Goal: Information Seeking & Learning: Learn about a topic

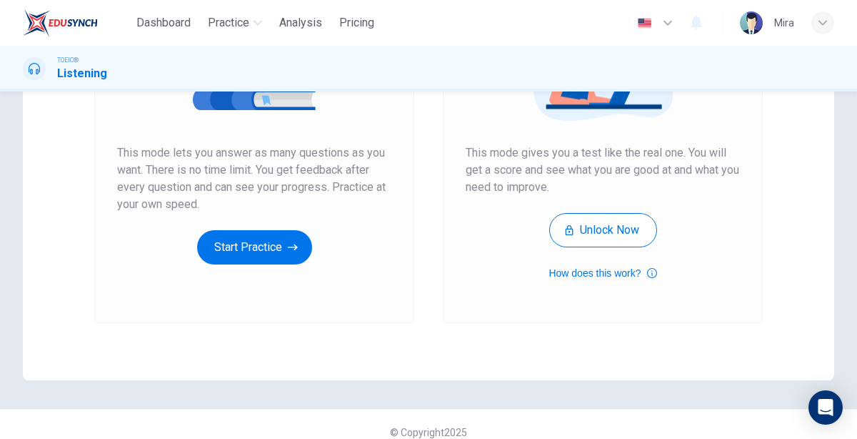
scroll to position [252, 0]
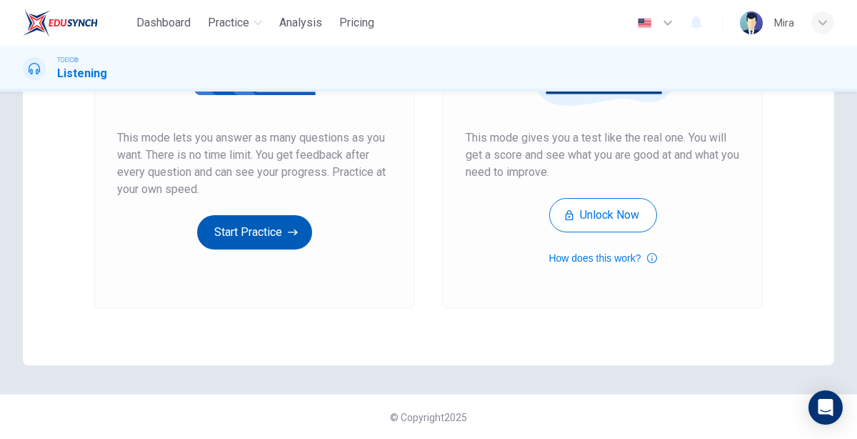
click at [237, 229] on button "Start Practice" at bounding box center [254, 232] width 115 height 34
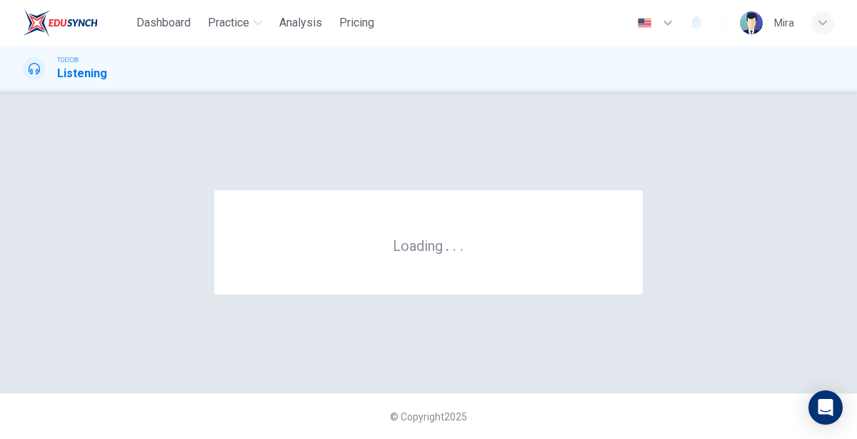
scroll to position [0, 0]
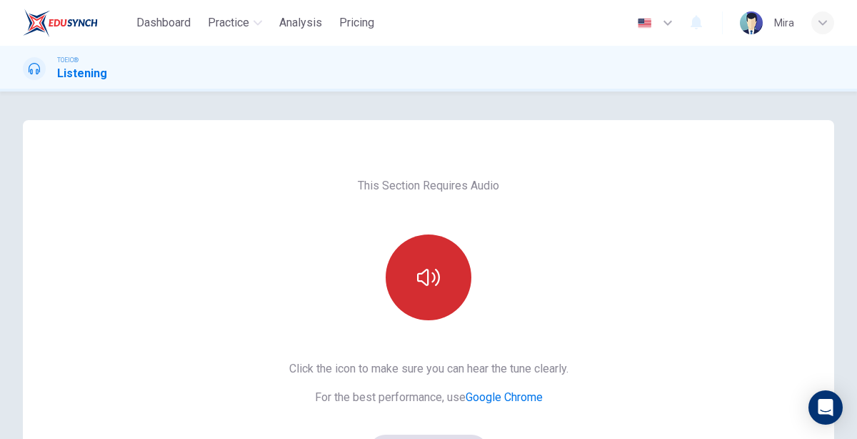
click at [413, 287] on button "button" at bounding box center [429, 277] width 86 height 86
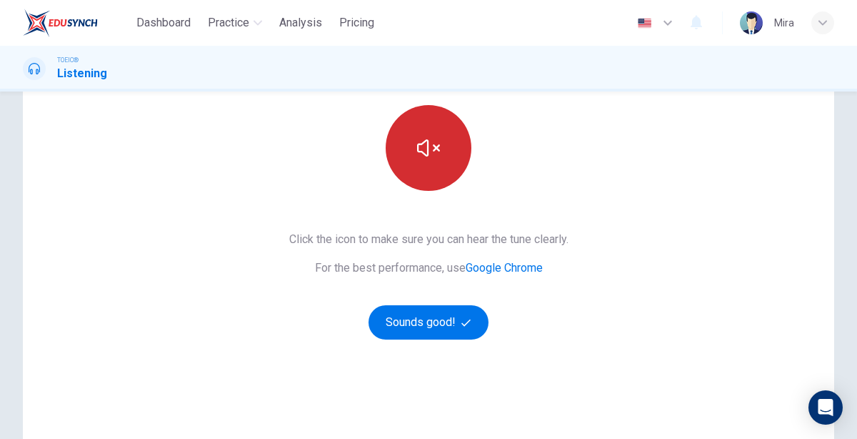
scroll to position [129, 0]
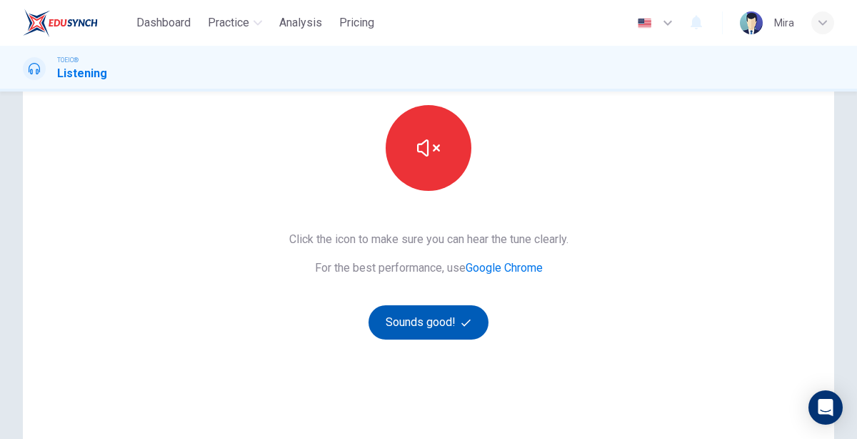
click at [415, 312] on button "Sounds good!" at bounding box center [429, 322] width 120 height 34
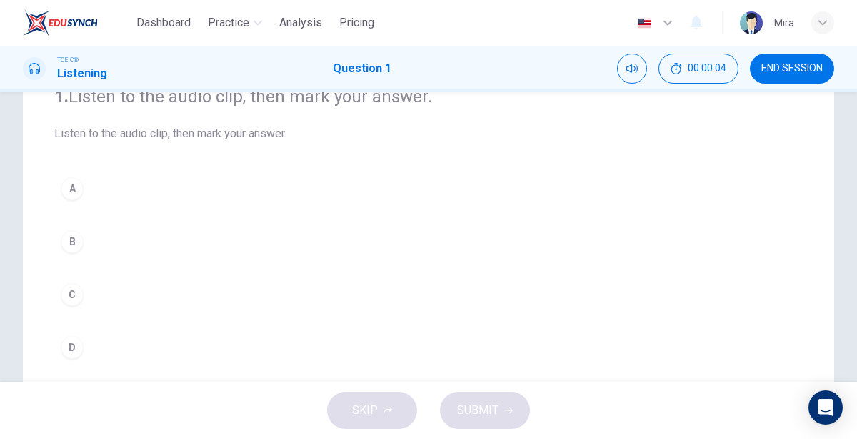
scroll to position [0, 0]
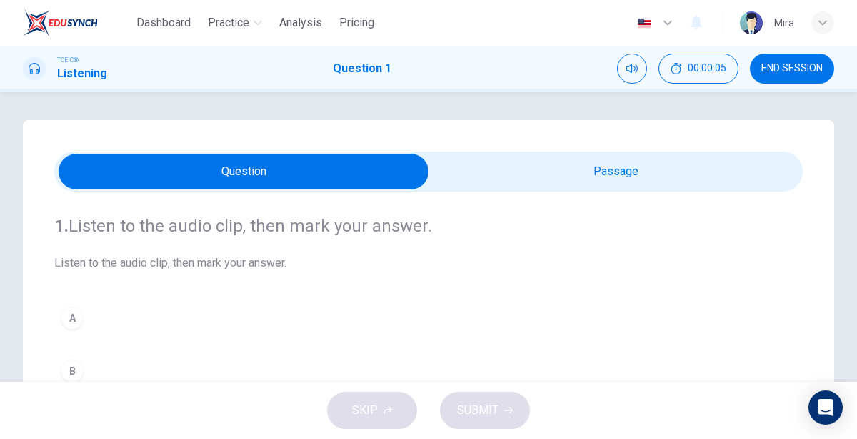
click at [544, 171] on input "checkbox" at bounding box center [243, 172] width 1123 height 36
checkbox input "true"
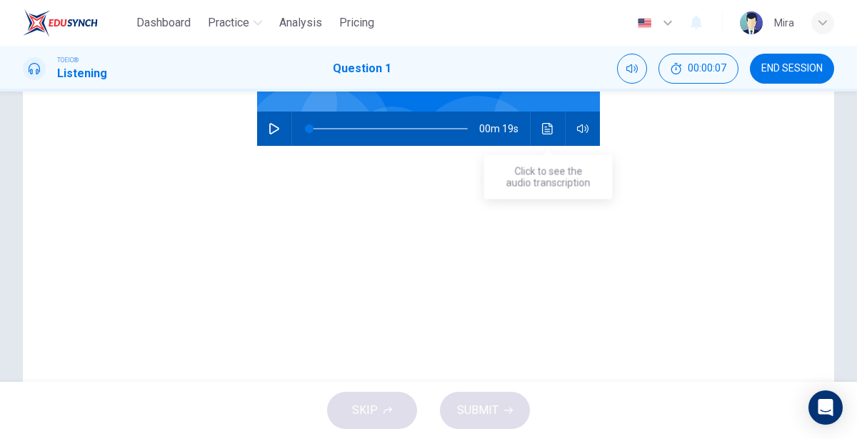
scroll to position [262, 0]
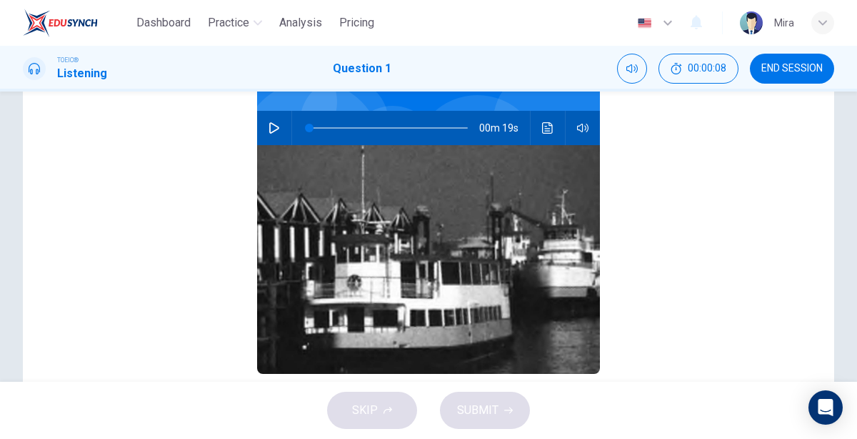
click at [272, 133] on button "button" at bounding box center [274, 128] width 23 height 34
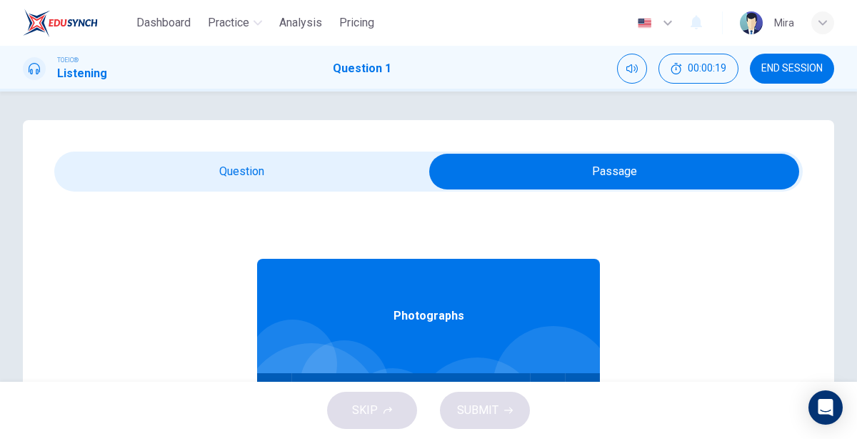
type input "54"
click at [256, 156] on input "checkbox" at bounding box center [614, 172] width 1123 height 36
checkbox input "false"
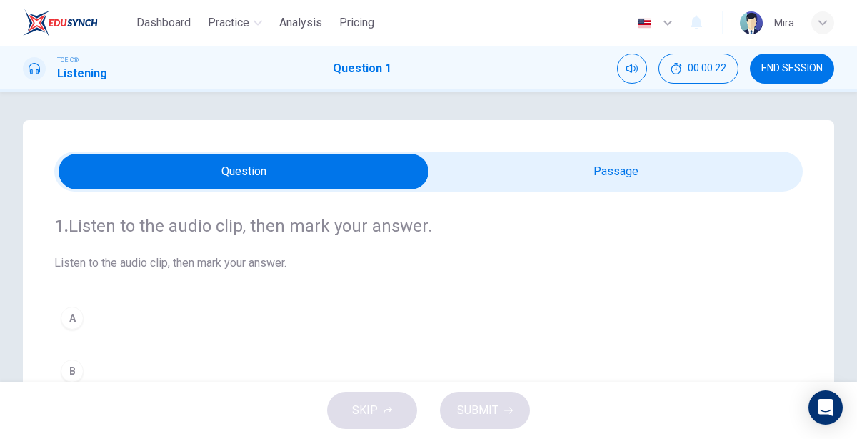
click at [79, 320] on div "A" at bounding box center [72, 318] width 23 height 23
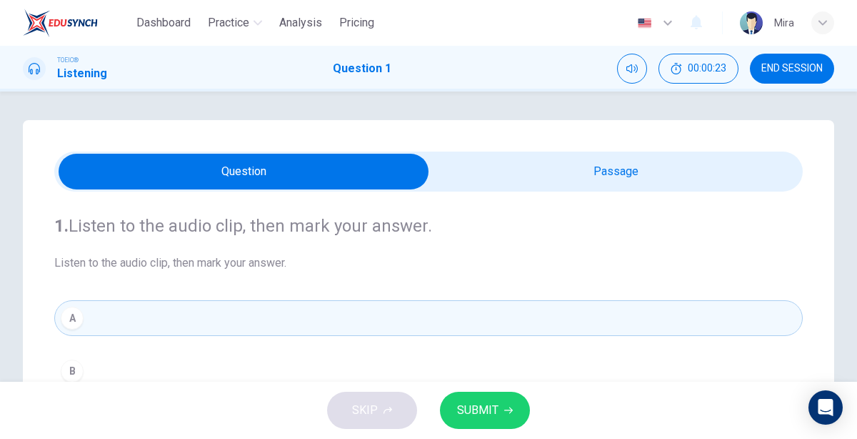
scroll to position [341, 0]
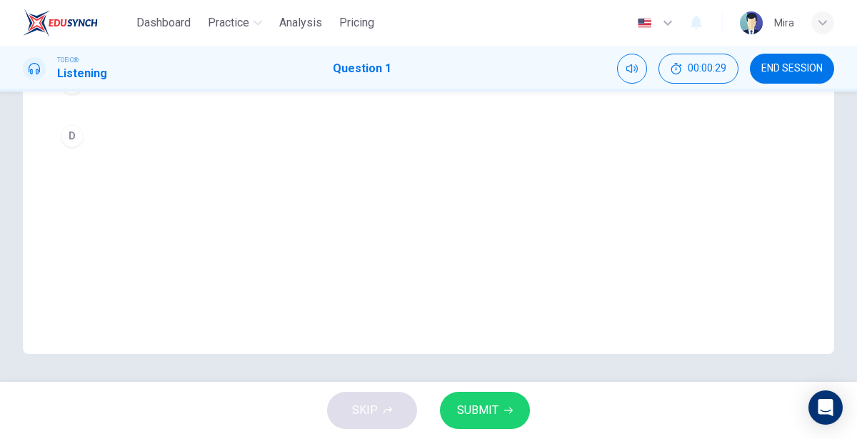
click at [493, 394] on button "SUBMIT" at bounding box center [485, 410] width 90 height 37
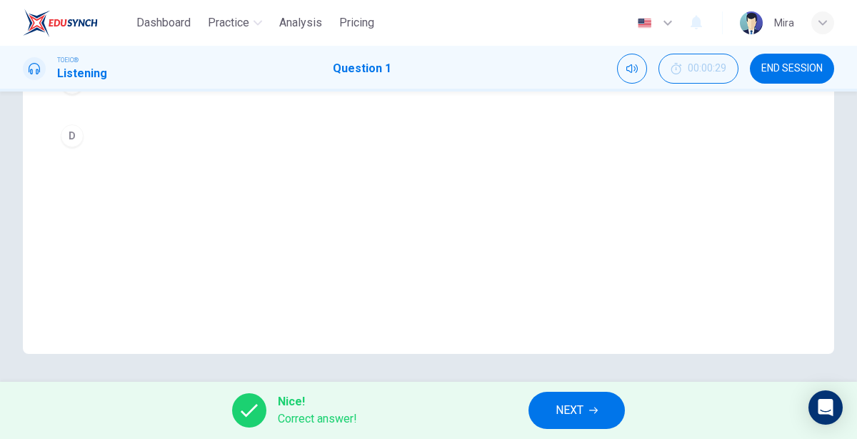
click at [578, 420] on span "NEXT" at bounding box center [570, 410] width 28 height 20
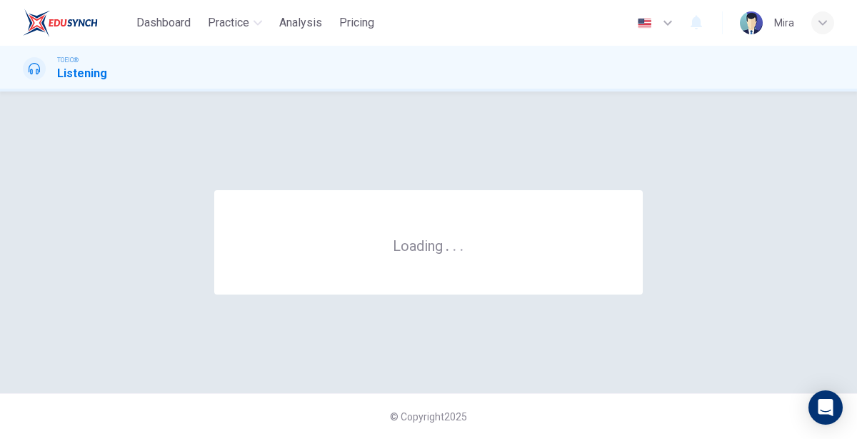
scroll to position [0, 0]
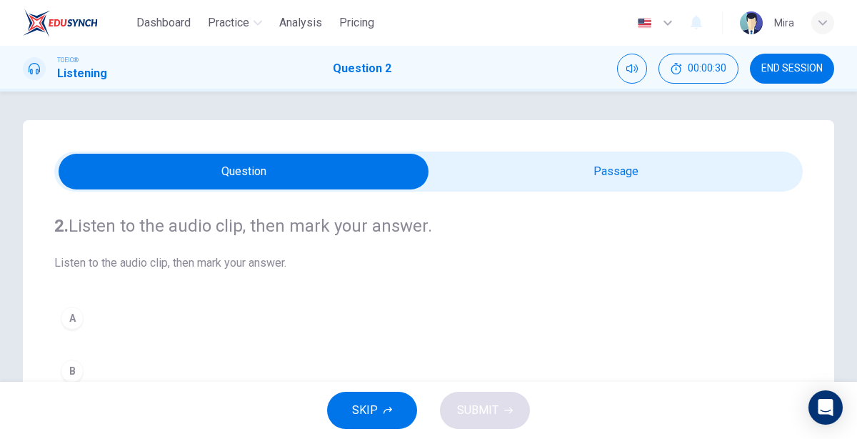
click at [540, 166] on input "checkbox" at bounding box center [243, 172] width 1123 height 36
checkbox input "true"
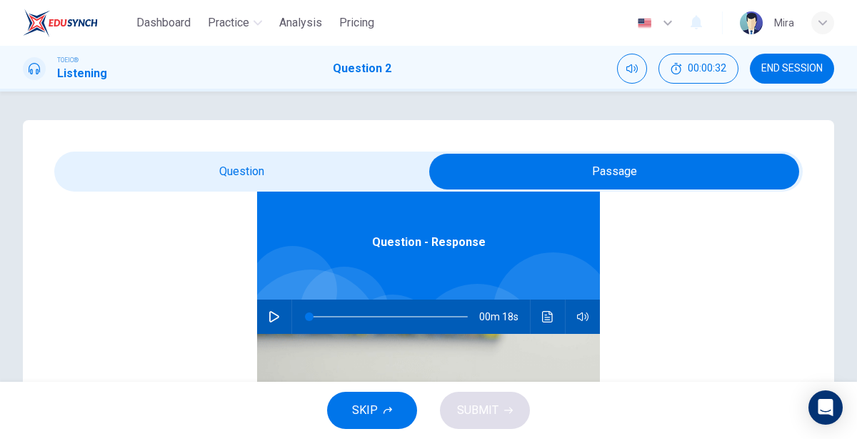
scroll to position [73, 0]
click at [269, 317] on icon "button" at bounding box center [274, 317] width 11 height 11
type input "4"
click at [223, 162] on input "checkbox" at bounding box center [614, 172] width 1123 height 36
checkbox input "false"
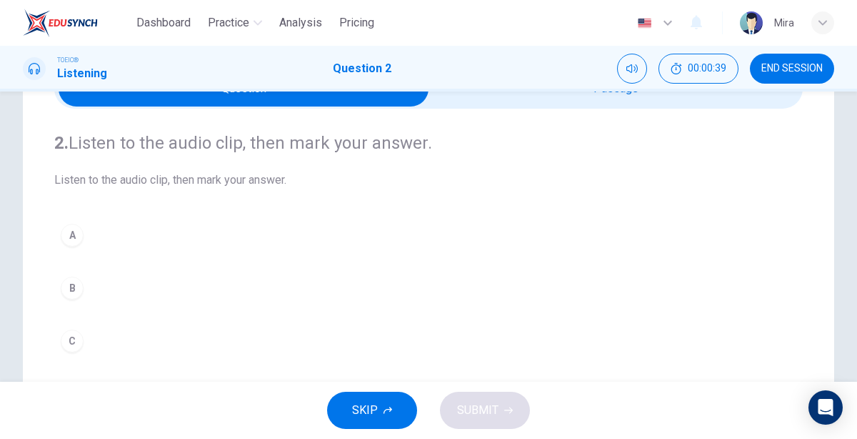
scroll to position [83, 0]
click at [71, 297] on div "B" at bounding box center [72, 288] width 23 height 23
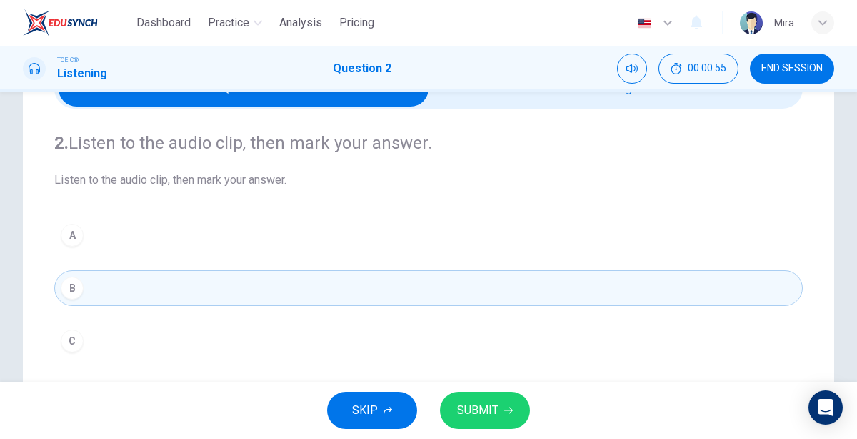
click at [484, 407] on span "SUBMIT" at bounding box center [477, 410] width 41 height 20
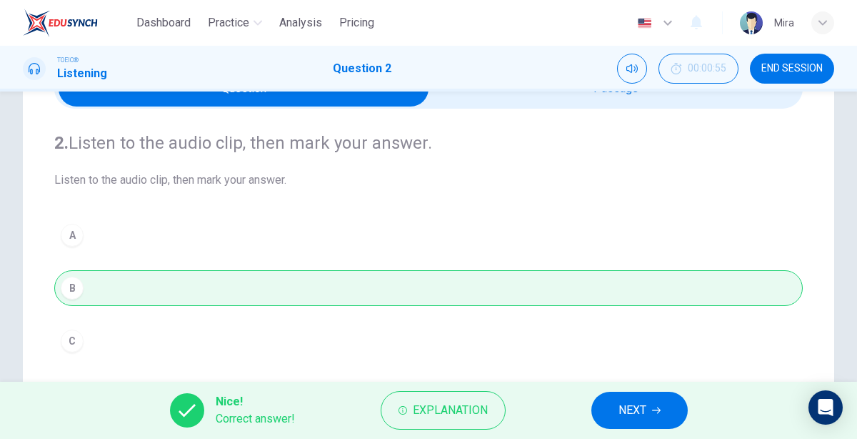
click at [652, 400] on button "NEXT" at bounding box center [640, 410] width 96 height 37
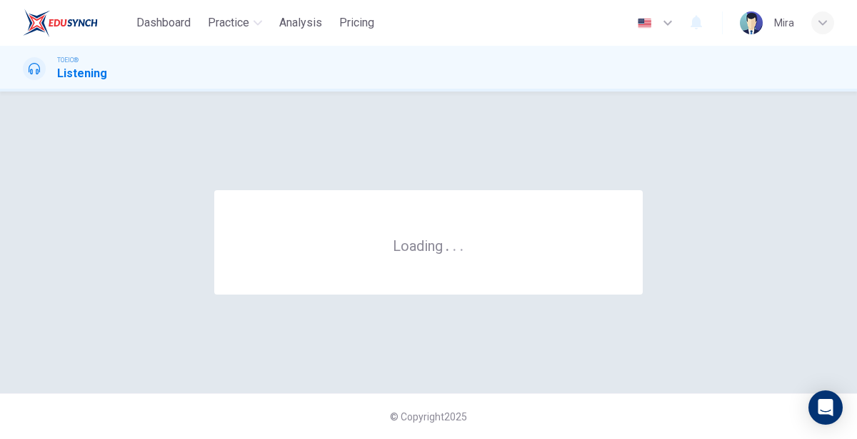
scroll to position [0, 0]
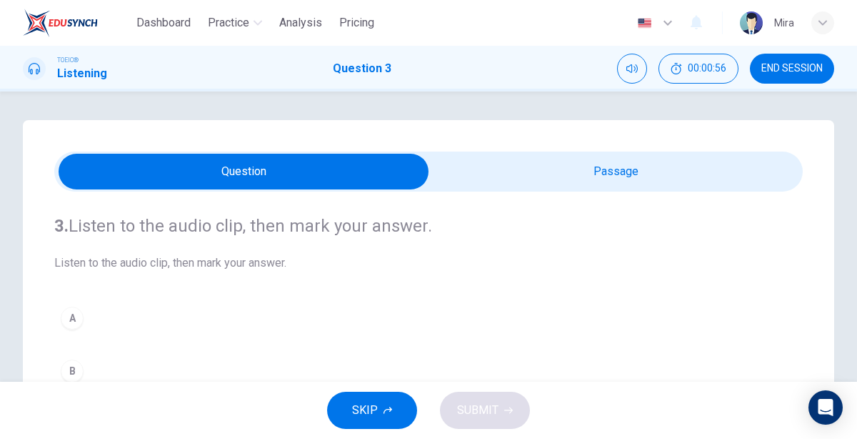
click at [519, 176] on input "checkbox" at bounding box center [243, 172] width 1123 height 36
checkbox input "true"
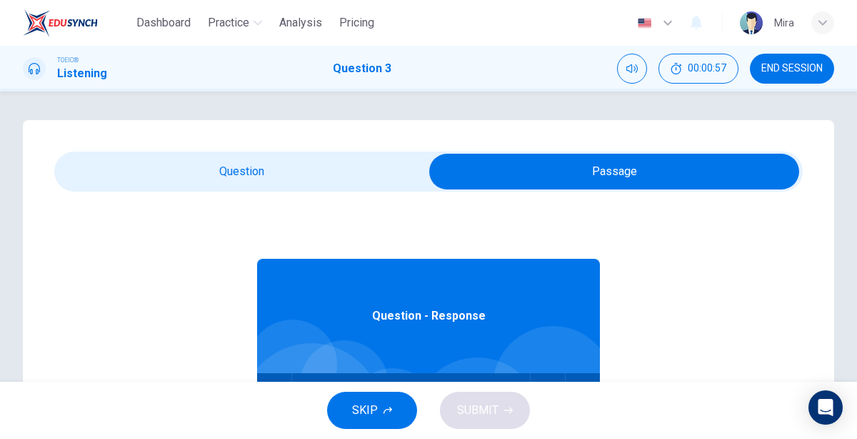
scroll to position [79, 0]
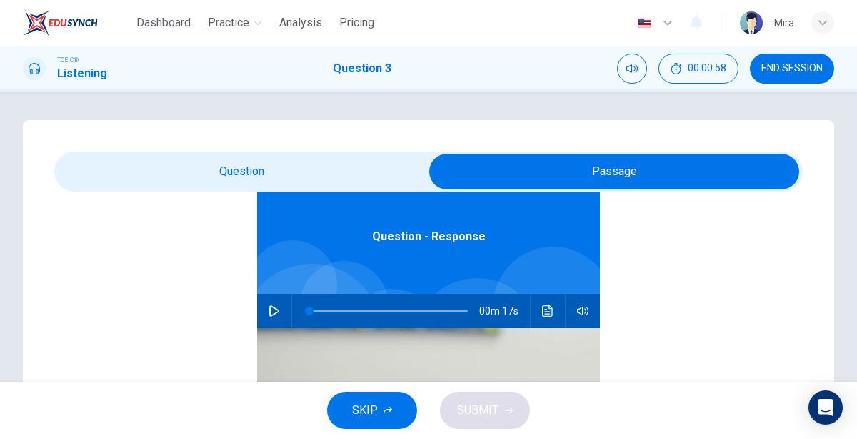
click at [270, 308] on icon "button" at bounding box center [274, 310] width 10 height 11
type input "11"
click at [254, 169] on input "checkbox" at bounding box center [614, 172] width 1123 height 36
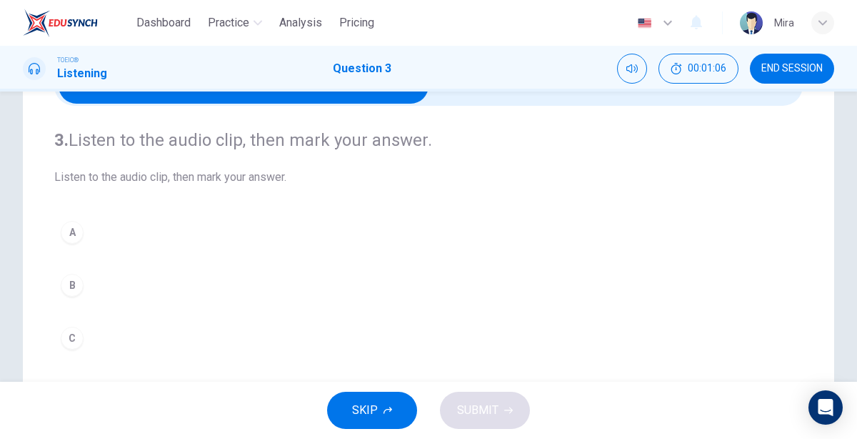
scroll to position [86, 0]
click at [74, 226] on div "A" at bounding box center [72, 232] width 23 height 23
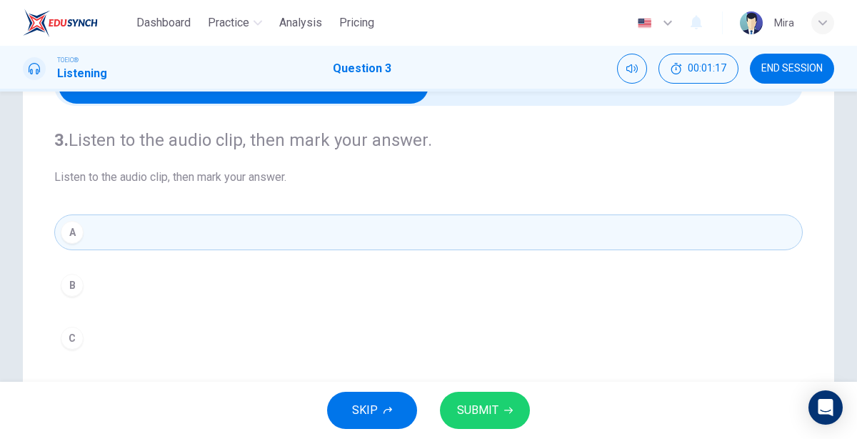
click at [102, 344] on button "C" at bounding box center [428, 338] width 749 height 36
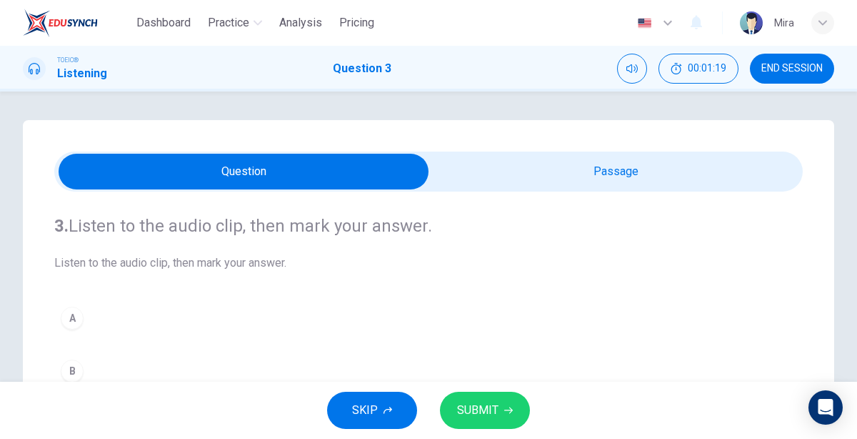
scroll to position [4, 0]
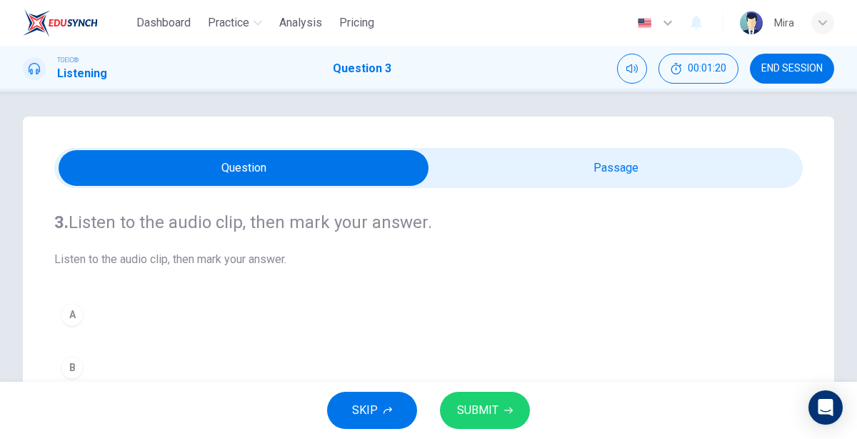
click at [620, 166] on input "checkbox" at bounding box center [243, 168] width 1123 height 36
checkbox input "true"
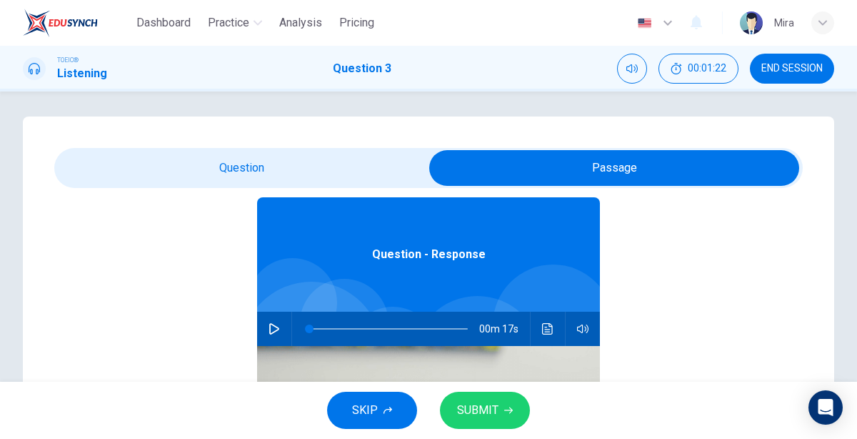
scroll to position [79, 0]
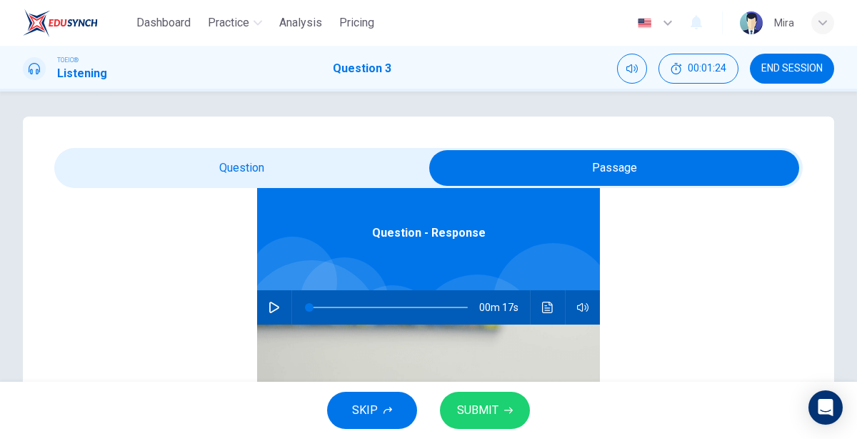
click at [271, 305] on icon "button" at bounding box center [274, 307] width 11 height 11
type input "10"
click at [233, 176] on input "checkbox" at bounding box center [614, 168] width 1123 height 36
checkbox input "false"
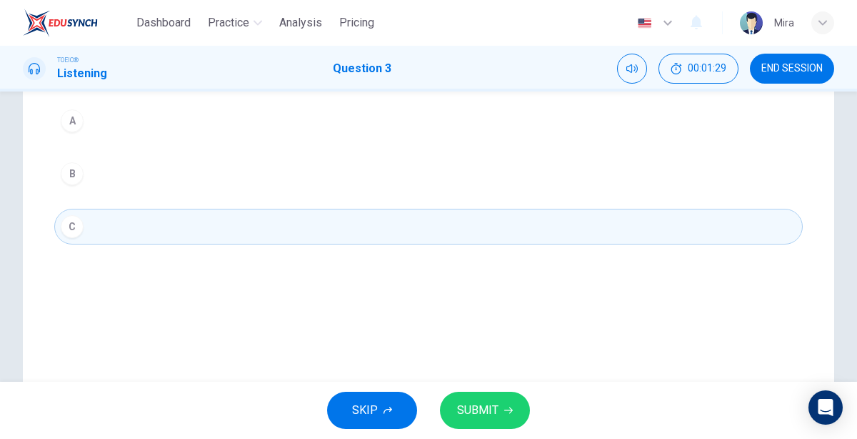
scroll to position [190, 0]
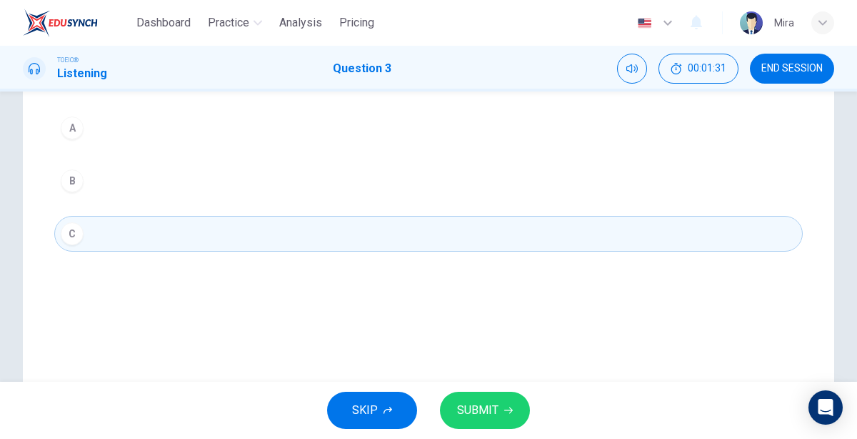
click at [456, 422] on button "SUBMIT" at bounding box center [485, 410] width 90 height 37
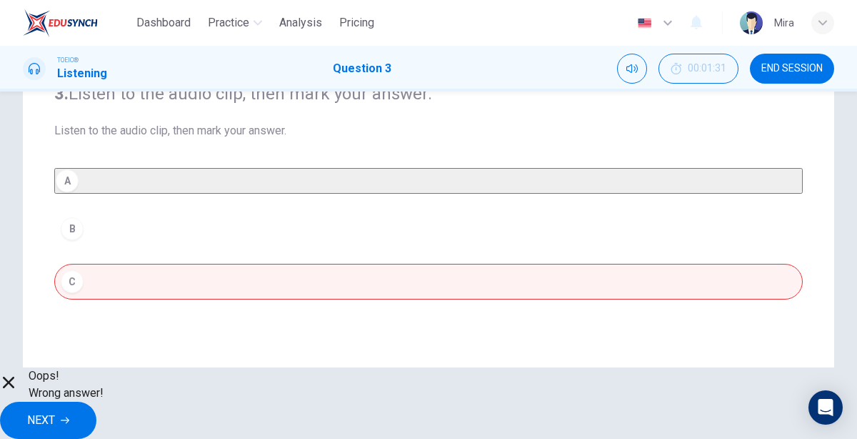
scroll to position [120, 0]
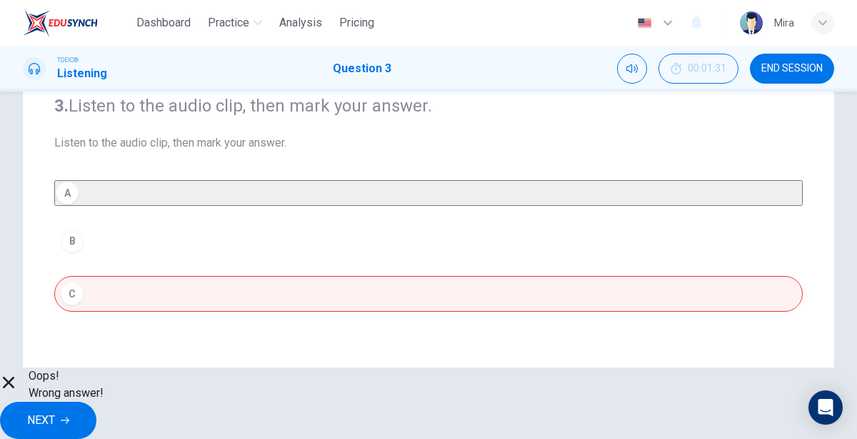
click at [96, 407] on button "NEXT" at bounding box center [48, 420] width 96 height 37
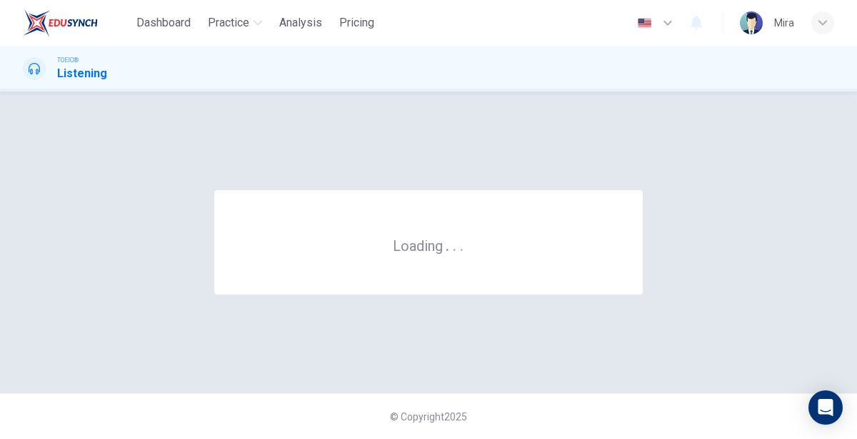
scroll to position [0, 0]
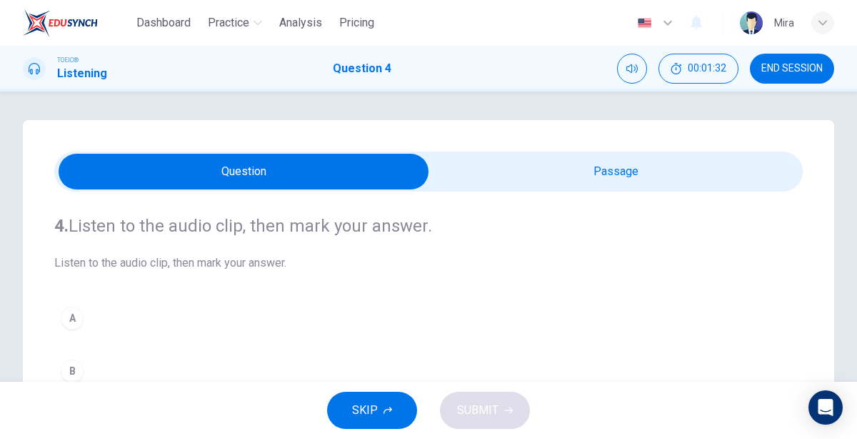
click at [542, 166] on input "checkbox" at bounding box center [243, 172] width 1123 height 36
checkbox input "true"
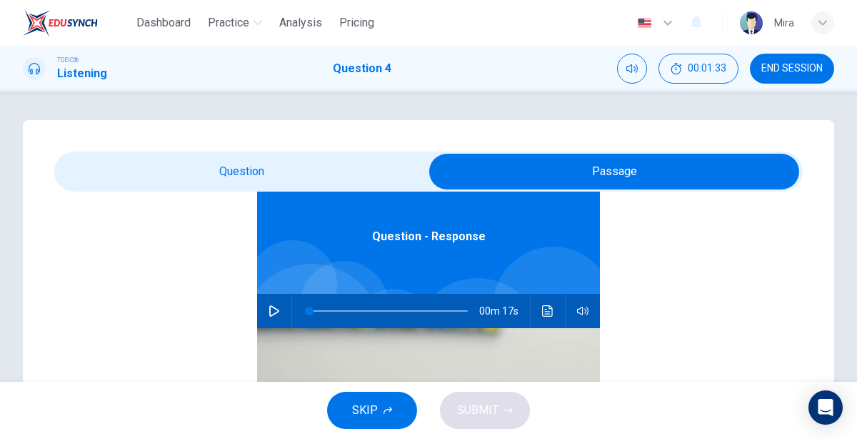
scroll to position [76, 0]
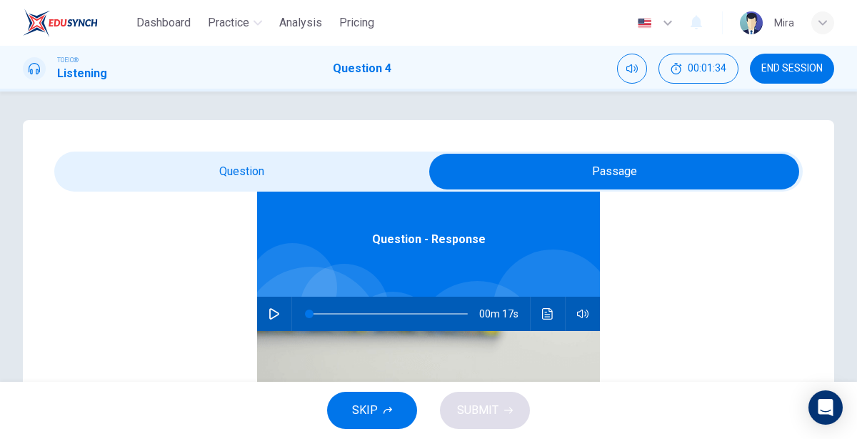
click at [272, 316] on icon "button" at bounding box center [274, 313] width 11 height 11
type input "10"
click at [229, 183] on input "checkbox" at bounding box center [614, 172] width 1123 height 36
checkbox input "false"
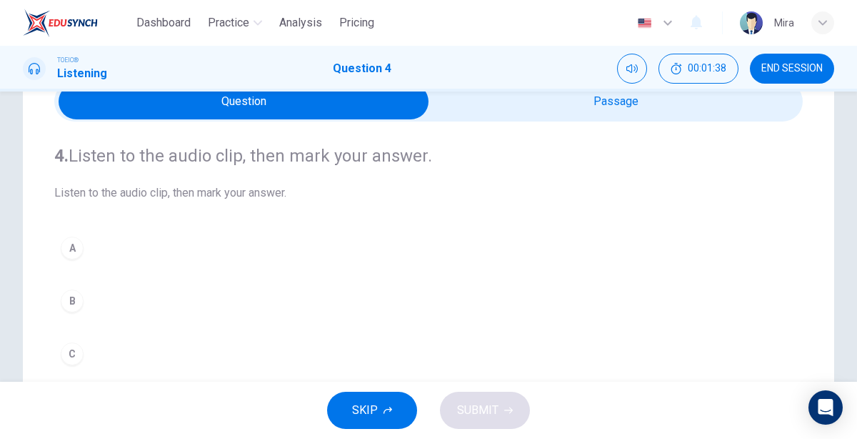
scroll to position [67, 0]
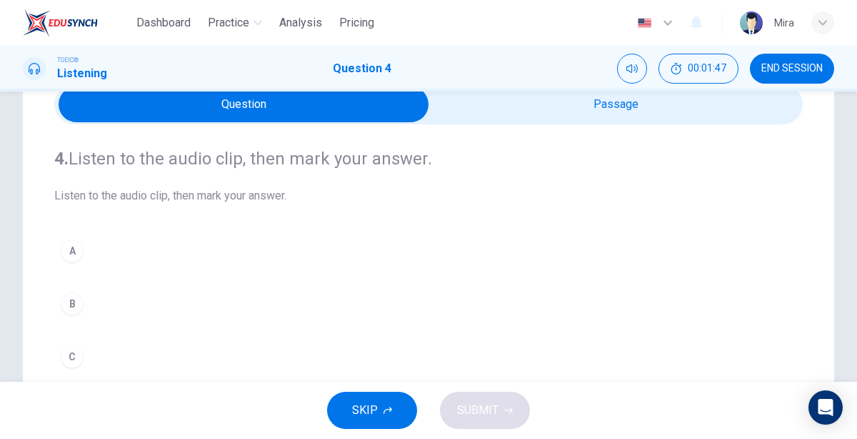
click at [71, 308] on div "B" at bounding box center [72, 303] width 23 height 23
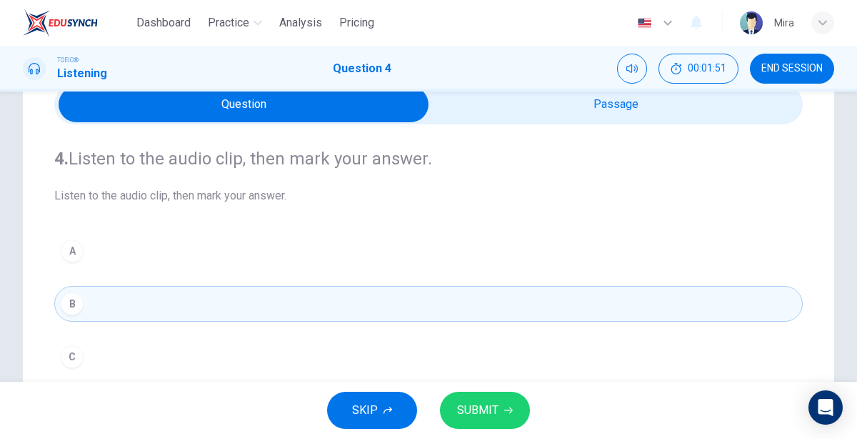
click at [473, 411] on span "SUBMIT" at bounding box center [477, 410] width 41 height 20
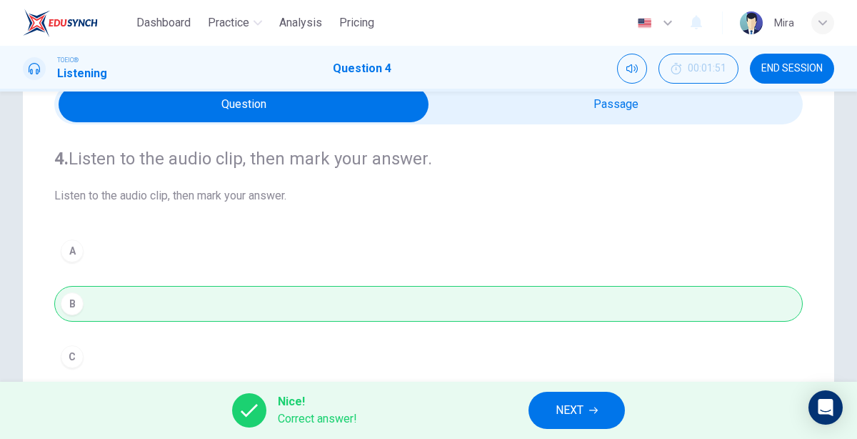
click at [591, 395] on button "NEXT" at bounding box center [577, 410] width 96 height 37
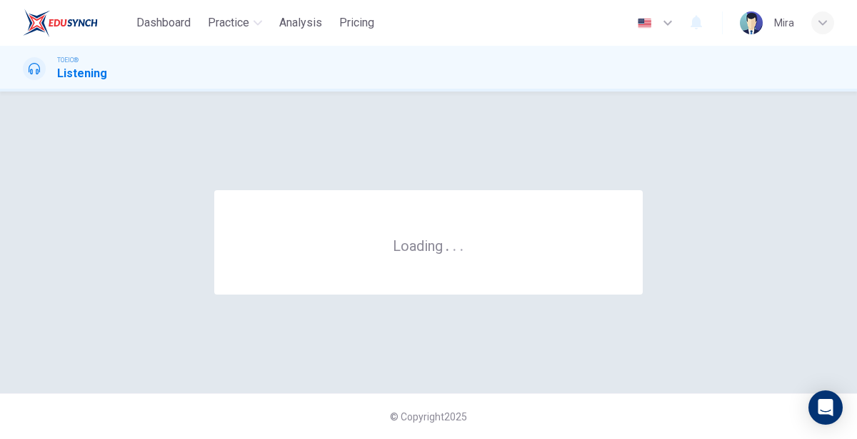
scroll to position [0, 0]
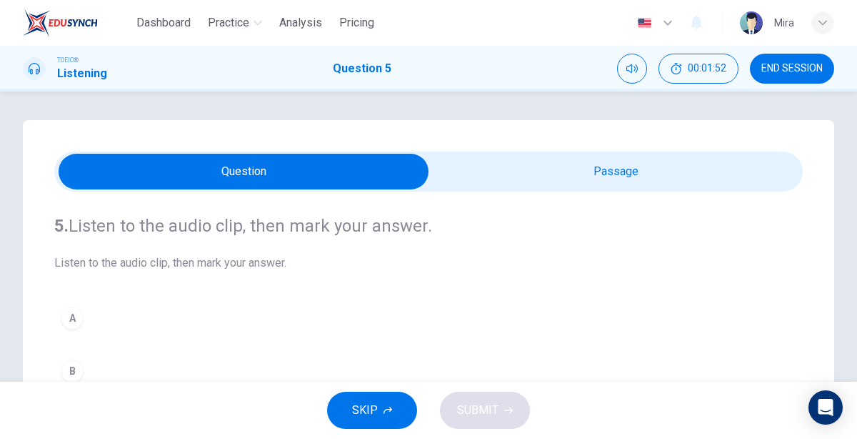
click at [592, 161] on input "checkbox" at bounding box center [243, 172] width 1123 height 36
checkbox input "true"
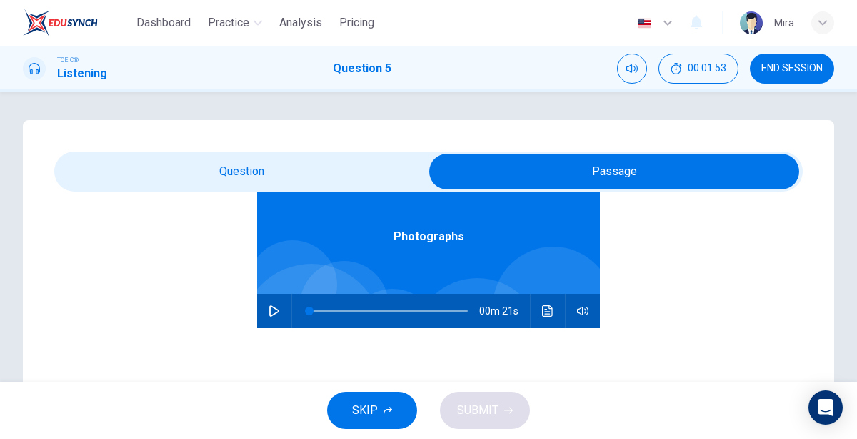
scroll to position [77, 0]
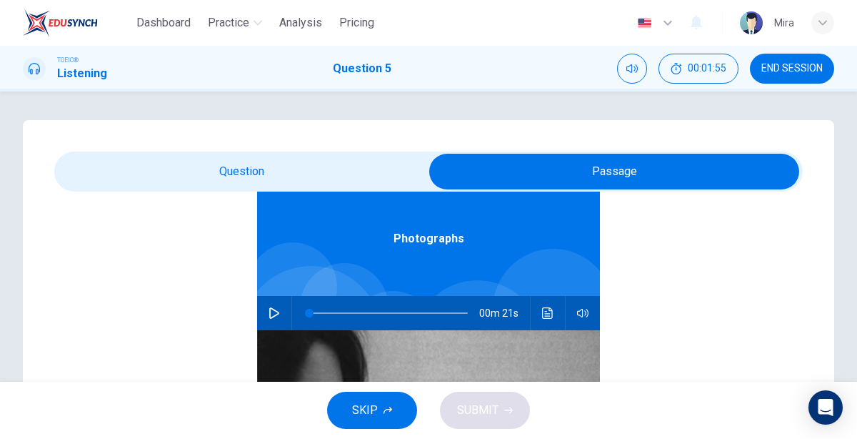
click at [274, 308] on icon "button" at bounding box center [274, 312] width 11 height 11
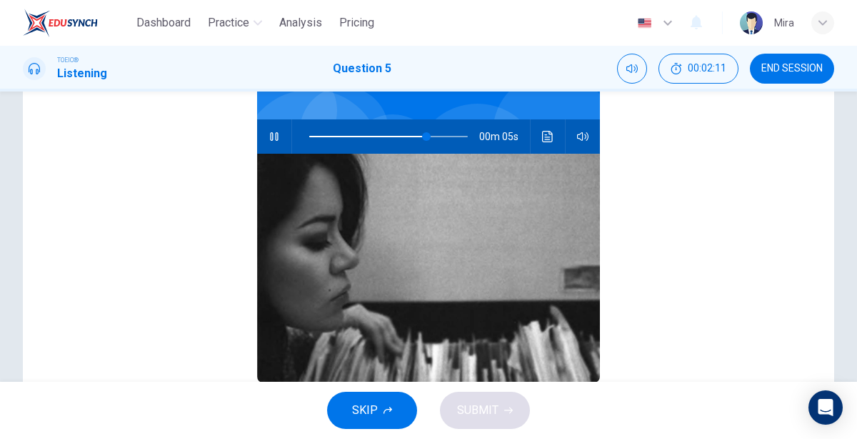
scroll to position [0, 0]
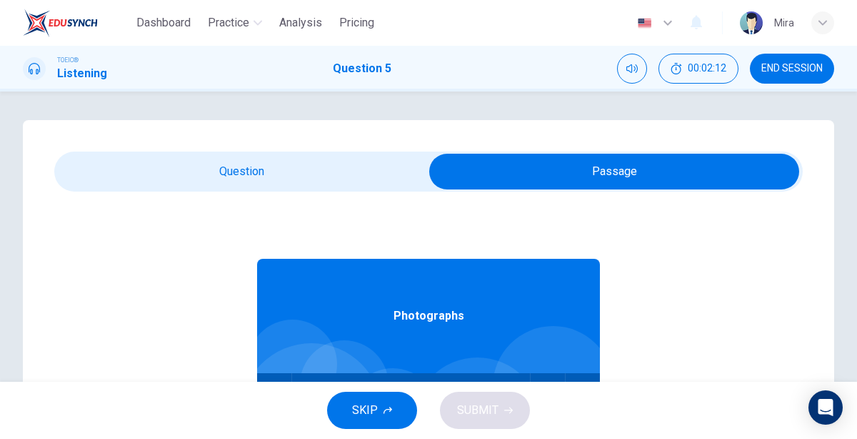
type input "78"
click at [226, 184] on input "checkbox" at bounding box center [614, 172] width 1123 height 36
checkbox input "false"
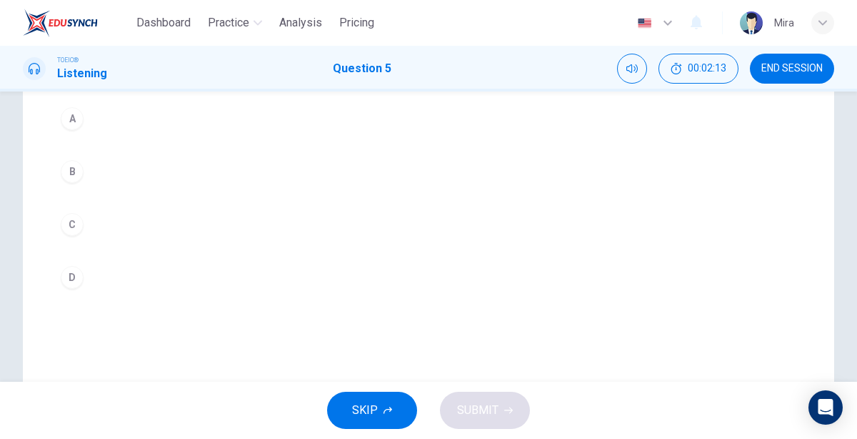
scroll to position [212, 0]
click at [86, 218] on button "C" at bounding box center [428, 212] width 749 height 36
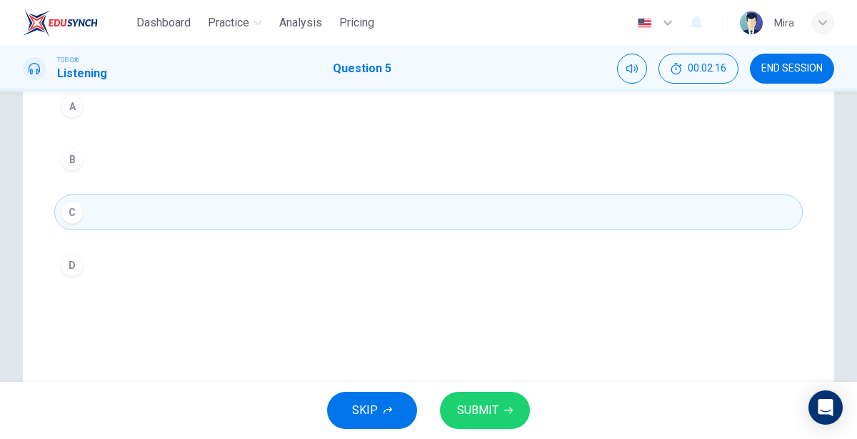
click at [469, 416] on span "SUBMIT" at bounding box center [477, 410] width 41 height 20
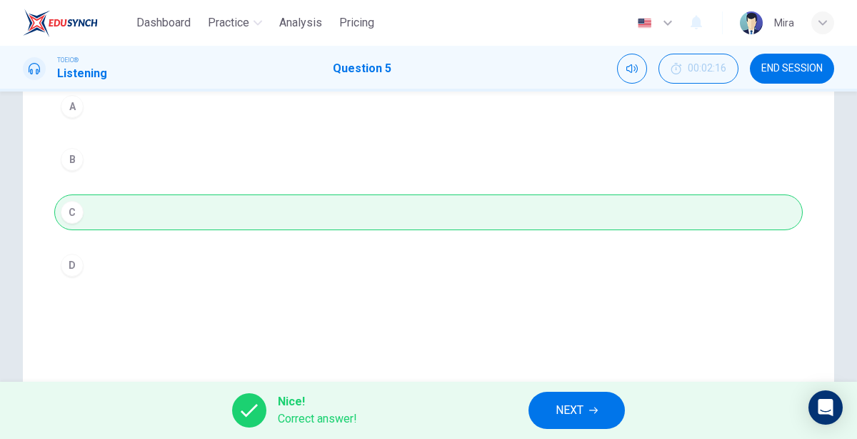
click at [565, 410] on span "NEXT" at bounding box center [570, 410] width 28 height 20
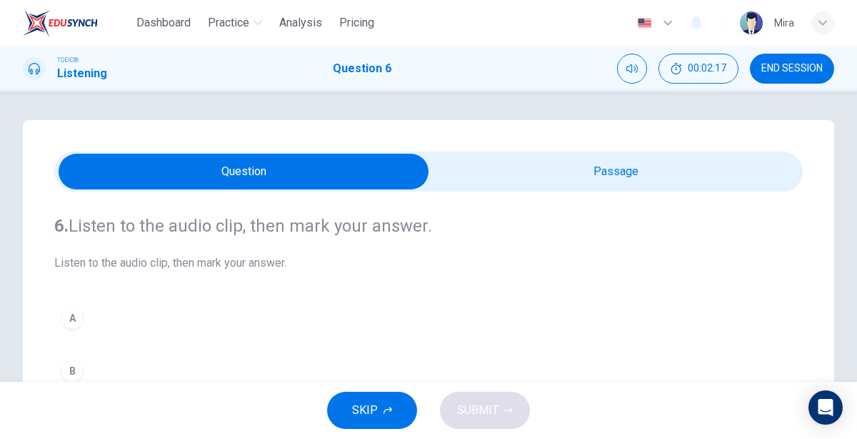
click at [609, 164] on input "checkbox" at bounding box center [243, 172] width 1123 height 36
checkbox input "true"
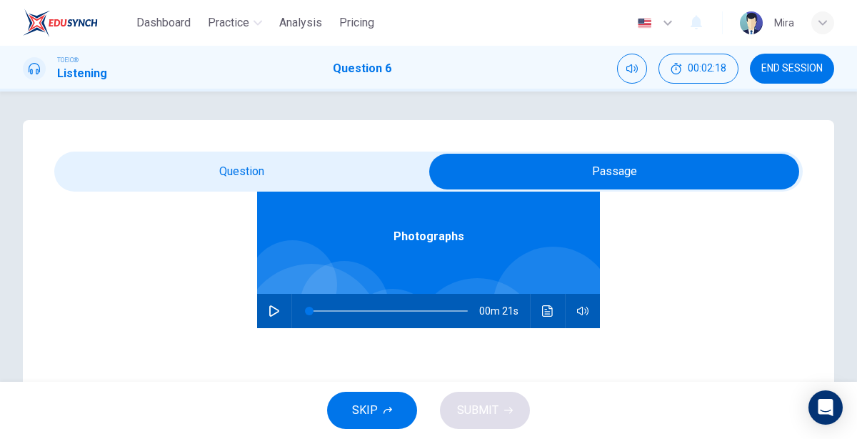
scroll to position [78, 0]
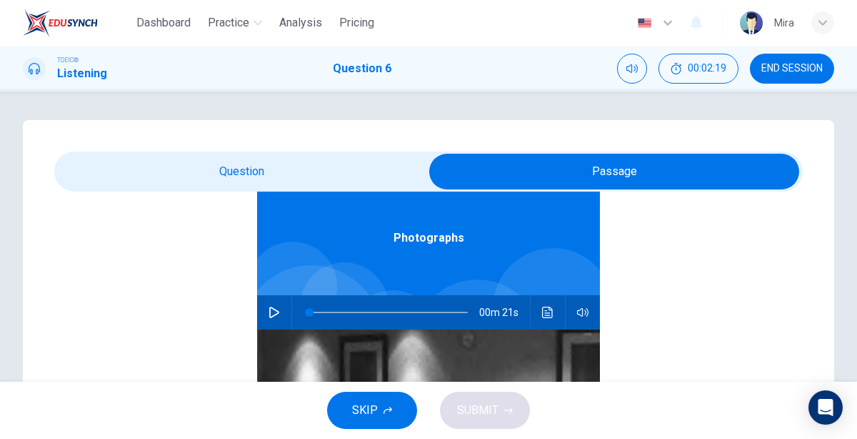
click at [274, 309] on icon "button" at bounding box center [274, 312] width 10 height 11
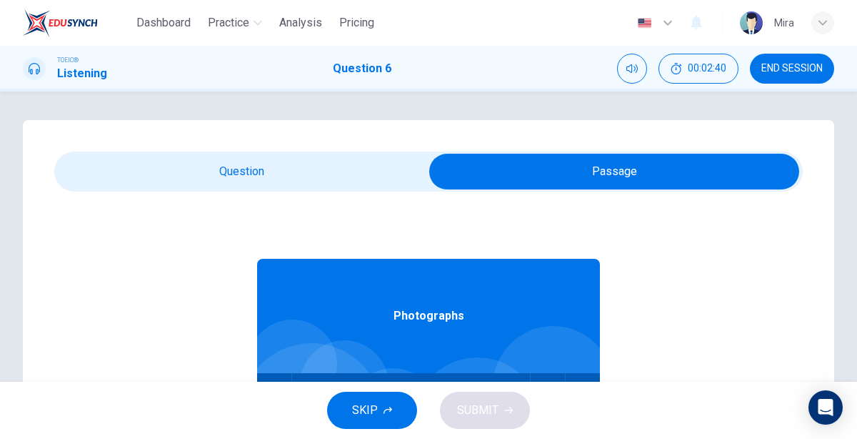
scroll to position [2, 0]
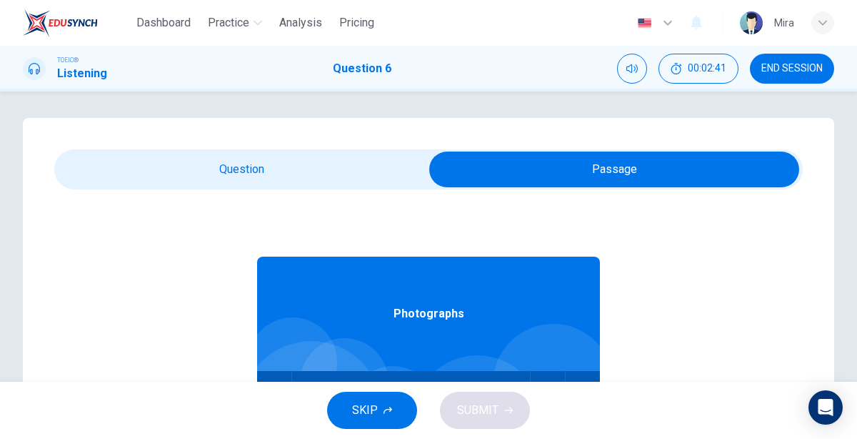
type input "0"
click at [260, 183] on input "checkbox" at bounding box center [614, 169] width 1123 height 36
checkbox input "false"
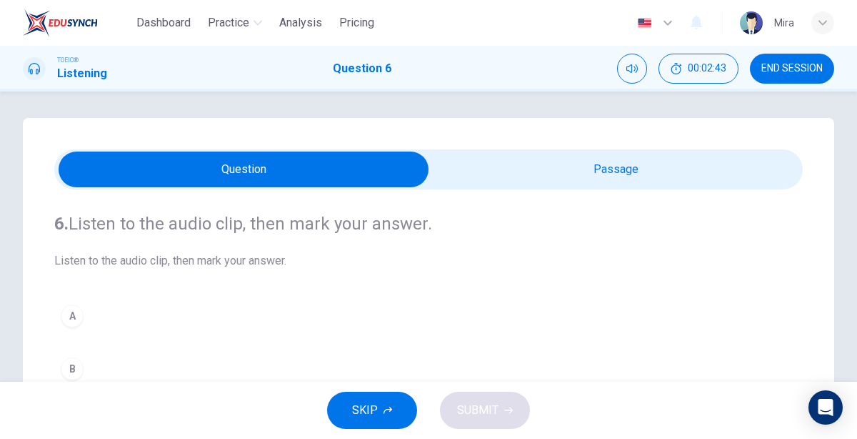
click at [119, 309] on button "A" at bounding box center [428, 316] width 749 height 36
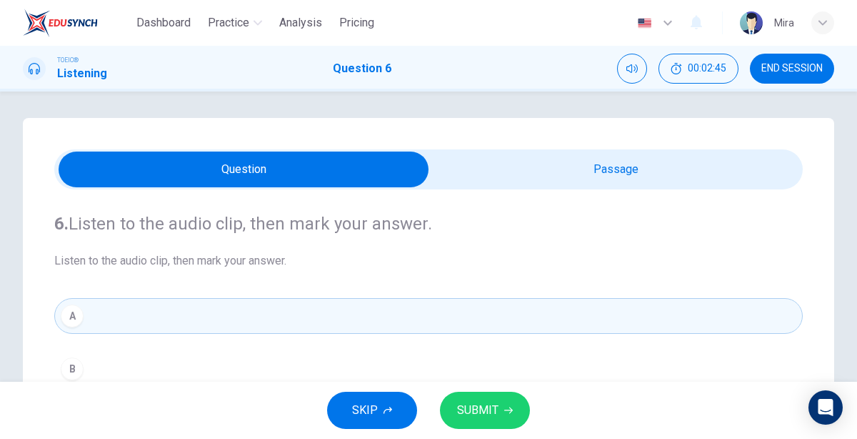
click at [497, 421] on button "SUBMIT" at bounding box center [485, 410] width 90 height 37
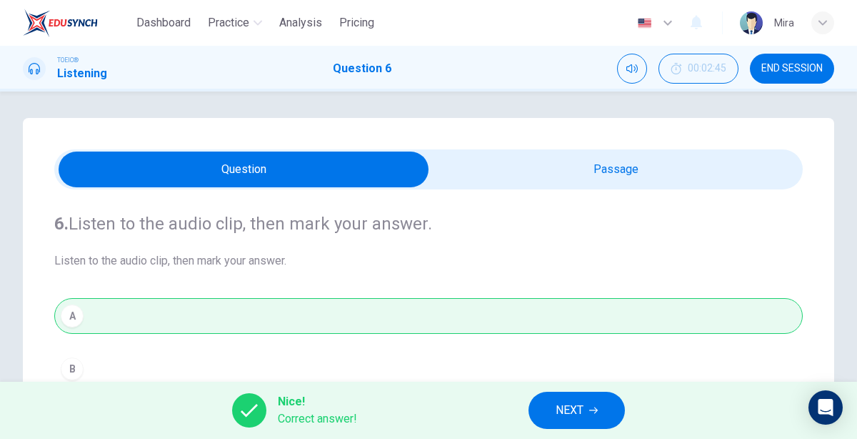
click at [549, 409] on button "NEXT" at bounding box center [577, 410] width 96 height 37
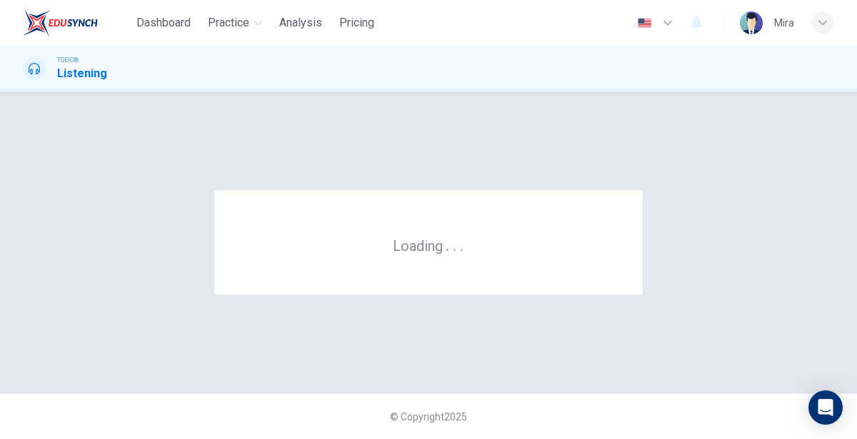
scroll to position [0, 0]
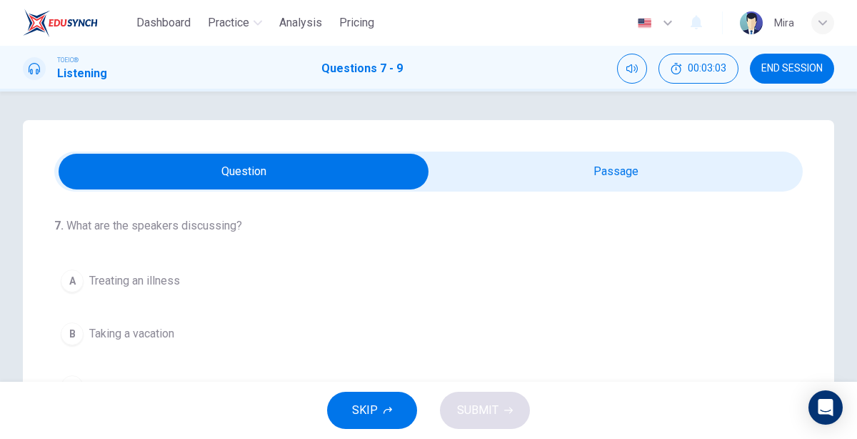
click at [627, 161] on input "checkbox" at bounding box center [243, 172] width 1123 height 36
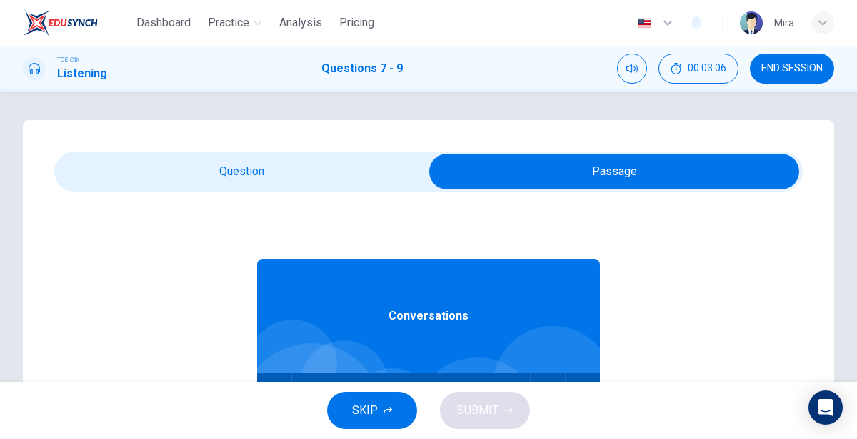
click at [312, 151] on span at bounding box center [428, 171] width 749 height 40
click at [319, 161] on input "checkbox" at bounding box center [614, 172] width 1123 height 36
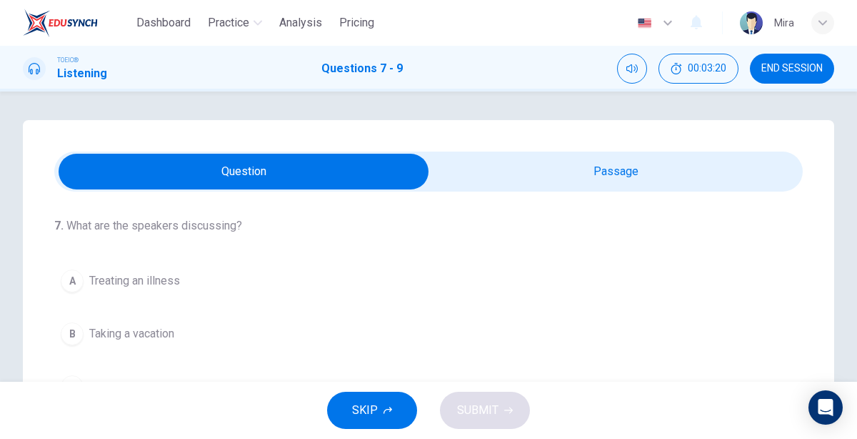
scroll to position [2, 0]
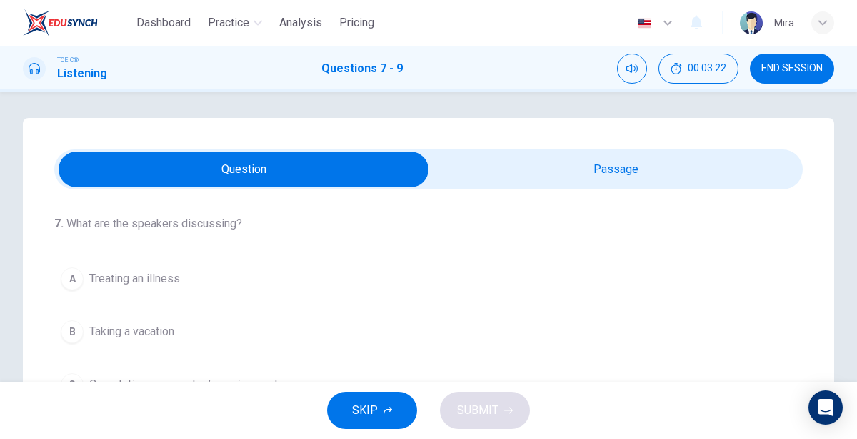
click at [505, 170] on input "checkbox" at bounding box center [243, 169] width 1123 height 36
checkbox input "true"
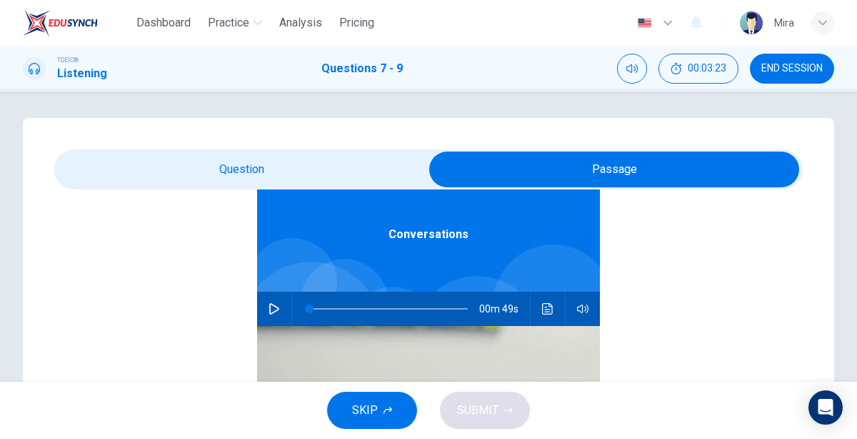
scroll to position [75, 0]
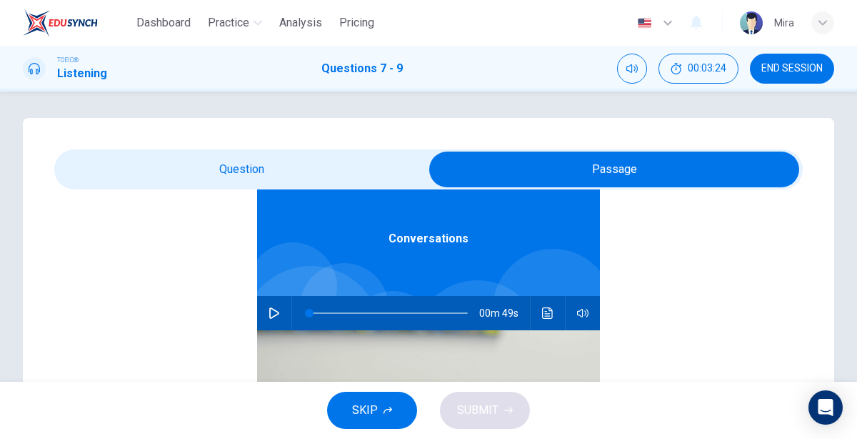
click at [274, 314] on icon "button" at bounding box center [274, 312] width 11 height 11
type input "4"
click at [212, 164] on input "checkbox" at bounding box center [614, 169] width 1123 height 36
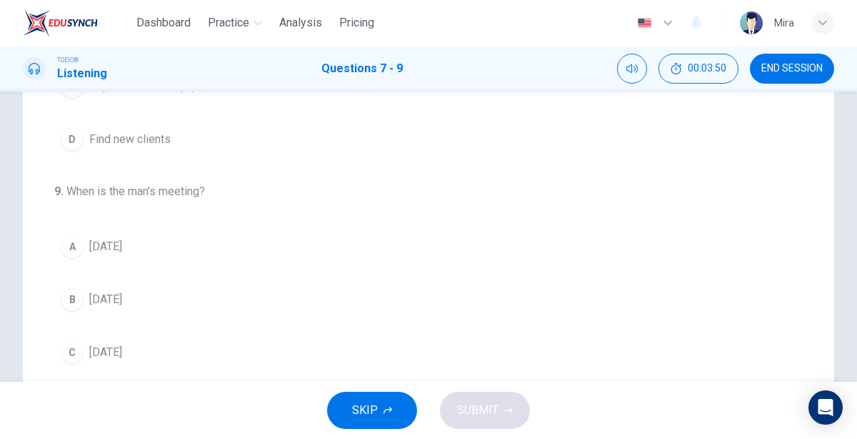
scroll to position [254, 0]
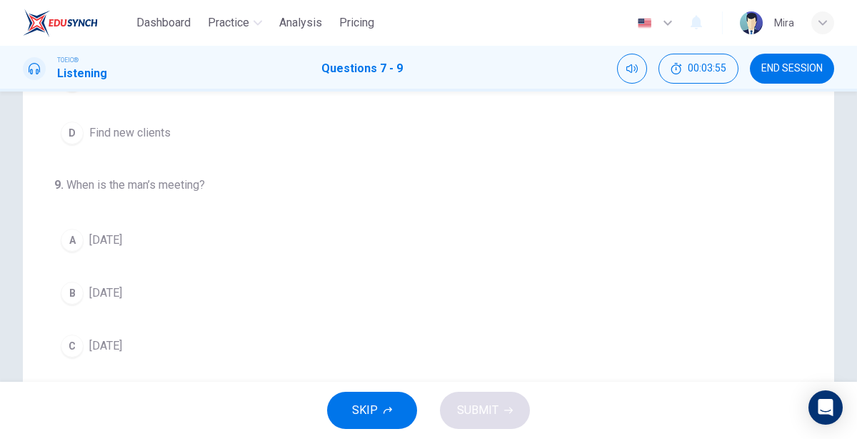
click at [122, 289] on span "[DATE]" at bounding box center [105, 292] width 33 height 17
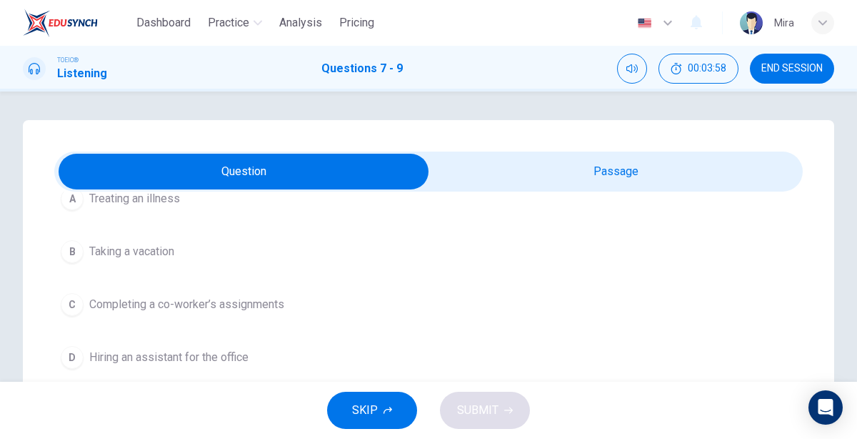
scroll to position [84, 0]
click at [157, 201] on span "Treating an illness" at bounding box center [134, 197] width 91 height 17
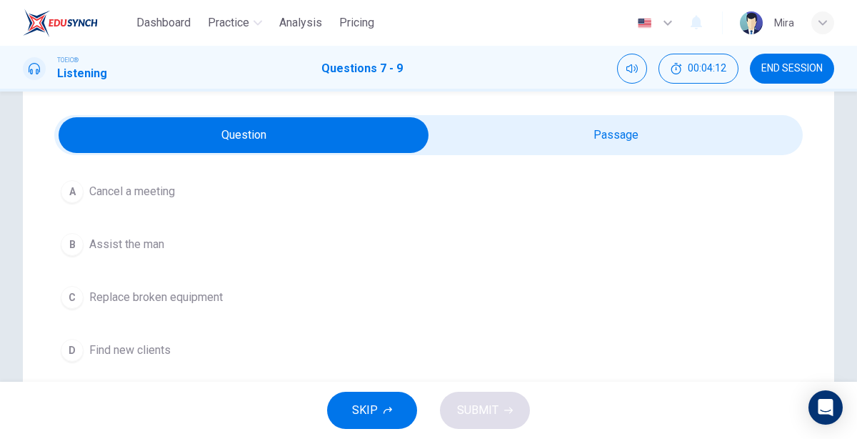
scroll to position [41, 0]
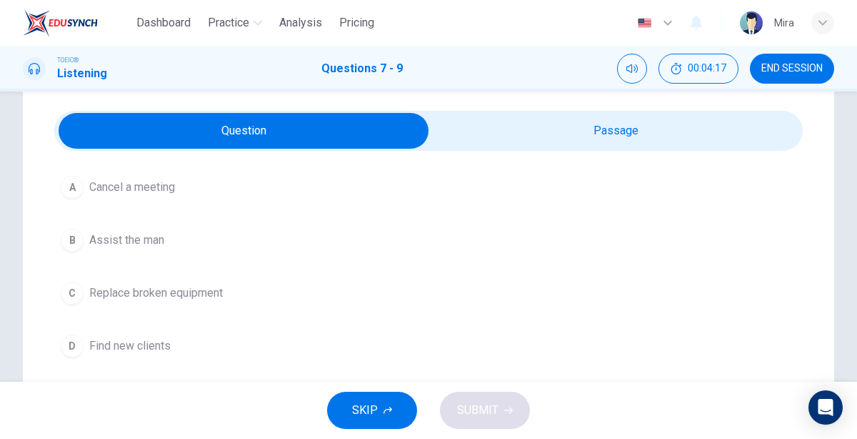
click at [139, 237] on span "Assist the man" at bounding box center [126, 240] width 75 height 17
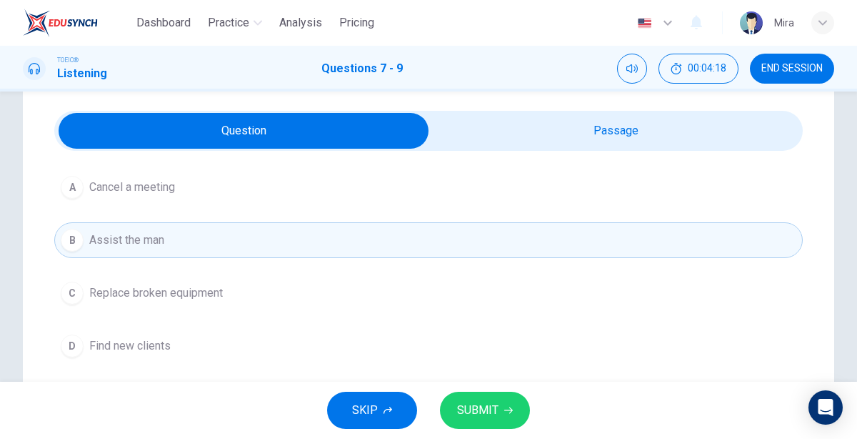
click at [449, 151] on div "8 . What does the woman offer to do? A Cancel a meeting B Assist the man C Repl…" at bounding box center [428, 244] width 749 height 240
click at [459, 137] on input "checkbox" at bounding box center [243, 131] width 1123 height 36
checkbox input "true"
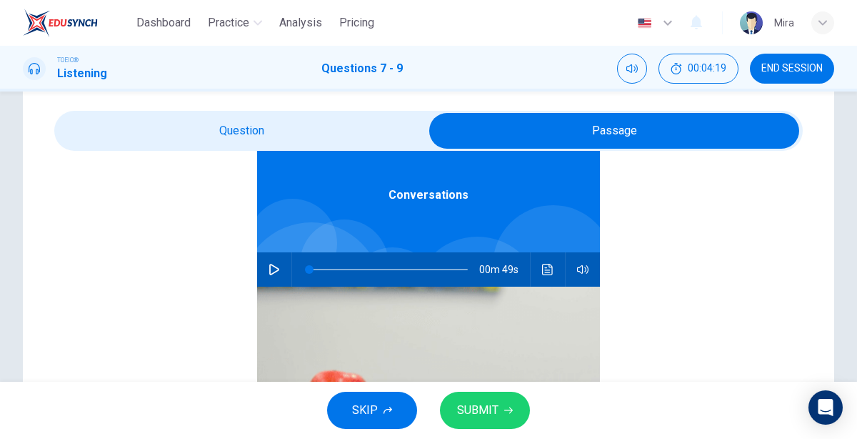
scroll to position [79, 0]
click at [272, 272] on icon "button" at bounding box center [274, 269] width 11 height 11
type input "2"
click at [249, 136] on input "checkbox" at bounding box center [614, 131] width 1123 height 36
checkbox input "false"
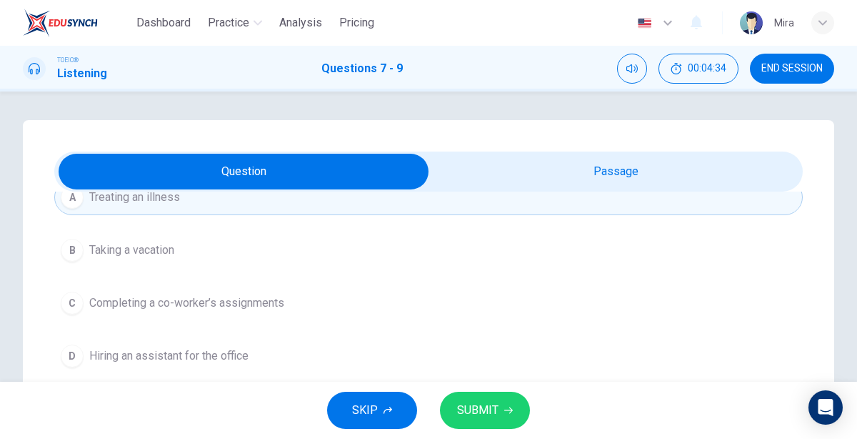
scroll to position [82, 0]
click at [192, 305] on span "Completing a co-worker’s assignments" at bounding box center [186, 304] width 195 height 17
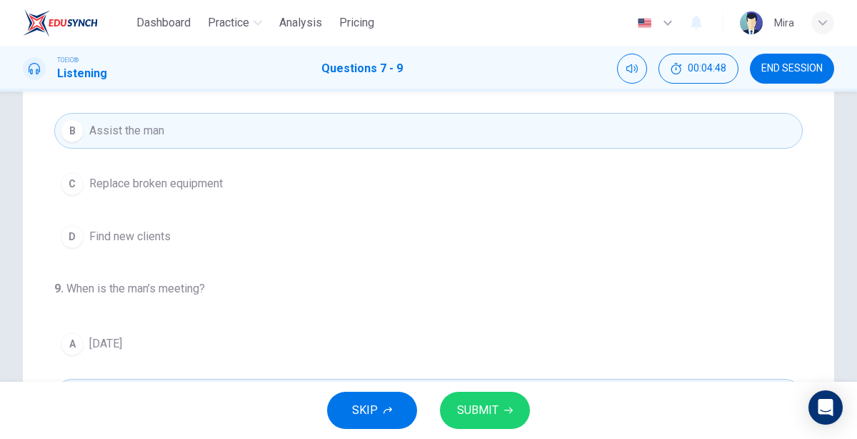
scroll to position [341, 0]
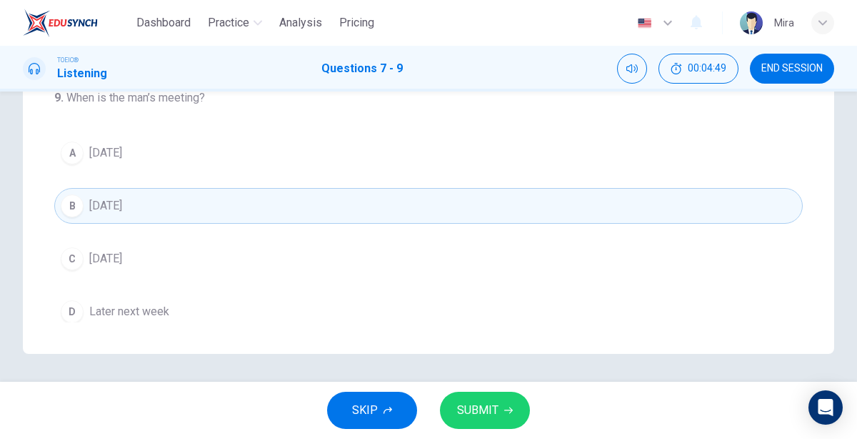
click at [457, 417] on span "SUBMIT" at bounding box center [477, 410] width 41 height 20
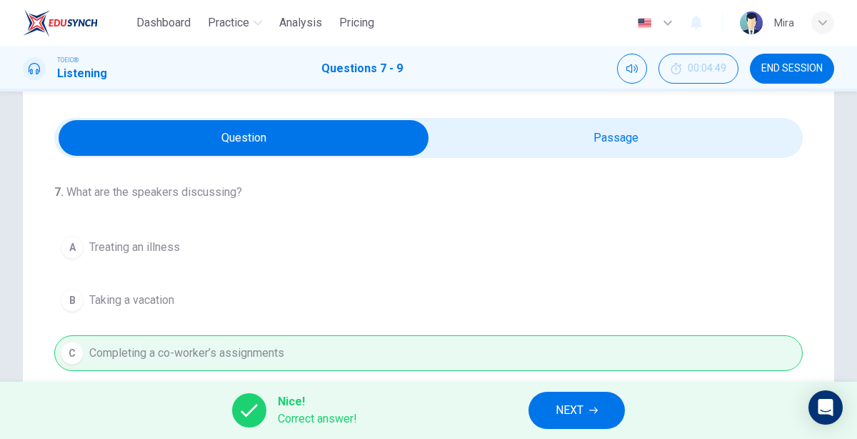
scroll to position [319, 0]
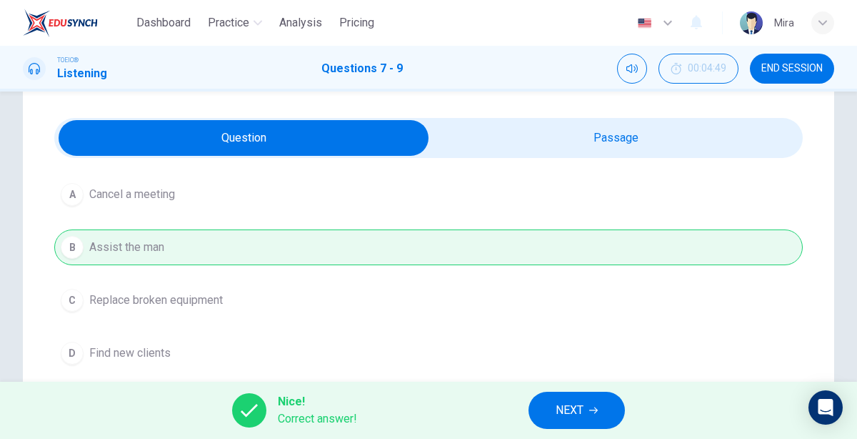
click at [577, 420] on button "NEXT" at bounding box center [577, 410] width 96 height 37
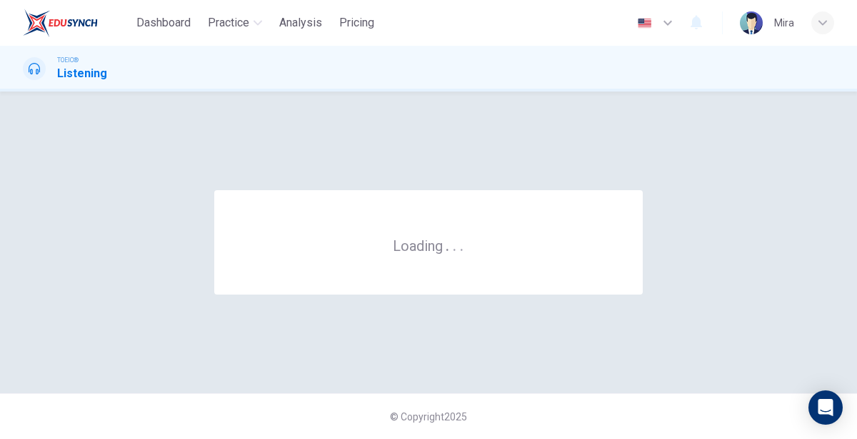
scroll to position [0, 0]
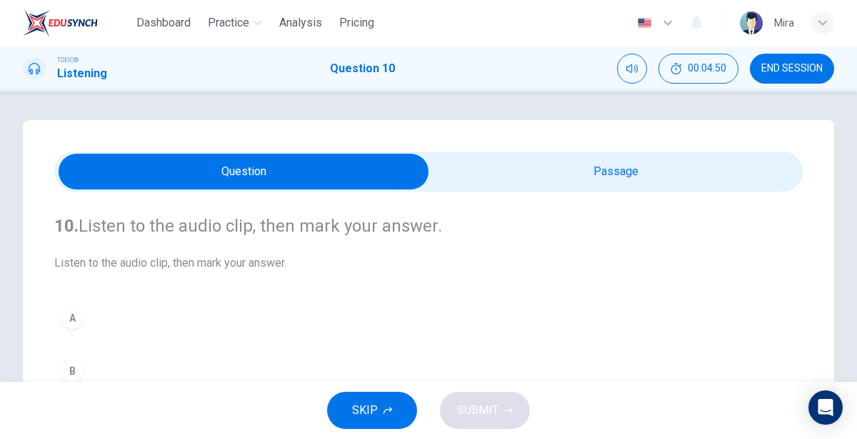
click at [586, 174] on input "checkbox" at bounding box center [243, 172] width 1123 height 36
checkbox input "true"
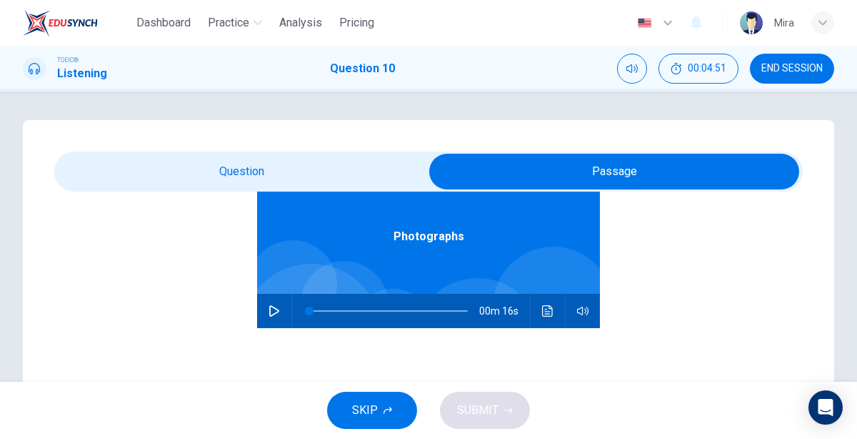
scroll to position [79, 0]
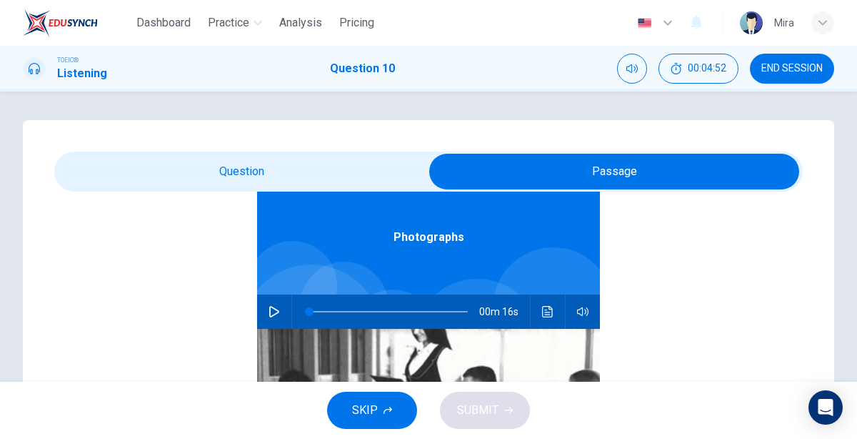
click at [276, 317] on icon "button" at bounding box center [274, 311] width 11 height 11
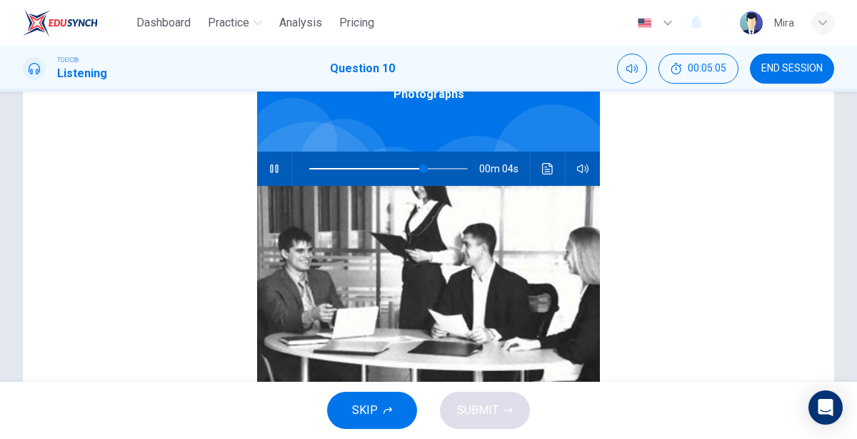
scroll to position [0, 0]
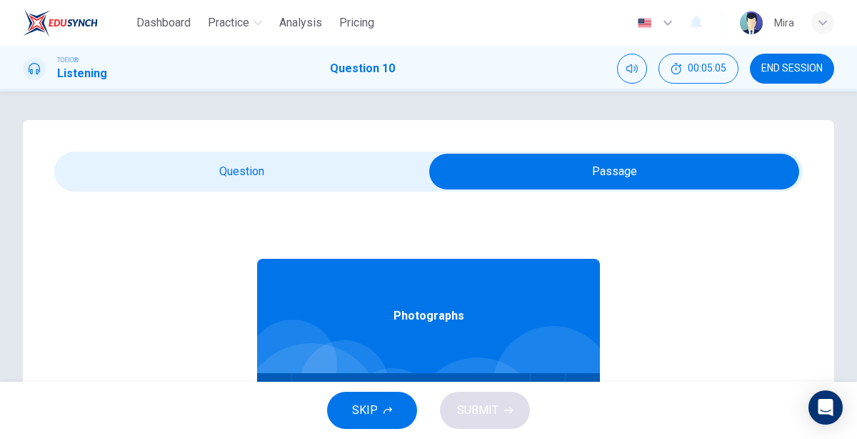
type input "78"
click at [234, 186] on input "checkbox" at bounding box center [614, 172] width 1123 height 36
checkbox input "false"
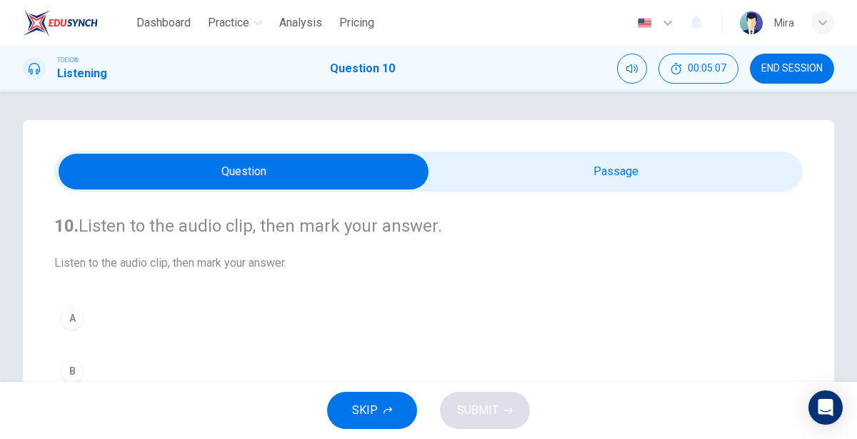
scroll to position [52, 0]
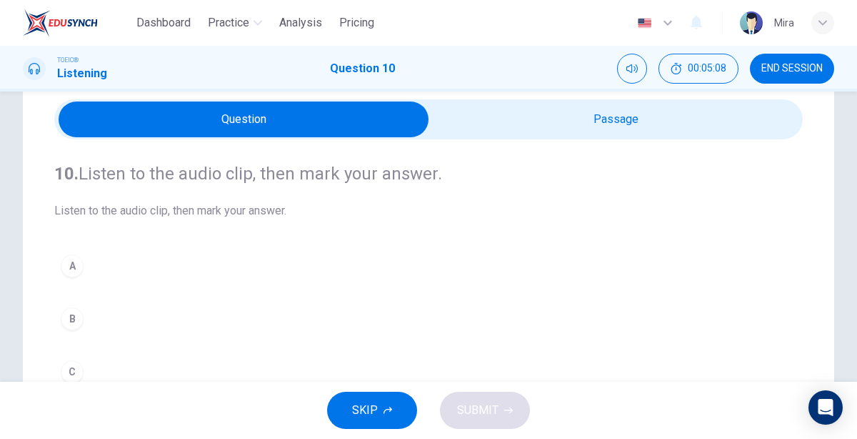
click at [84, 319] on button "B" at bounding box center [428, 319] width 749 height 36
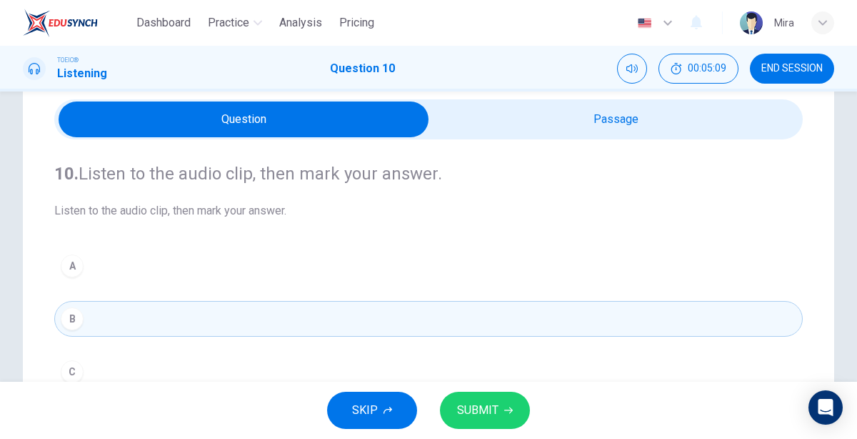
click at [455, 407] on button "SUBMIT" at bounding box center [485, 410] width 90 height 37
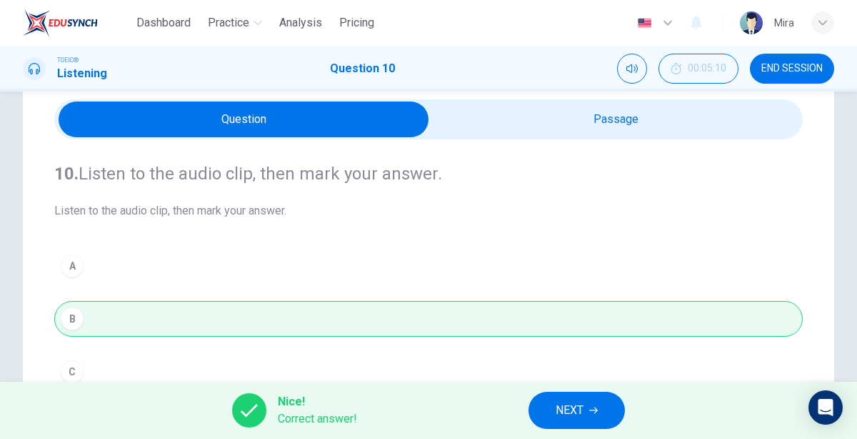
click at [554, 409] on button "NEXT" at bounding box center [577, 410] width 96 height 37
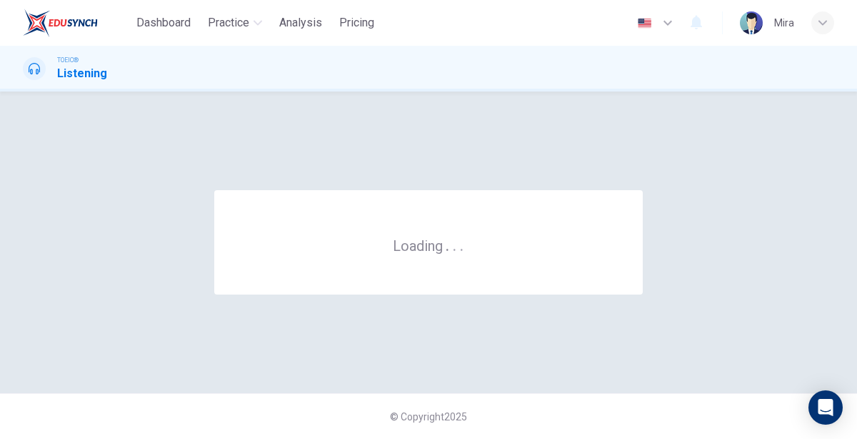
scroll to position [0, 0]
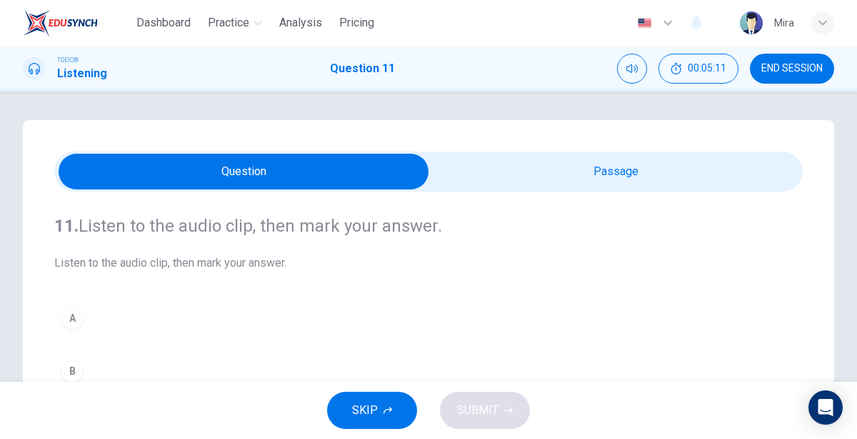
click at [544, 165] on input "checkbox" at bounding box center [243, 172] width 1123 height 36
checkbox input "true"
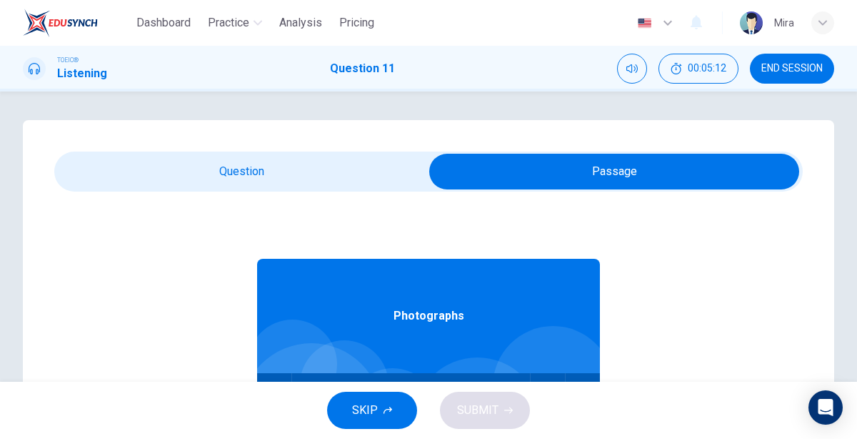
scroll to position [79, 0]
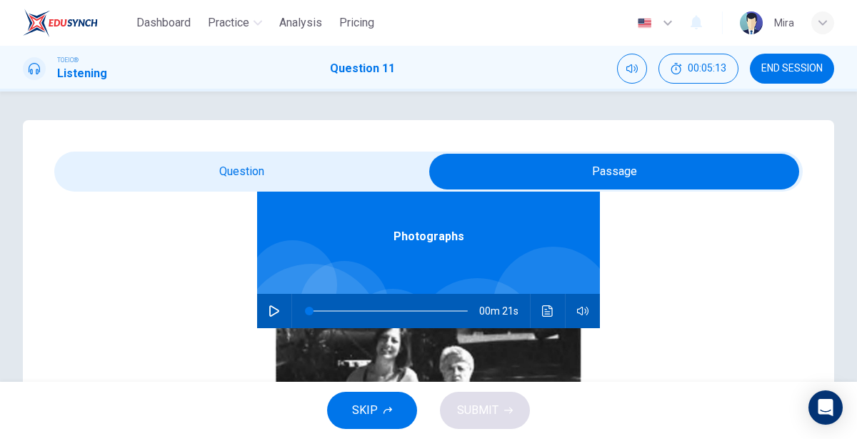
click at [272, 316] on button "button" at bounding box center [274, 311] width 23 height 34
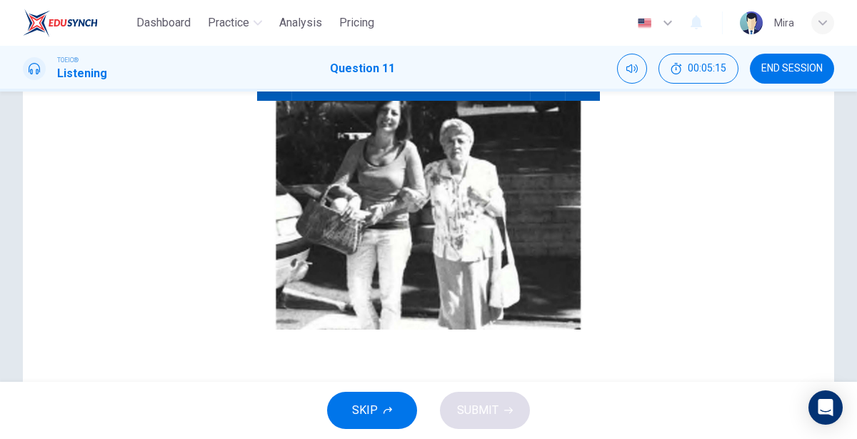
scroll to position [226, 0]
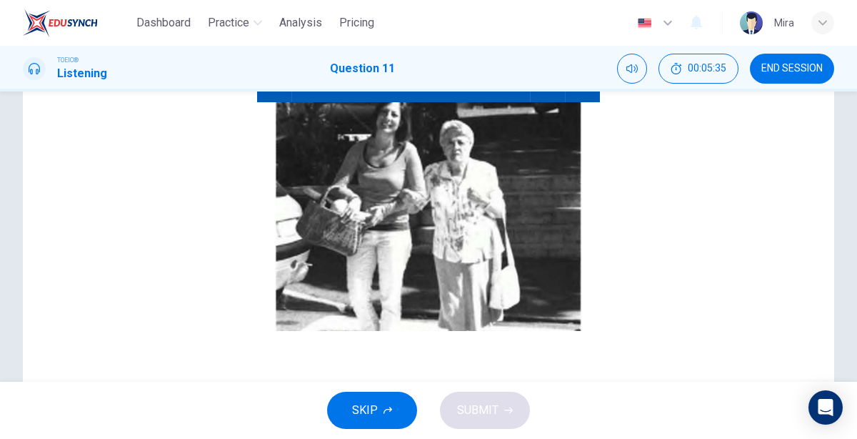
type input "0"
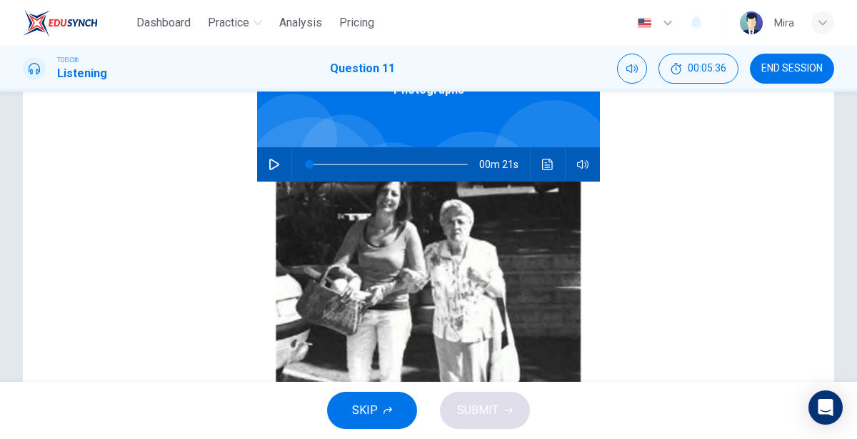
scroll to position [0, 0]
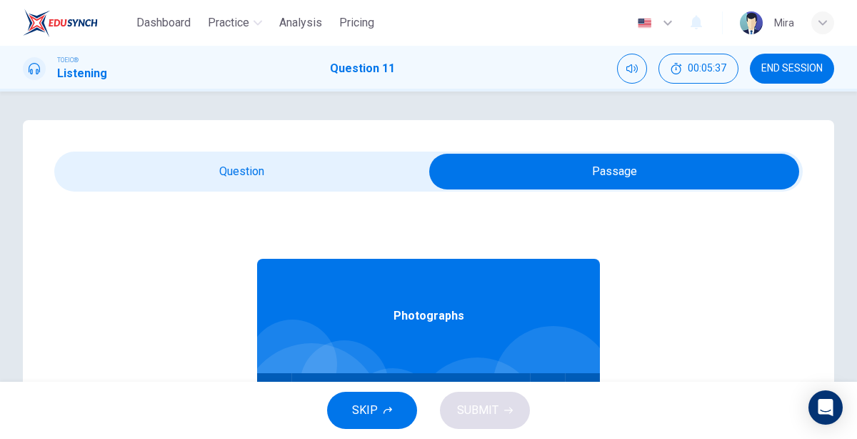
click at [199, 176] on input "checkbox" at bounding box center [614, 172] width 1123 height 36
checkbox input "false"
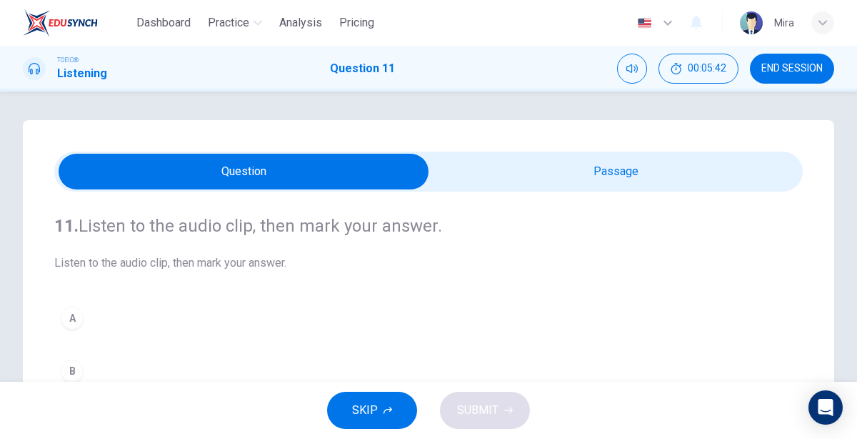
click at [105, 320] on button "A" at bounding box center [428, 318] width 749 height 36
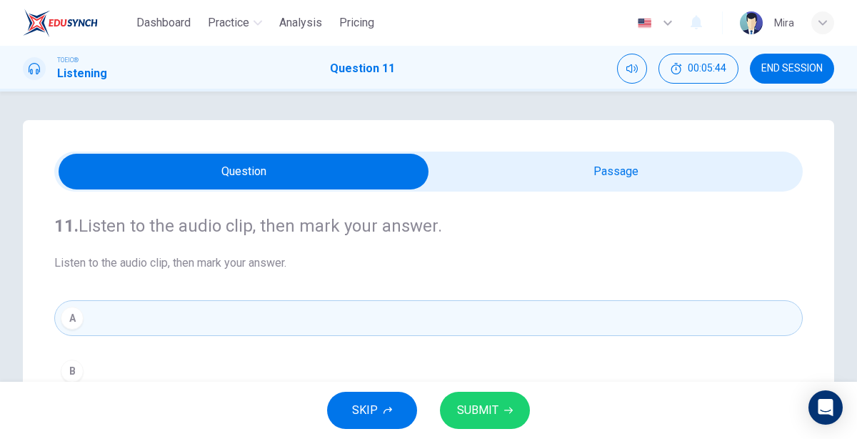
click at [452, 407] on button "SUBMIT" at bounding box center [485, 410] width 90 height 37
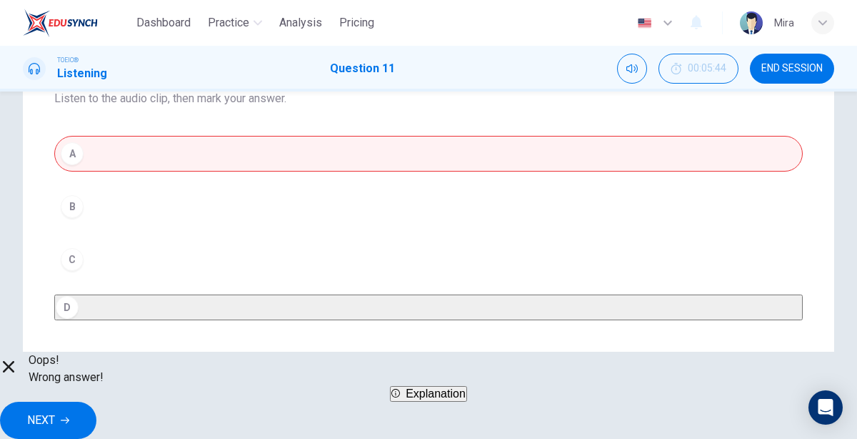
scroll to position [218, 0]
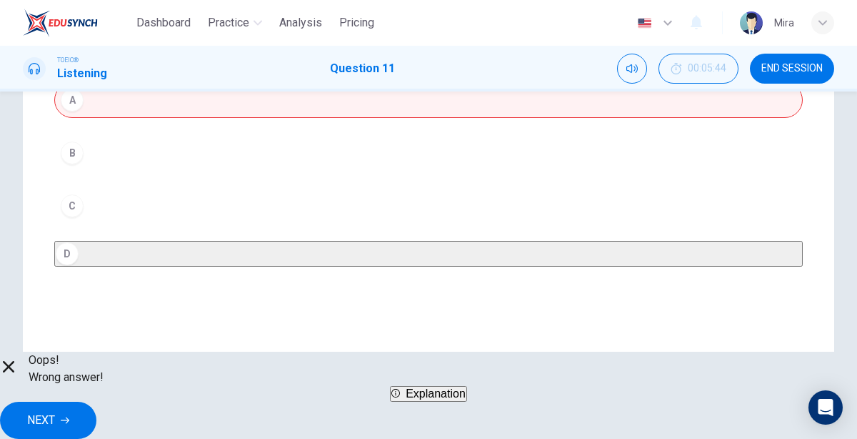
click at [96, 402] on button "NEXT" at bounding box center [48, 420] width 96 height 37
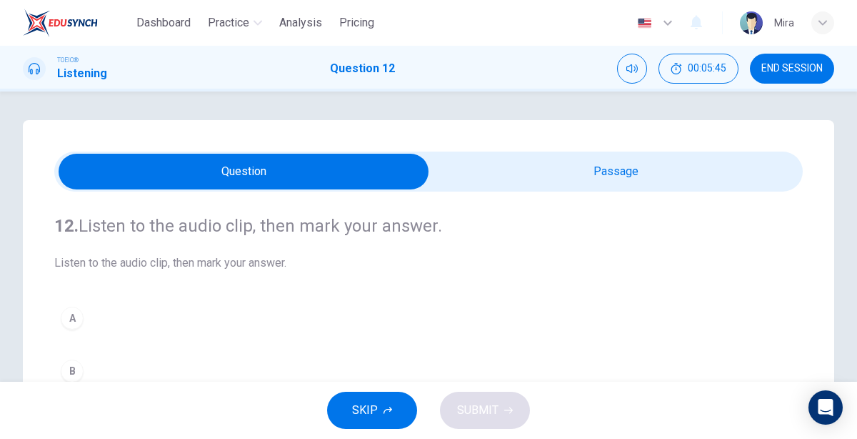
click at [563, 158] on input "checkbox" at bounding box center [243, 172] width 1123 height 36
checkbox input "true"
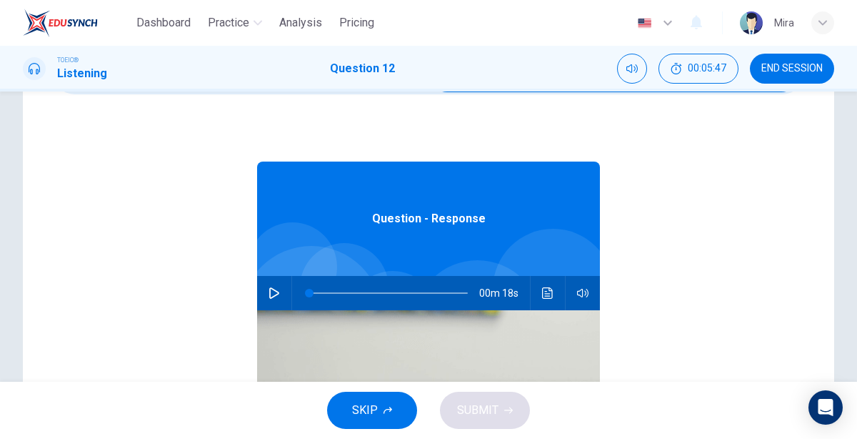
scroll to position [101, 0]
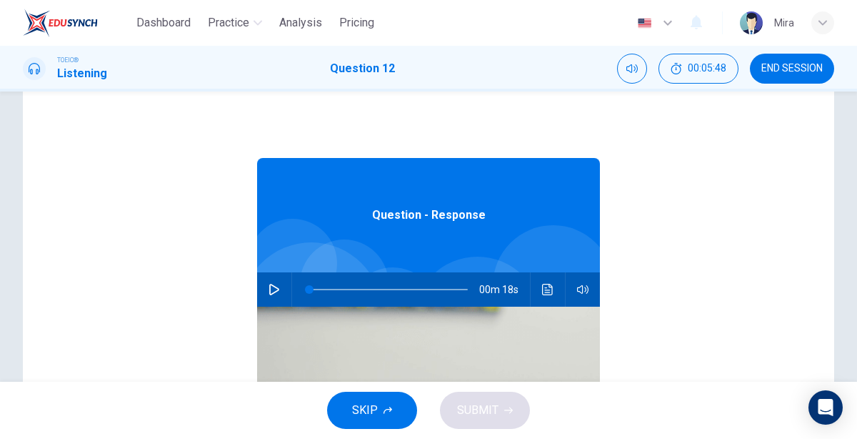
click at [274, 288] on icon "button" at bounding box center [274, 289] width 11 height 11
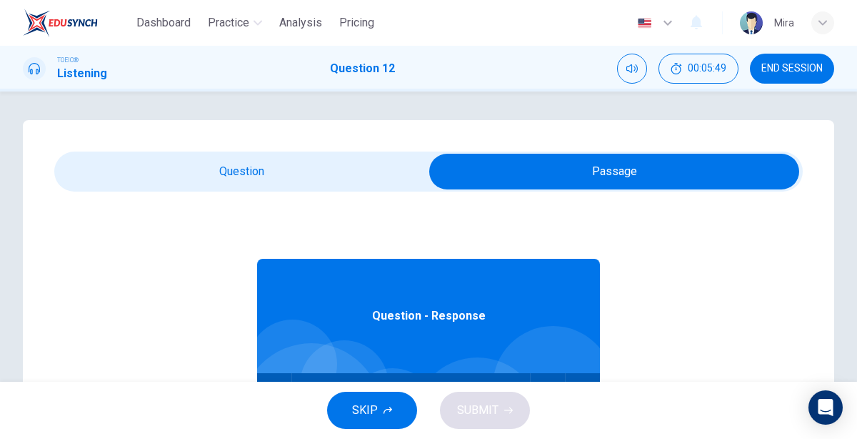
scroll to position [2, 0]
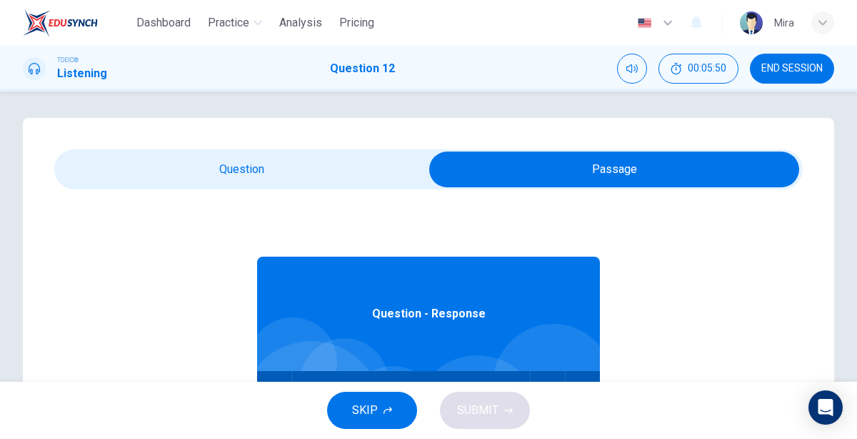
type input "9"
click at [269, 185] on input "checkbox" at bounding box center [614, 169] width 1123 height 36
checkbox input "false"
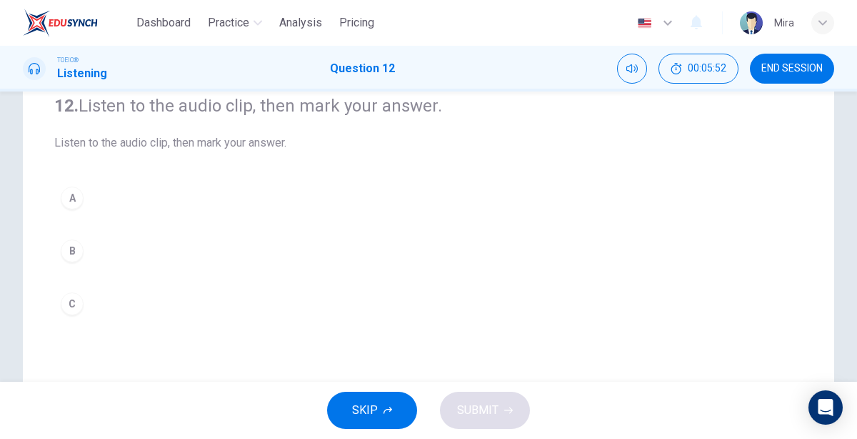
scroll to position [119, 0]
click at [73, 257] on div "B" at bounding box center [72, 251] width 23 height 23
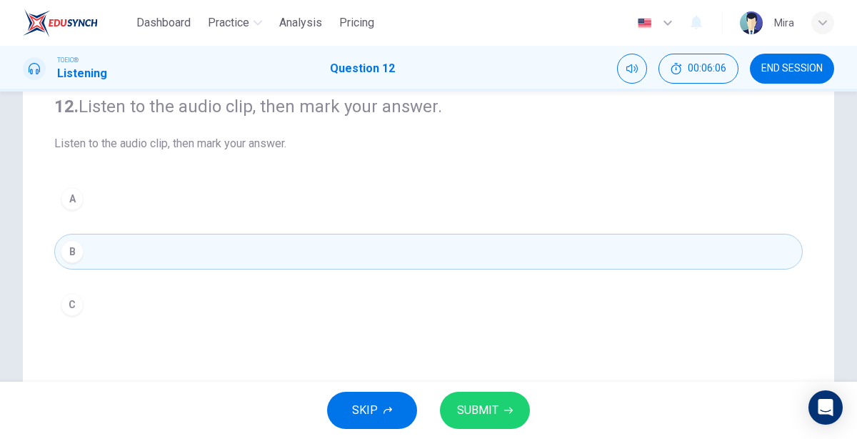
click at [490, 402] on span "SUBMIT" at bounding box center [477, 410] width 41 height 20
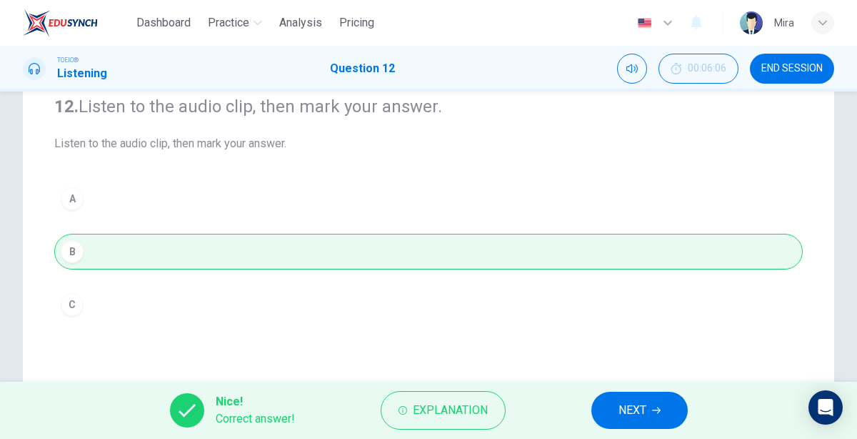
click at [651, 411] on button "NEXT" at bounding box center [640, 410] width 96 height 37
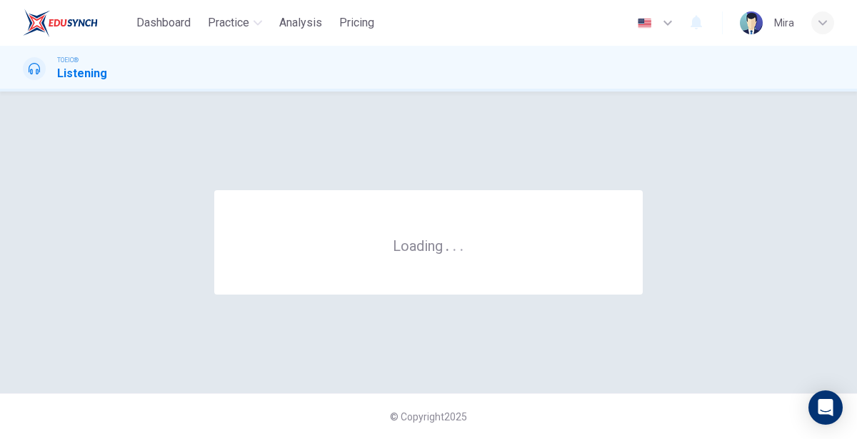
scroll to position [0, 0]
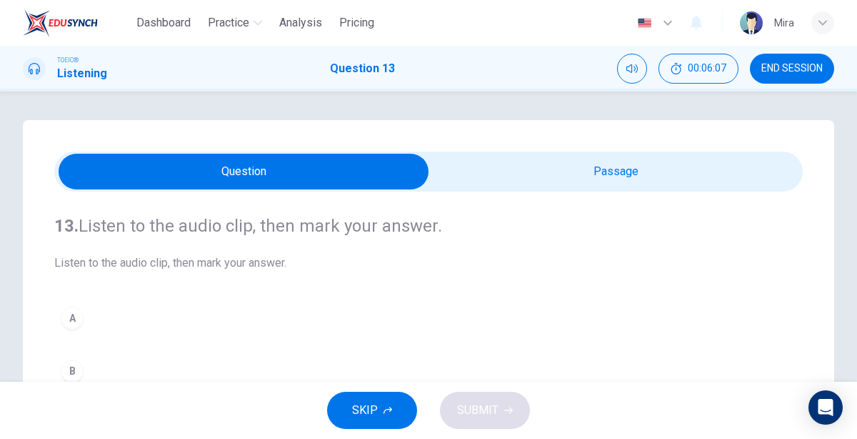
click at [588, 170] on input "checkbox" at bounding box center [243, 172] width 1123 height 36
checkbox input "true"
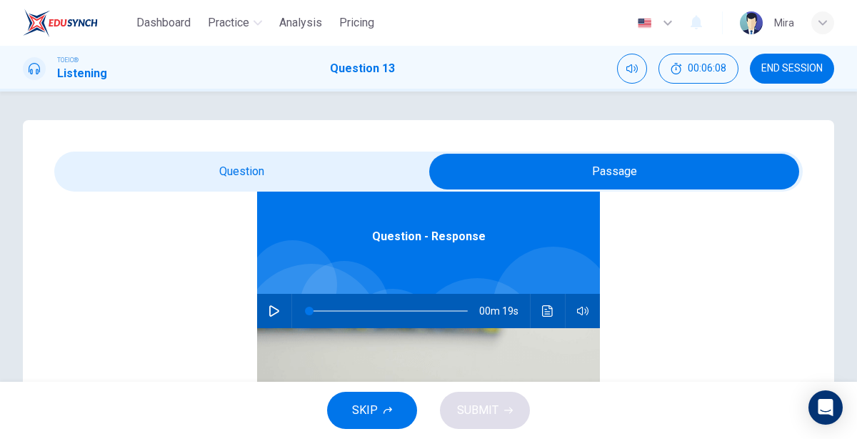
scroll to position [79, 0]
click at [275, 309] on icon "button" at bounding box center [274, 311] width 11 height 11
type input "4"
click at [295, 166] on input "checkbox" at bounding box center [614, 172] width 1123 height 36
checkbox input "false"
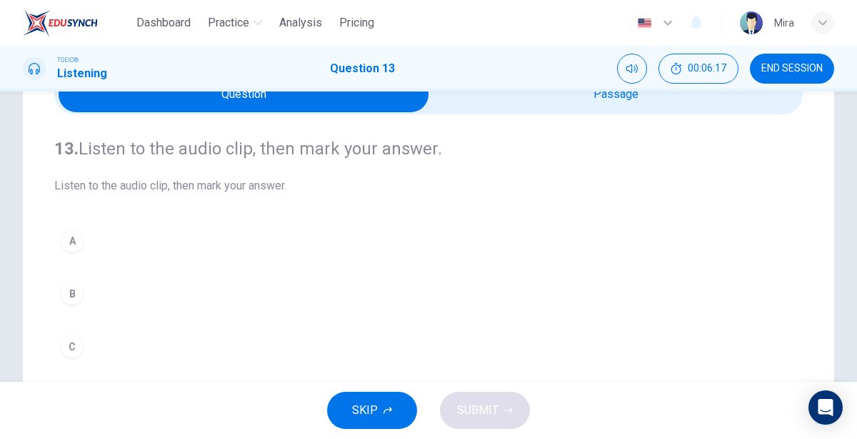
scroll to position [78, 0]
click at [89, 239] on button "A" at bounding box center [428, 240] width 749 height 36
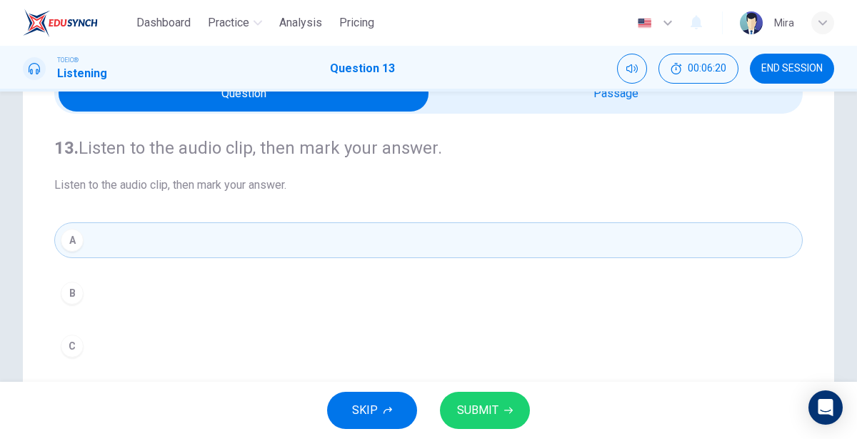
click at [469, 394] on button "SUBMIT" at bounding box center [485, 410] width 90 height 37
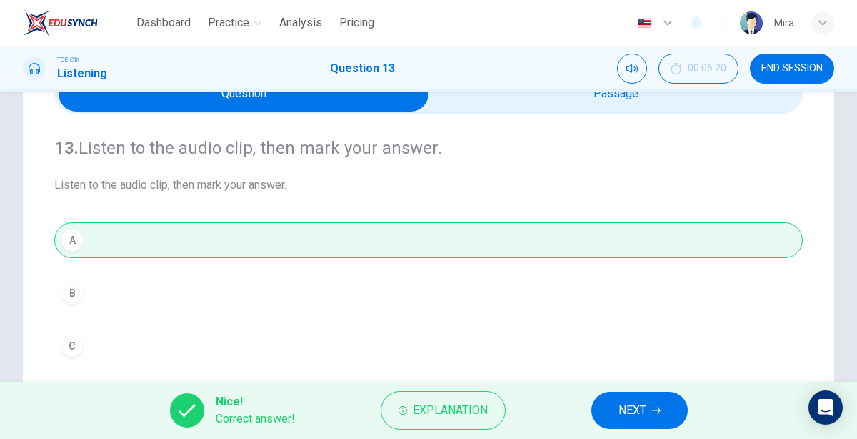
click at [666, 409] on button "NEXT" at bounding box center [640, 410] width 96 height 37
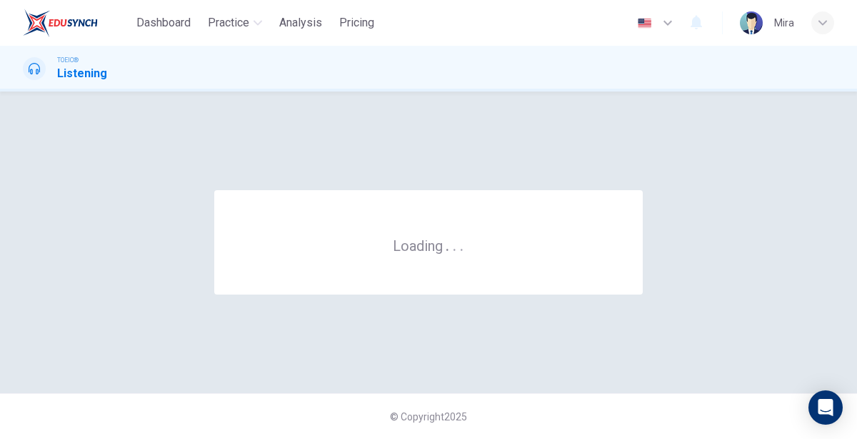
scroll to position [0, 0]
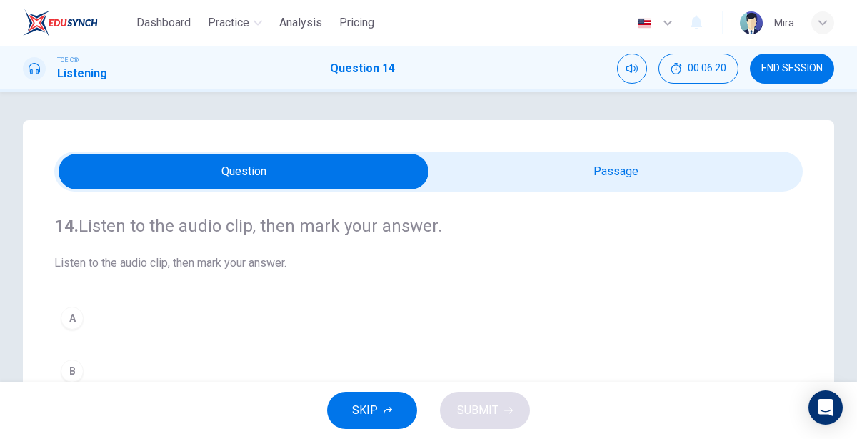
click at [587, 170] on input "checkbox" at bounding box center [243, 172] width 1123 height 36
checkbox input "true"
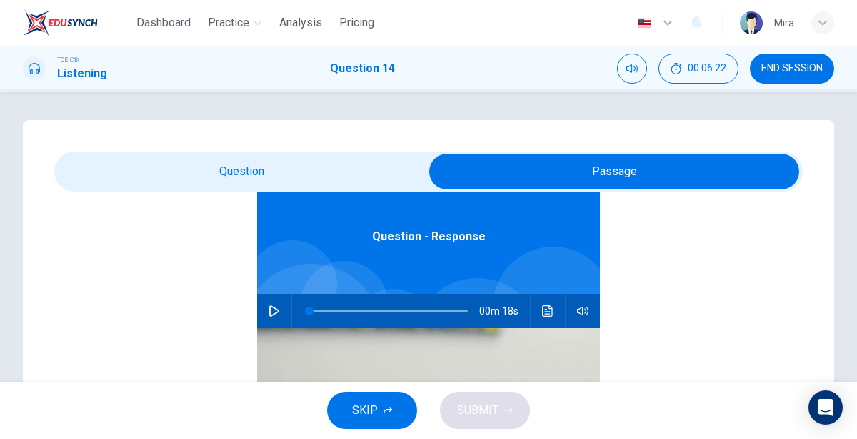
scroll to position [76, 0]
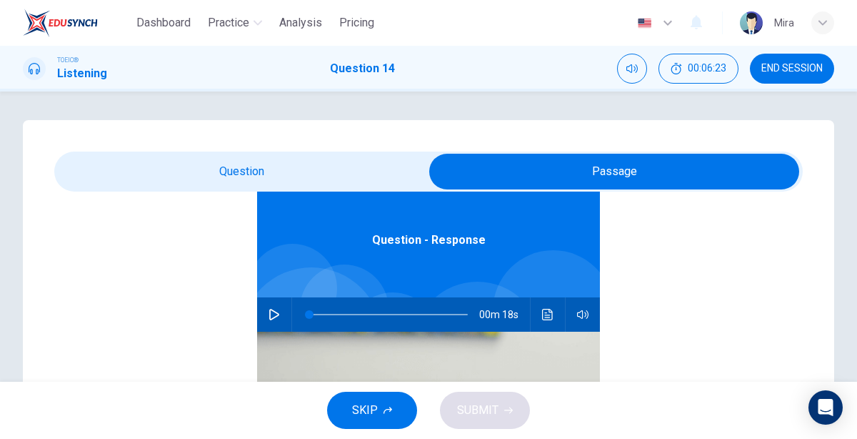
click at [272, 309] on icon "button" at bounding box center [274, 314] width 10 height 11
type input "4"
click at [314, 175] on input "checkbox" at bounding box center [614, 172] width 1123 height 36
checkbox input "false"
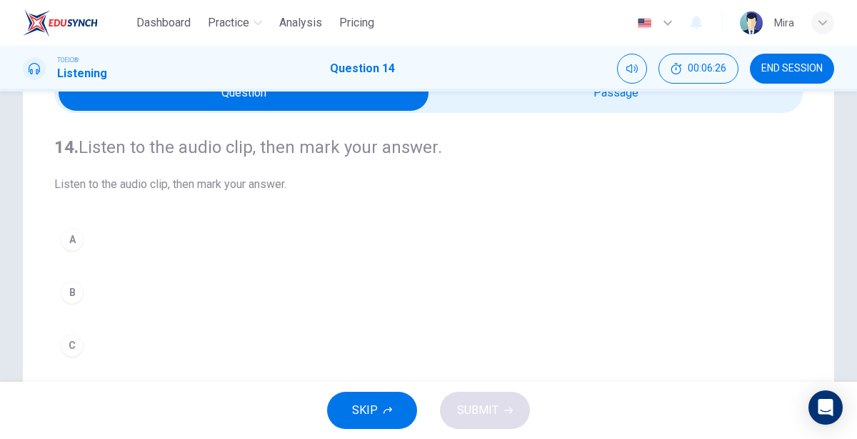
scroll to position [86, 0]
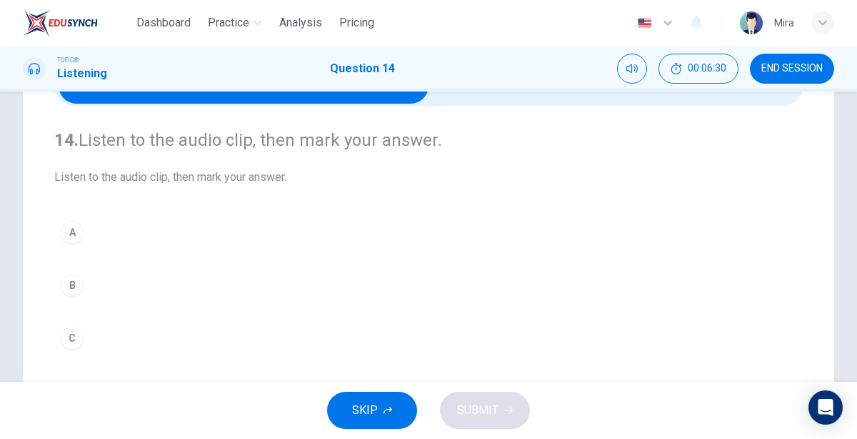
click at [76, 284] on div "B" at bounding box center [72, 285] width 23 height 23
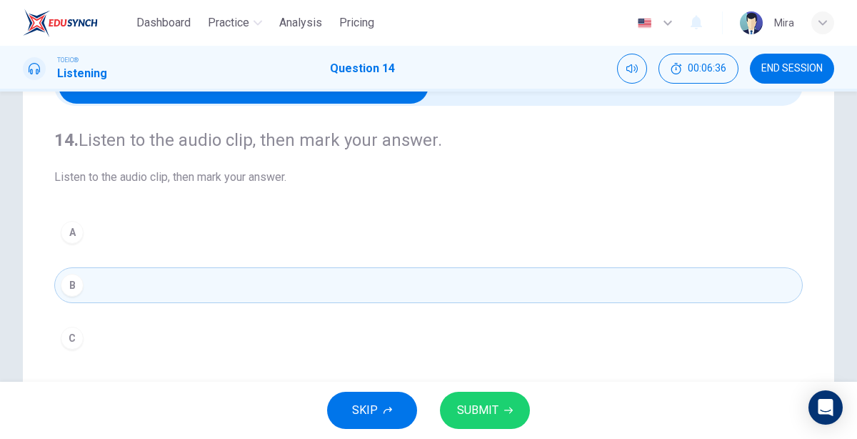
click at [500, 412] on button "SUBMIT" at bounding box center [485, 410] width 90 height 37
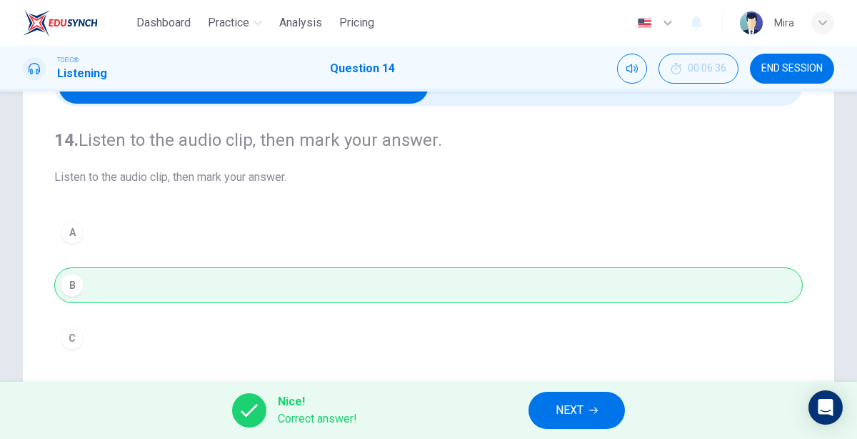
click at [587, 417] on button "NEXT" at bounding box center [577, 410] width 96 height 37
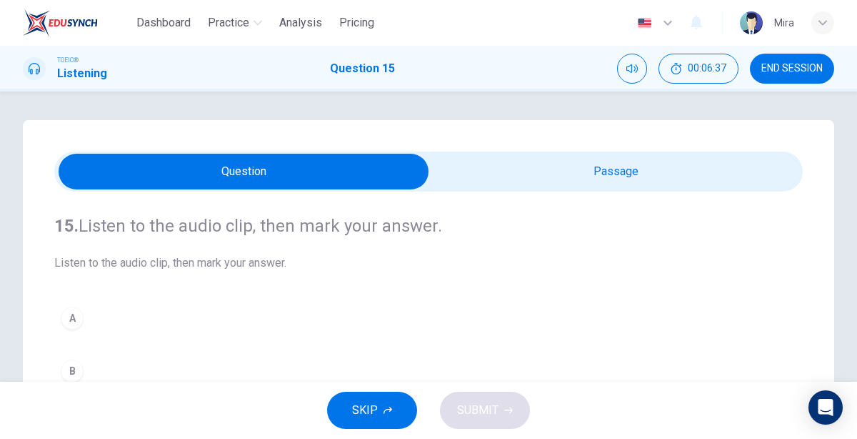
click at [623, 171] on input "checkbox" at bounding box center [243, 172] width 1123 height 36
checkbox input "true"
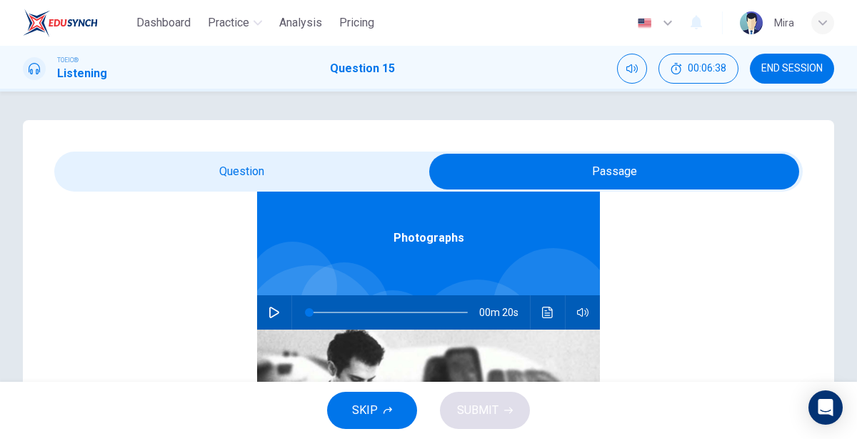
scroll to position [79, 0]
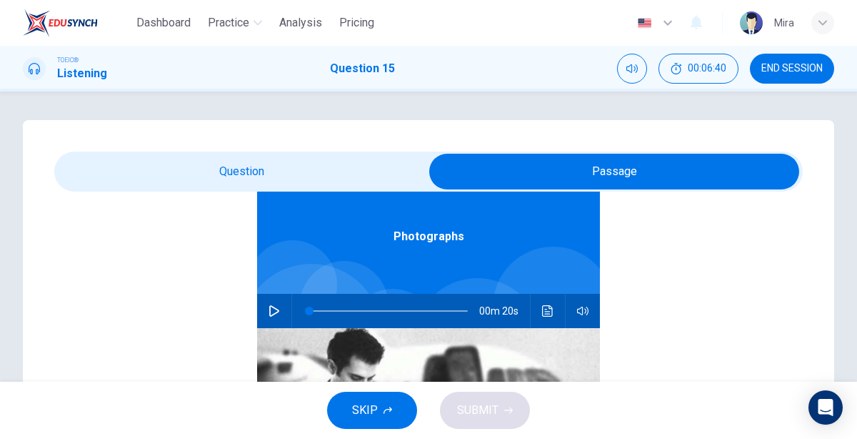
click at [270, 311] on icon "button" at bounding box center [274, 310] width 10 height 11
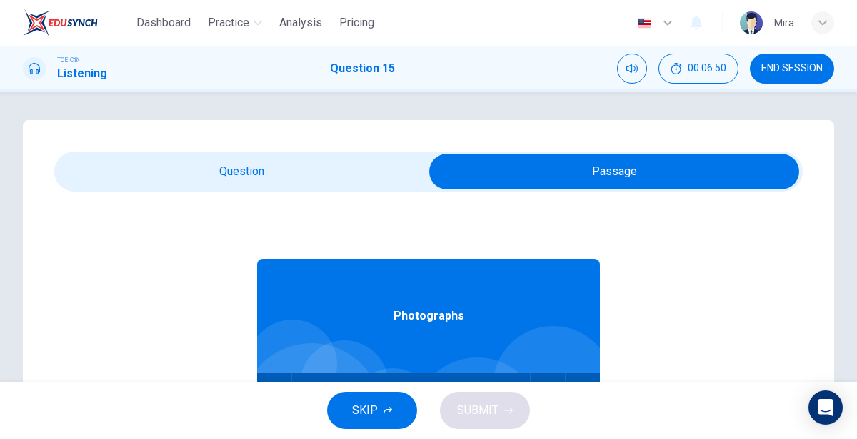
scroll to position [1, 0]
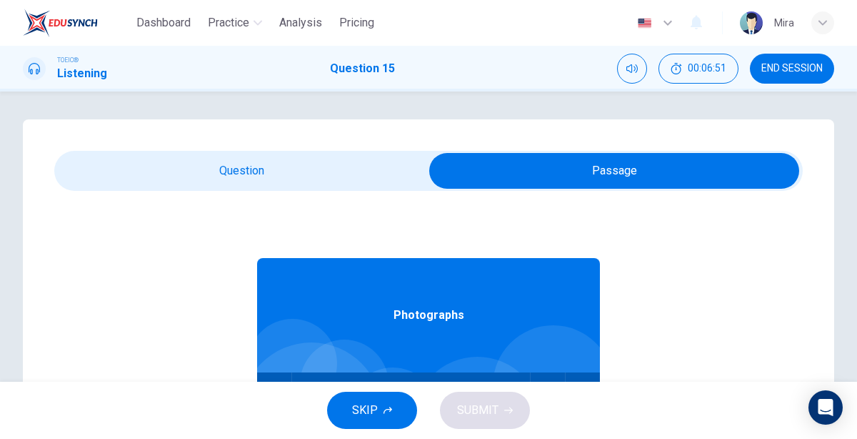
type input "53"
click at [257, 182] on input "checkbox" at bounding box center [614, 171] width 1123 height 36
checkbox input "false"
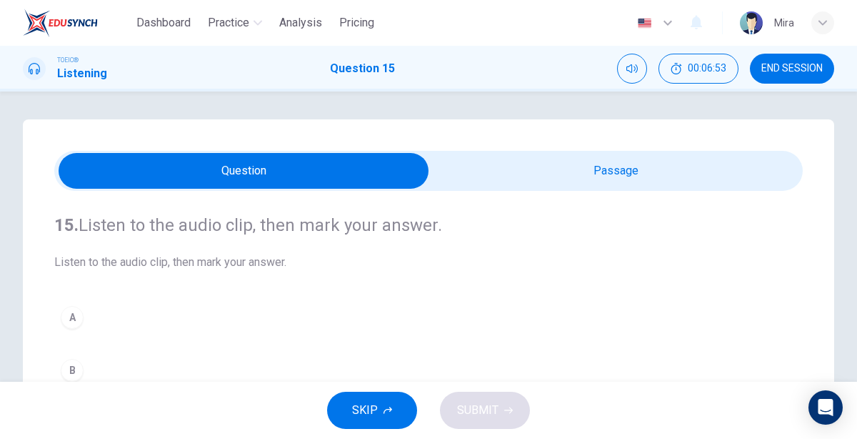
click at [114, 362] on button "B" at bounding box center [428, 370] width 749 height 36
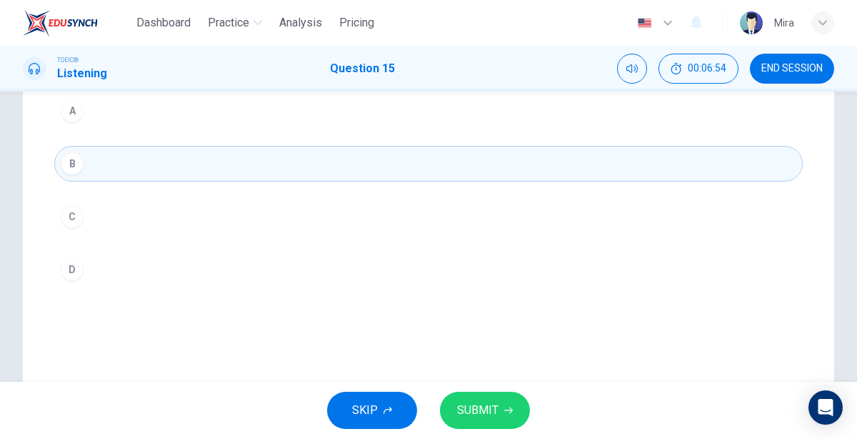
scroll to position [208, 0]
click at [472, 410] on span "SUBMIT" at bounding box center [477, 410] width 41 height 20
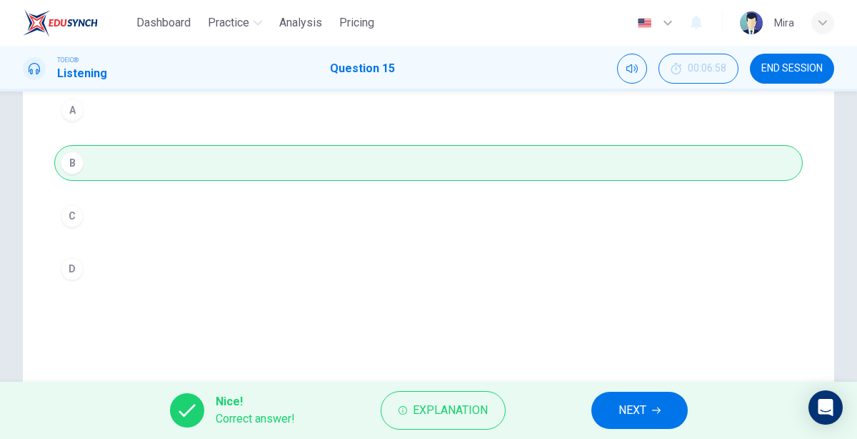
click at [615, 411] on button "NEXT" at bounding box center [640, 410] width 96 height 37
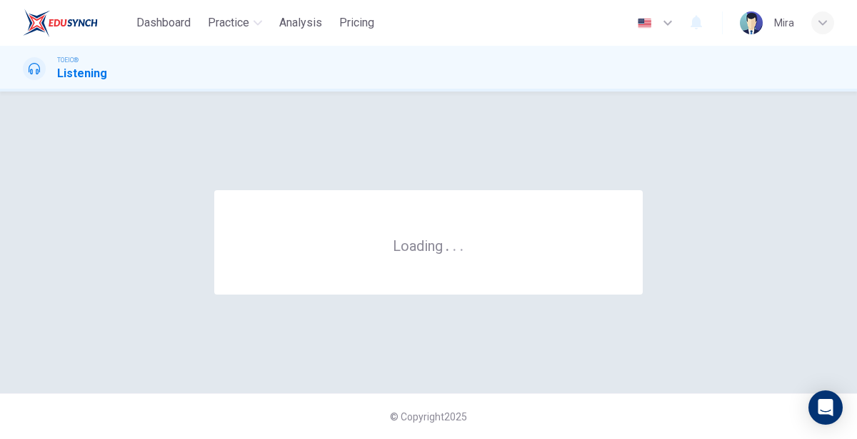
scroll to position [0, 0]
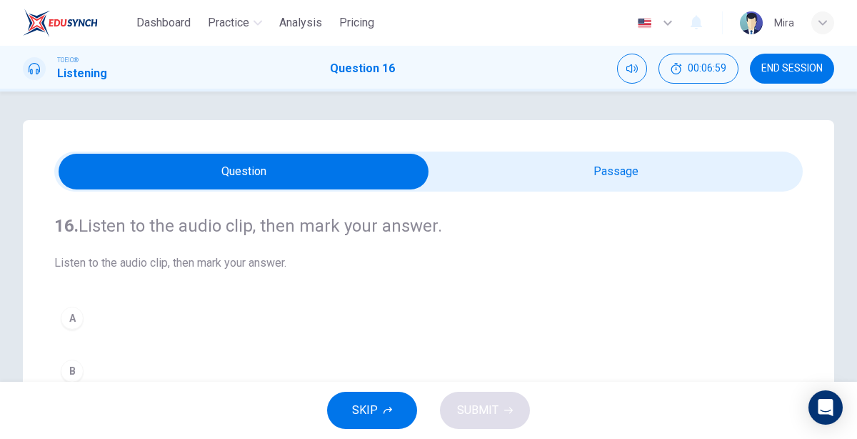
click at [632, 187] on input "checkbox" at bounding box center [243, 172] width 1123 height 36
checkbox input "true"
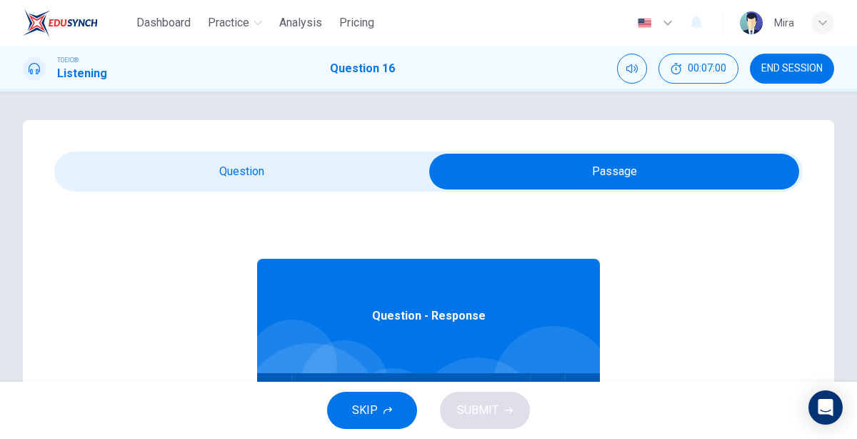
scroll to position [79, 0]
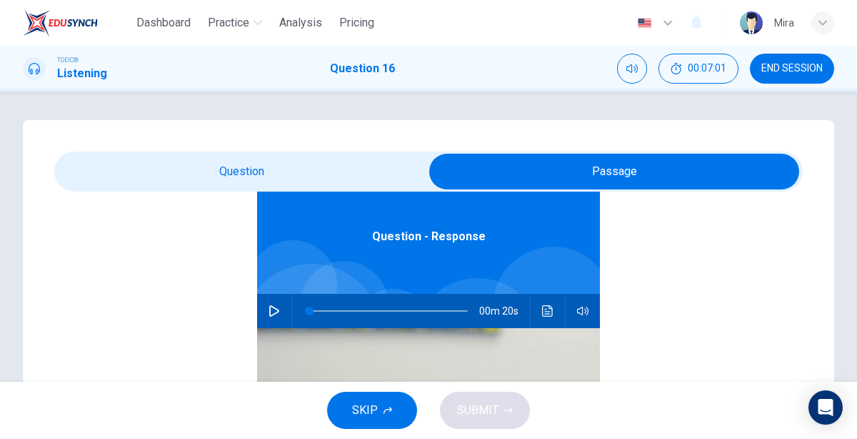
click at [273, 307] on icon "button" at bounding box center [274, 310] width 10 height 11
type input "4"
click at [297, 175] on input "checkbox" at bounding box center [614, 172] width 1123 height 36
checkbox input "false"
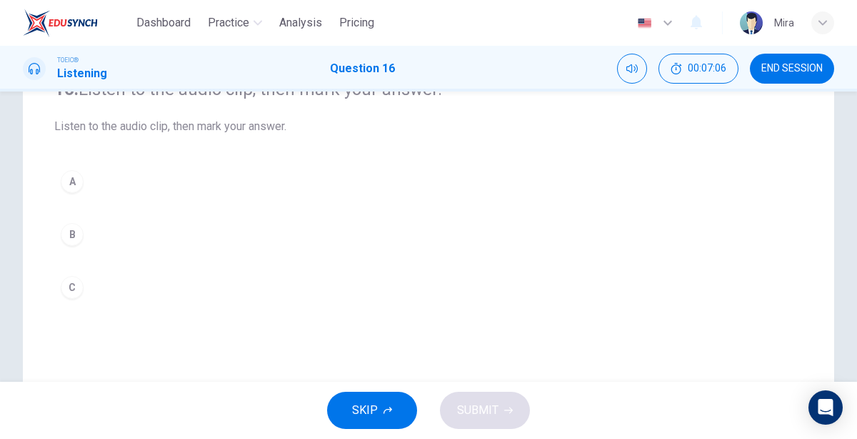
scroll to position [149, 0]
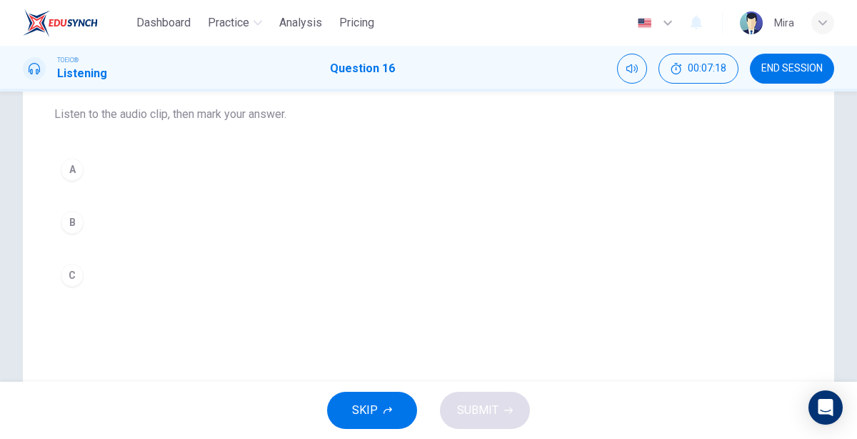
click at [99, 280] on button "C" at bounding box center [428, 275] width 749 height 36
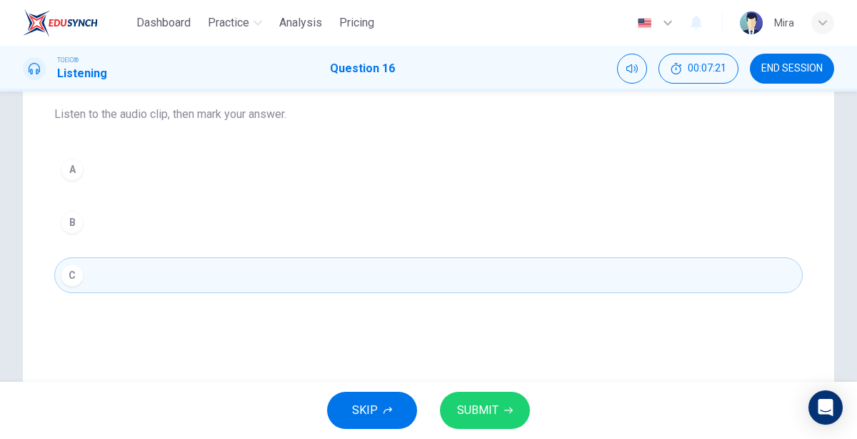
click at [473, 403] on span "SUBMIT" at bounding box center [477, 410] width 41 height 20
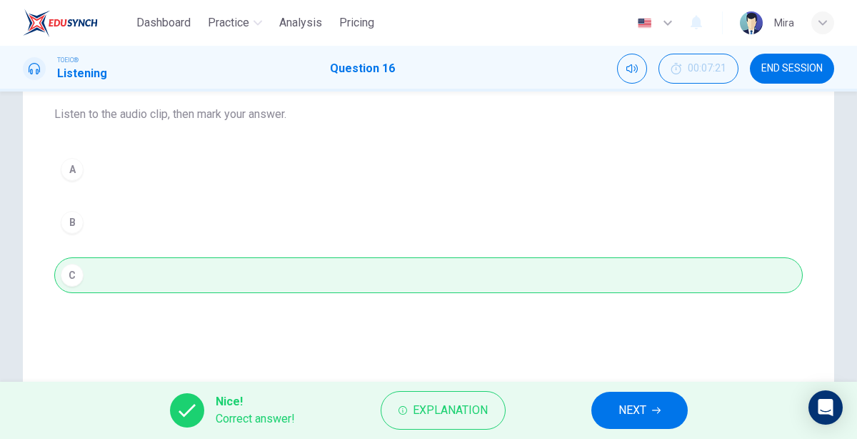
click at [626, 400] on span "NEXT" at bounding box center [633, 410] width 28 height 20
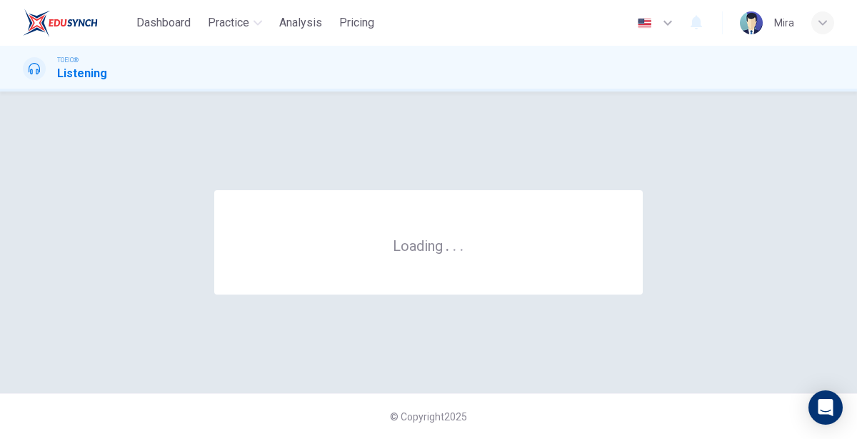
scroll to position [0, 0]
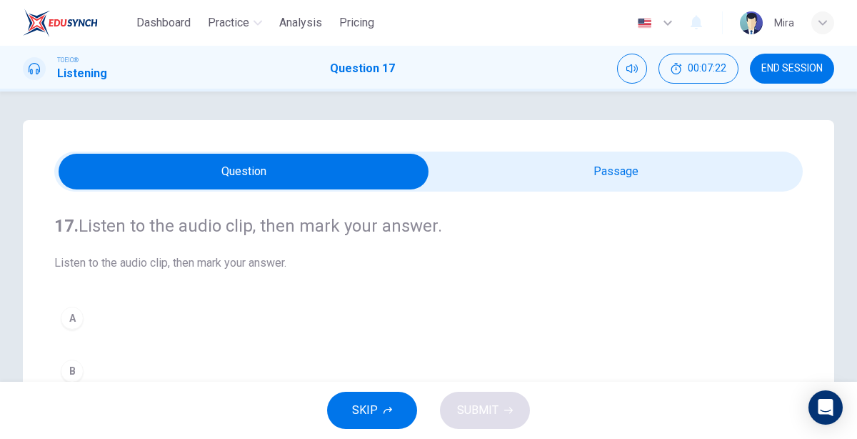
click at [616, 177] on input "checkbox" at bounding box center [243, 172] width 1123 height 36
checkbox input "true"
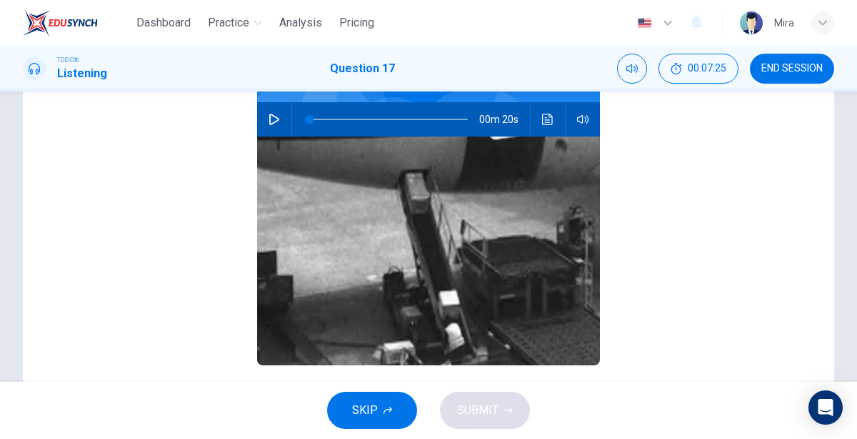
scroll to position [187, 0]
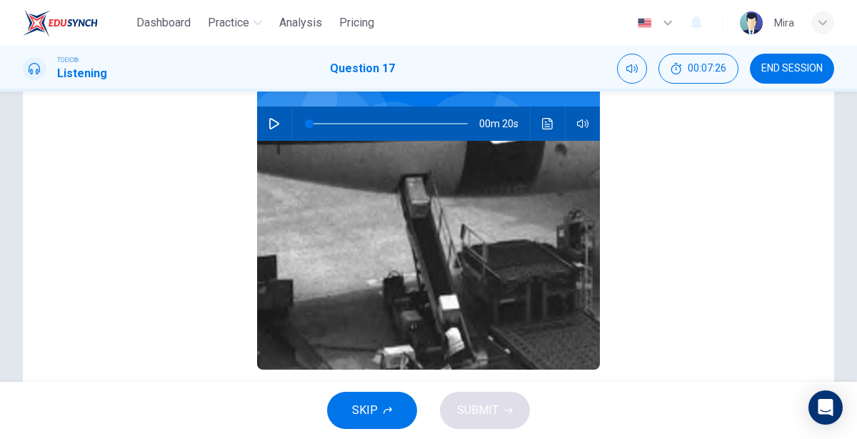
click at [273, 128] on icon "button" at bounding box center [274, 123] width 11 height 11
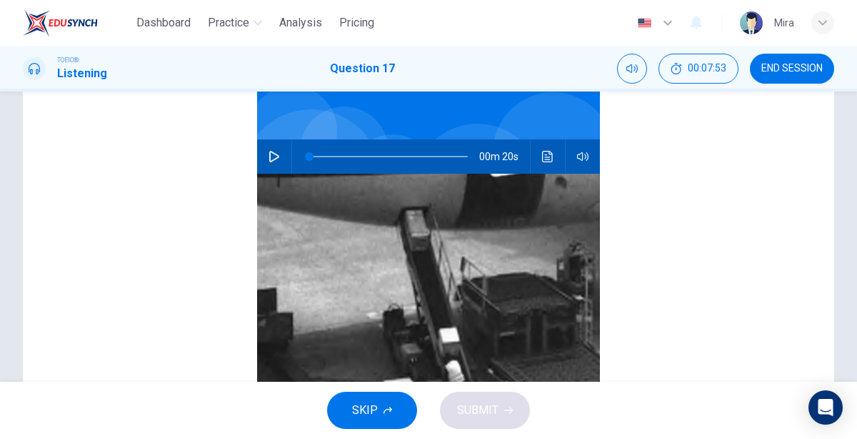
scroll to position [234, 0]
click at [269, 163] on button "button" at bounding box center [274, 156] width 23 height 34
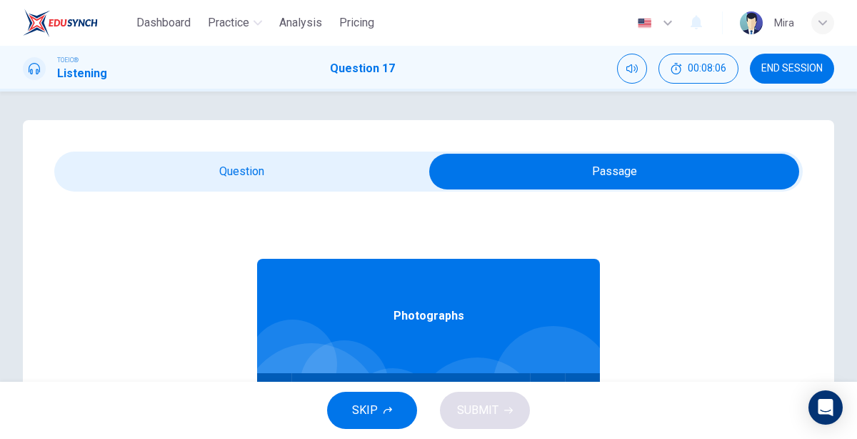
click at [183, 191] on span at bounding box center [428, 171] width 749 height 40
type input "47"
click at [186, 176] on input "checkbox" at bounding box center [614, 172] width 1123 height 36
checkbox input "false"
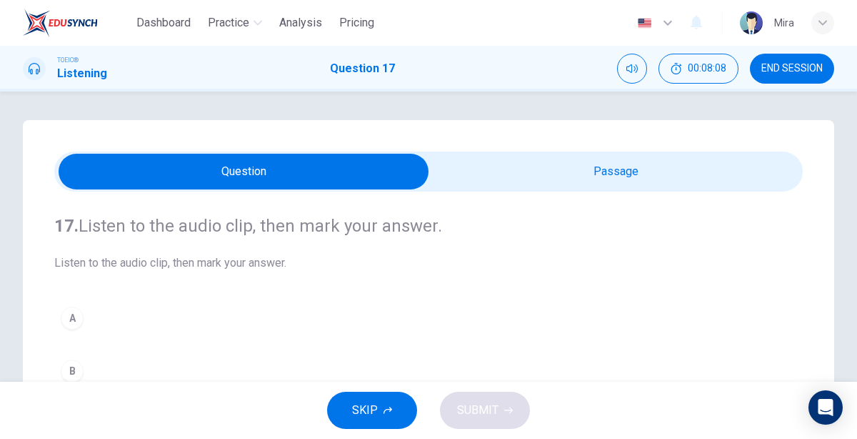
scroll to position [41, 0]
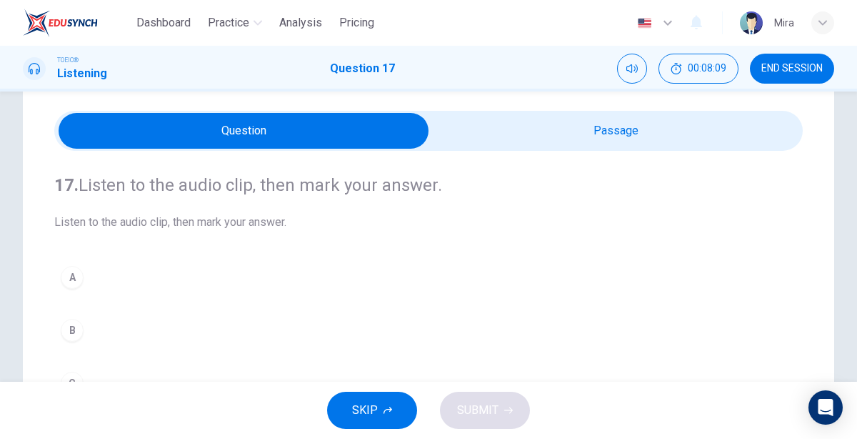
click at [83, 285] on button "A" at bounding box center [428, 277] width 749 height 36
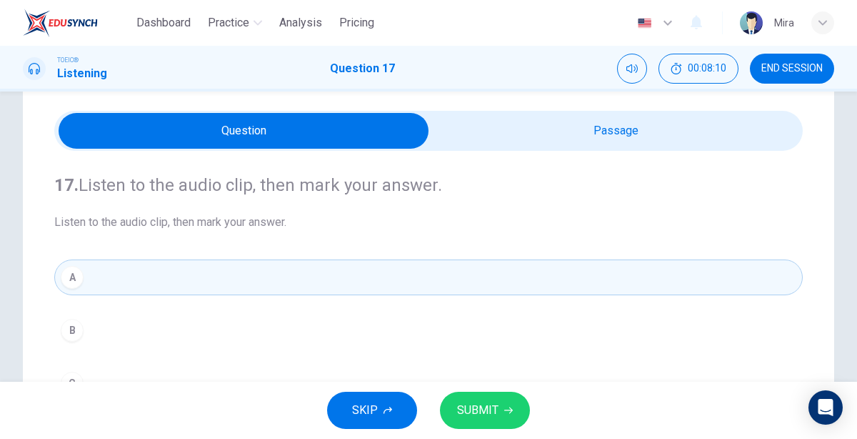
click at [469, 409] on span "SUBMIT" at bounding box center [477, 410] width 41 height 20
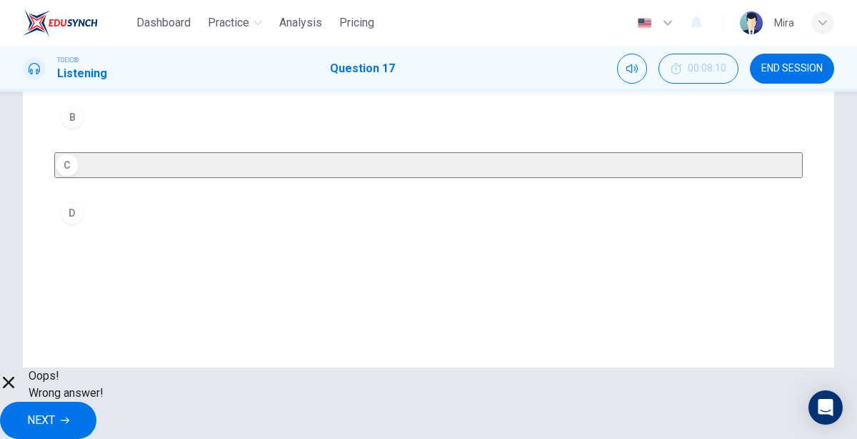
scroll to position [286, 0]
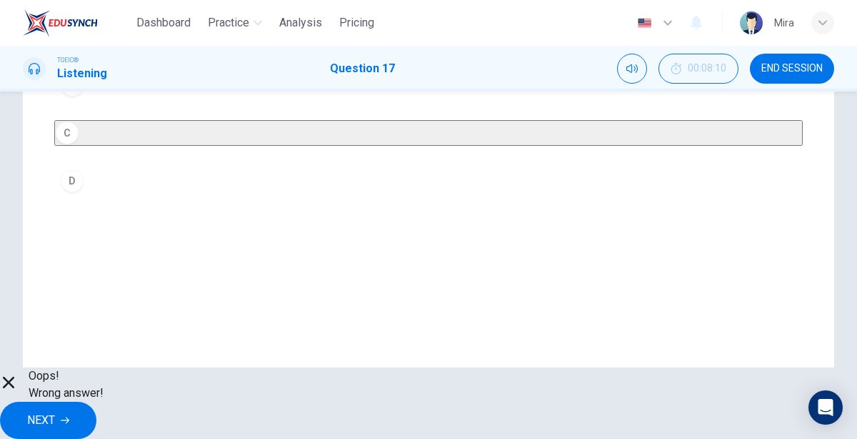
click at [382, 423] on div "Oops! Wrong answer! NEXT" at bounding box center [428, 402] width 857 height 71
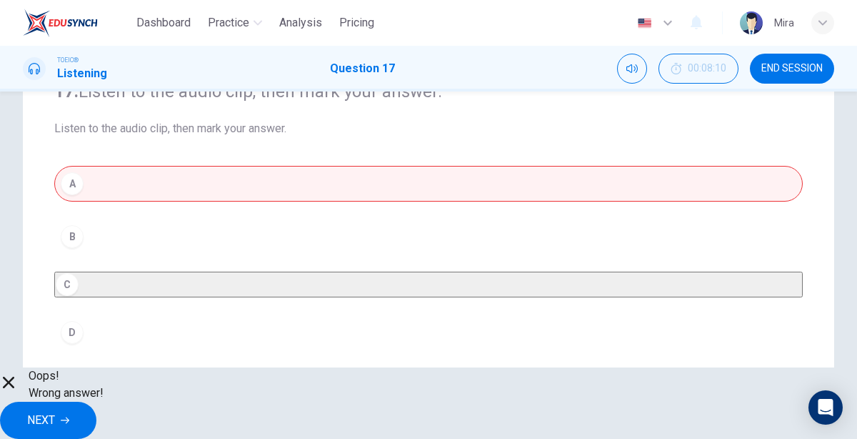
scroll to position [134, 0]
click at [55, 417] on span "NEXT" at bounding box center [41, 420] width 28 height 20
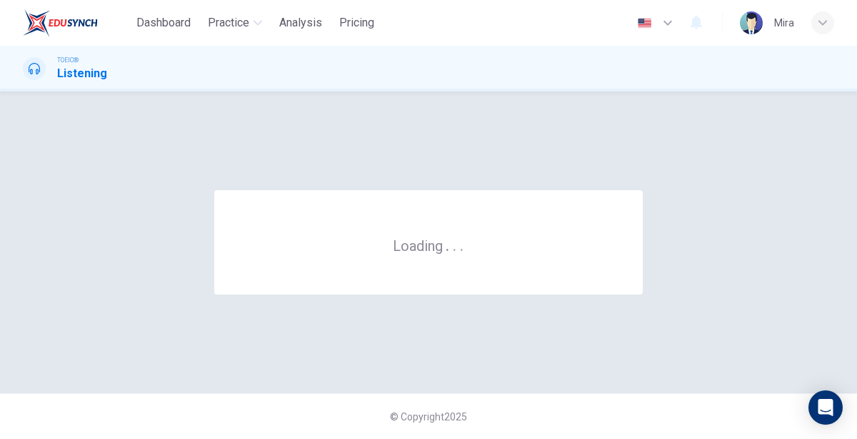
scroll to position [0, 0]
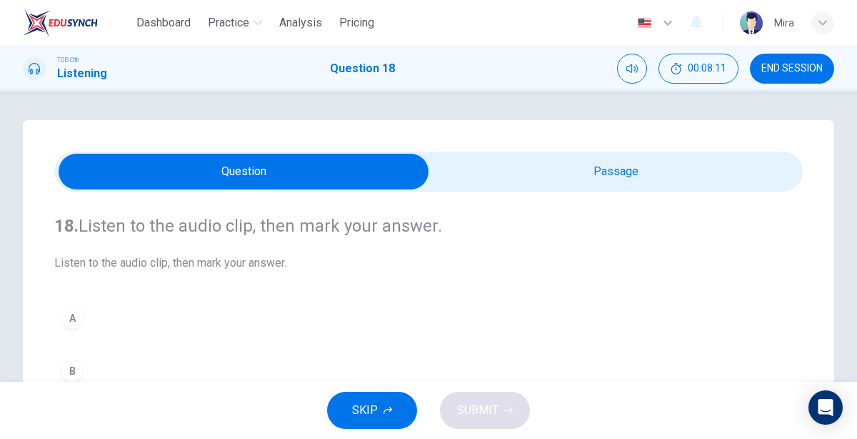
click at [543, 174] on input "checkbox" at bounding box center [243, 172] width 1123 height 36
checkbox input "true"
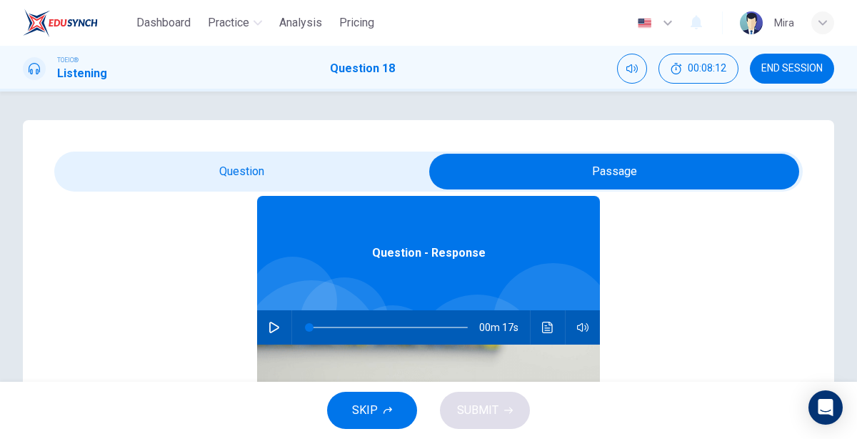
scroll to position [79, 0]
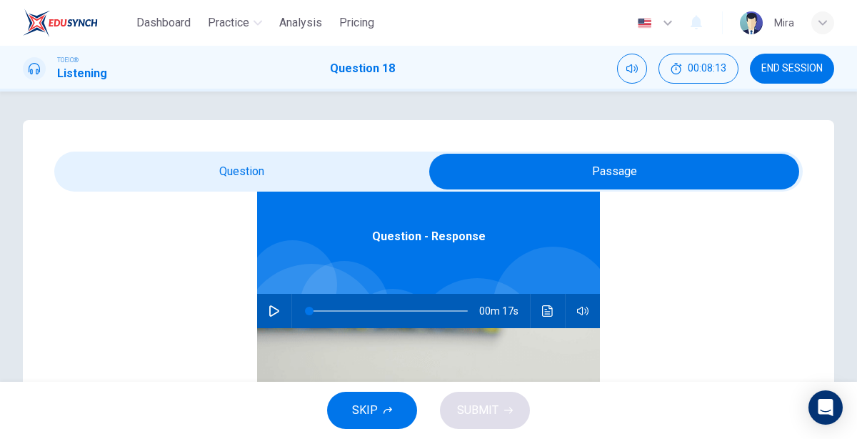
click at [272, 309] on icon "button" at bounding box center [274, 310] width 11 height 11
type input "4"
click at [273, 165] on input "checkbox" at bounding box center [614, 172] width 1123 height 36
checkbox input "false"
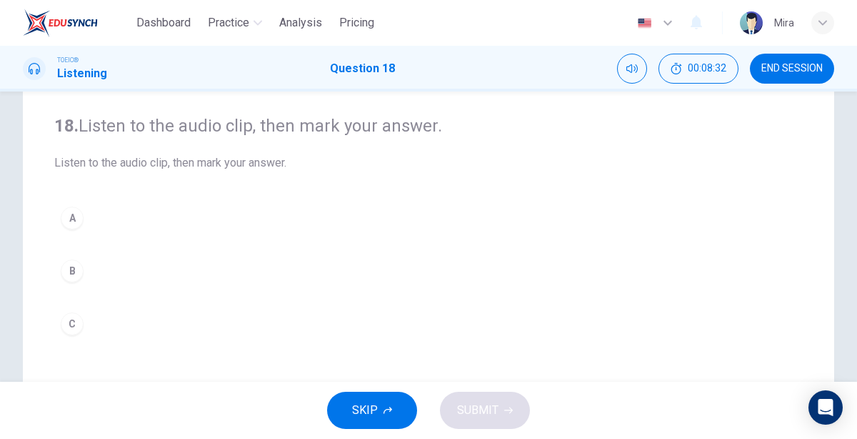
scroll to position [96, 0]
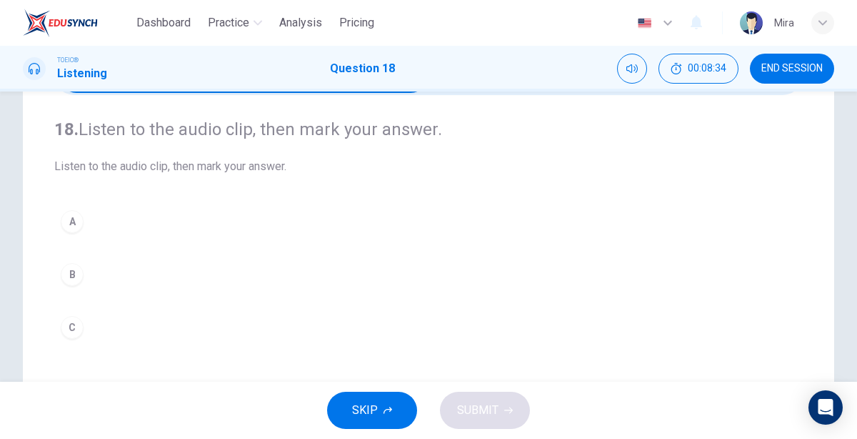
click at [74, 329] on div "C" at bounding box center [72, 327] width 23 height 23
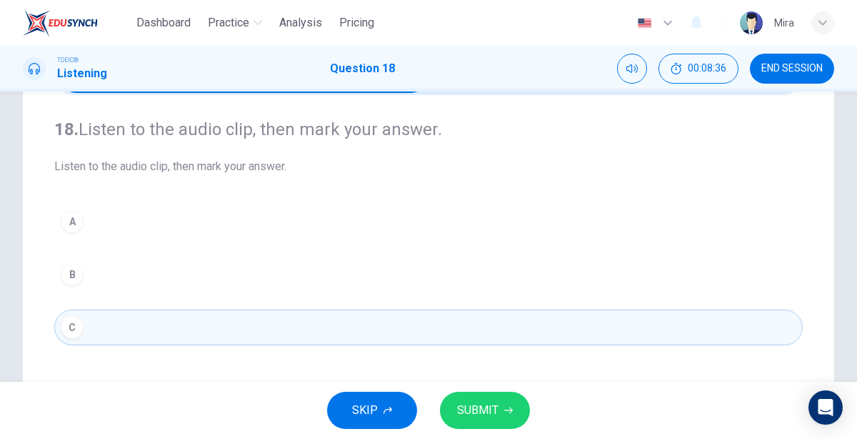
click at [482, 404] on span "SUBMIT" at bounding box center [477, 410] width 41 height 20
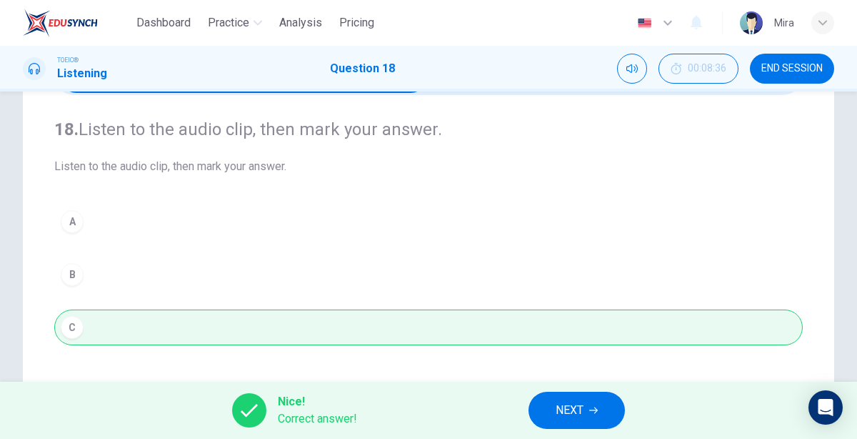
click at [542, 411] on button "NEXT" at bounding box center [577, 410] width 96 height 37
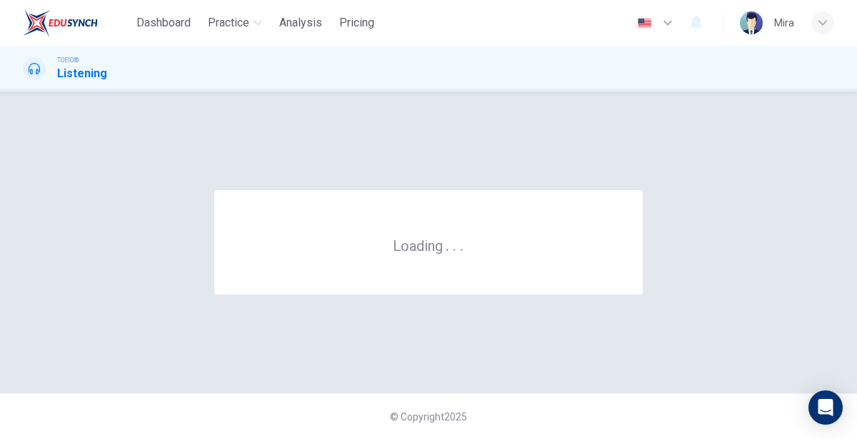
scroll to position [0, 0]
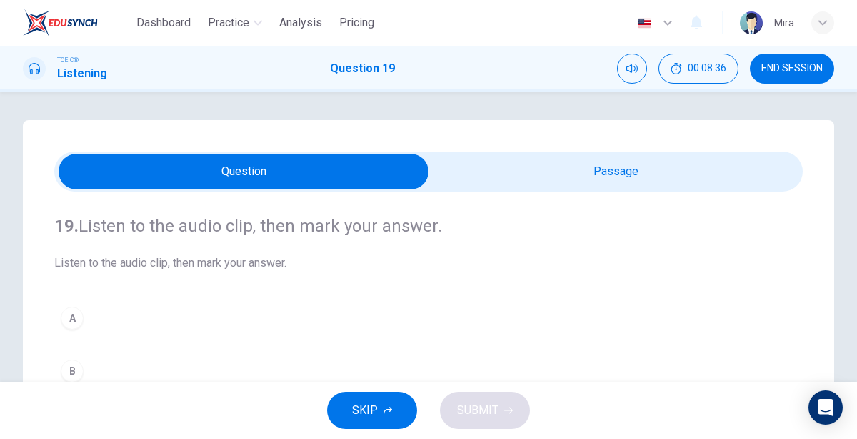
click at [538, 166] on input "checkbox" at bounding box center [243, 172] width 1123 height 36
checkbox input "true"
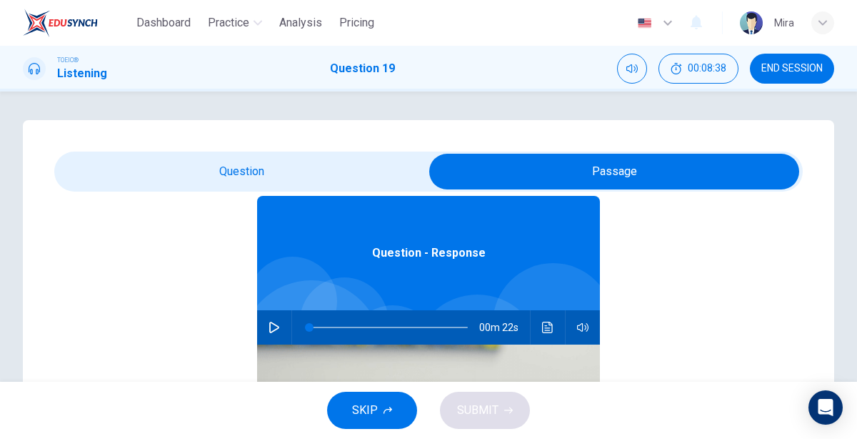
scroll to position [79, 0]
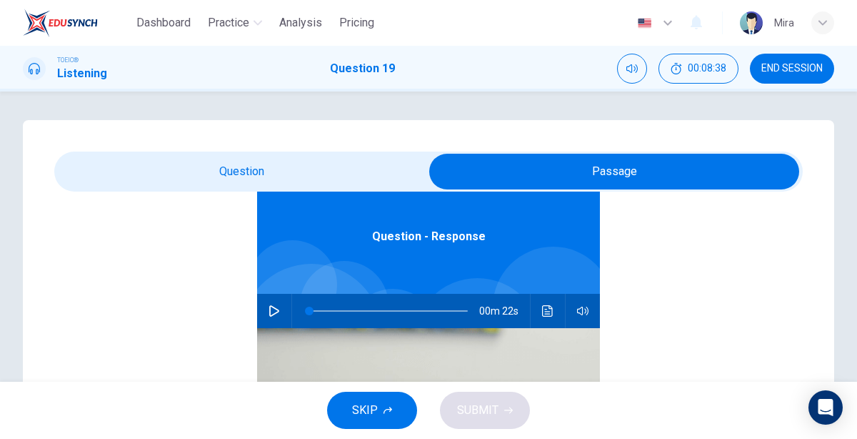
click at [270, 312] on icon "button" at bounding box center [274, 310] width 10 height 11
type input "3"
click at [224, 163] on input "checkbox" at bounding box center [614, 172] width 1123 height 36
checkbox input "false"
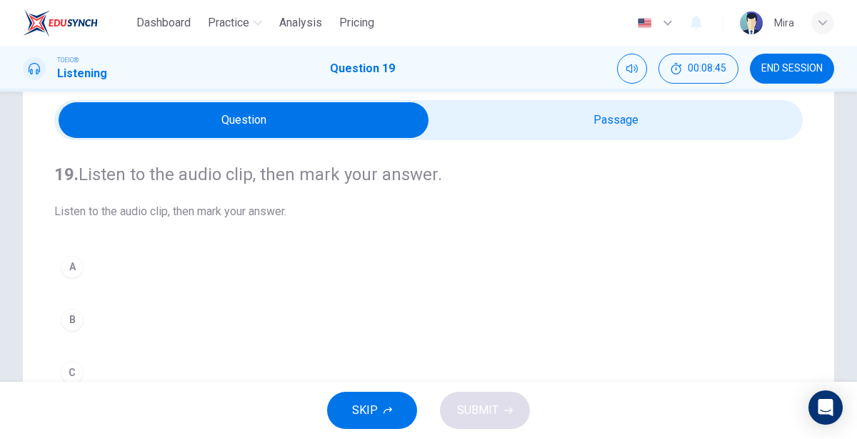
scroll to position [54, 0]
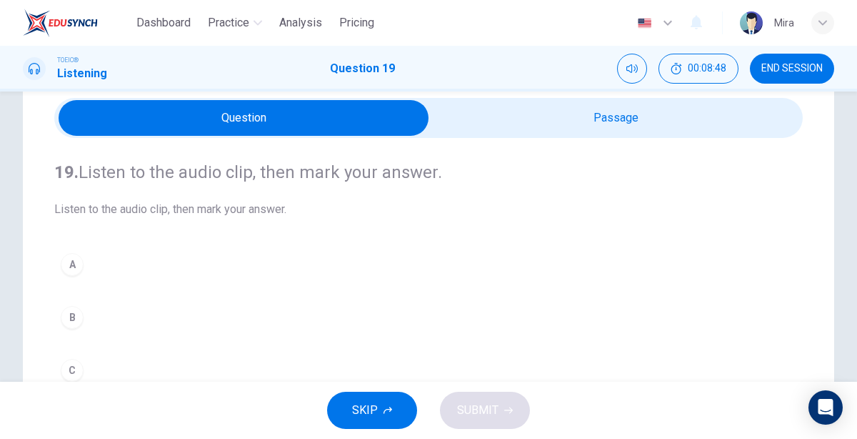
click at [81, 262] on div "A" at bounding box center [72, 264] width 23 height 23
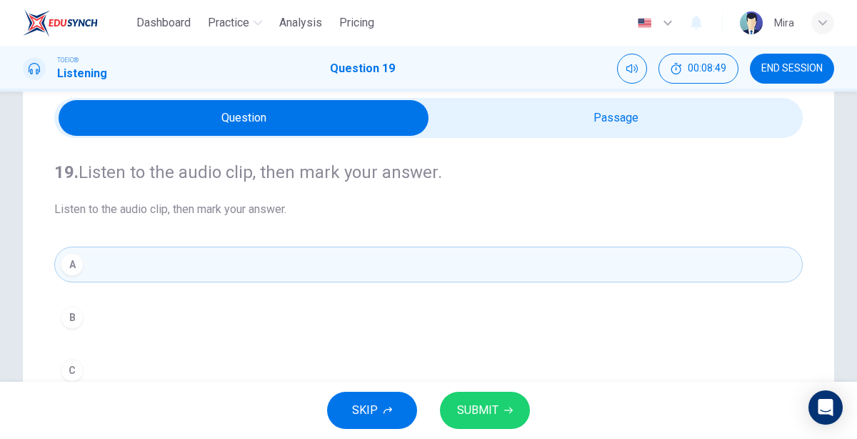
click at [489, 399] on button "SUBMIT" at bounding box center [485, 410] width 90 height 37
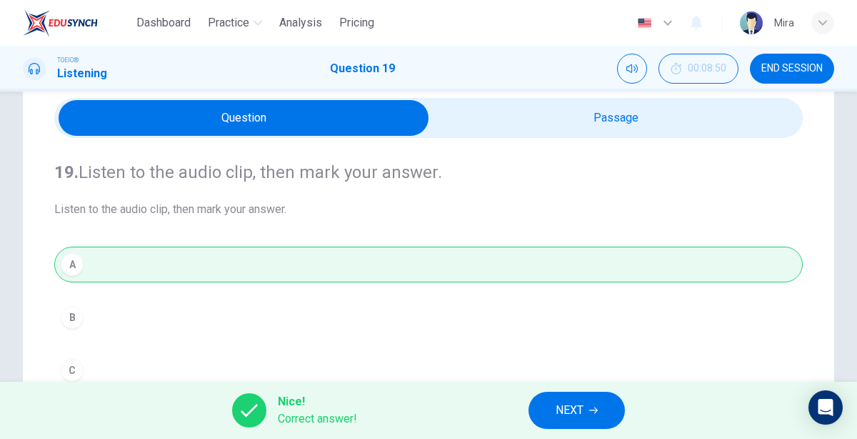
click at [539, 406] on button "NEXT" at bounding box center [577, 410] width 96 height 37
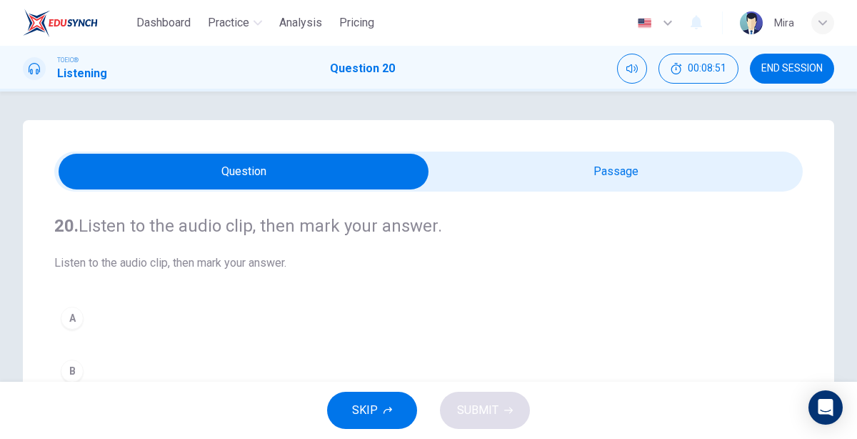
click at [505, 164] on input "checkbox" at bounding box center [243, 172] width 1123 height 36
checkbox input "true"
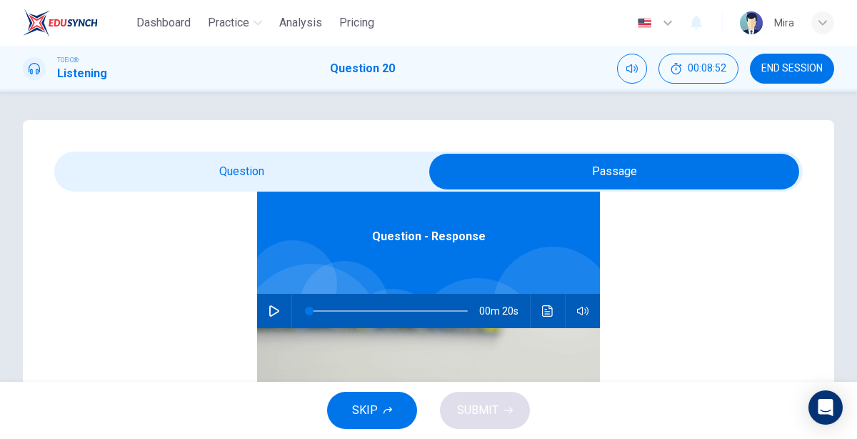
scroll to position [76, 0]
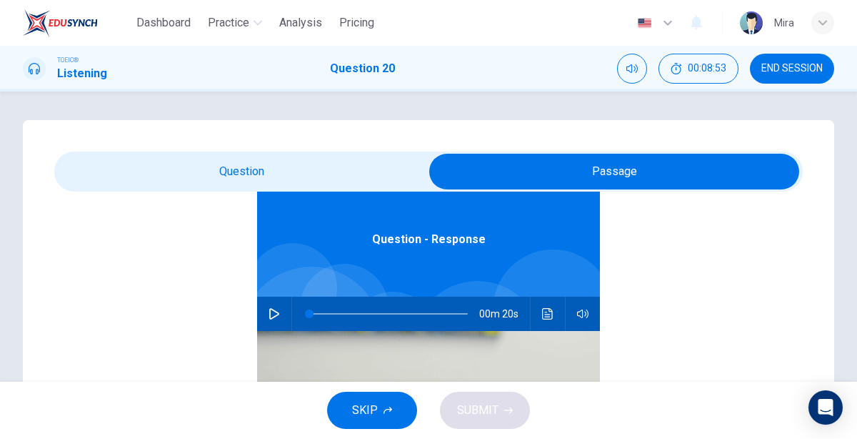
click at [274, 317] on icon "button" at bounding box center [274, 313] width 10 height 11
type input "4"
click at [219, 161] on input "checkbox" at bounding box center [614, 172] width 1123 height 36
checkbox input "false"
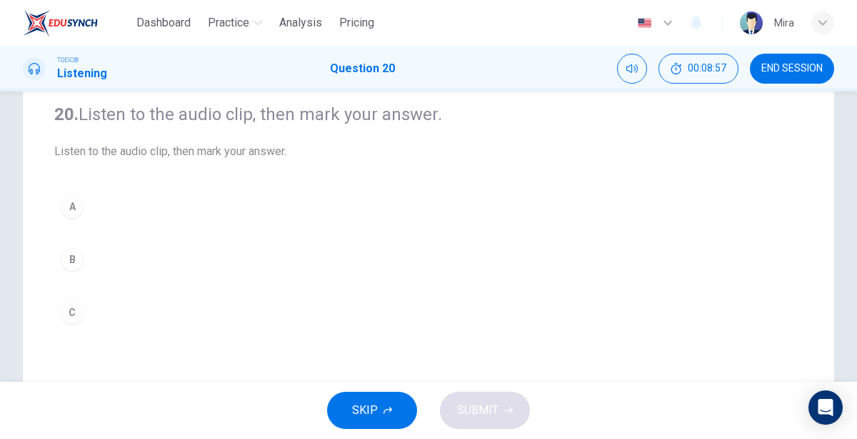
scroll to position [115, 0]
click at [66, 208] on div "A" at bounding box center [72, 203] width 23 height 23
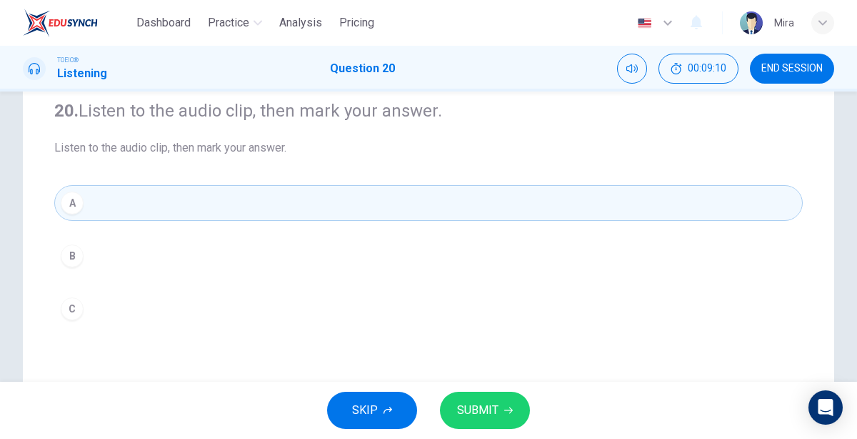
click at [492, 402] on span "SUBMIT" at bounding box center [477, 410] width 41 height 20
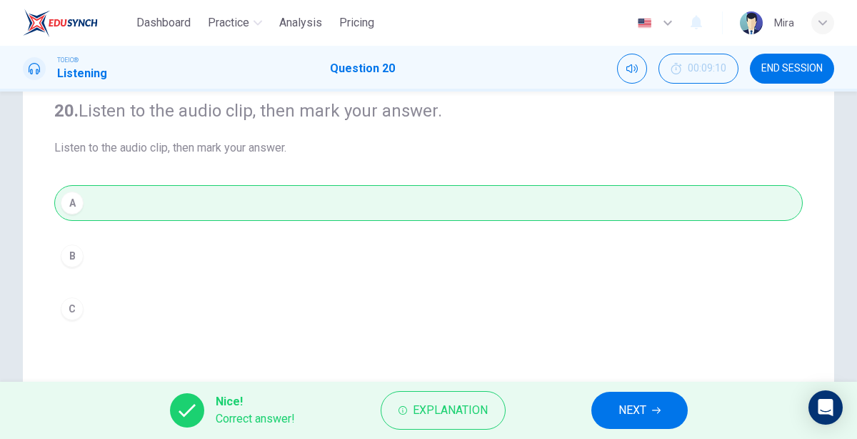
click at [615, 419] on button "NEXT" at bounding box center [640, 410] width 96 height 37
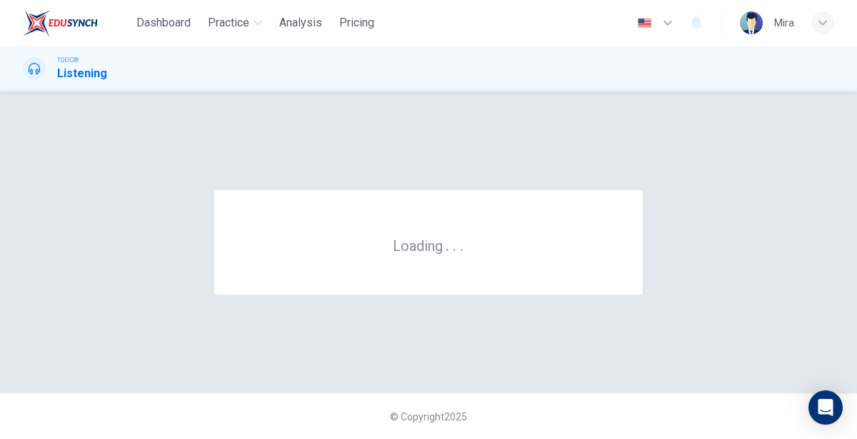
scroll to position [0, 0]
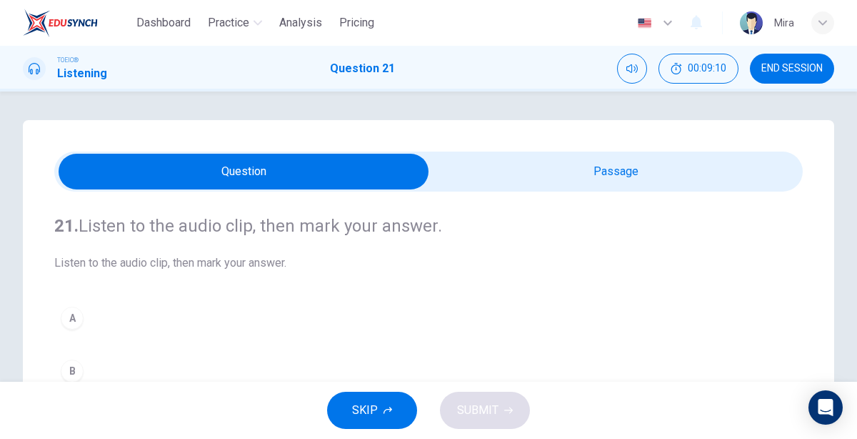
click at [525, 181] on input "checkbox" at bounding box center [243, 172] width 1123 height 36
checkbox input "true"
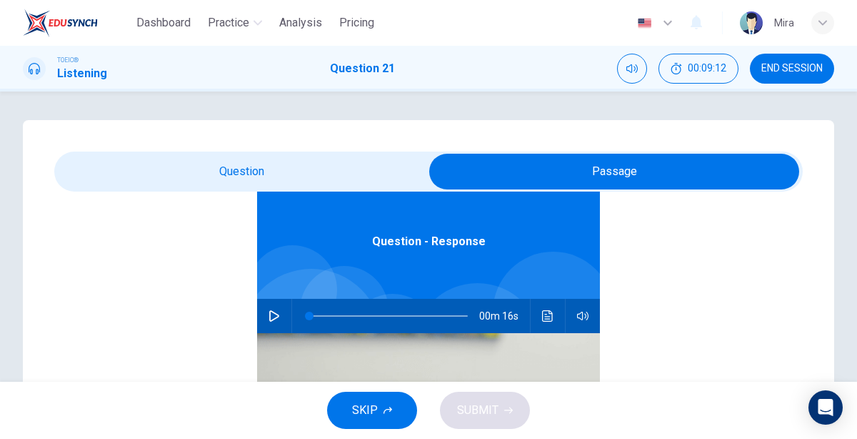
scroll to position [79, 0]
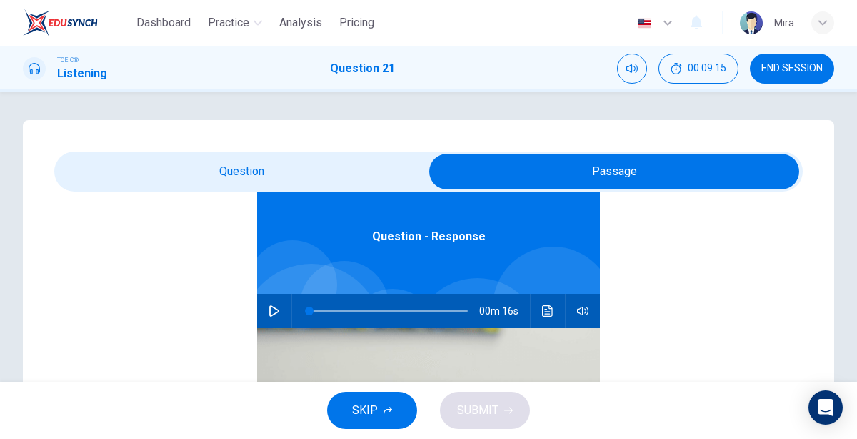
click at [271, 309] on icon "button" at bounding box center [274, 310] width 11 height 11
type input "5"
click at [245, 186] on input "checkbox" at bounding box center [614, 172] width 1123 height 36
checkbox input "false"
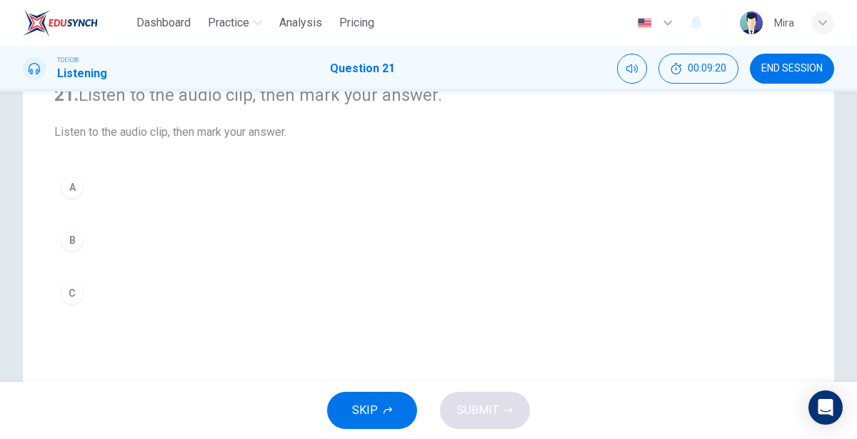
scroll to position [132, 0]
click at [79, 187] on div "A" at bounding box center [72, 185] width 23 height 23
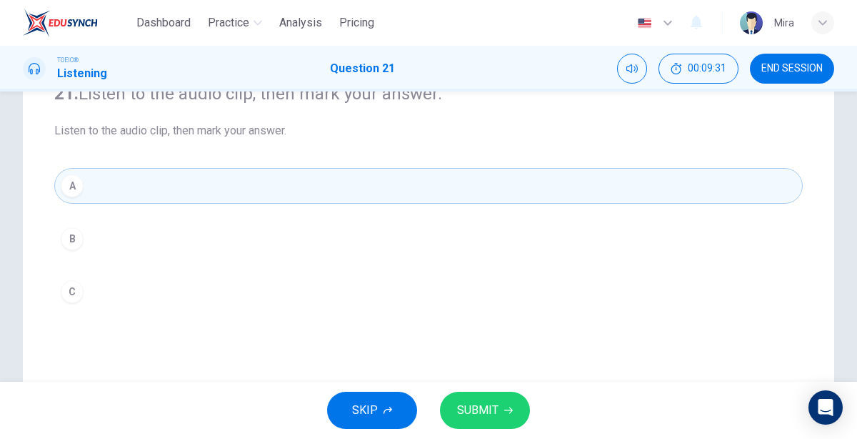
click at [478, 412] on span "SUBMIT" at bounding box center [477, 410] width 41 height 20
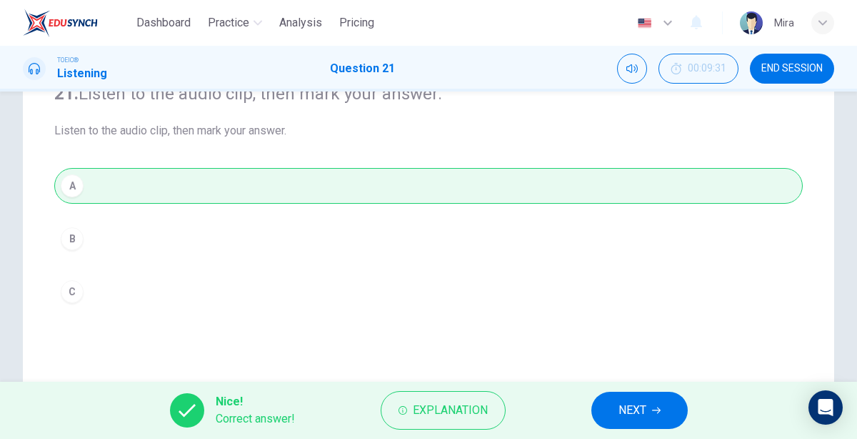
click at [615, 401] on button "NEXT" at bounding box center [640, 410] width 96 height 37
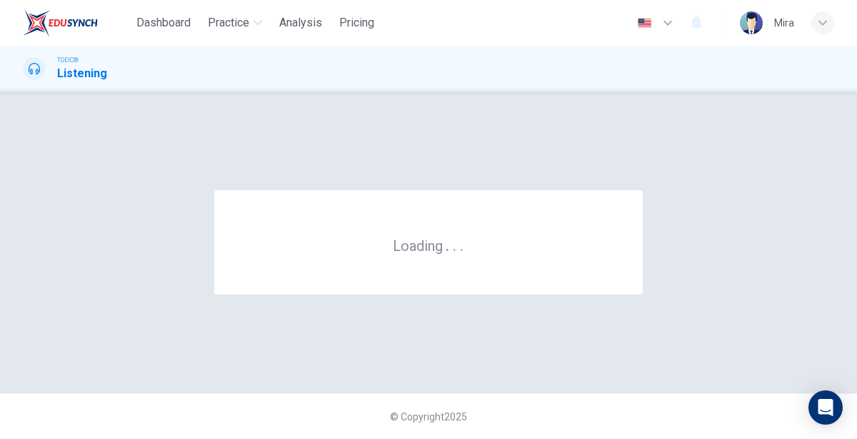
scroll to position [0, 0]
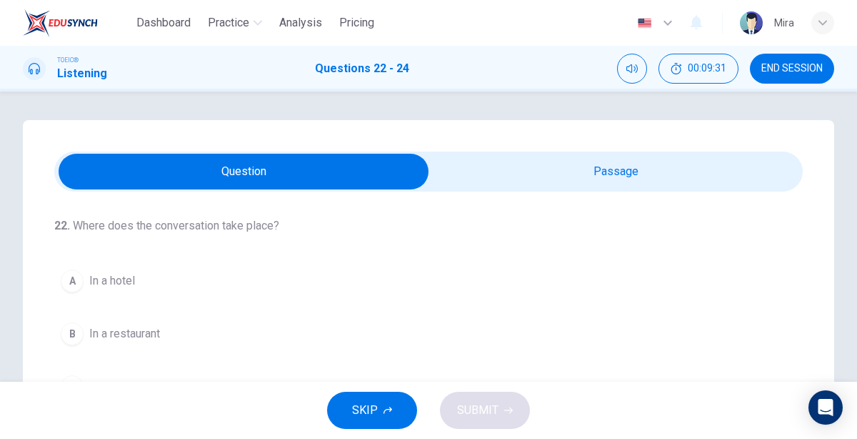
click at [566, 176] on input "checkbox" at bounding box center [243, 172] width 1123 height 36
checkbox input "true"
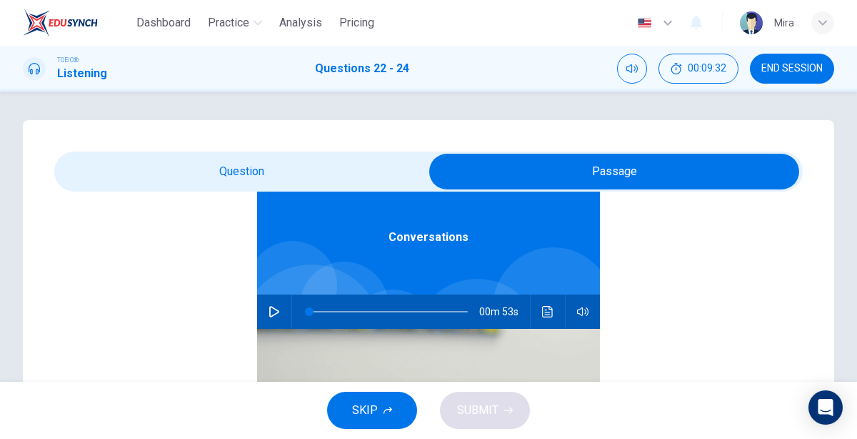
scroll to position [79, 0]
click at [274, 308] on icon "button" at bounding box center [274, 310] width 11 height 11
type input "1"
click at [247, 178] on input "checkbox" at bounding box center [614, 172] width 1123 height 36
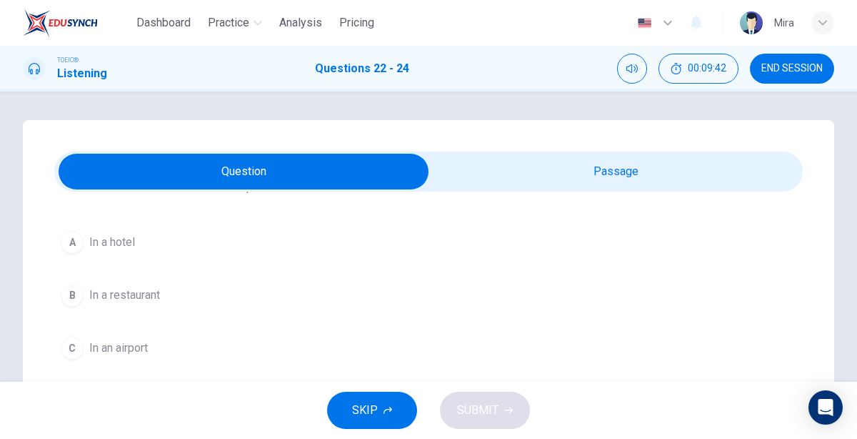
scroll to position [43, 0]
click at [109, 238] on span "In a hotel" at bounding box center [112, 237] width 46 height 17
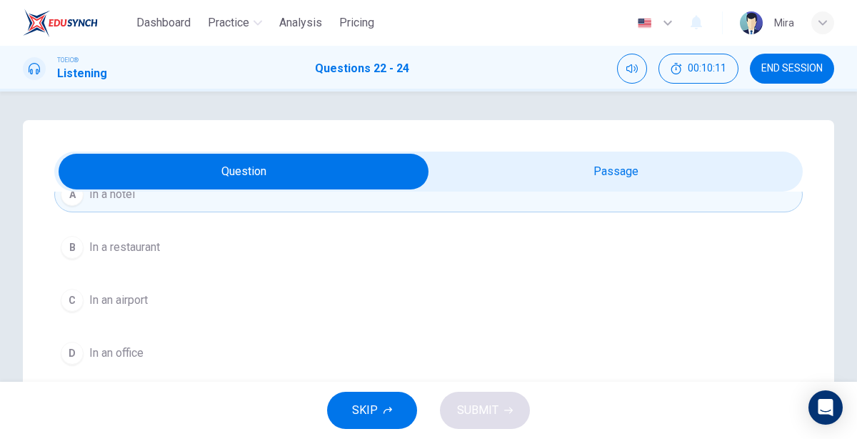
scroll to position [84, 0]
click at [151, 304] on button "C In an airport" at bounding box center [428, 302] width 749 height 36
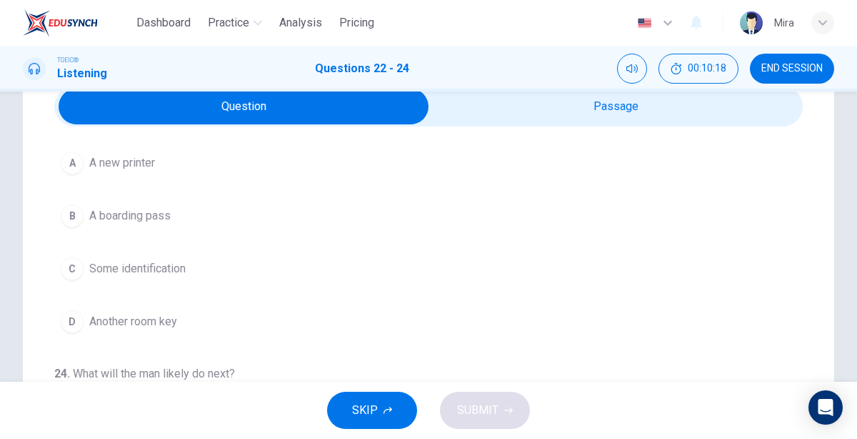
scroll to position [66, 0]
click at [172, 207] on button "B A boarding pass" at bounding box center [428, 215] width 749 height 36
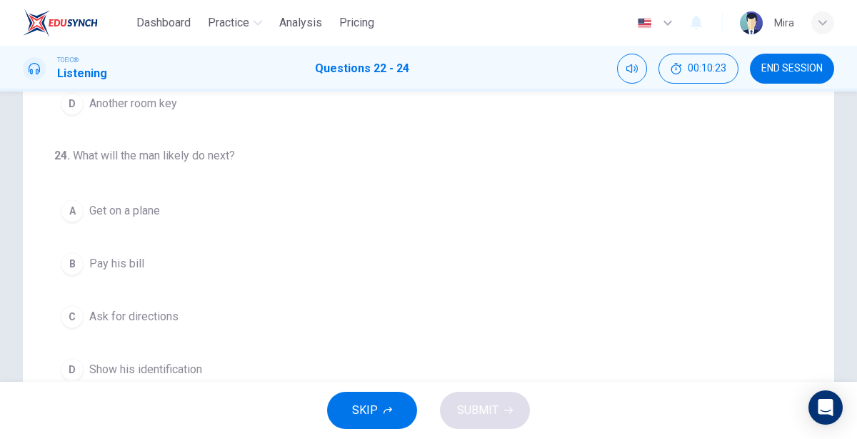
scroll to position [287, 0]
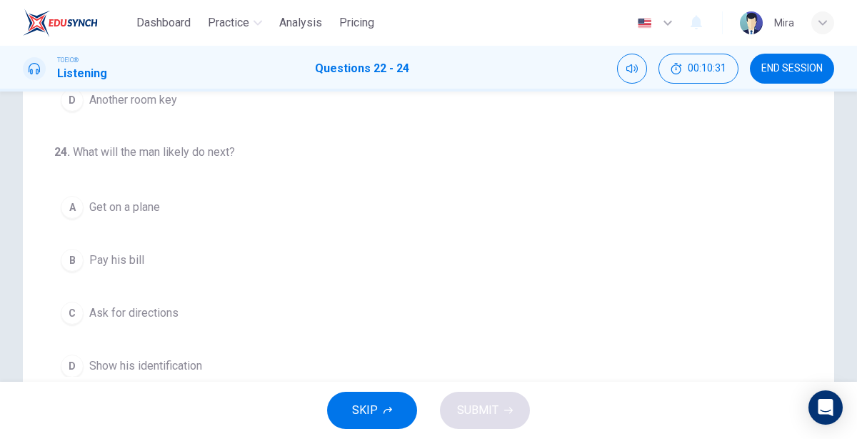
click at [192, 357] on span "Show his identification" at bounding box center [145, 365] width 113 height 17
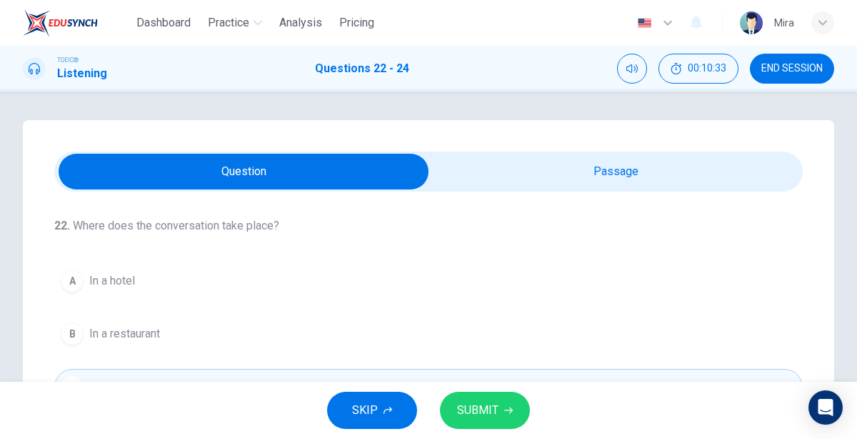
scroll to position [0, 0]
click at [502, 171] on input "checkbox" at bounding box center [243, 172] width 1123 height 36
checkbox input "true"
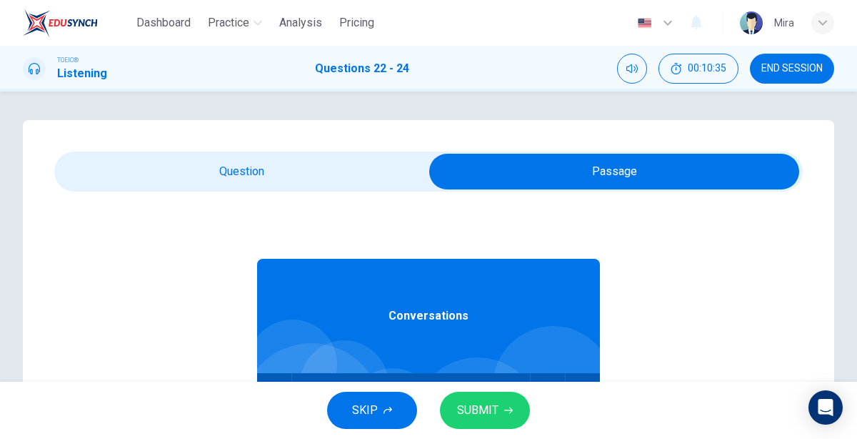
scroll to position [79, 0]
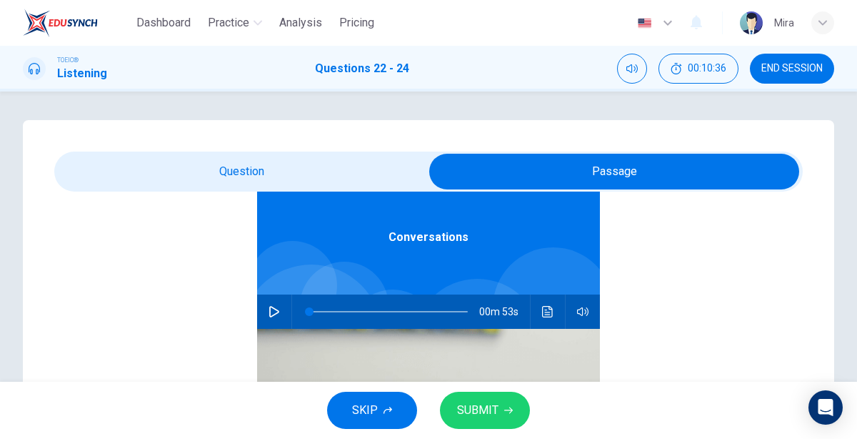
click at [270, 308] on icon "button" at bounding box center [274, 311] width 10 height 11
type input "1"
click at [260, 185] on input "checkbox" at bounding box center [614, 172] width 1123 height 36
checkbox input "false"
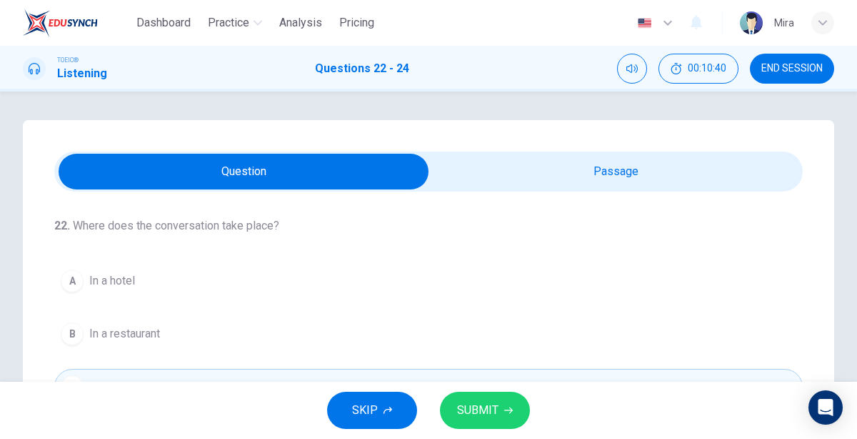
scroll to position [0, 0]
click at [461, 407] on span "SUBMIT" at bounding box center [477, 410] width 41 height 20
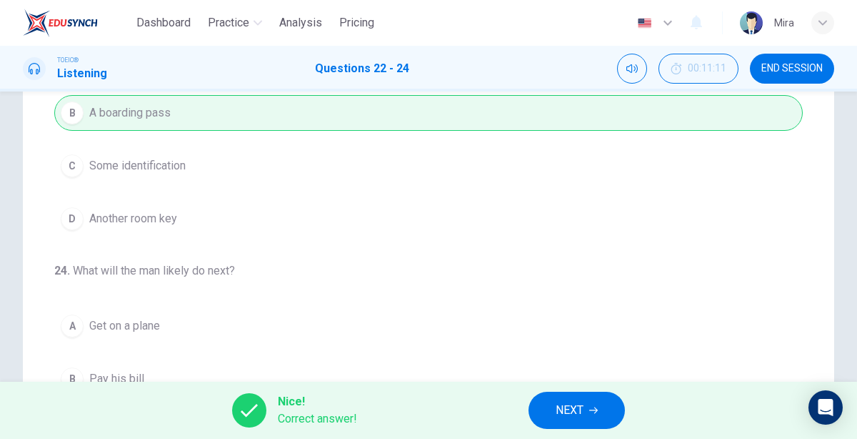
scroll to position [341, 0]
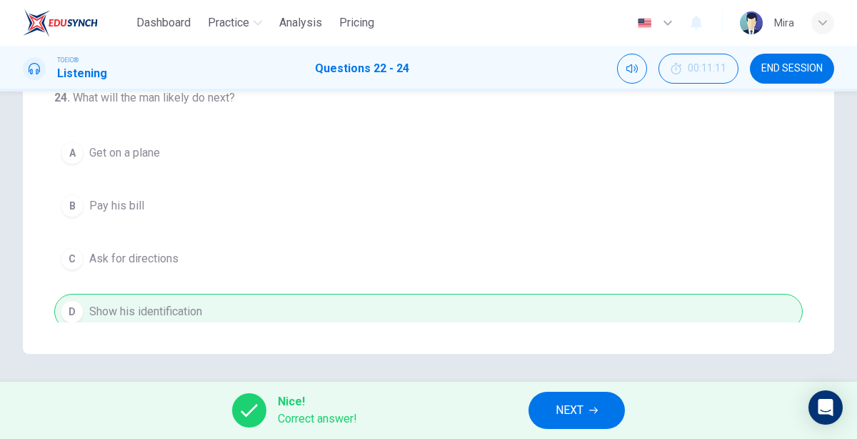
click at [565, 419] on span "NEXT" at bounding box center [570, 410] width 28 height 20
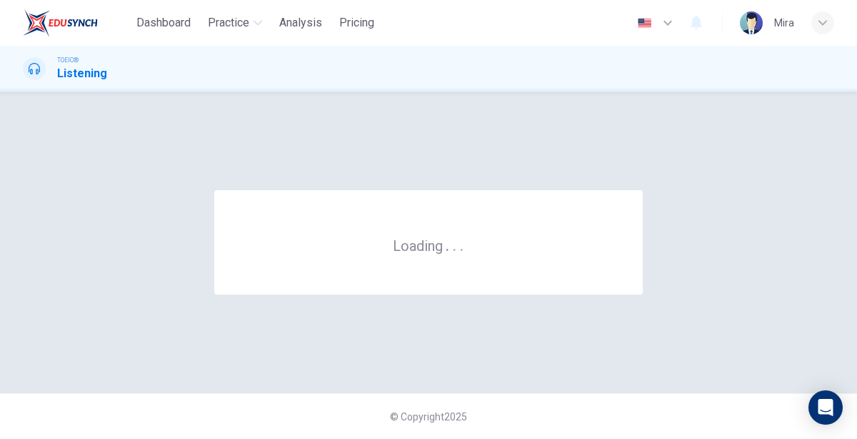
scroll to position [0, 0]
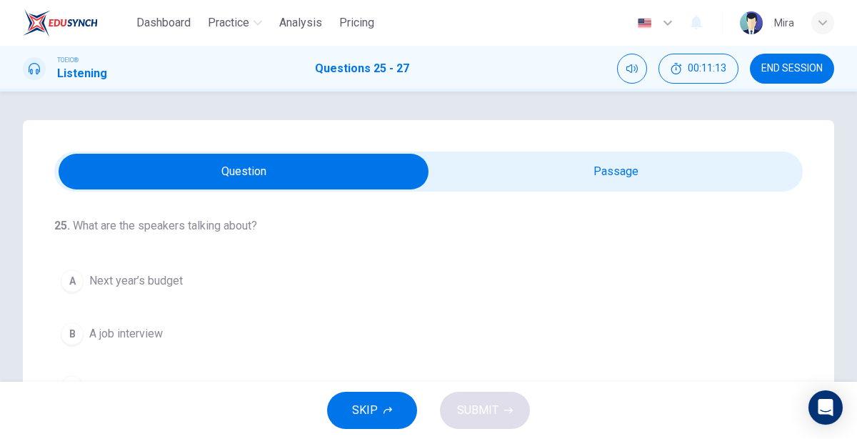
click at [526, 169] on input "checkbox" at bounding box center [243, 172] width 1123 height 36
checkbox input "true"
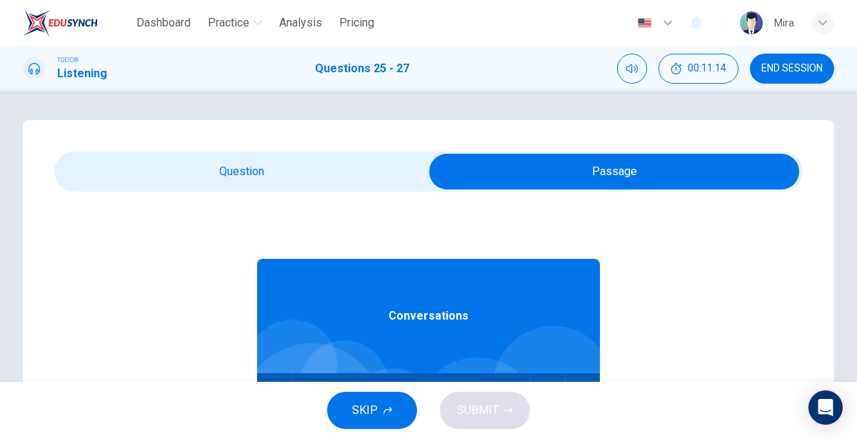
scroll to position [79, 0]
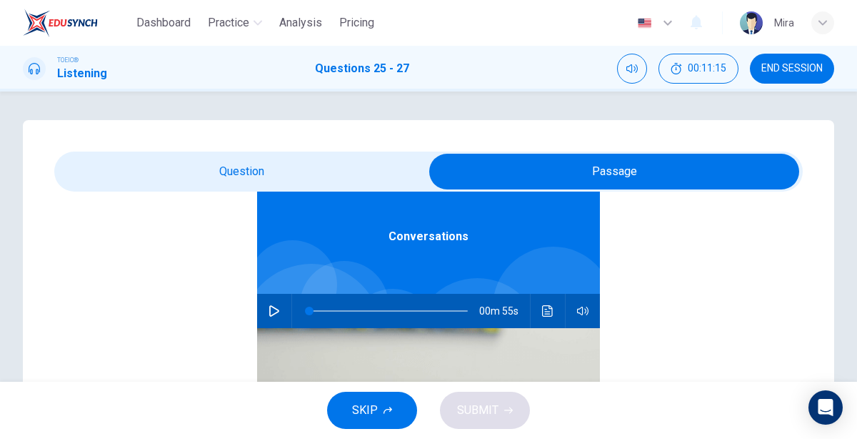
click at [272, 310] on icon "button" at bounding box center [274, 310] width 11 height 11
type input "0"
click at [222, 168] on input "checkbox" at bounding box center [614, 172] width 1123 height 36
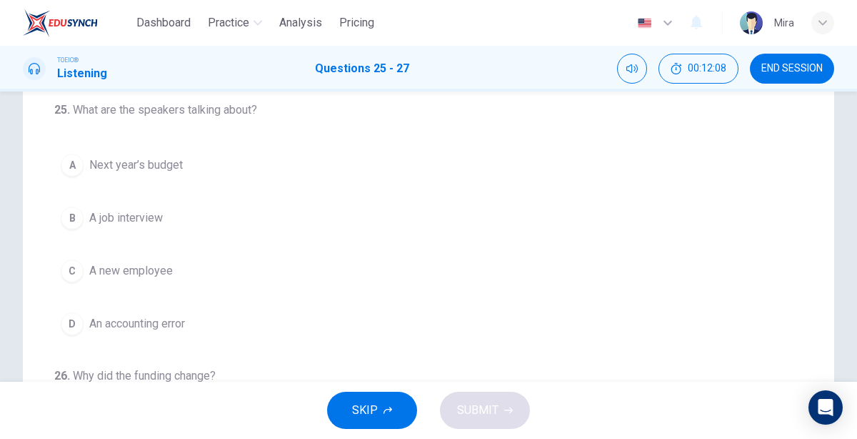
scroll to position [0, 0]
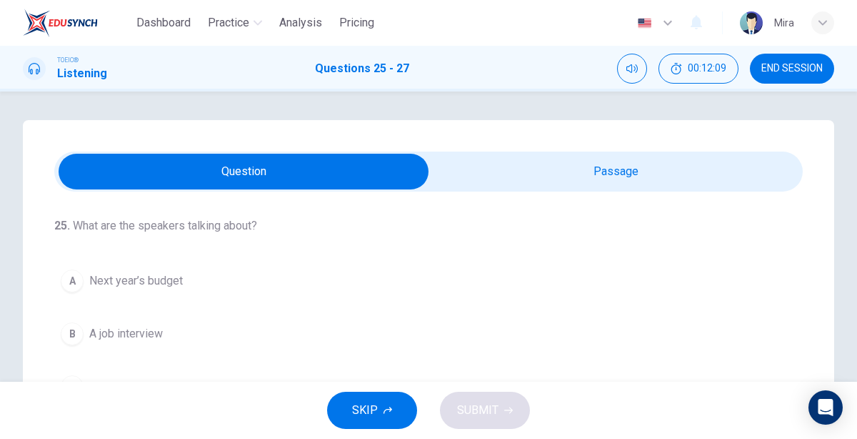
click at [521, 183] on input "checkbox" at bounding box center [243, 172] width 1123 height 36
checkbox input "true"
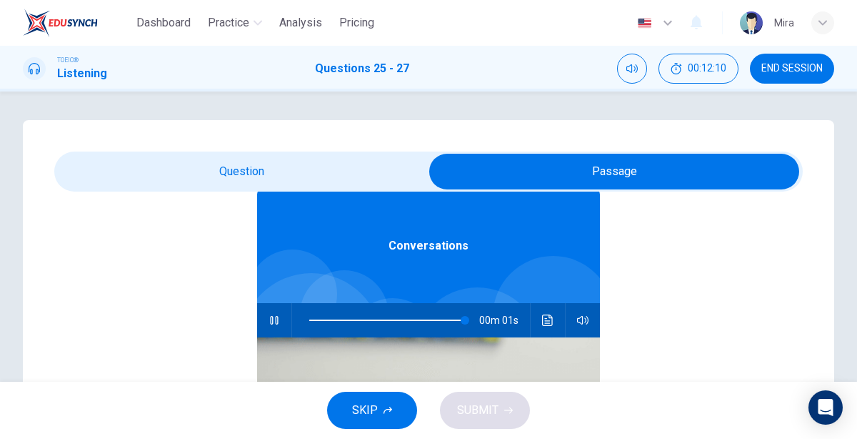
scroll to position [79, 0]
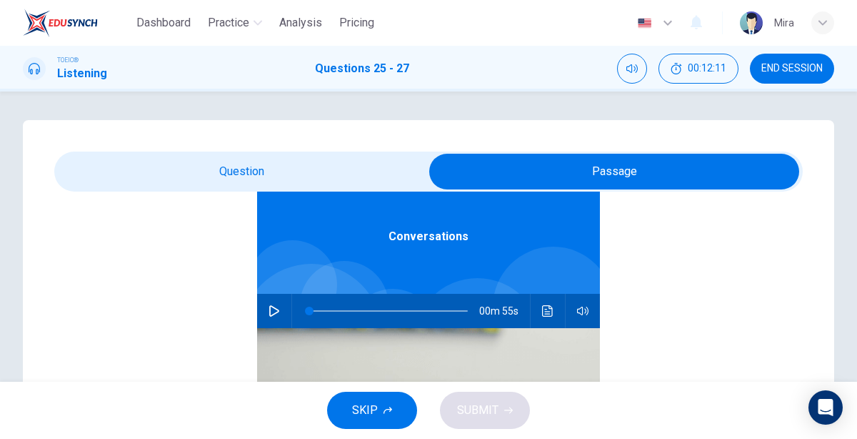
click at [271, 302] on button "button" at bounding box center [274, 311] width 23 height 34
type input "2"
click at [290, 178] on input "checkbox" at bounding box center [614, 172] width 1123 height 36
checkbox input "false"
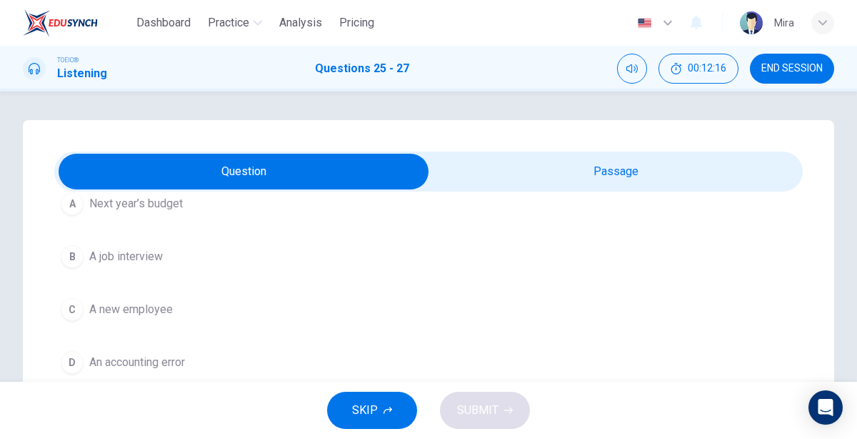
scroll to position [76, 0]
click at [182, 209] on span "Next year’s budget" at bounding box center [136, 205] width 94 height 17
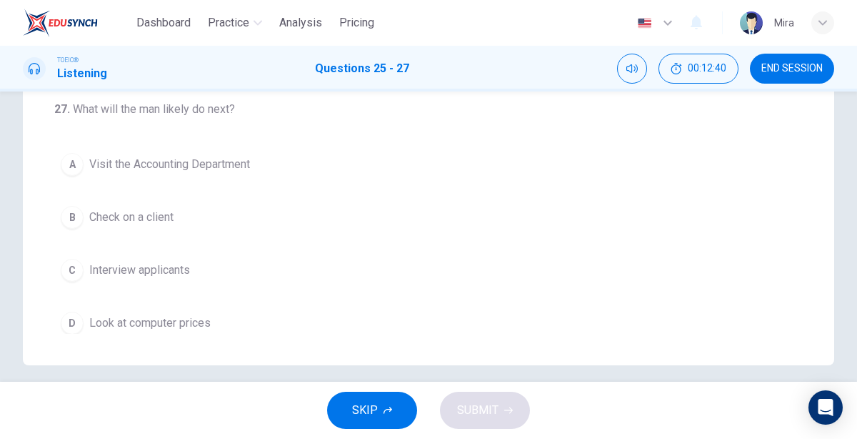
scroll to position [330, 0]
click at [176, 314] on span "Look at computer prices" at bounding box center [149, 322] width 121 height 17
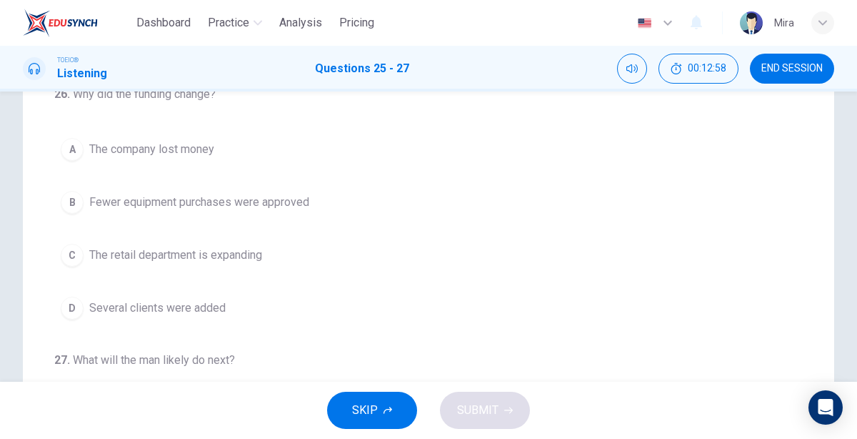
scroll to position [169, 0]
click at [217, 309] on span "Several clients were added" at bounding box center [157, 307] width 136 height 17
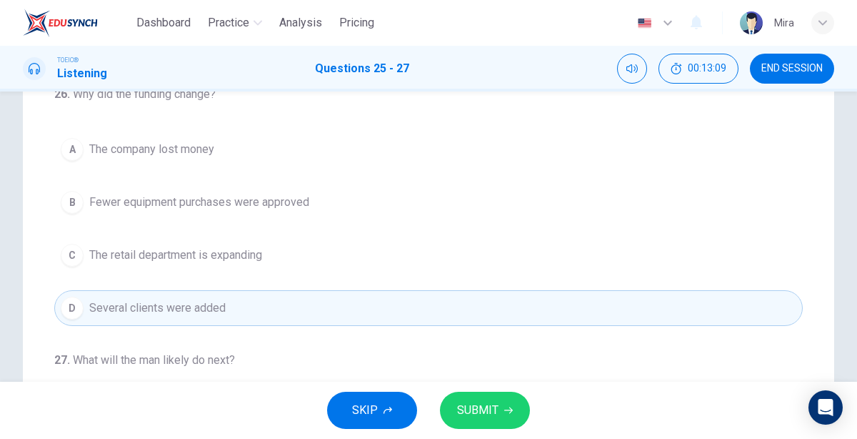
click at [469, 408] on span "SUBMIT" at bounding box center [477, 410] width 41 height 20
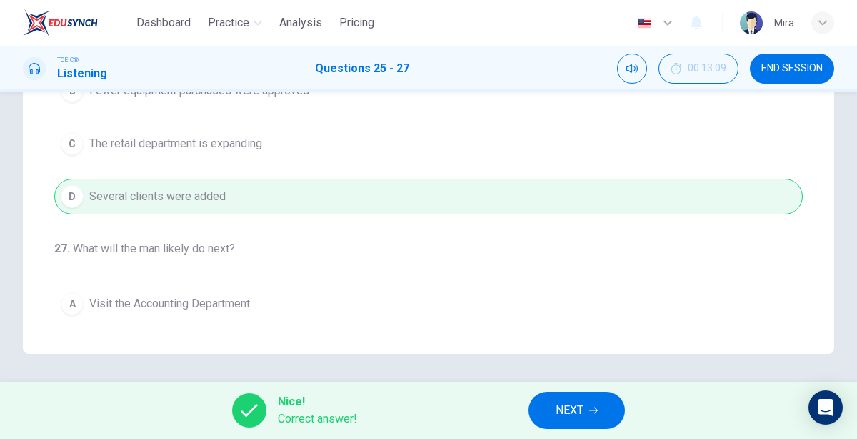
scroll to position [319, 0]
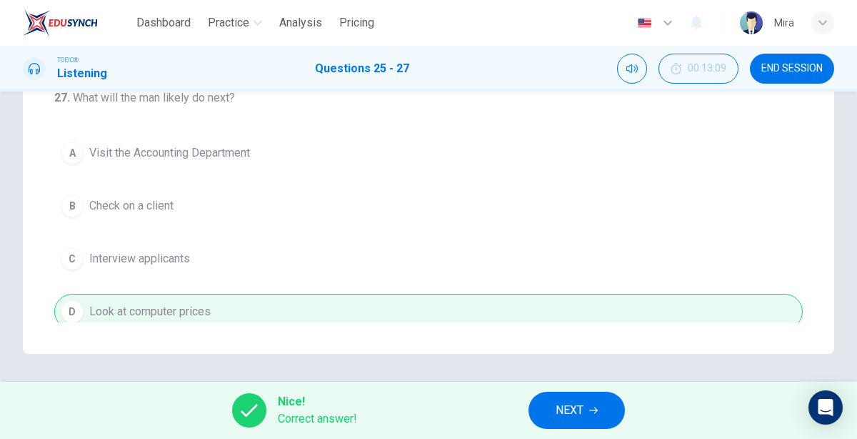
click at [586, 397] on button "NEXT" at bounding box center [577, 410] width 96 height 37
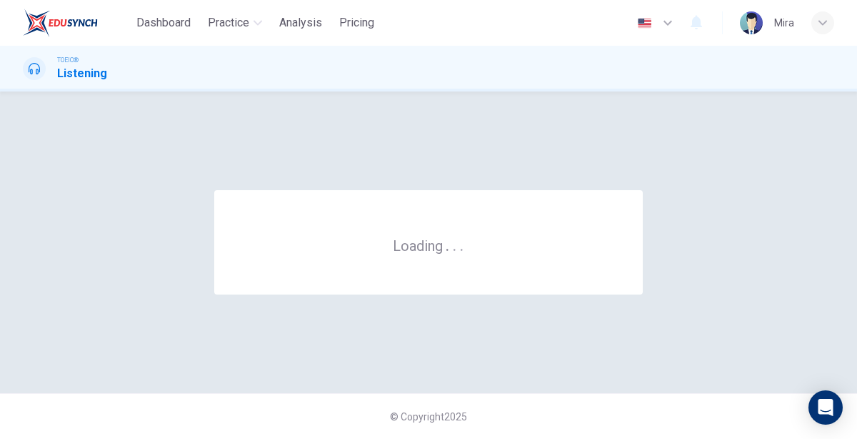
scroll to position [0, 0]
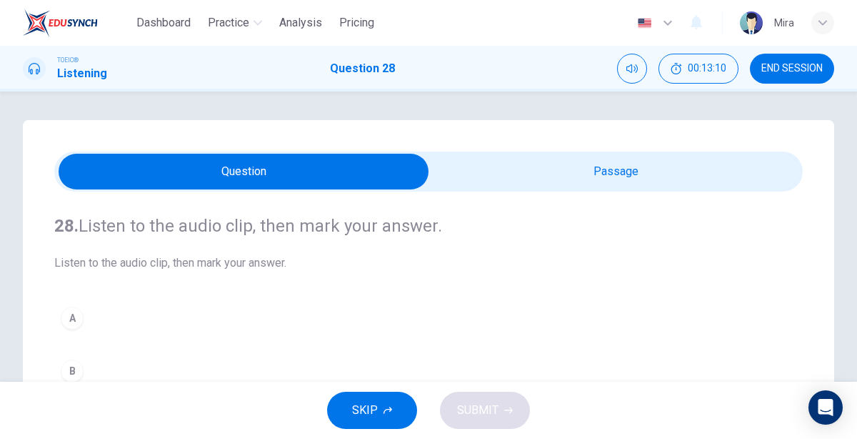
click at [557, 174] on input "checkbox" at bounding box center [243, 172] width 1123 height 36
checkbox input "true"
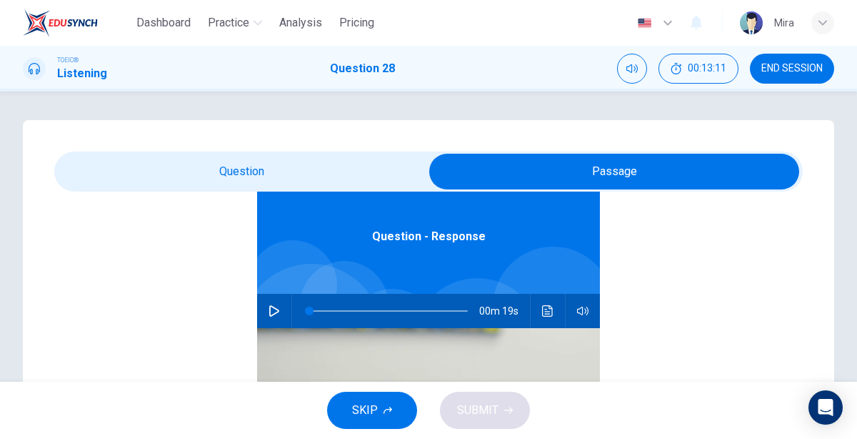
scroll to position [77, 0]
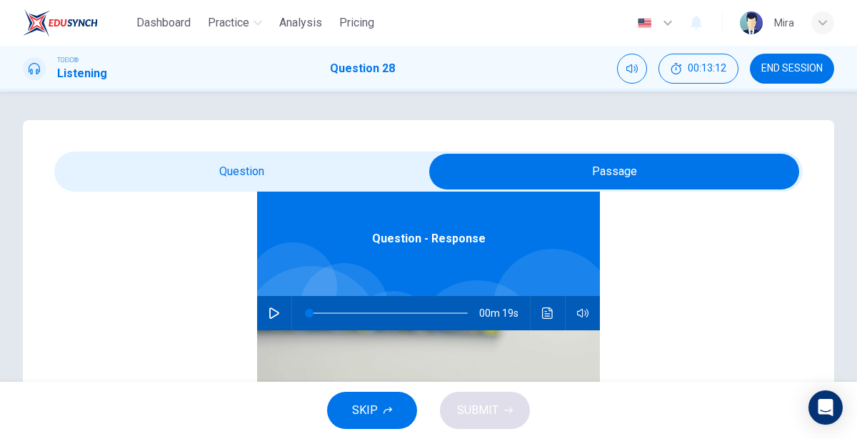
click at [270, 319] on button "button" at bounding box center [274, 313] width 23 height 34
type input "4"
click at [234, 186] on input "checkbox" at bounding box center [614, 172] width 1123 height 36
checkbox input "false"
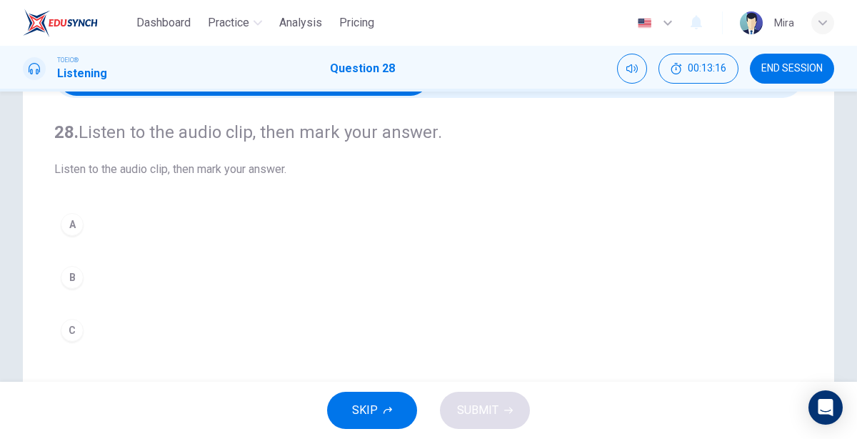
scroll to position [93, 0]
click at [68, 330] on div "C" at bounding box center [72, 330] width 23 height 23
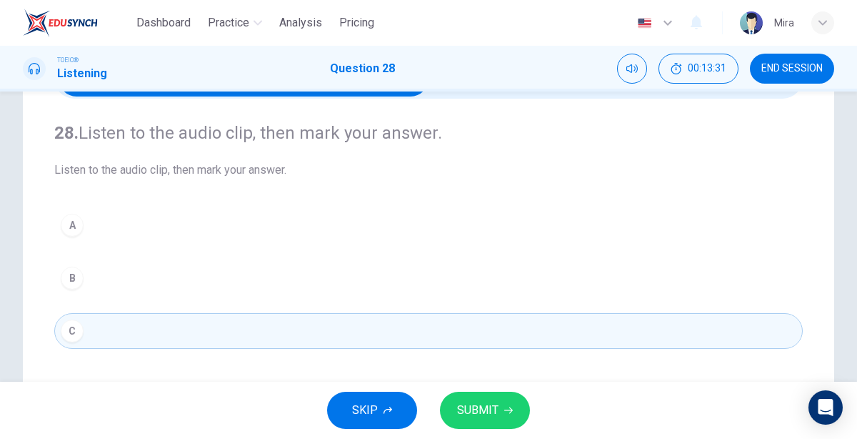
click at [487, 401] on span "SUBMIT" at bounding box center [477, 410] width 41 height 20
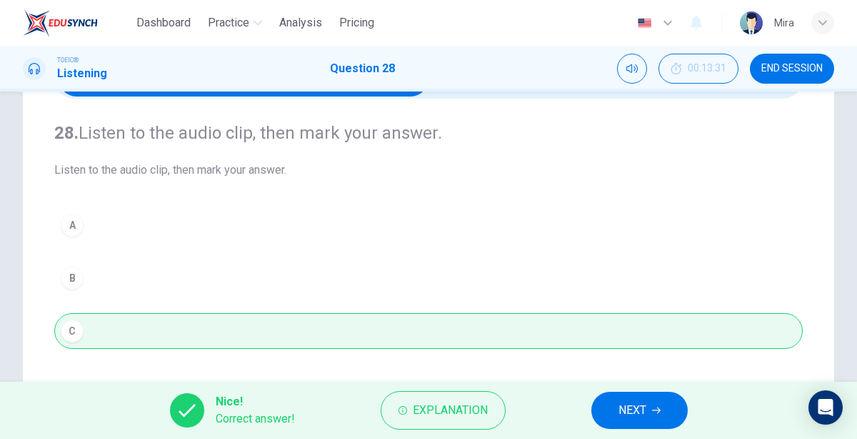
click at [650, 409] on button "NEXT" at bounding box center [640, 410] width 96 height 37
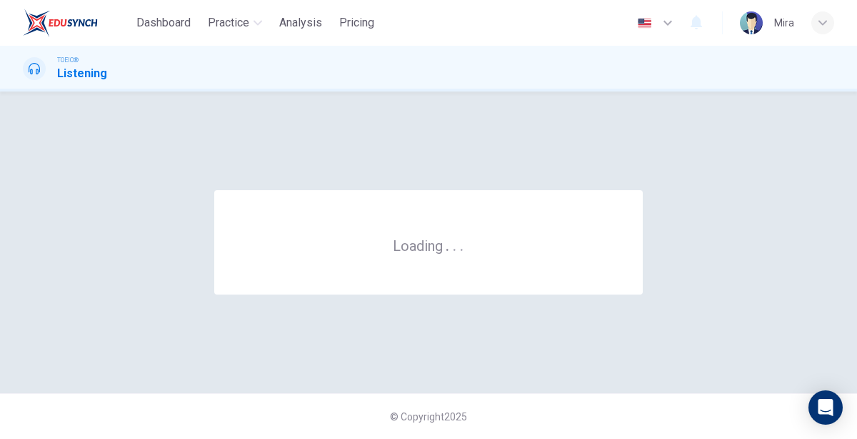
scroll to position [0, 0]
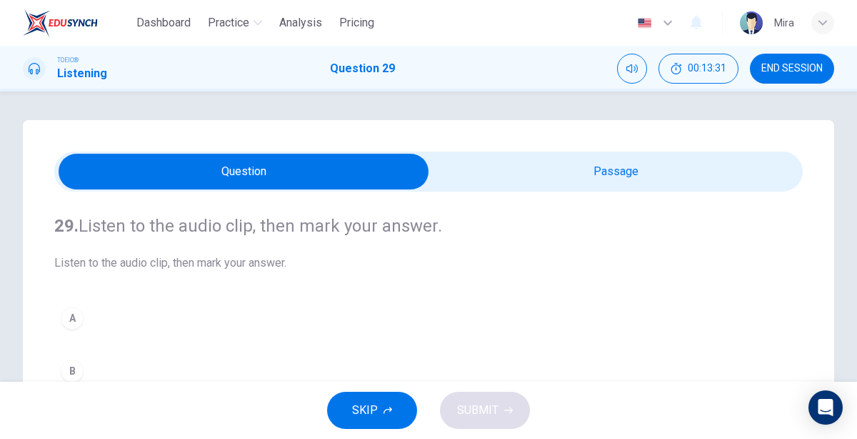
click at [512, 183] on input "checkbox" at bounding box center [243, 172] width 1123 height 36
checkbox input "true"
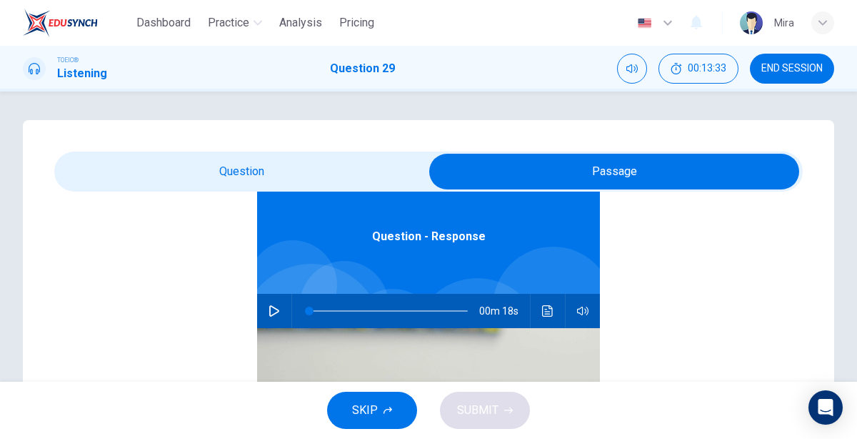
scroll to position [79, 0]
click at [272, 311] on icon "button" at bounding box center [274, 311] width 11 height 11
type input "4"
click at [217, 184] on input "checkbox" at bounding box center [614, 172] width 1123 height 36
checkbox input "false"
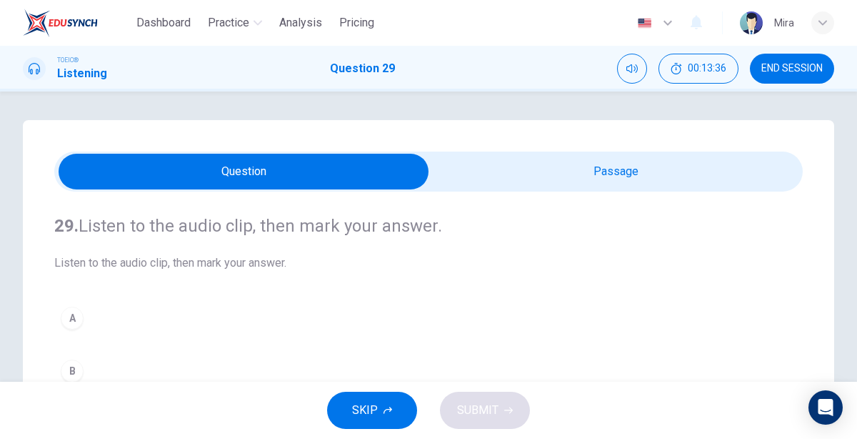
scroll to position [0, 0]
type input "58"
click at [519, 164] on input "checkbox" at bounding box center [243, 172] width 1123 height 36
checkbox input "true"
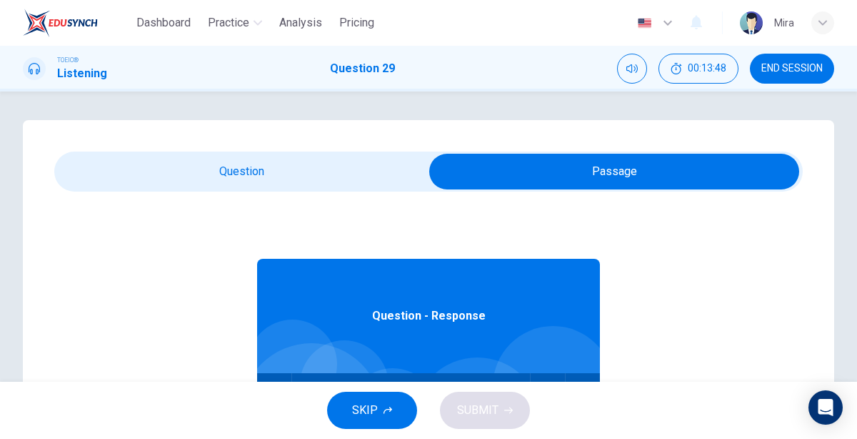
scroll to position [79, 0]
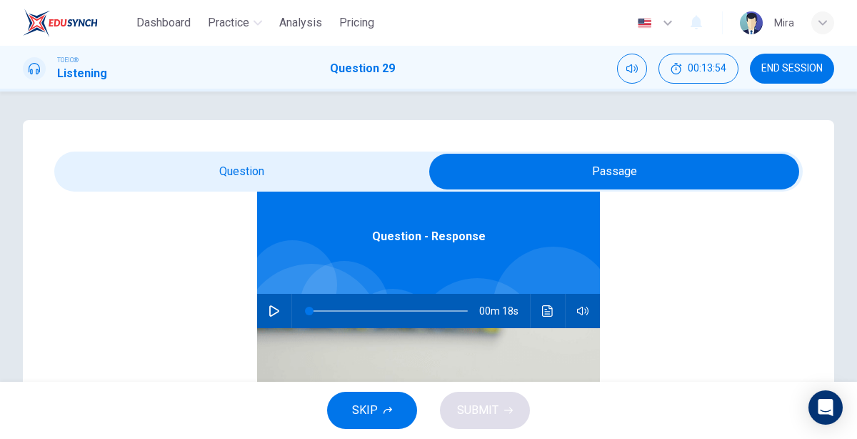
click at [274, 310] on icon "button" at bounding box center [274, 310] width 11 height 11
click at [307, 309] on div at bounding box center [385, 311] width 187 height 34
click at [308, 310] on div at bounding box center [385, 311] width 187 height 34
click at [309, 312] on span at bounding box center [388, 311] width 159 height 20
click at [534, 307] on div "00m 15s" at bounding box center [428, 311] width 343 height 34
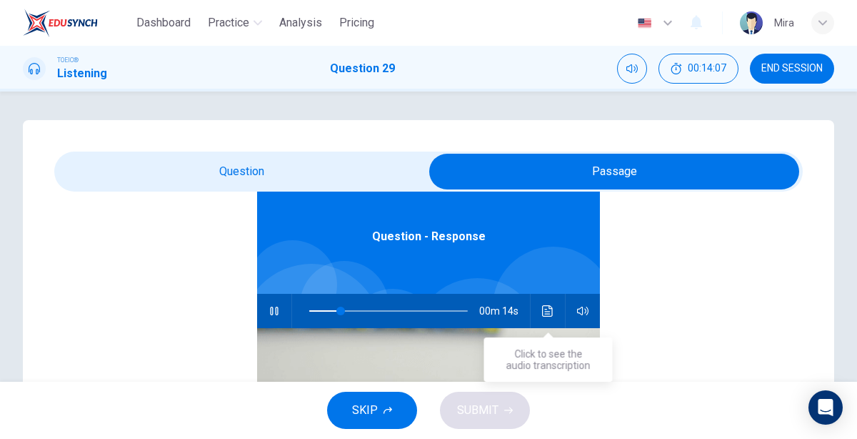
click at [547, 309] on icon "Click to see the audio transcription" at bounding box center [547, 310] width 11 height 11
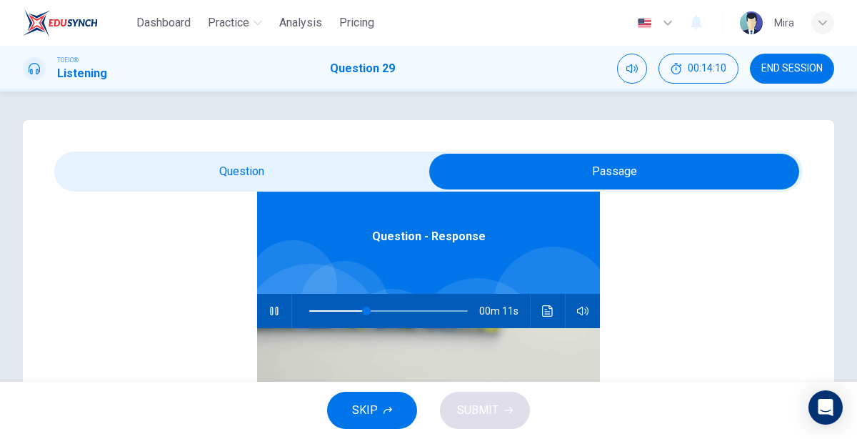
type input "47"
click at [191, 185] on input "checkbox" at bounding box center [614, 172] width 1123 height 36
checkbox input "false"
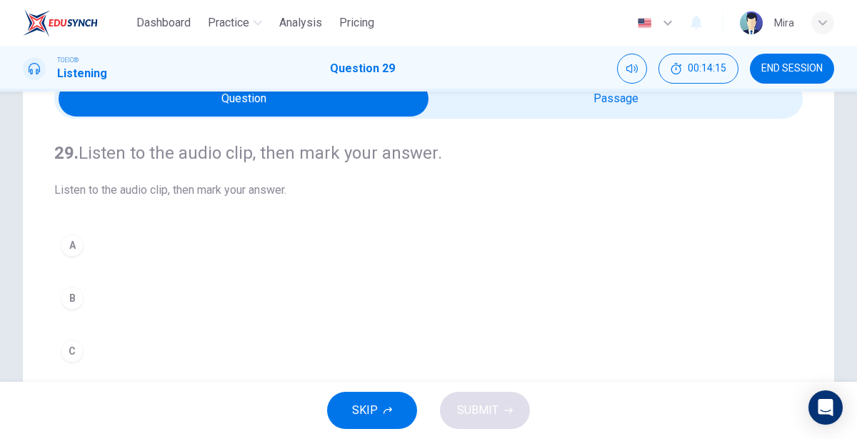
scroll to position [72, 0]
click at [96, 293] on button "B" at bounding box center [428, 299] width 749 height 36
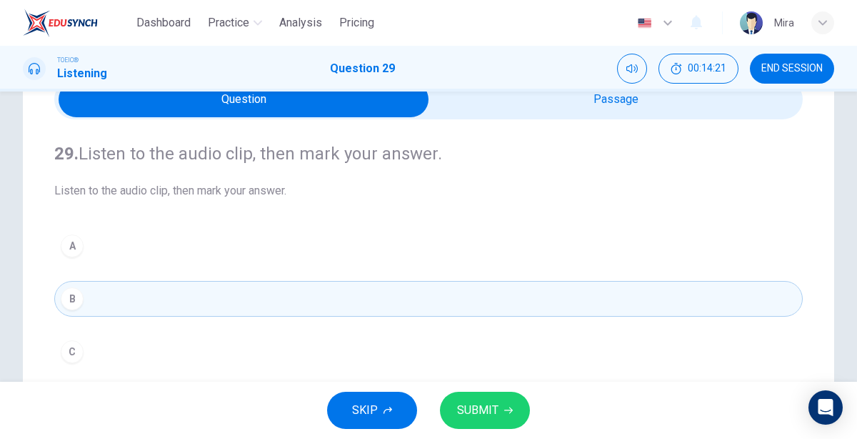
type input "0"
click at [484, 105] on input "checkbox" at bounding box center [243, 99] width 1123 height 36
checkbox input "true"
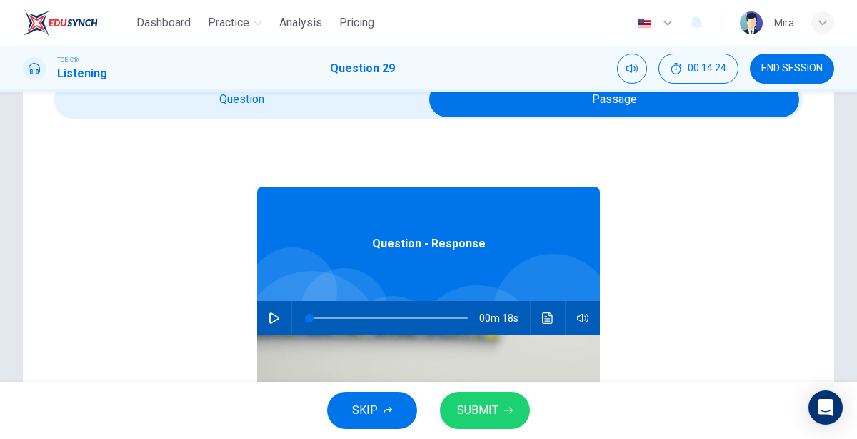
click at [275, 317] on icon "button" at bounding box center [274, 317] width 11 height 11
type input "16"
click at [227, 111] on input "checkbox" at bounding box center [614, 99] width 1123 height 36
checkbox input "false"
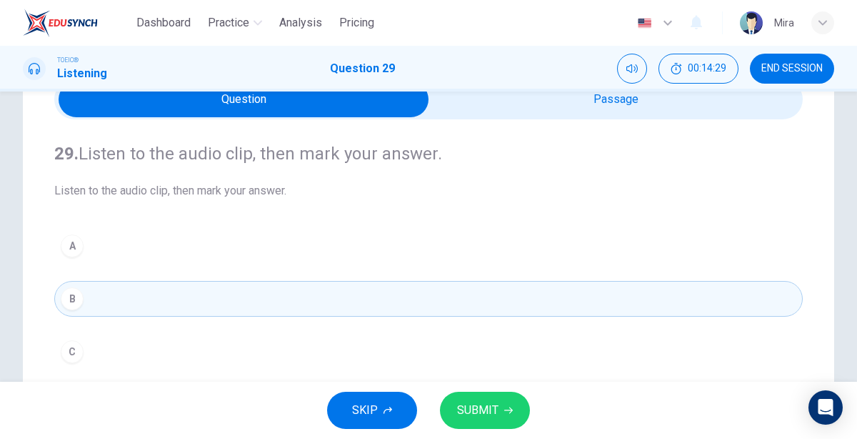
click at [113, 247] on button "A" at bounding box center [428, 246] width 749 height 36
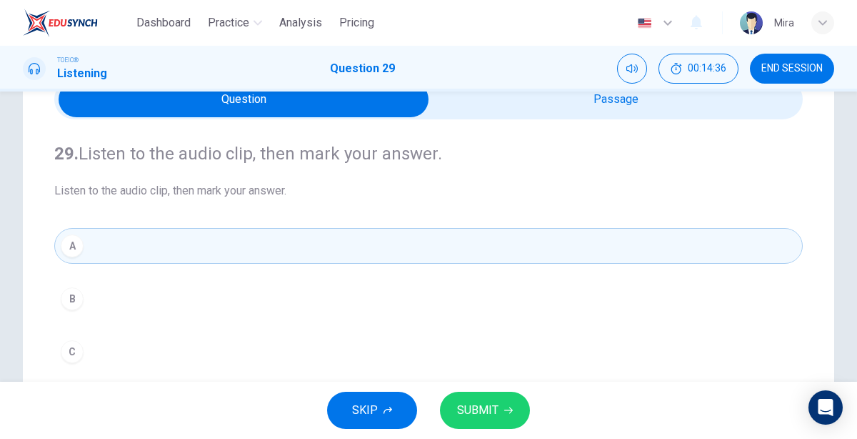
click at [475, 412] on span "SUBMIT" at bounding box center [477, 410] width 41 height 20
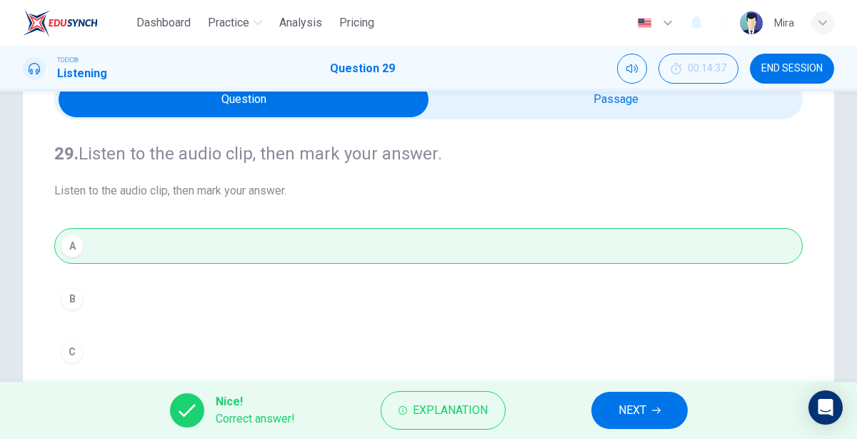
click at [658, 402] on button "NEXT" at bounding box center [640, 410] width 96 height 37
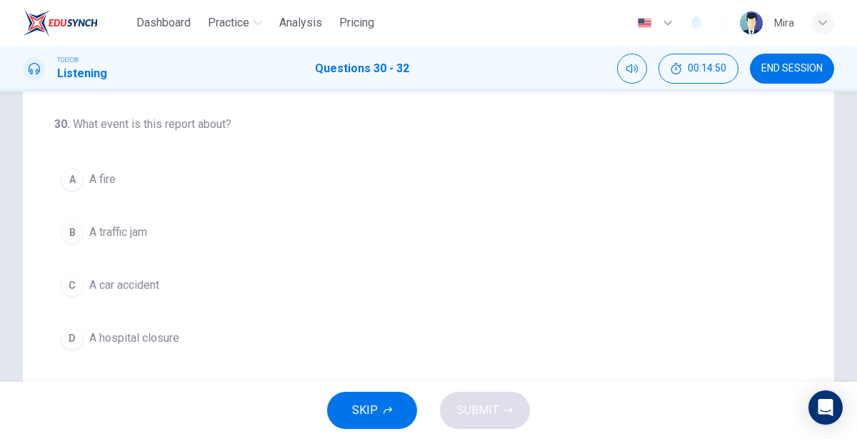
scroll to position [0, 0]
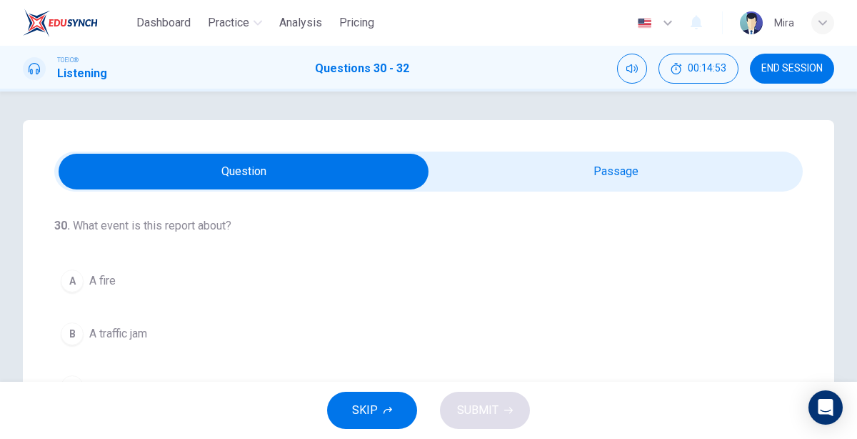
click at [522, 159] on input "checkbox" at bounding box center [243, 172] width 1123 height 36
checkbox input "true"
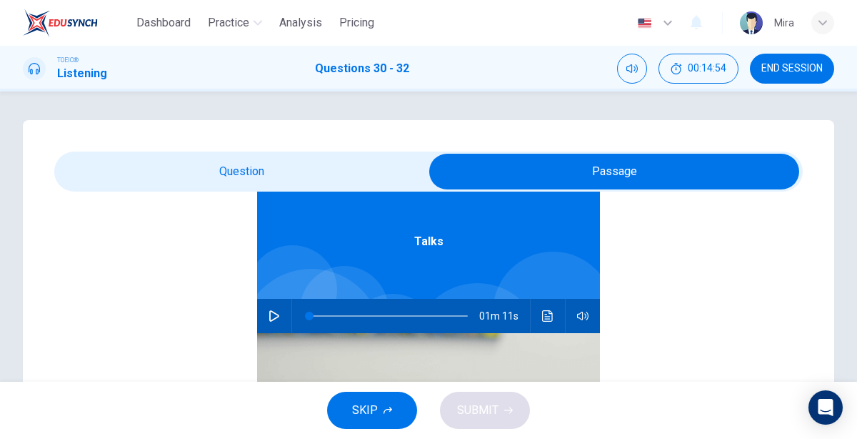
scroll to position [77, 0]
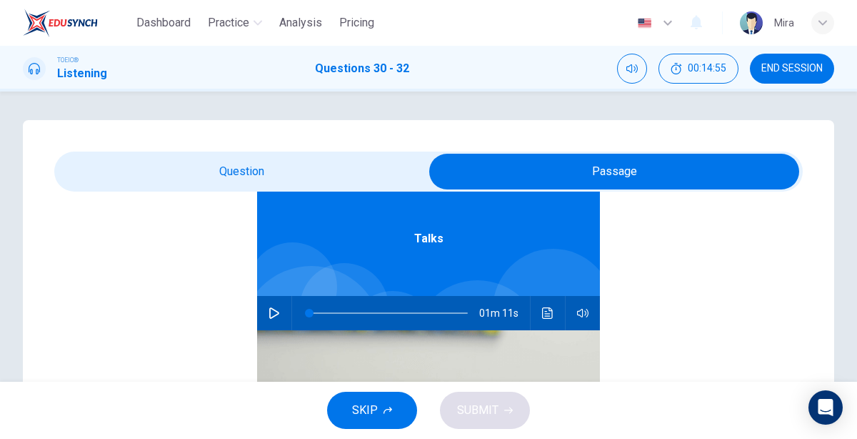
click at [273, 318] on icon "button" at bounding box center [274, 312] width 11 height 11
type input "1"
click at [250, 164] on input "checkbox" at bounding box center [614, 172] width 1123 height 36
checkbox input "false"
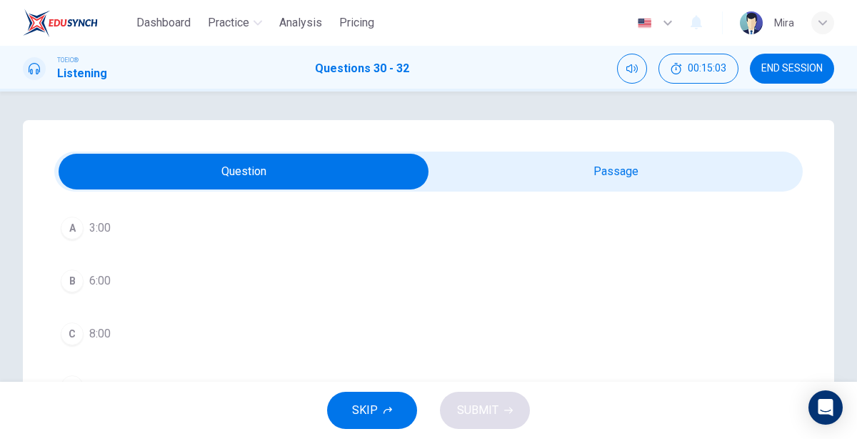
scroll to position [313, 0]
click at [116, 282] on button "B 6:00" at bounding box center [428, 287] width 749 height 36
click at [156, 297] on button "B A traffic jam" at bounding box center [428, 290] width 749 height 36
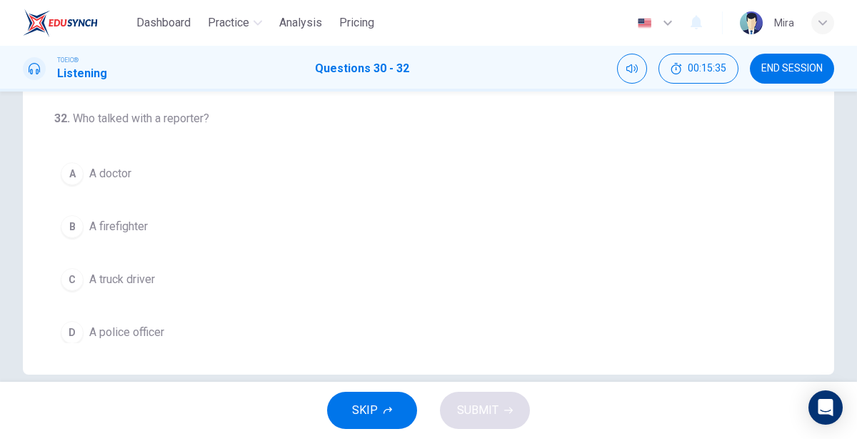
scroll to position [321, 0]
click at [141, 277] on span "A truck driver" at bounding box center [122, 278] width 66 height 17
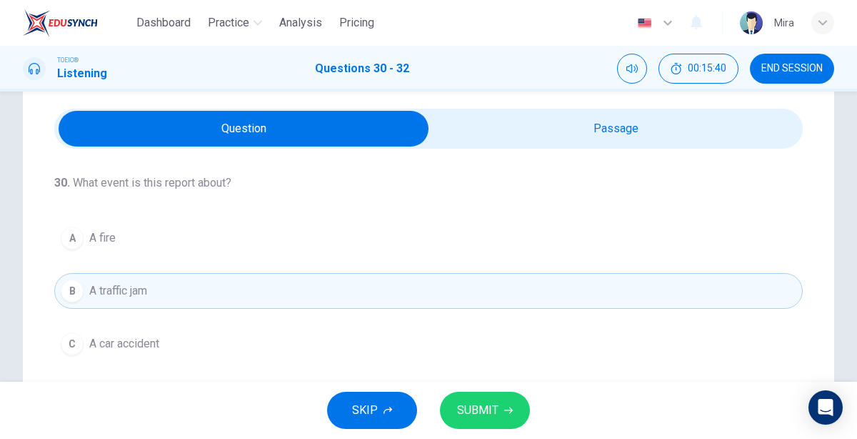
scroll to position [0, 0]
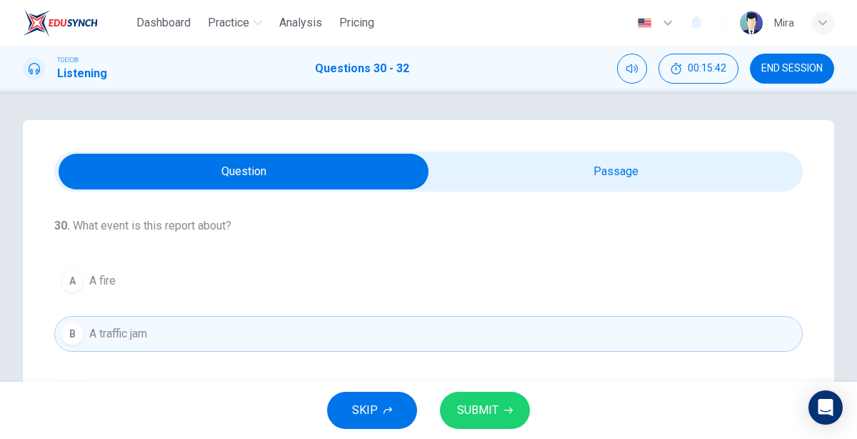
click at [487, 189] on span at bounding box center [428, 171] width 749 height 40
type input "68"
click at [549, 166] on input "checkbox" at bounding box center [243, 172] width 1123 height 36
checkbox input "true"
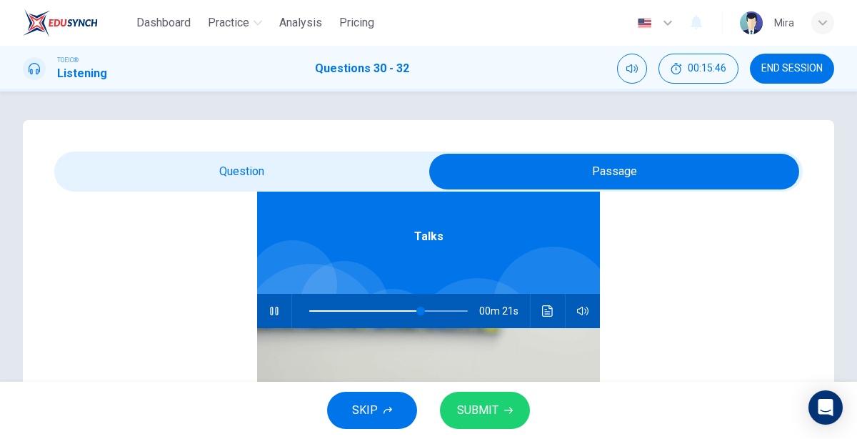
scroll to position [77, 0]
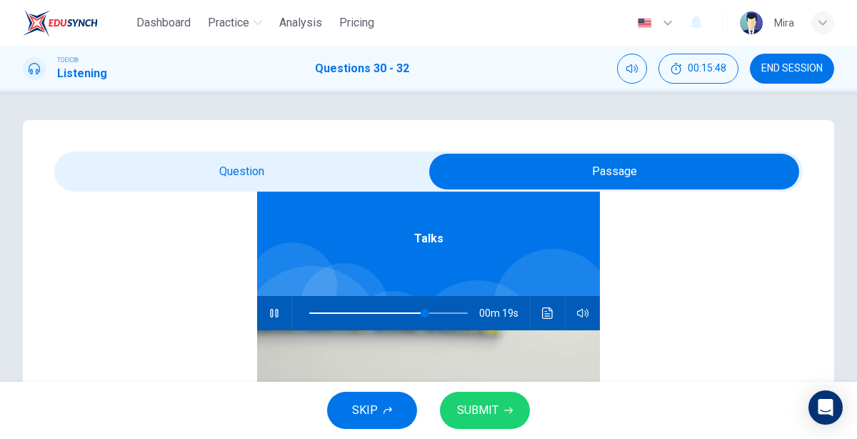
click at [309, 314] on span at bounding box center [388, 313] width 159 height 20
type input "4"
click at [223, 170] on input "checkbox" at bounding box center [614, 172] width 1123 height 36
checkbox input "false"
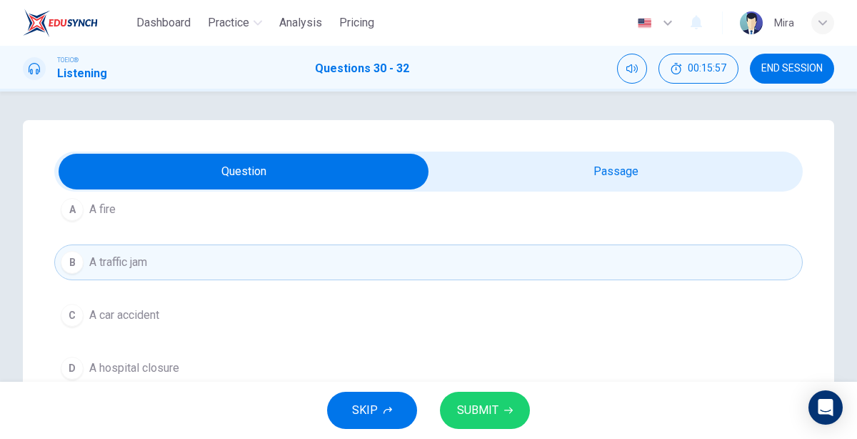
scroll to position [70, 0]
click at [165, 322] on button "C A car accident" at bounding box center [428, 317] width 749 height 36
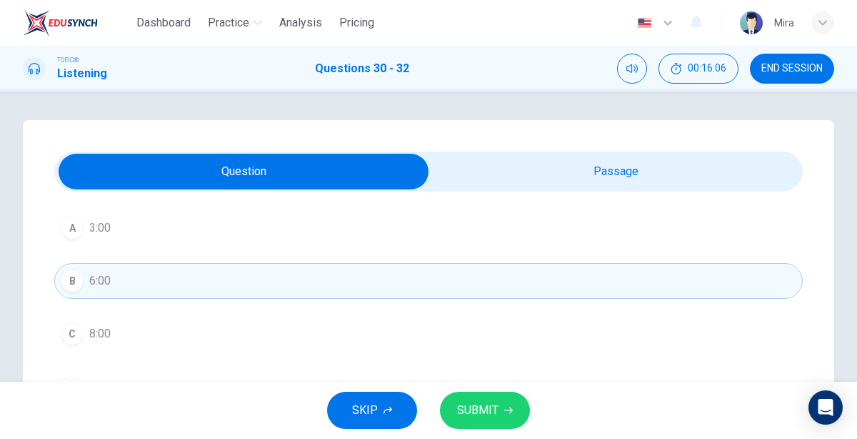
scroll to position [311, 0]
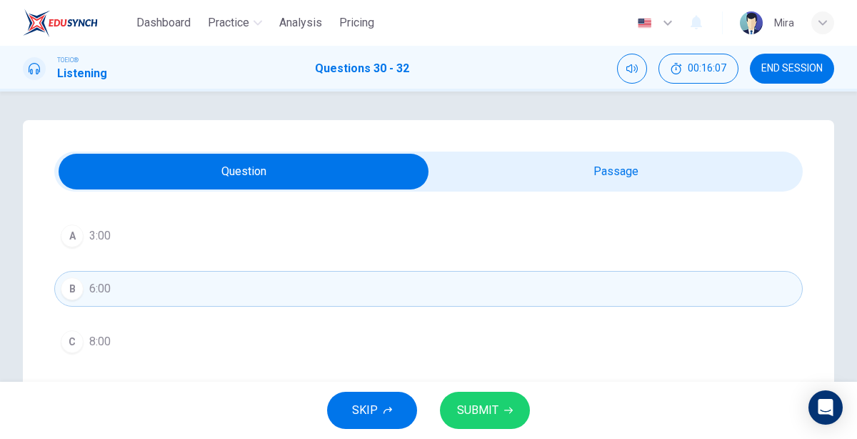
click at [166, 332] on button "C 8:00" at bounding box center [428, 342] width 749 height 36
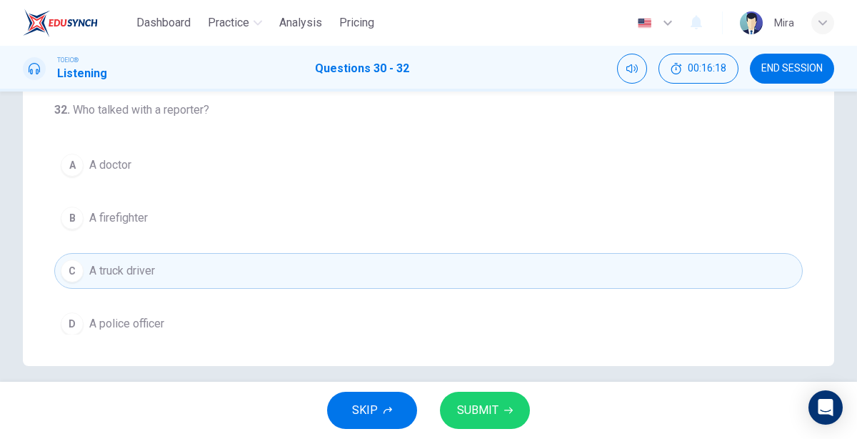
scroll to position [329, 0]
click at [173, 163] on button "A A doctor" at bounding box center [428, 164] width 749 height 36
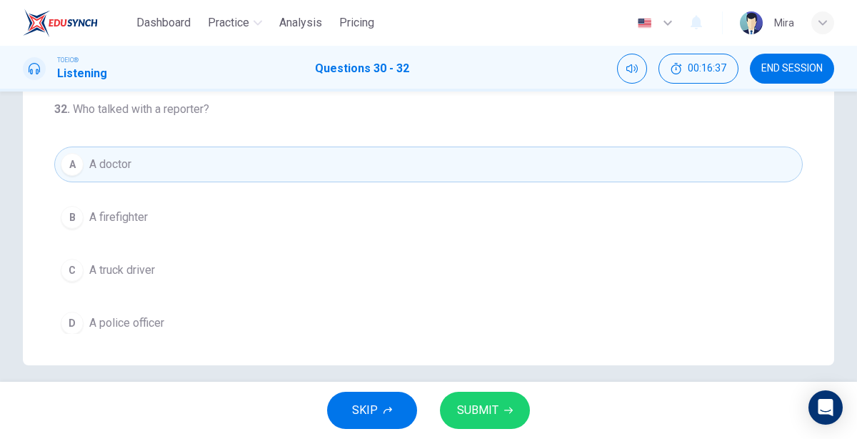
click at [461, 407] on span "SUBMIT" at bounding box center [477, 410] width 41 height 20
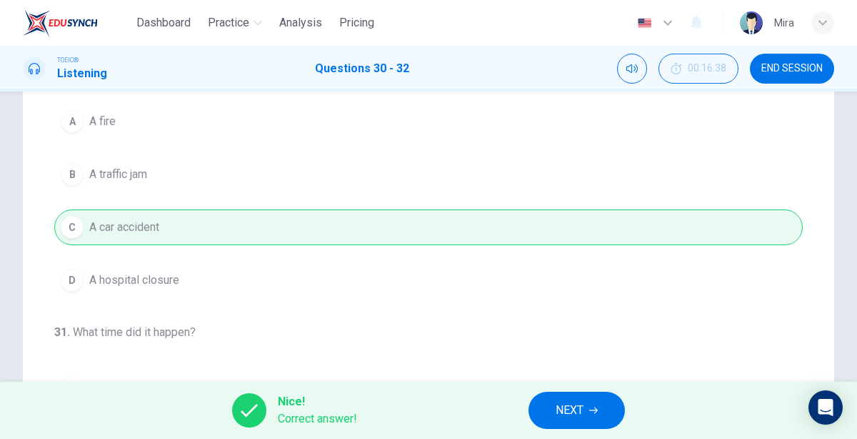
scroll to position [154, 0]
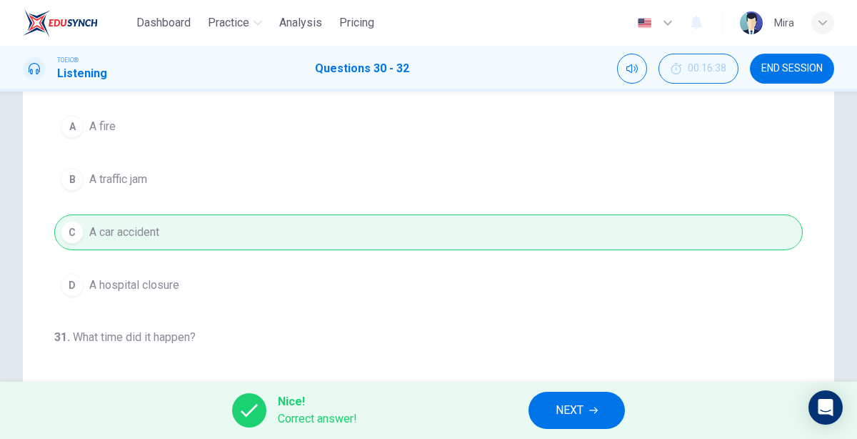
click at [602, 416] on button "NEXT" at bounding box center [577, 410] width 96 height 37
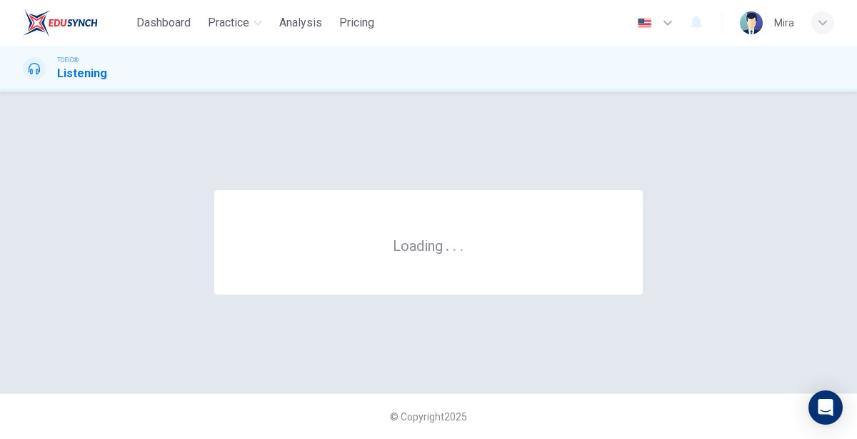
scroll to position [0, 0]
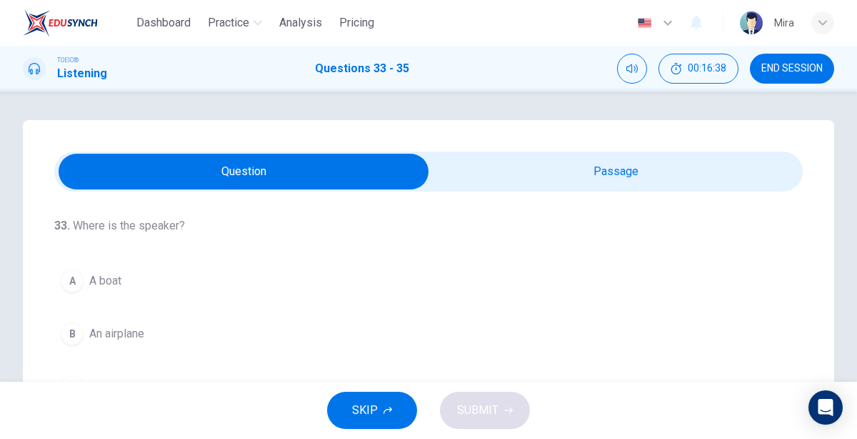
click at [566, 179] on input "checkbox" at bounding box center [243, 172] width 1123 height 36
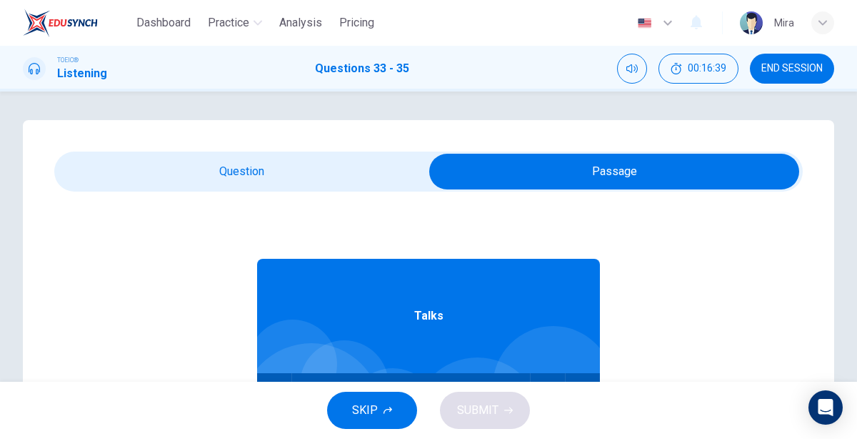
scroll to position [79, 0]
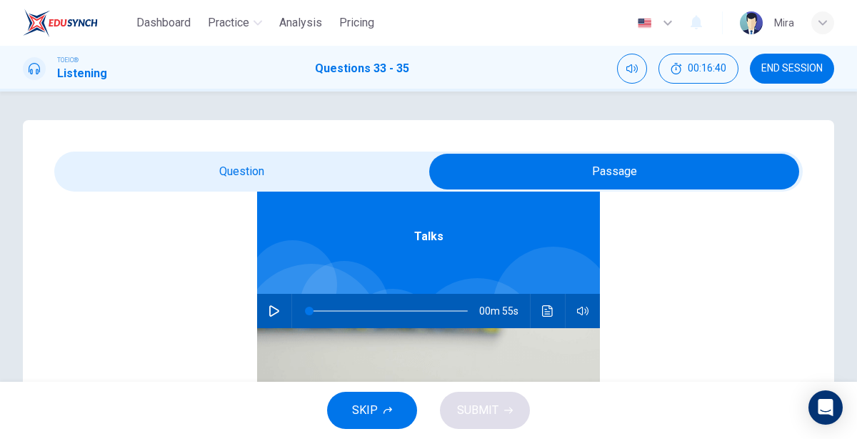
click at [277, 179] on input "checkbox" at bounding box center [614, 172] width 1123 height 36
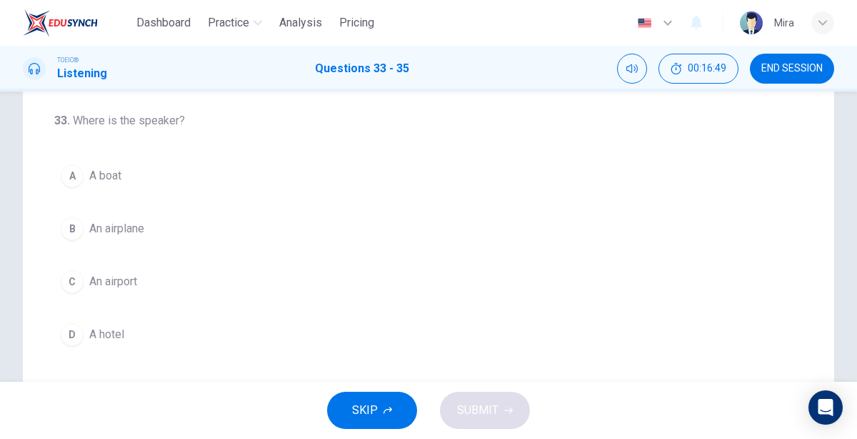
scroll to position [0, 0]
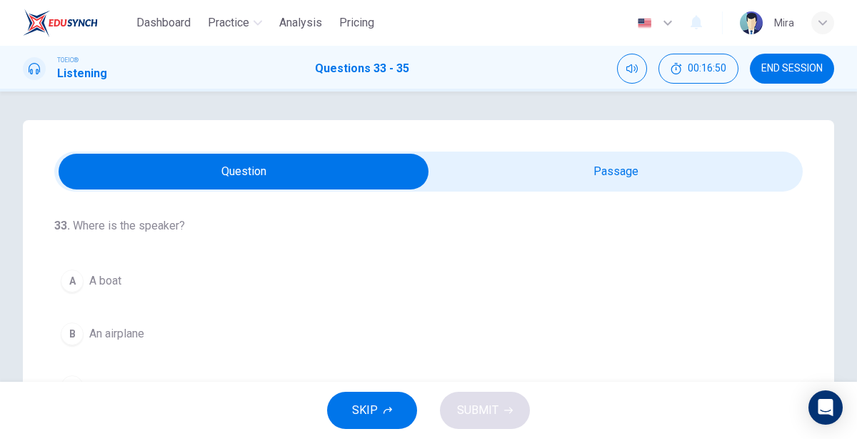
click at [464, 177] on input "checkbox" at bounding box center [243, 172] width 1123 height 36
checkbox input "true"
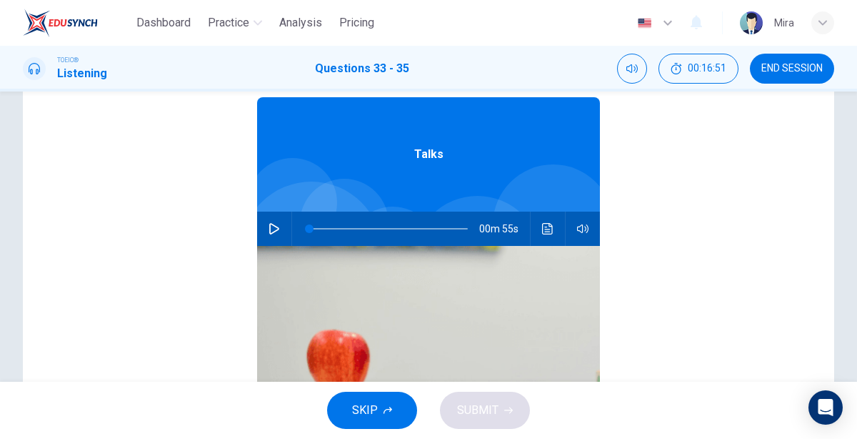
scroll to position [161, 0]
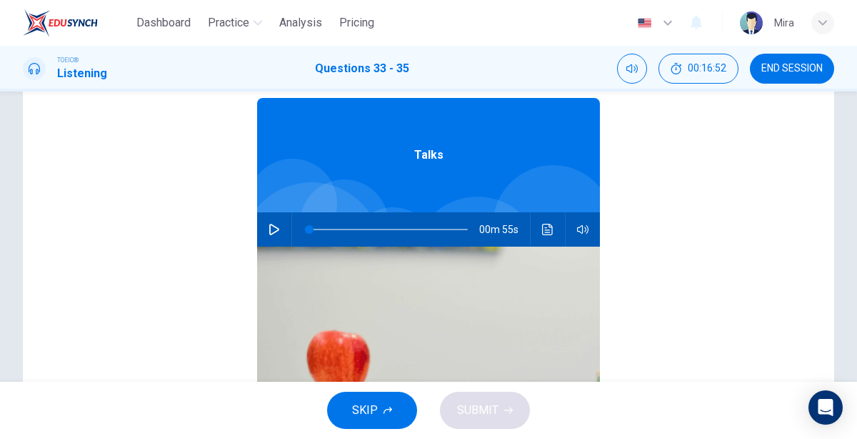
click at [273, 237] on button "button" at bounding box center [274, 229] width 23 height 34
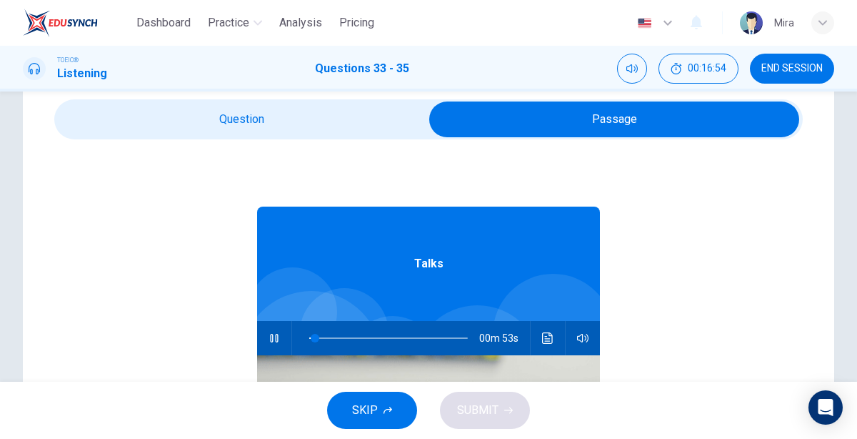
scroll to position [0, 0]
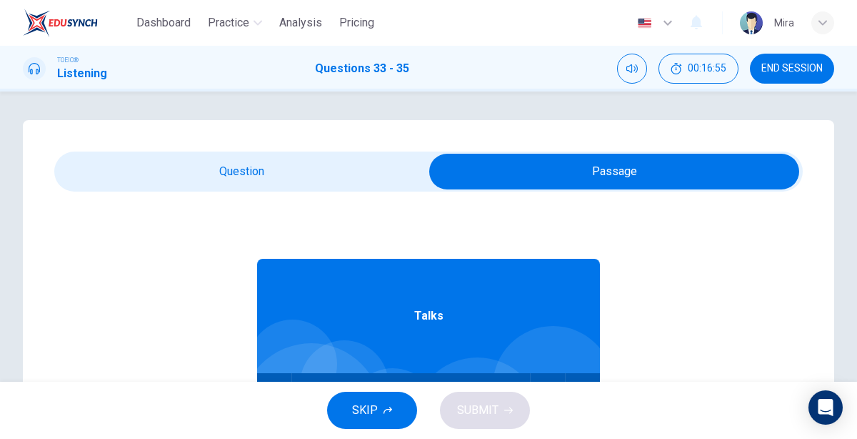
type input "5"
click at [252, 172] on input "checkbox" at bounding box center [614, 172] width 1123 height 36
checkbox input "false"
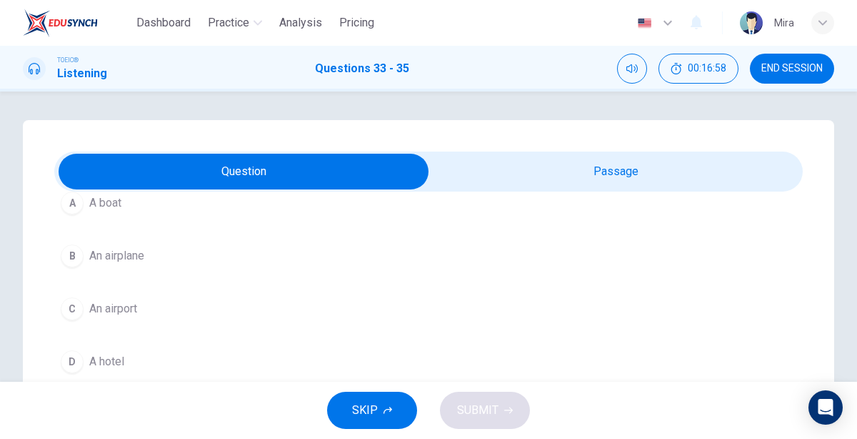
scroll to position [81, 0]
click at [129, 253] on span "An airplane" at bounding box center [116, 252] width 55 height 17
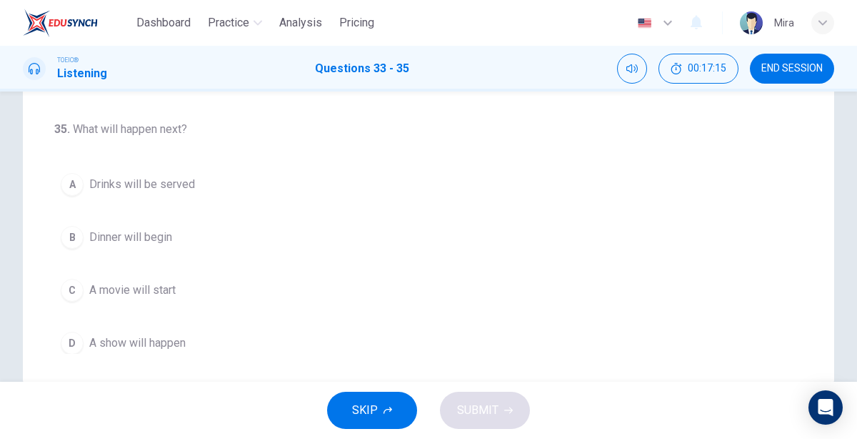
scroll to position [309, 0]
click at [179, 286] on button "C A movie will start" at bounding box center [428, 290] width 749 height 36
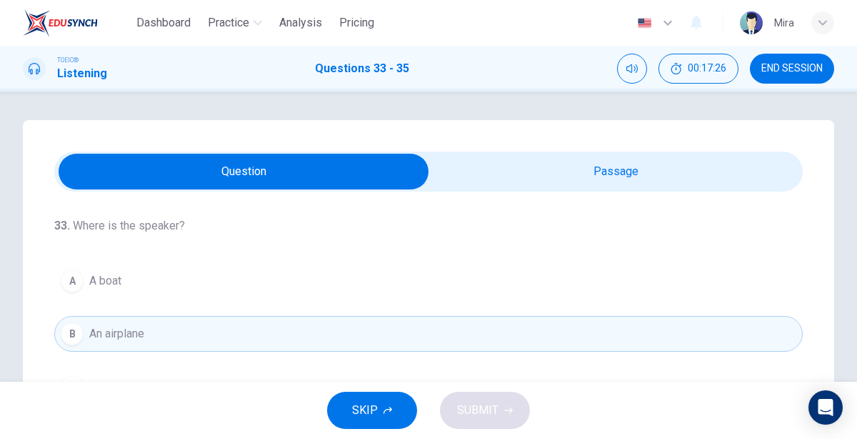
type input "61"
click at [479, 175] on input "checkbox" at bounding box center [243, 172] width 1123 height 36
checkbox input "true"
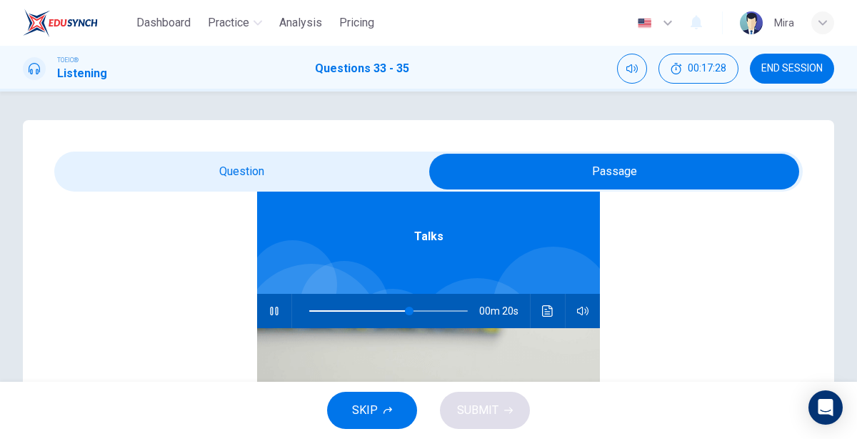
scroll to position [79, 0]
click at [309, 312] on div at bounding box center [385, 311] width 187 height 34
click at [310, 313] on span at bounding box center [388, 312] width 159 height 20
type input "3"
click at [258, 174] on input "checkbox" at bounding box center [614, 172] width 1123 height 36
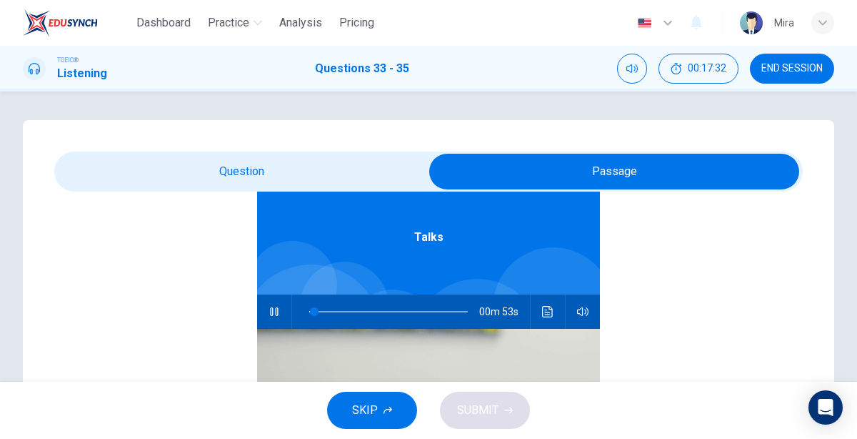
checkbox input "false"
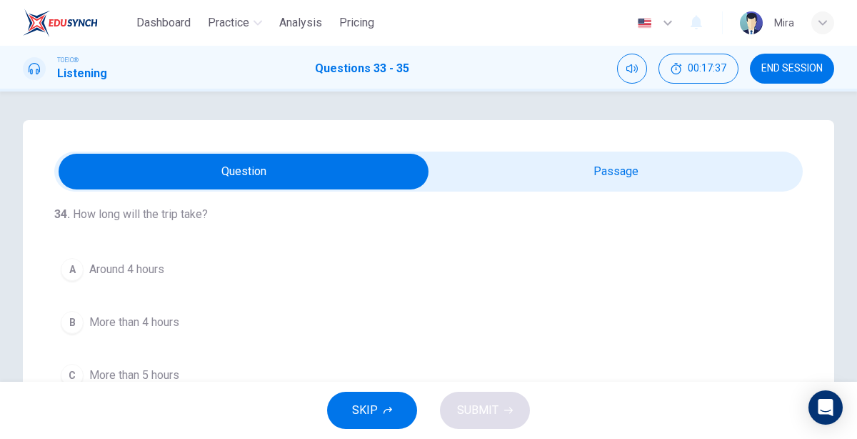
scroll to position [276, 0]
click at [176, 267] on button "A Around 4 hours" at bounding box center [428, 271] width 749 height 36
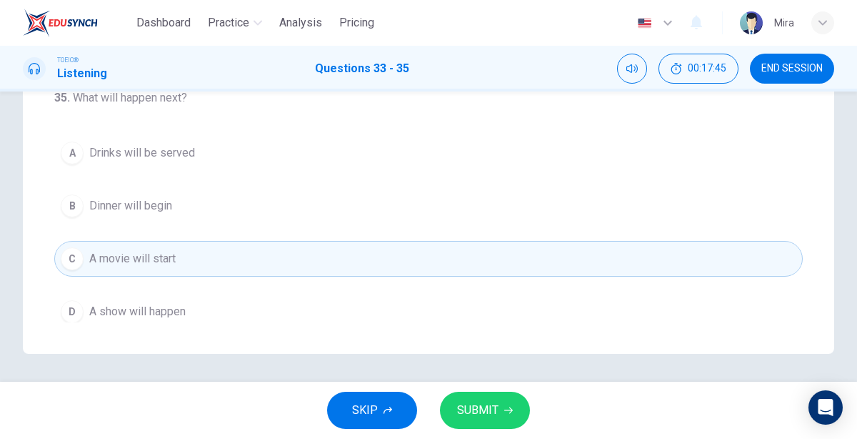
scroll to position [334, 0]
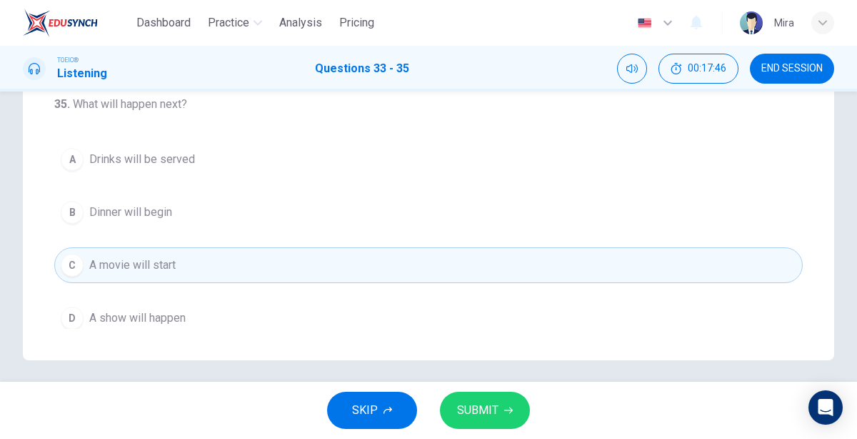
click at [472, 403] on span "SUBMIT" at bounding box center [477, 410] width 41 height 20
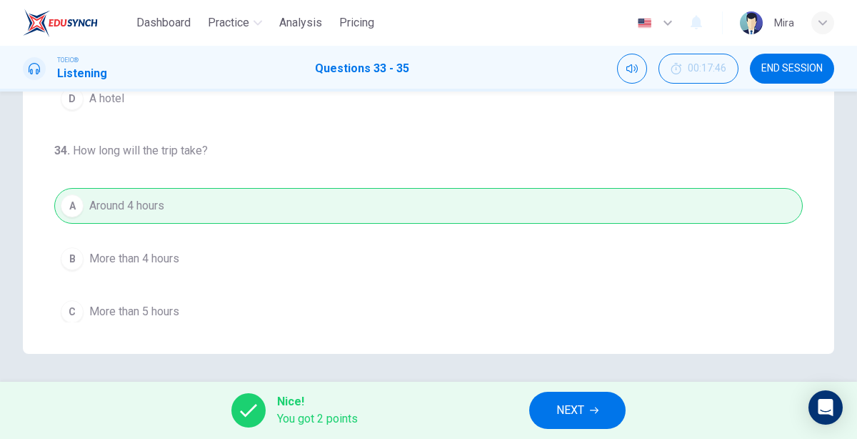
scroll to position [319, 0]
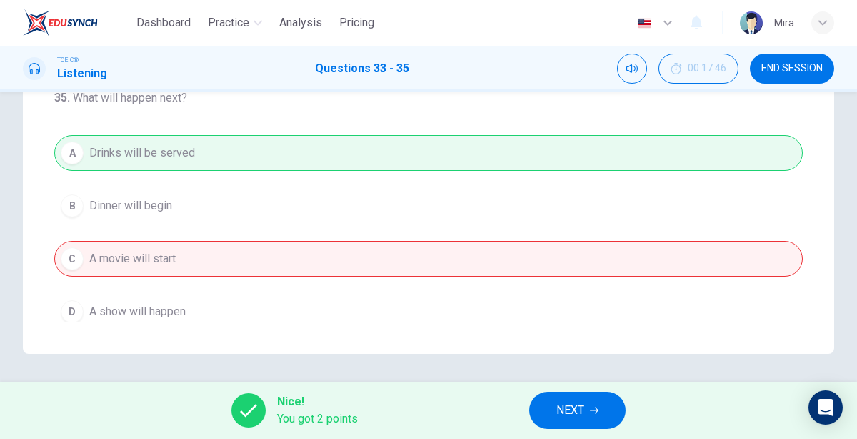
click at [557, 406] on span "NEXT" at bounding box center [571, 410] width 28 height 20
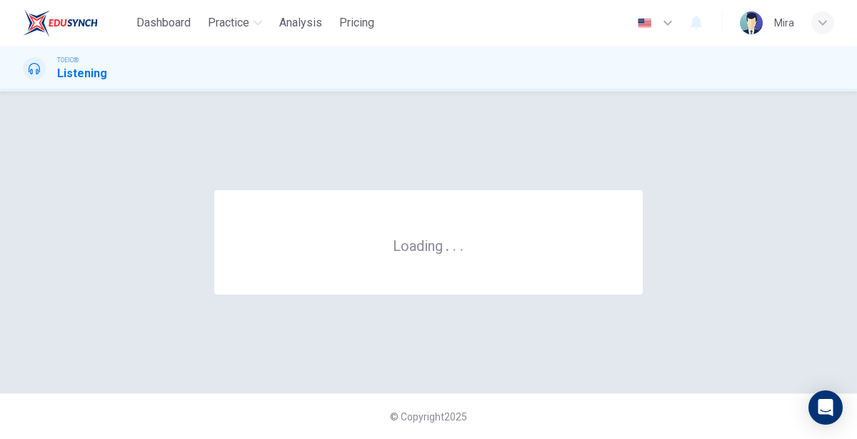
scroll to position [0, 0]
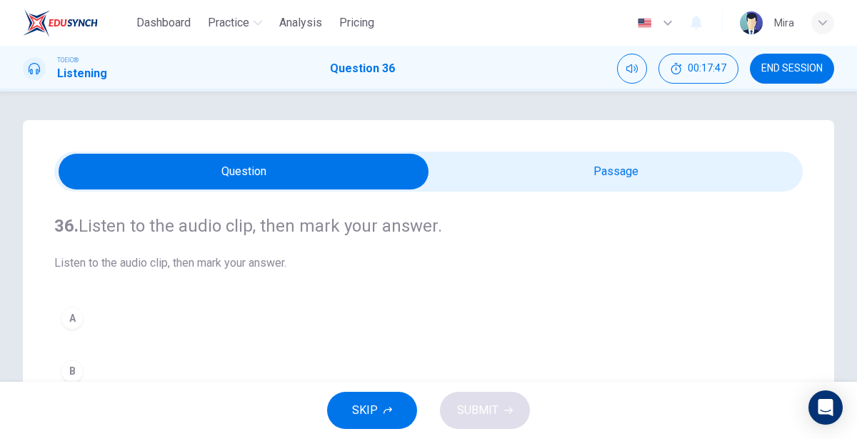
click at [517, 171] on input "checkbox" at bounding box center [243, 172] width 1123 height 36
checkbox input "true"
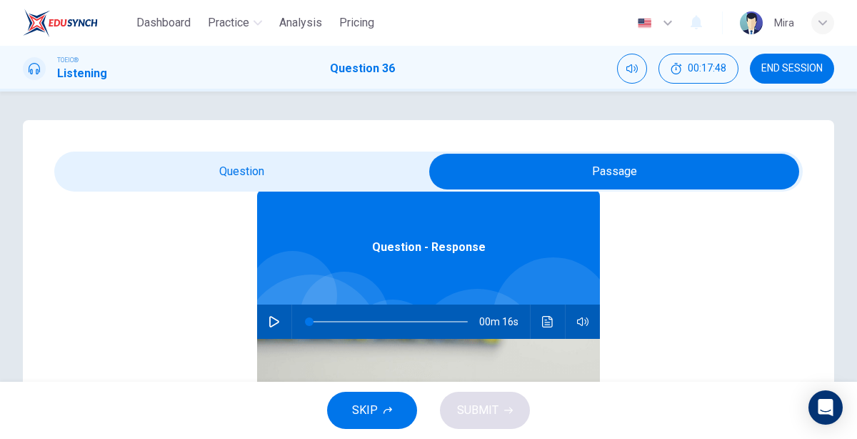
scroll to position [70, 0]
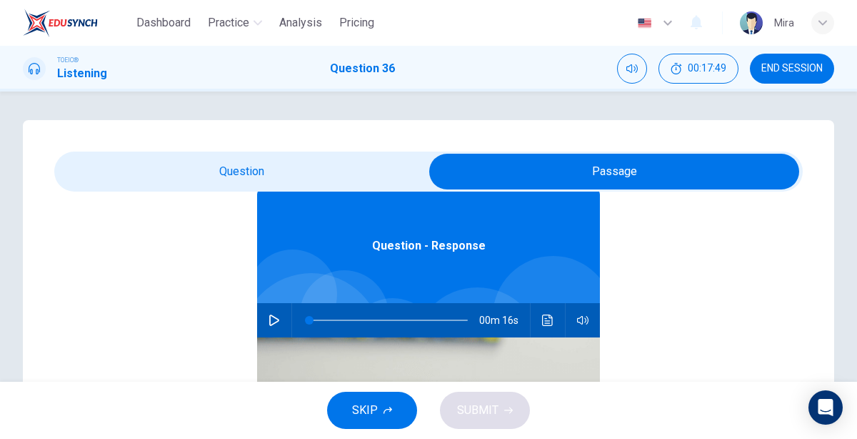
click at [269, 318] on icon "button" at bounding box center [274, 319] width 11 height 11
type input "4"
click at [207, 162] on input "checkbox" at bounding box center [614, 172] width 1123 height 36
checkbox input "false"
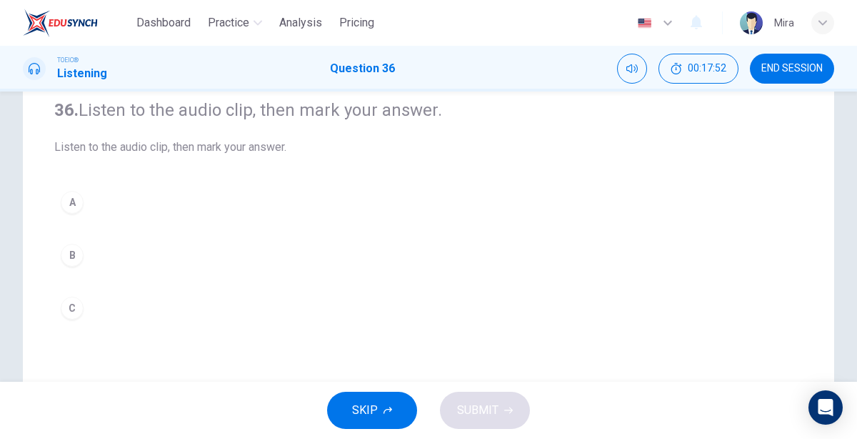
scroll to position [119, 0]
click at [96, 307] on button "C" at bounding box center [428, 305] width 749 height 36
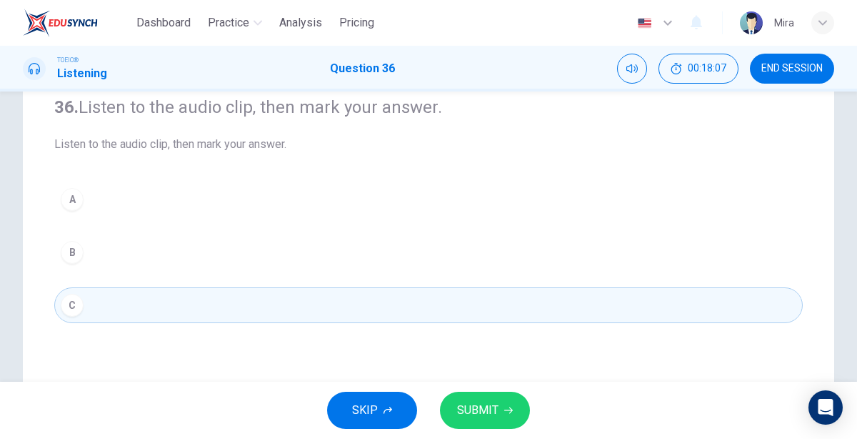
click at [483, 411] on span "SUBMIT" at bounding box center [477, 410] width 41 height 20
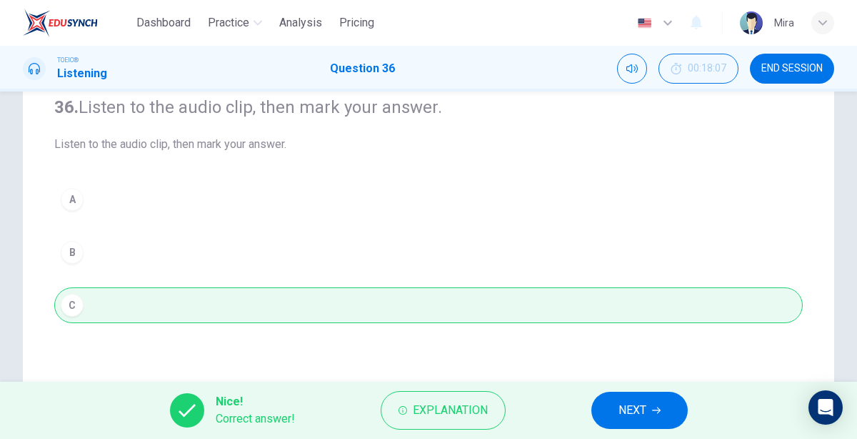
click at [615, 407] on button "NEXT" at bounding box center [640, 410] width 96 height 37
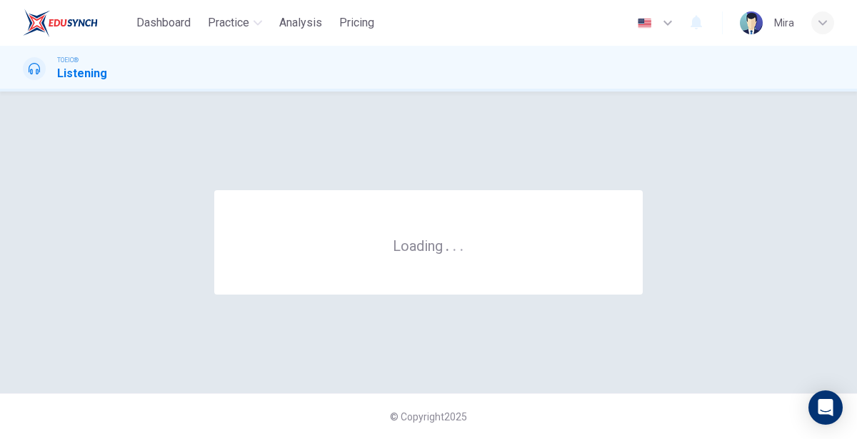
scroll to position [0, 0]
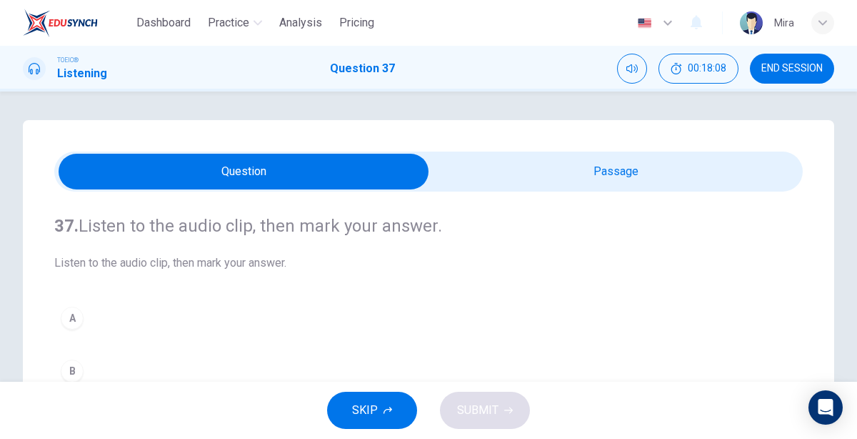
click at [635, 188] on input "checkbox" at bounding box center [243, 172] width 1123 height 36
checkbox input "true"
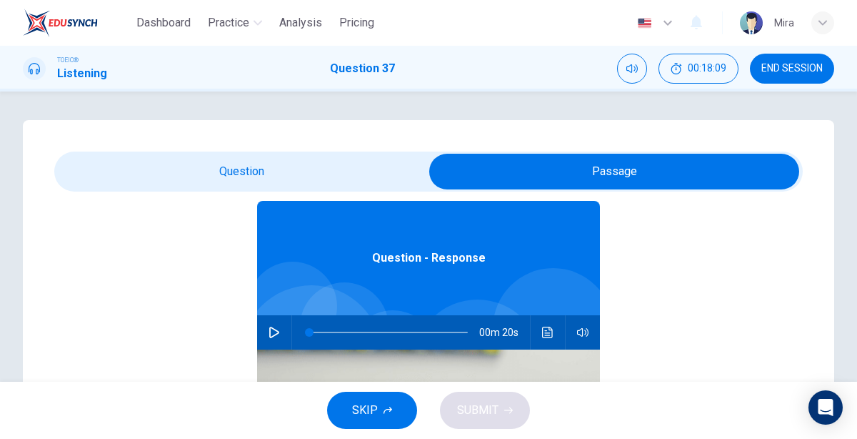
scroll to position [57, 0]
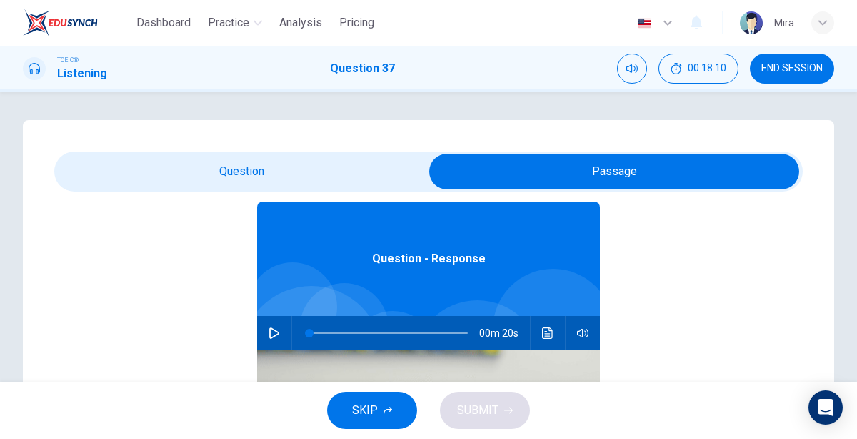
click at [278, 336] on icon "button" at bounding box center [274, 332] width 11 height 11
type input "4"
click at [291, 159] on input "checkbox" at bounding box center [614, 172] width 1123 height 36
checkbox input "false"
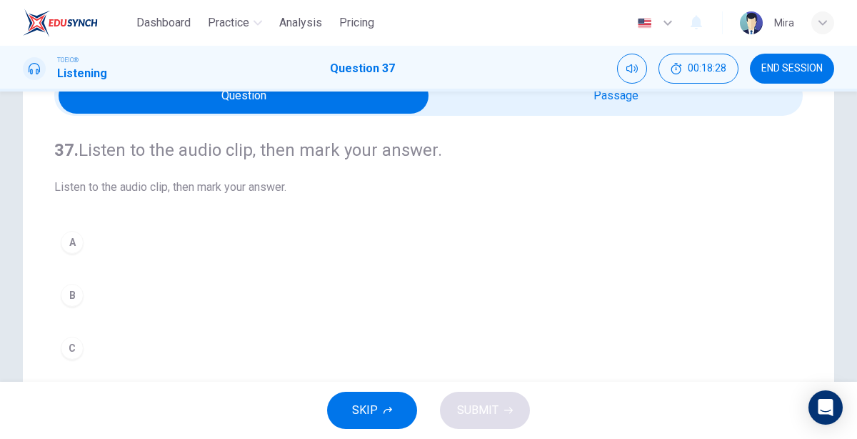
scroll to position [76, 0]
type input "92"
click at [469, 99] on input "checkbox" at bounding box center [243, 96] width 1123 height 36
checkbox input "true"
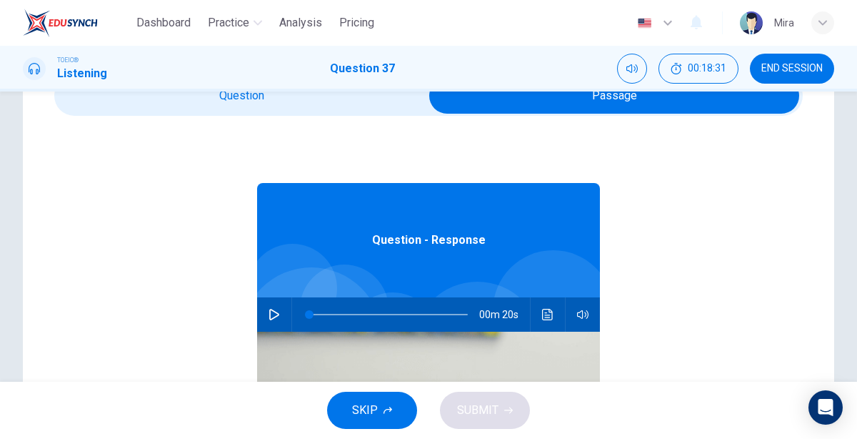
click at [271, 311] on icon "button" at bounding box center [274, 314] width 11 height 11
type input "4"
click at [277, 109] on input "checkbox" at bounding box center [614, 96] width 1123 height 36
checkbox input "false"
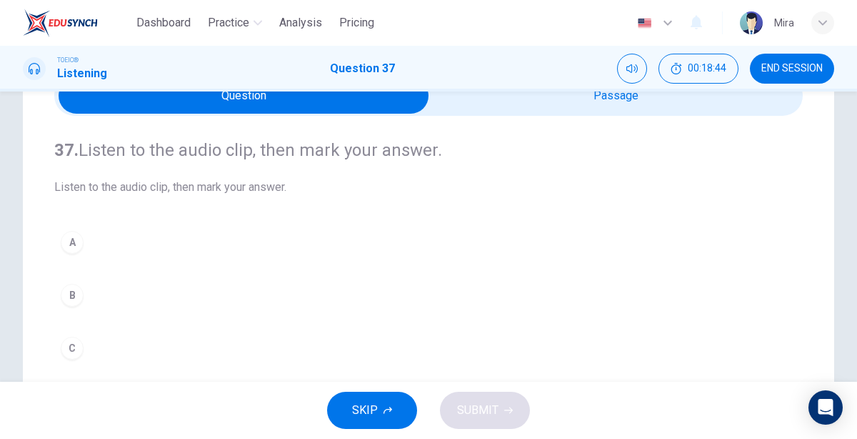
click at [108, 307] on button "B" at bounding box center [428, 295] width 749 height 36
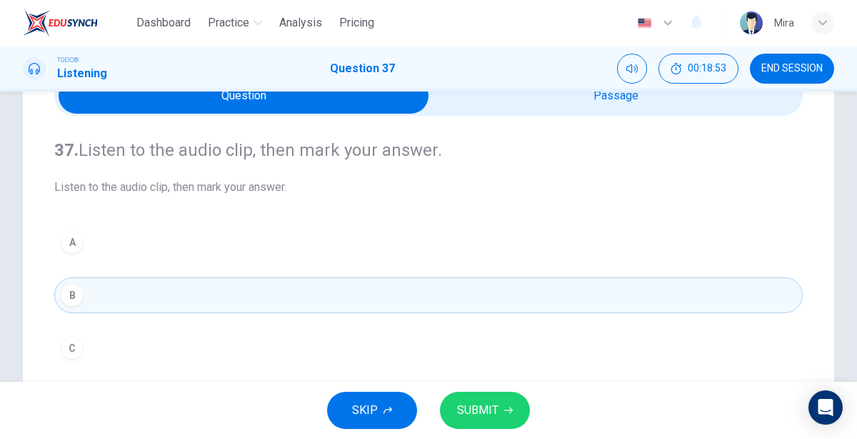
click at [455, 415] on button "SUBMIT" at bounding box center [485, 410] width 90 height 37
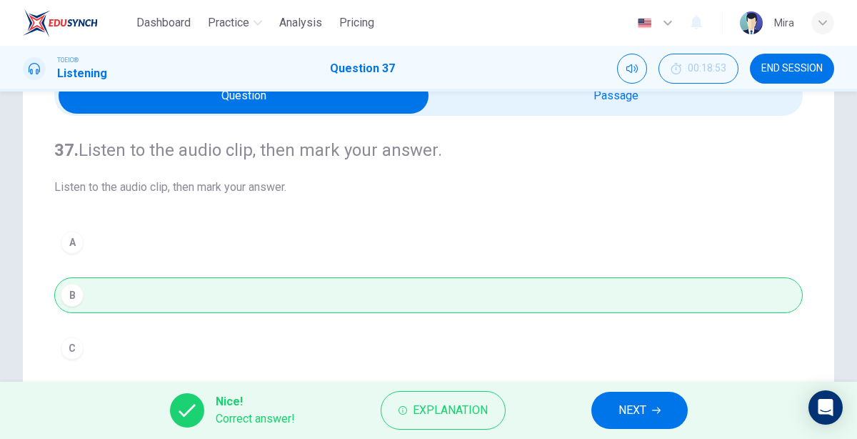
click at [607, 407] on button "NEXT" at bounding box center [640, 410] width 96 height 37
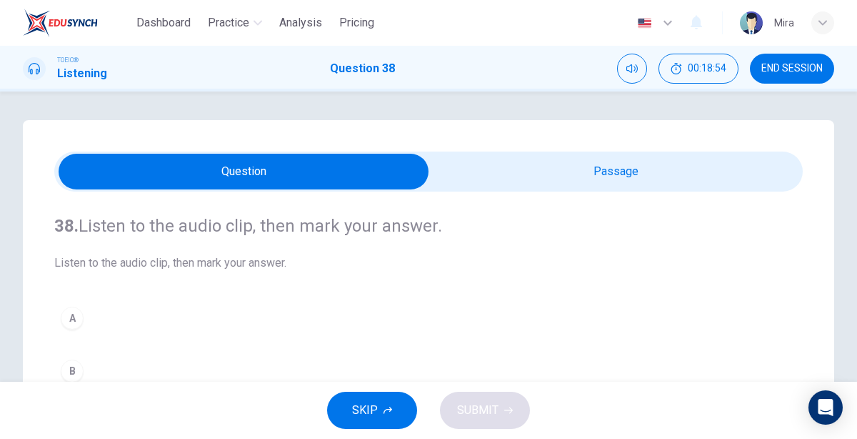
click at [453, 159] on input "checkbox" at bounding box center [243, 172] width 1123 height 36
checkbox input "true"
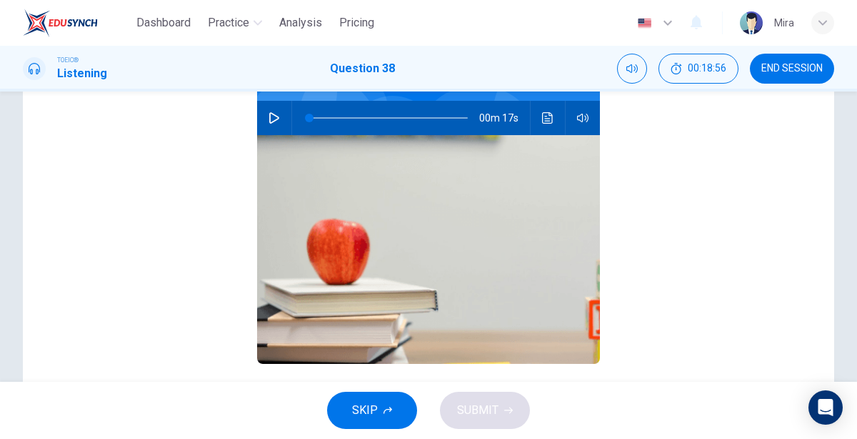
scroll to position [284, 0]
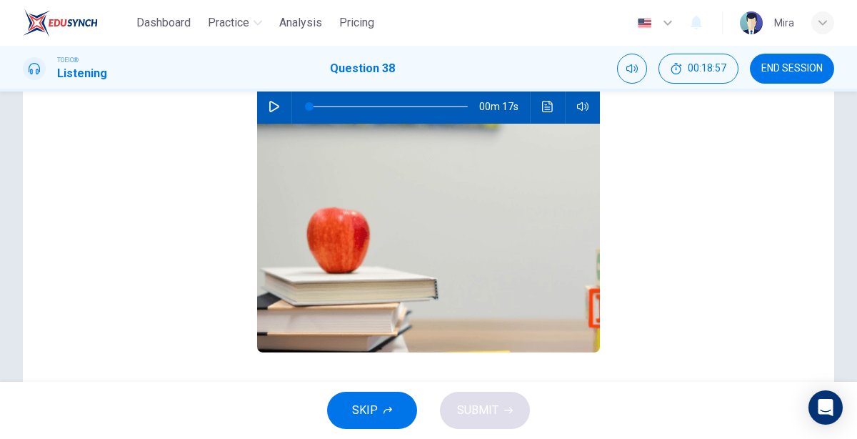
click at [269, 109] on icon "button" at bounding box center [274, 106] width 11 height 11
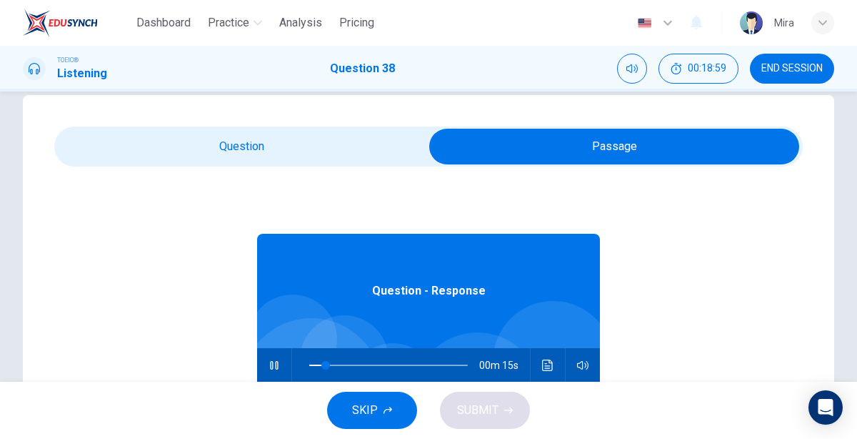
type input "10"
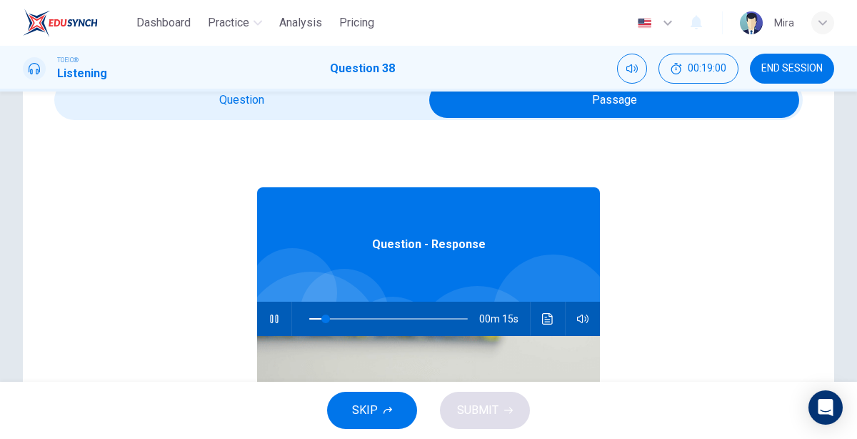
scroll to position [80, 0]
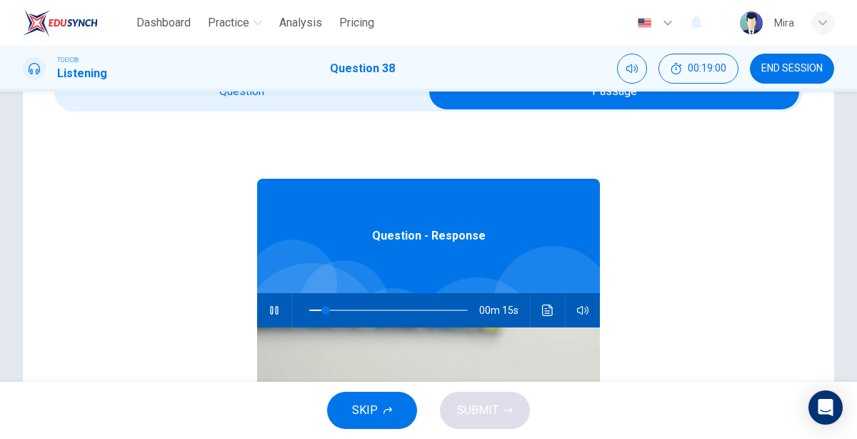
click at [268, 109] on input "checkbox" at bounding box center [614, 92] width 1123 height 36
checkbox input "false"
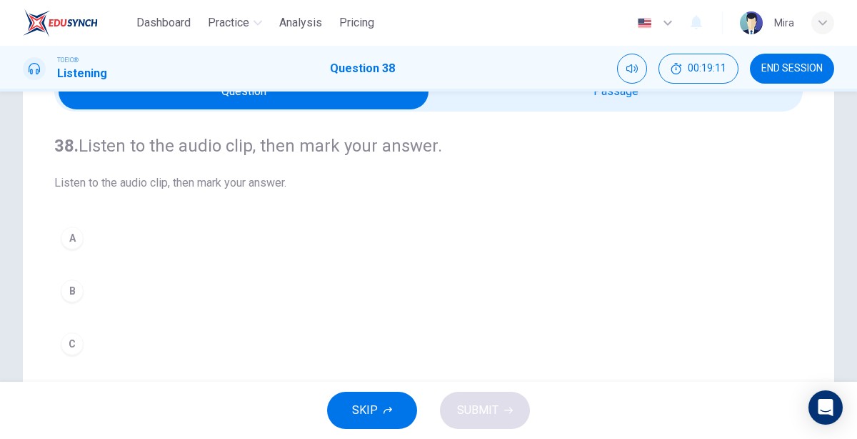
click at [83, 339] on div "C" at bounding box center [72, 343] width 23 height 23
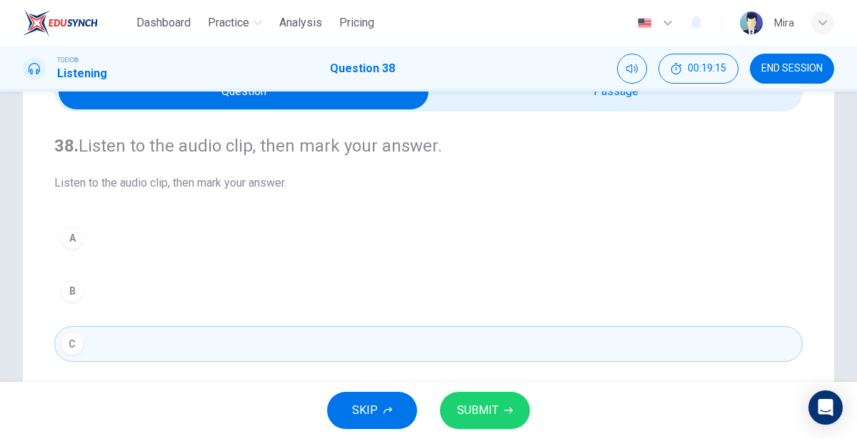
click at [225, 280] on button "B" at bounding box center [428, 291] width 749 height 36
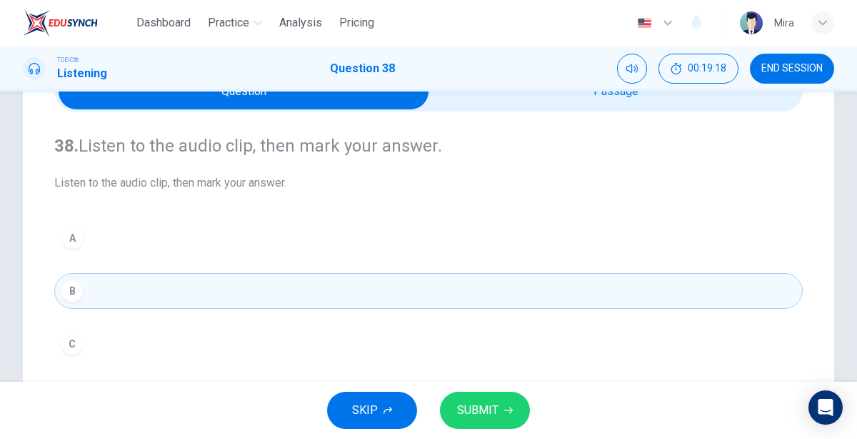
click at [462, 402] on span "SUBMIT" at bounding box center [477, 410] width 41 height 20
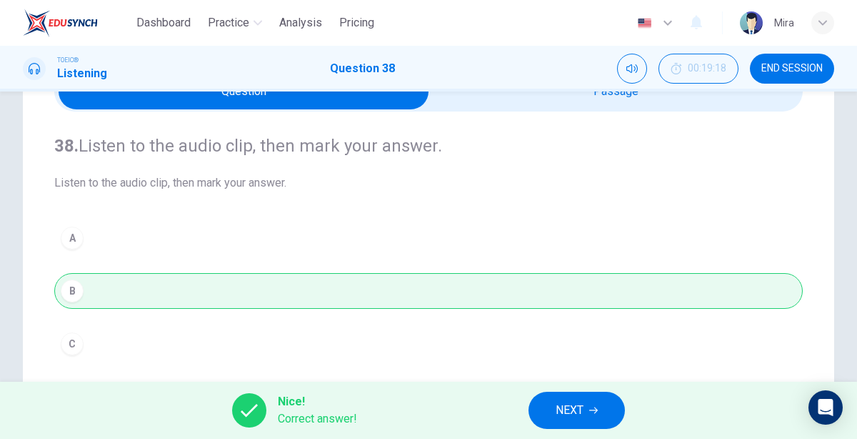
click at [552, 408] on button "NEXT" at bounding box center [577, 410] width 96 height 37
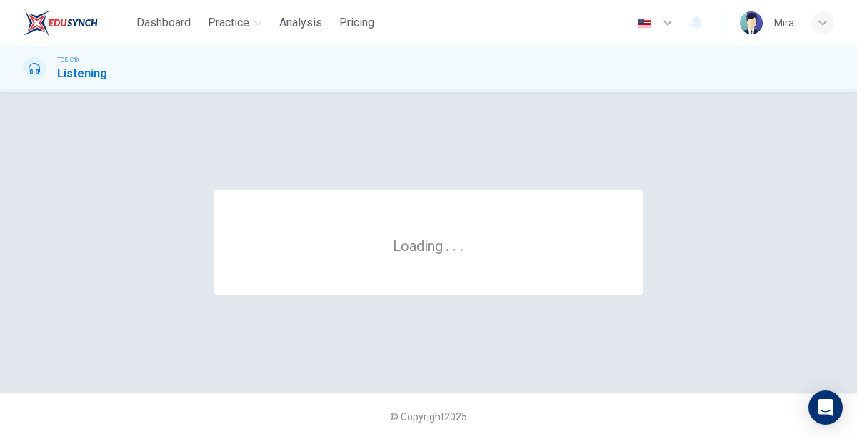
scroll to position [0, 0]
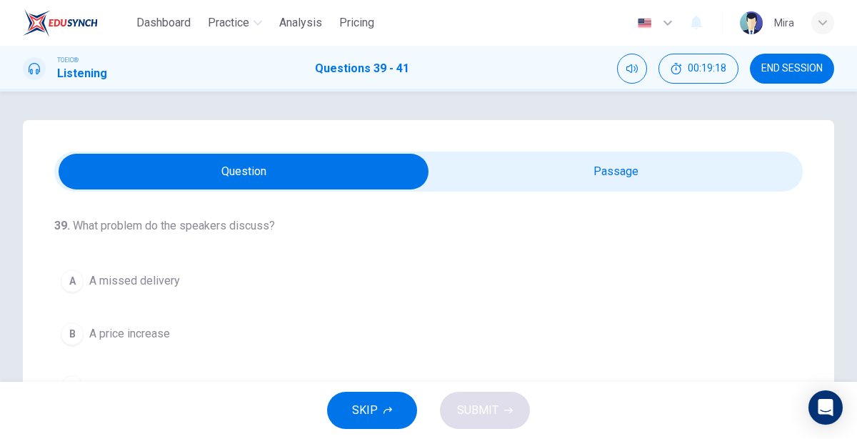
click at [542, 186] on input "checkbox" at bounding box center [243, 172] width 1123 height 36
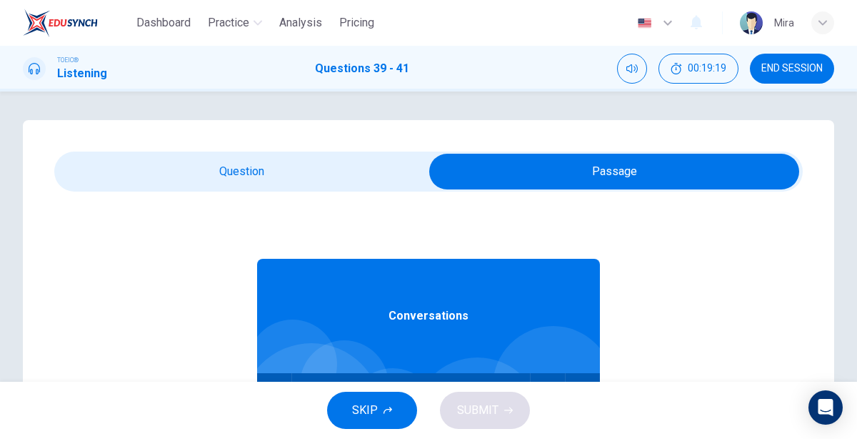
click at [409, 179] on input "checkbox" at bounding box center [614, 172] width 1123 height 36
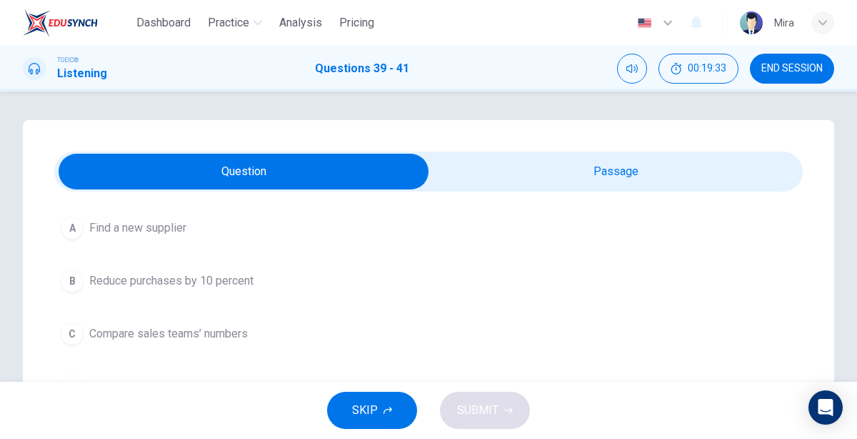
click at [496, 176] on input "checkbox" at bounding box center [243, 172] width 1123 height 36
checkbox input "true"
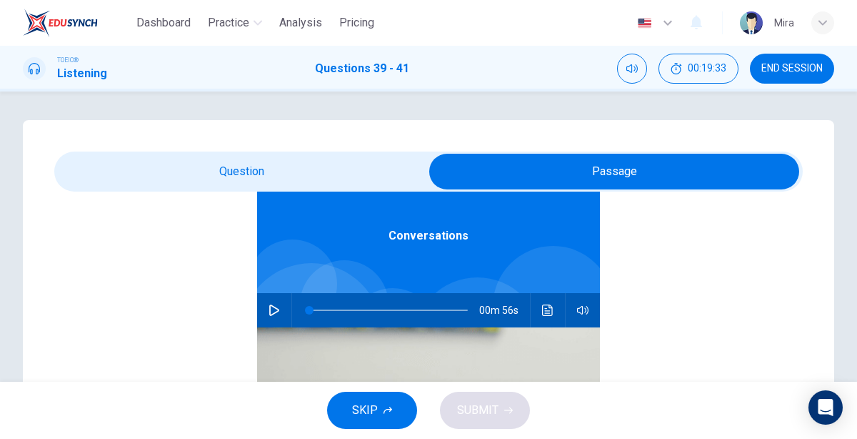
scroll to position [79, 0]
click at [277, 311] on icon "button" at bounding box center [274, 310] width 11 height 11
type input "2"
click at [194, 176] on input "checkbox" at bounding box center [614, 172] width 1123 height 36
checkbox input "false"
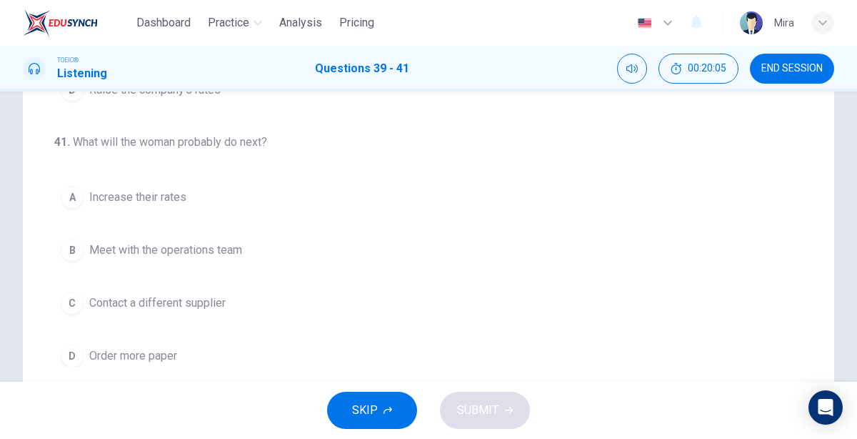
scroll to position [296, 0]
click at [219, 295] on span "Contact a different supplier" at bounding box center [157, 303] width 136 height 17
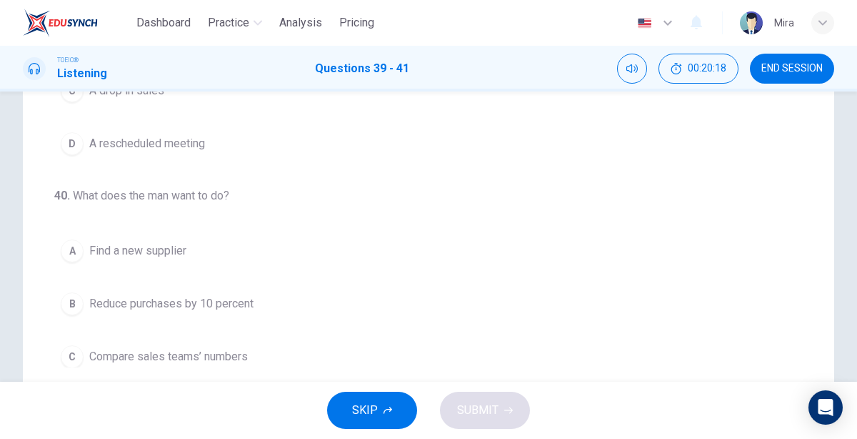
scroll to position [0, 0]
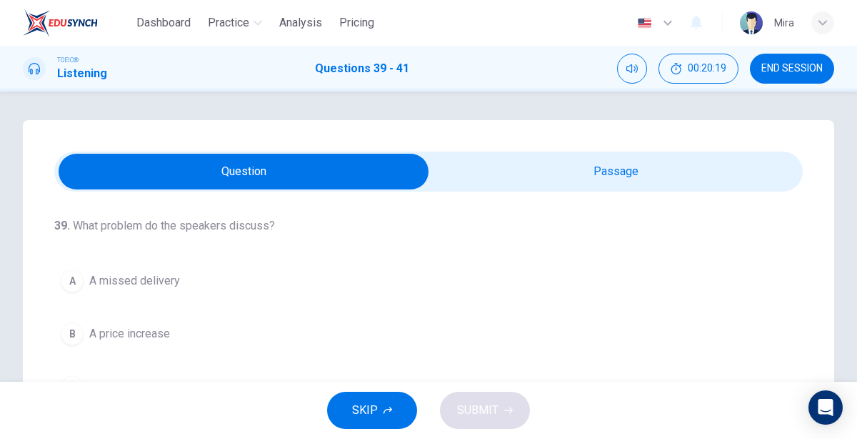
type input "80"
click at [511, 174] on input "checkbox" at bounding box center [243, 172] width 1123 height 36
checkbox input "true"
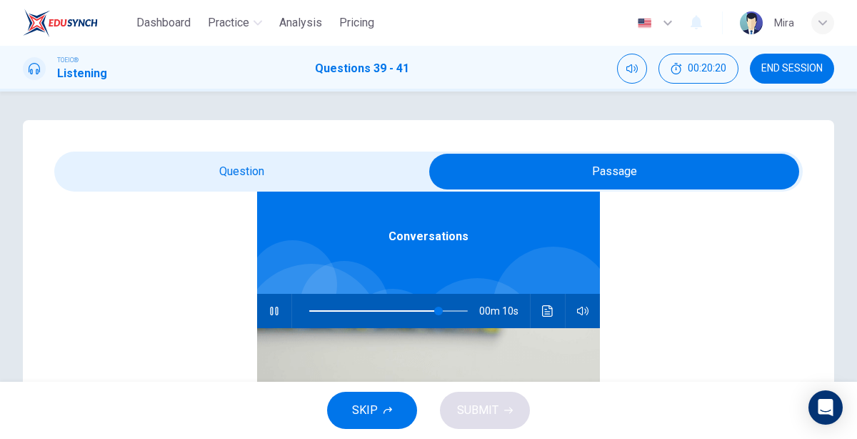
scroll to position [79, 0]
click at [309, 314] on span at bounding box center [388, 311] width 159 height 20
type input "2"
click at [220, 175] on input "checkbox" at bounding box center [614, 172] width 1123 height 36
checkbox input "false"
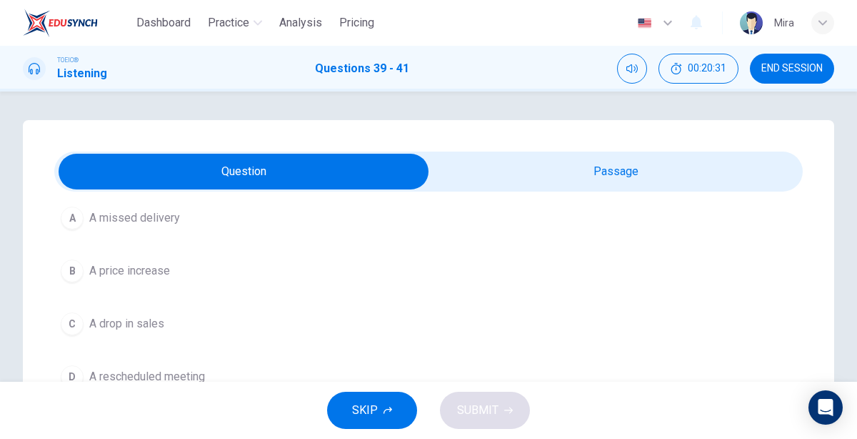
scroll to position [61, 0]
click at [156, 324] on span "A drop in sales" at bounding box center [126, 325] width 75 height 17
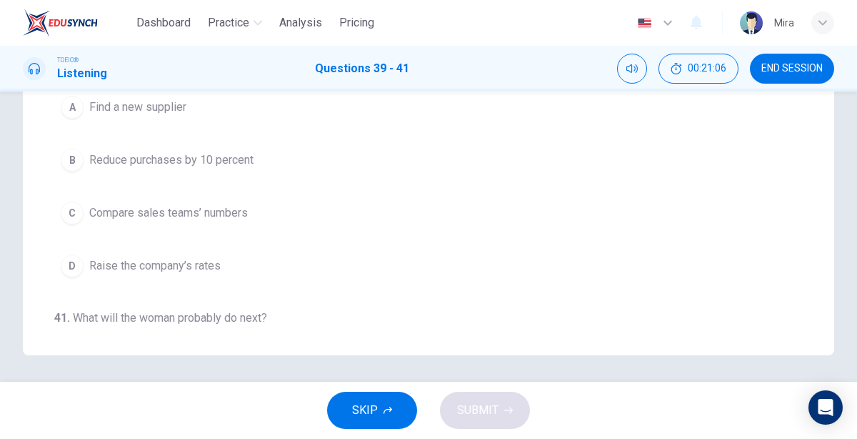
scroll to position [40, 0]
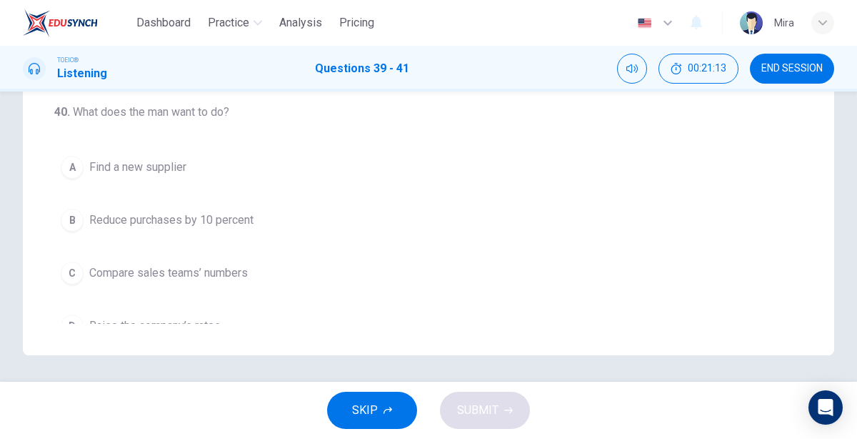
click at [239, 272] on span "Compare sales teams’ numbers" at bounding box center [168, 272] width 159 height 17
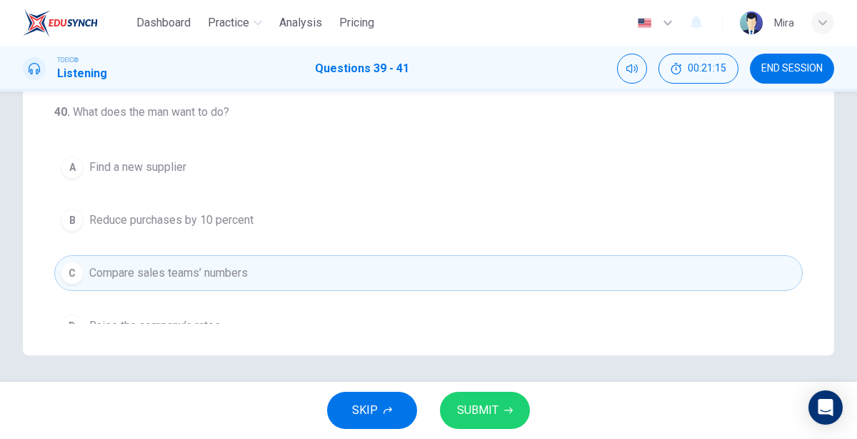
click at [474, 407] on span "SUBMIT" at bounding box center [477, 410] width 41 height 20
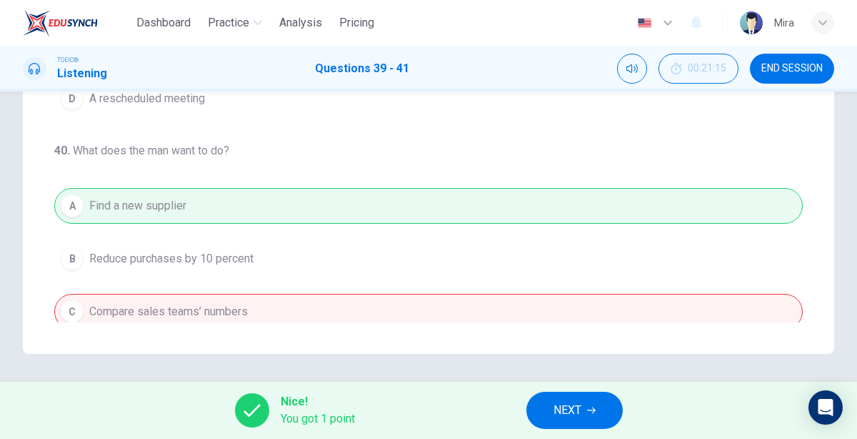
scroll to position [0, 0]
click at [570, 409] on span "NEXT" at bounding box center [568, 410] width 28 height 20
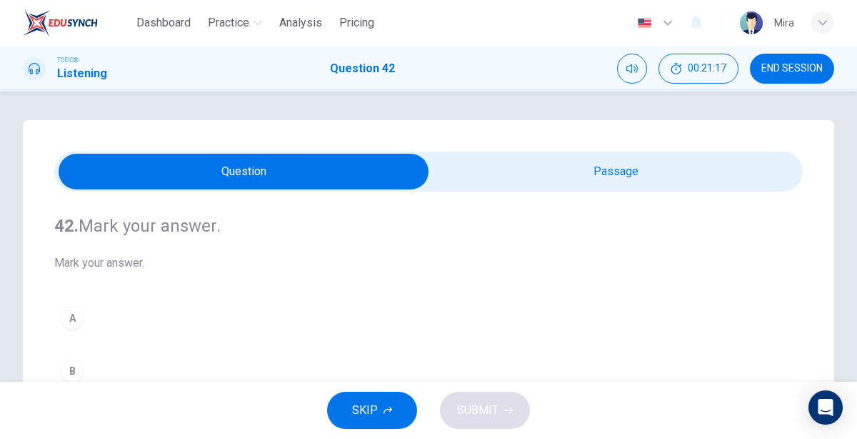
click at [617, 161] on input "checkbox" at bounding box center [243, 172] width 1123 height 36
checkbox input "true"
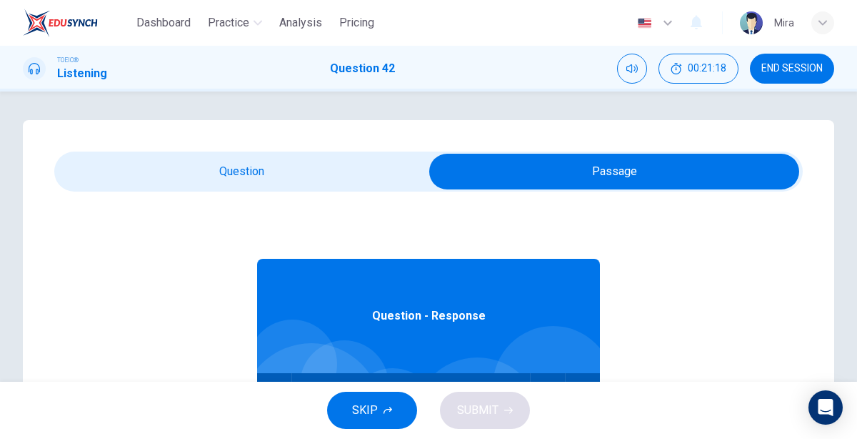
scroll to position [79, 0]
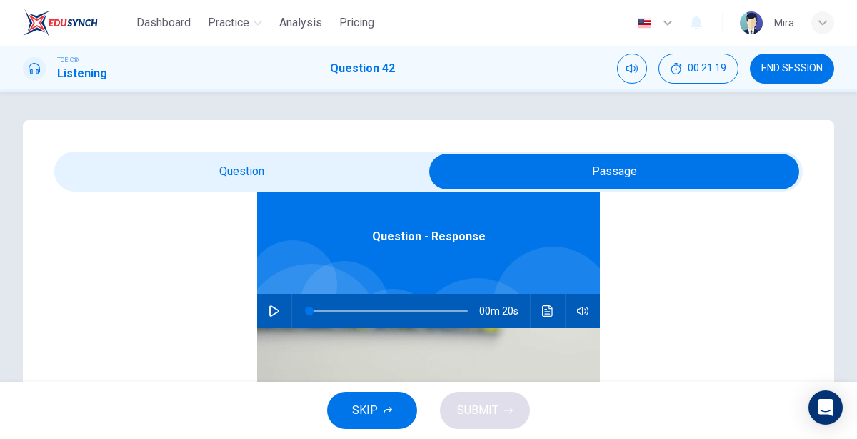
click at [274, 314] on icon "button" at bounding box center [274, 310] width 10 height 11
type input "4"
click at [267, 174] on input "checkbox" at bounding box center [614, 172] width 1123 height 36
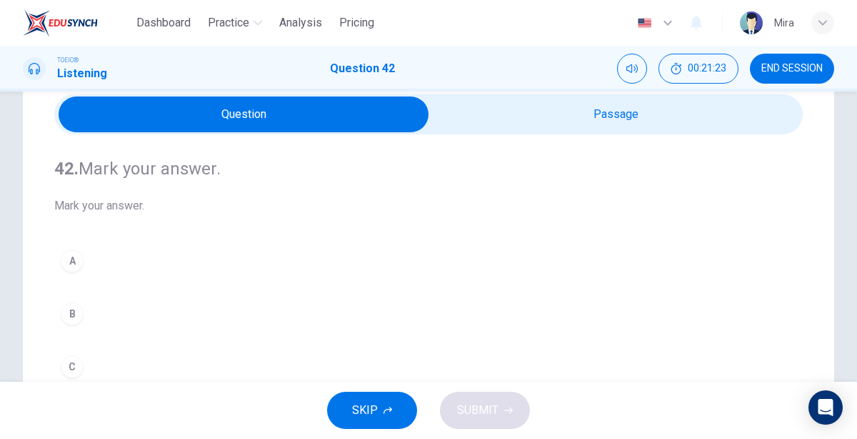
scroll to position [64, 0]
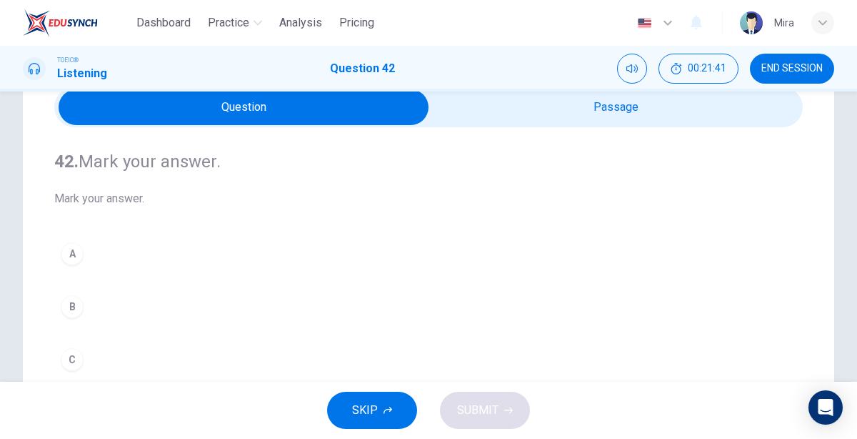
click at [429, 115] on input "checkbox" at bounding box center [243, 107] width 1123 height 36
checkbox input "true"
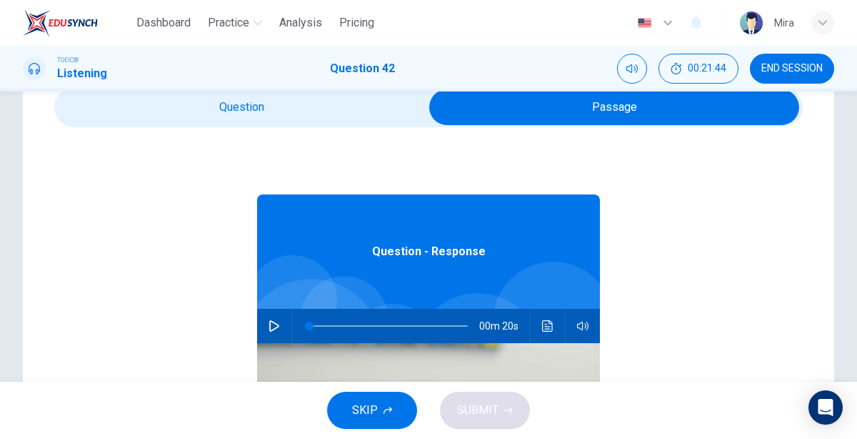
click at [274, 330] on icon "button" at bounding box center [274, 325] width 11 height 11
type input "4"
click at [178, 115] on input "checkbox" at bounding box center [614, 107] width 1123 height 36
checkbox input "false"
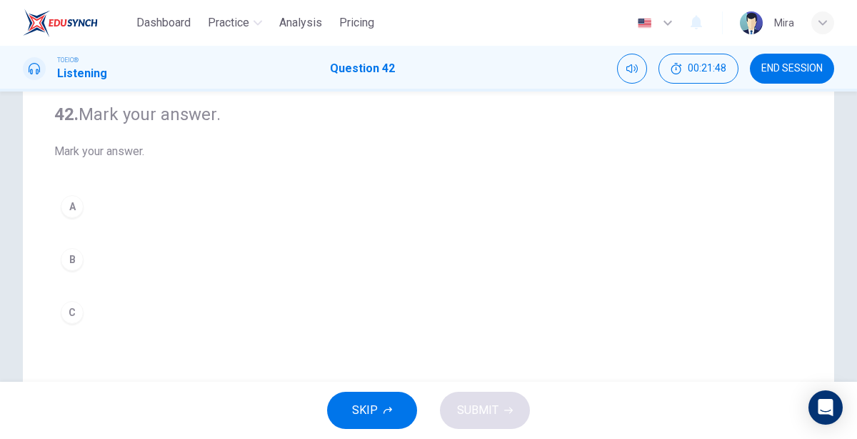
scroll to position [109, 0]
click at [100, 199] on button "A" at bounding box center [428, 209] width 749 height 36
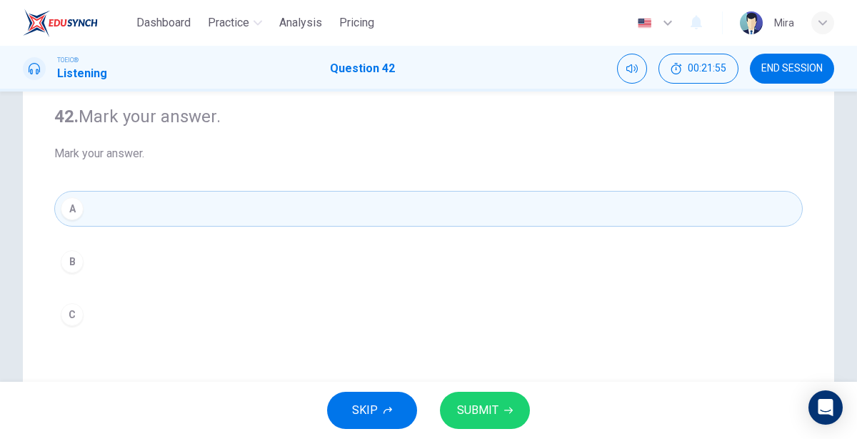
click at [454, 407] on button "SUBMIT" at bounding box center [485, 410] width 90 height 37
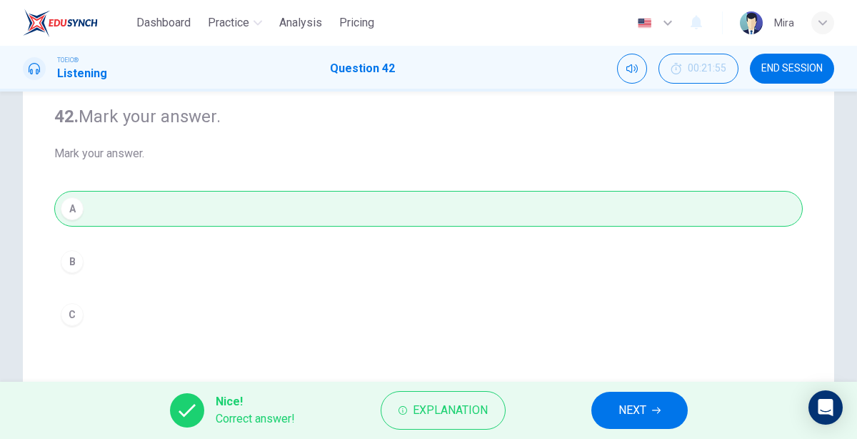
click at [592, 397] on div "Nice! Correct answer! Explanation NEXT" at bounding box center [428, 410] width 857 height 57
click at [620, 404] on span "NEXT" at bounding box center [633, 410] width 28 height 20
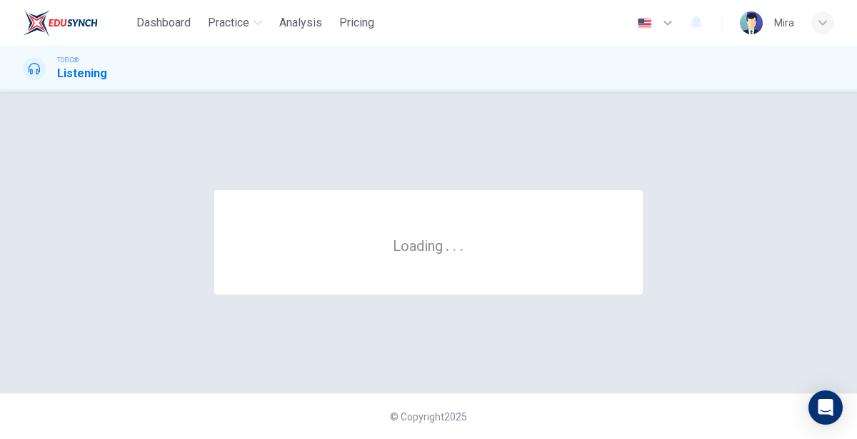
scroll to position [0, 0]
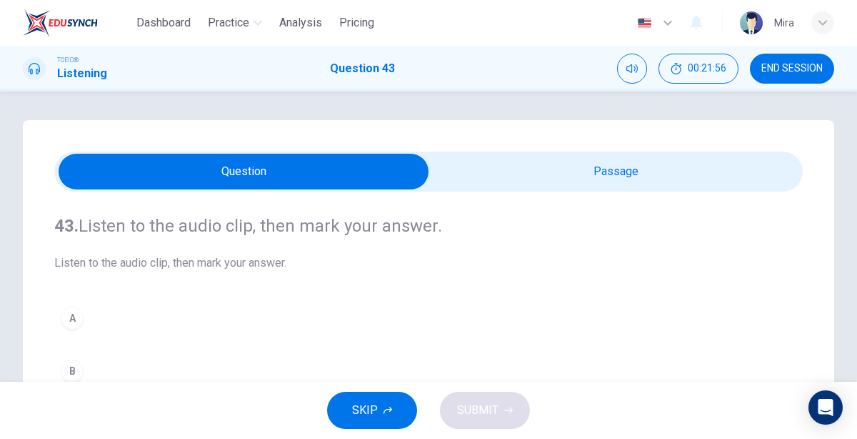
click at [518, 181] on input "checkbox" at bounding box center [243, 172] width 1123 height 36
checkbox input "true"
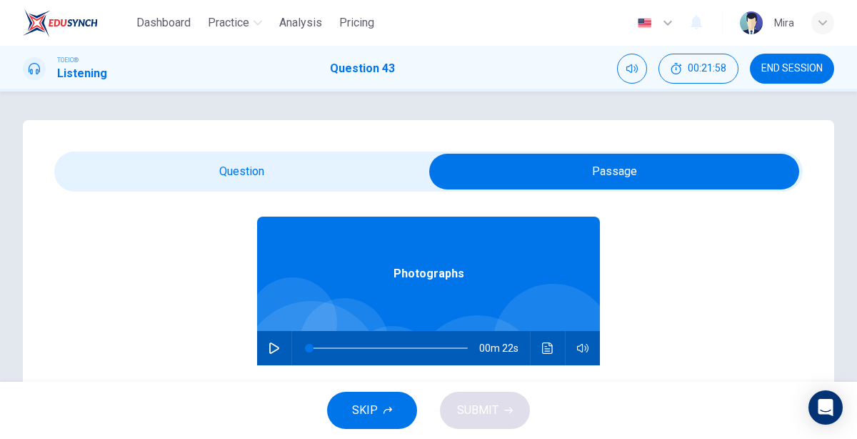
scroll to position [79, 0]
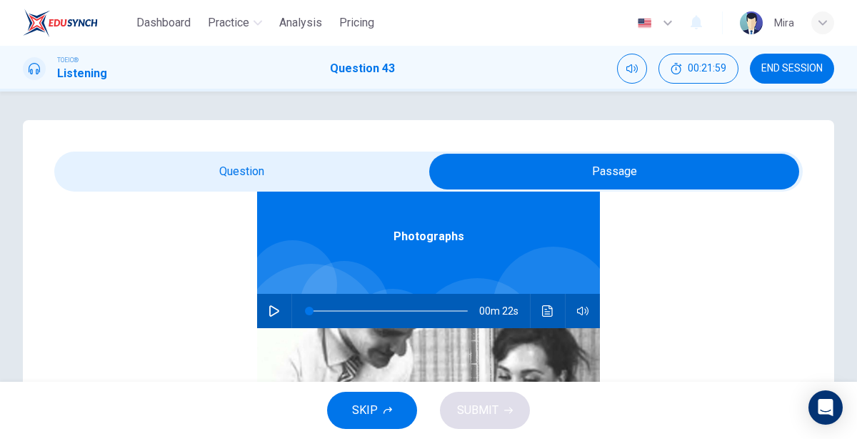
click at [276, 307] on icon "button" at bounding box center [274, 310] width 11 height 11
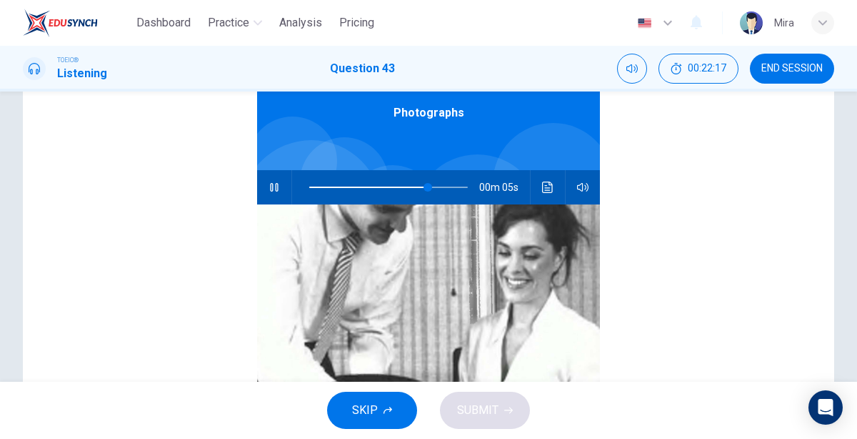
scroll to position [0, 0]
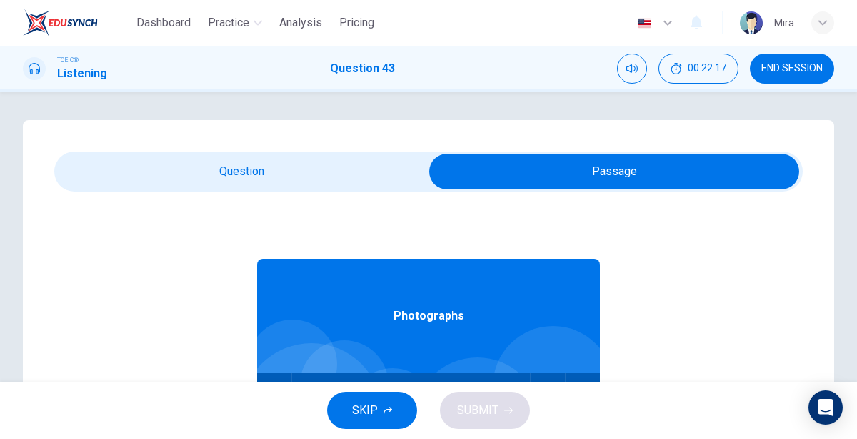
type input "79"
click at [195, 167] on input "checkbox" at bounding box center [614, 172] width 1123 height 36
checkbox input "false"
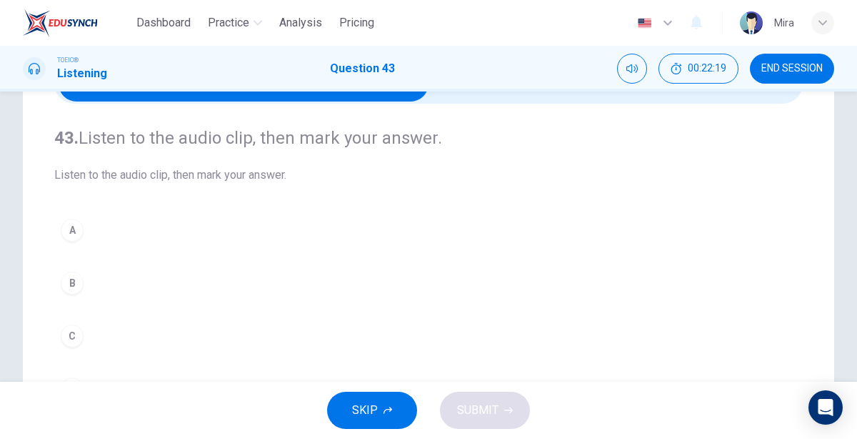
scroll to position [86, 0]
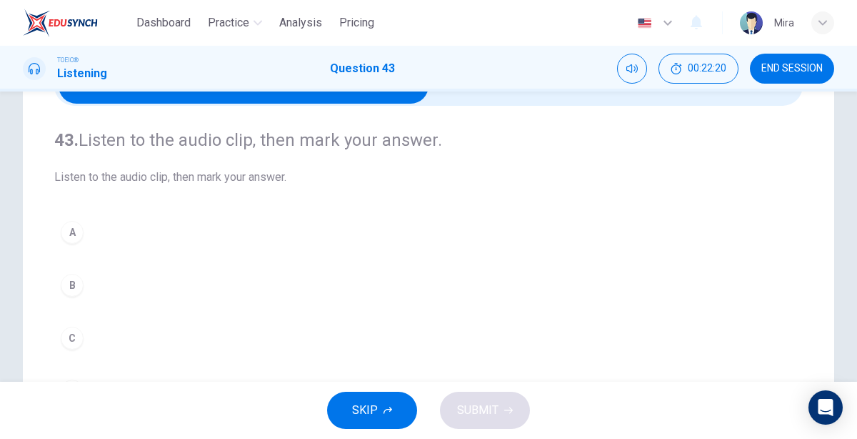
click at [92, 331] on button "C" at bounding box center [428, 338] width 749 height 36
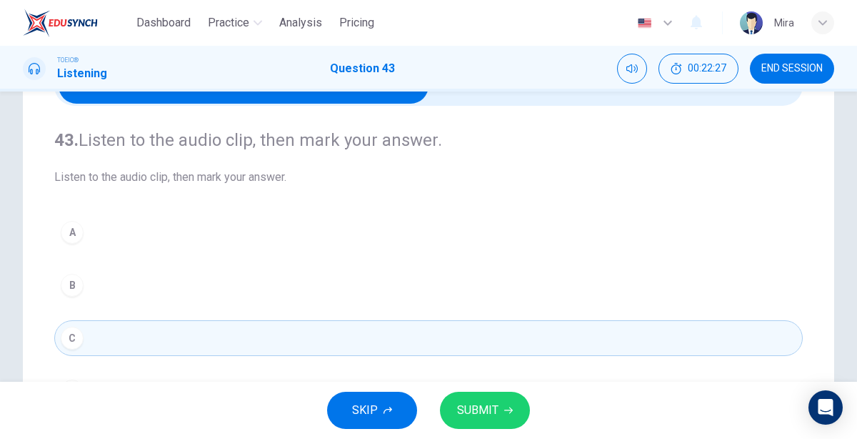
click at [495, 414] on span "SUBMIT" at bounding box center [477, 410] width 41 height 20
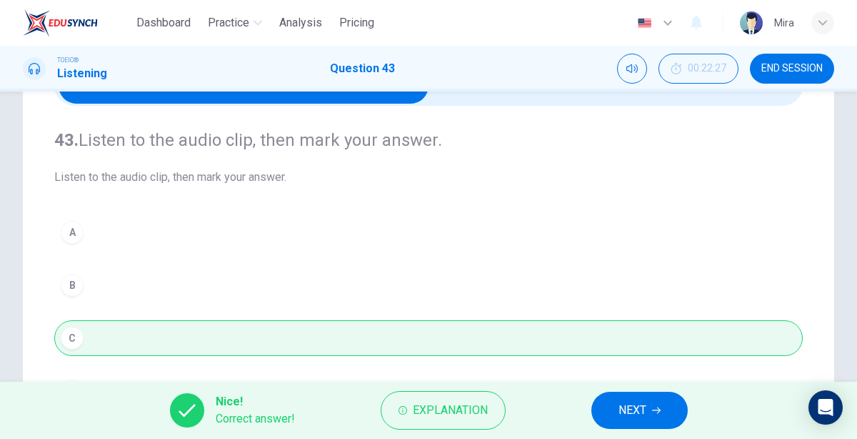
click at [630, 407] on span "NEXT" at bounding box center [633, 410] width 28 height 20
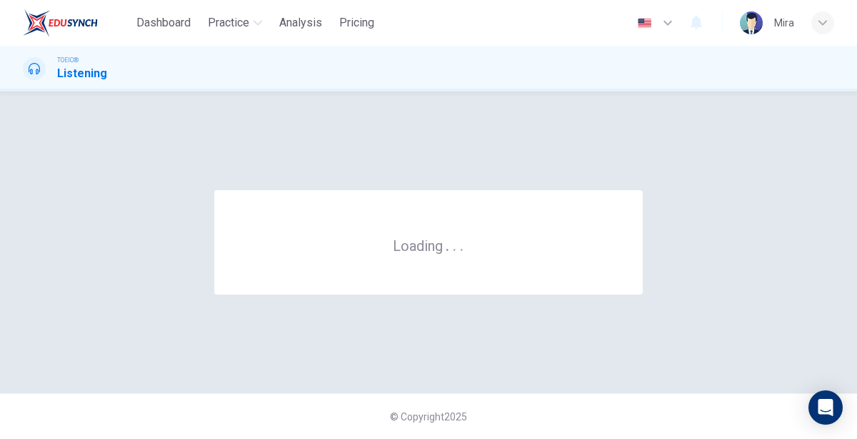
scroll to position [0, 0]
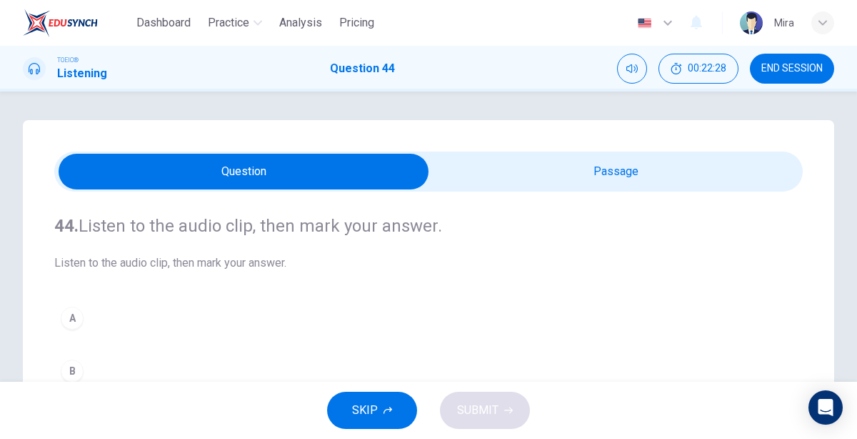
click at [607, 181] on input "checkbox" at bounding box center [243, 172] width 1123 height 36
checkbox input "true"
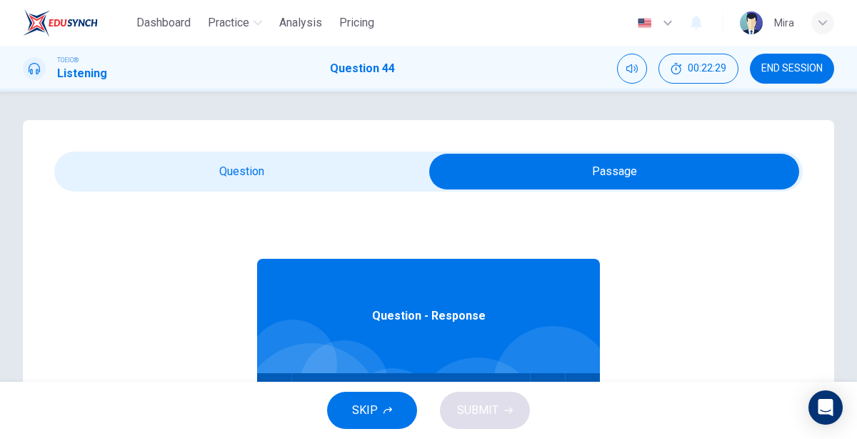
scroll to position [79, 0]
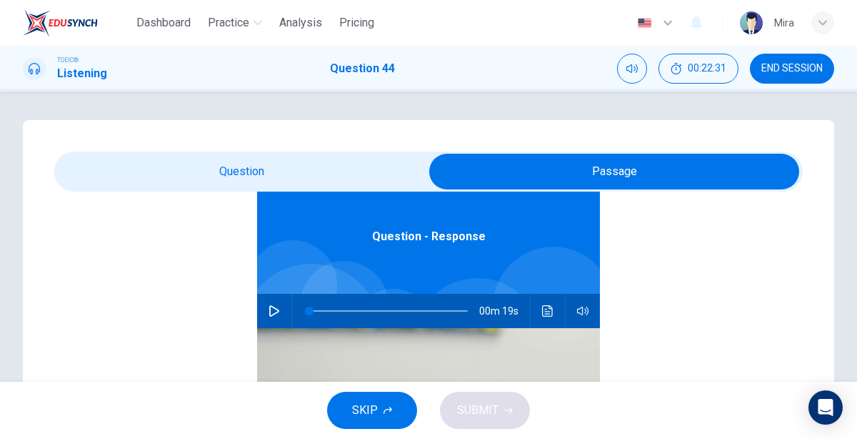
click at [265, 318] on button "button" at bounding box center [274, 311] width 23 height 34
type input "4"
click at [350, 160] on input "checkbox" at bounding box center [614, 172] width 1123 height 36
checkbox input "false"
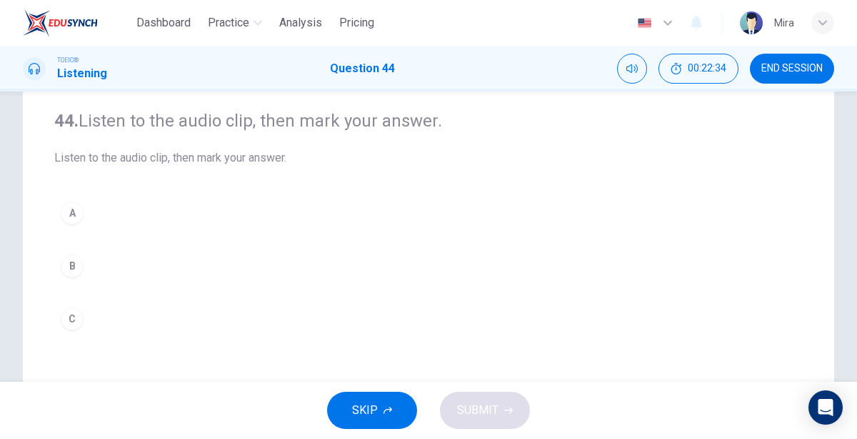
scroll to position [107, 0]
click at [74, 314] on div "C" at bounding box center [72, 316] width 23 height 23
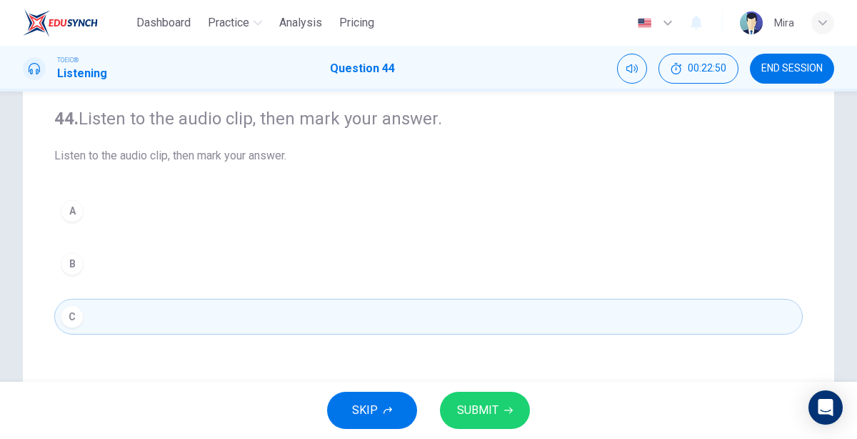
click at [465, 403] on span "SUBMIT" at bounding box center [477, 410] width 41 height 20
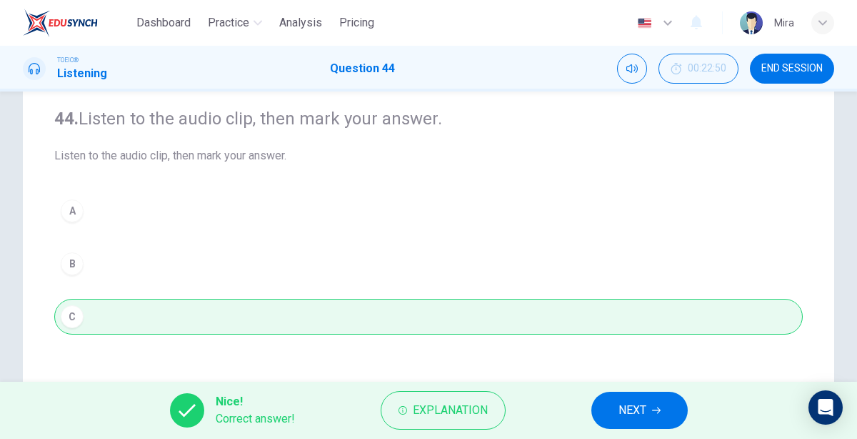
click at [613, 402] on button "NEXT" at bounding box center [640, 410] width 96 height 37
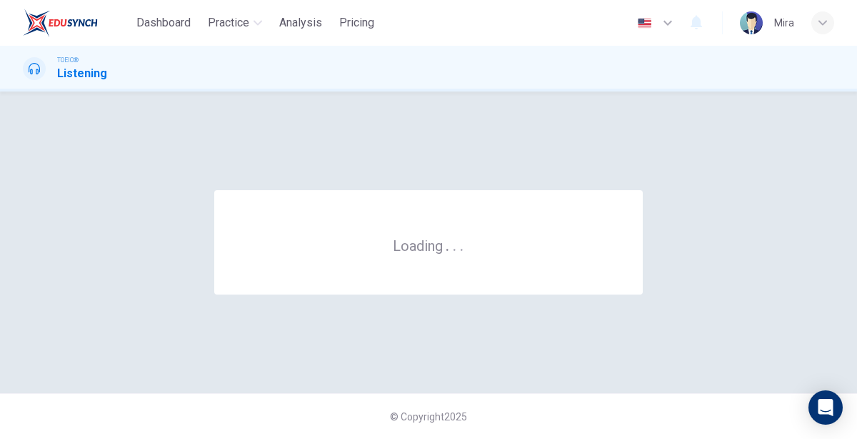
scroll to position [0, 0]
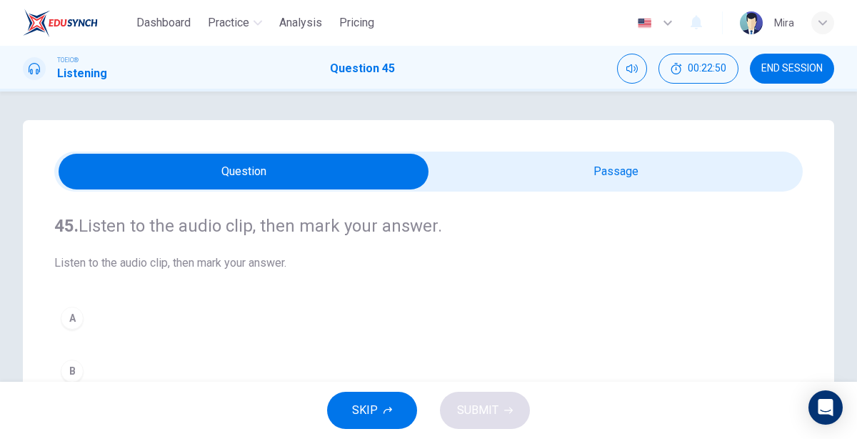
click at [497, 176] on input "checkbox" at bounding box center [243, 172] width 1123 height 36
checkbox input "true"
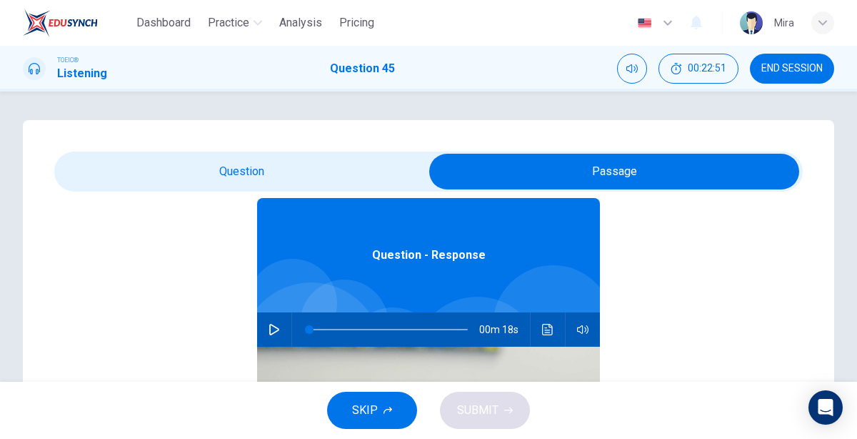
scroll to position [62, 0]
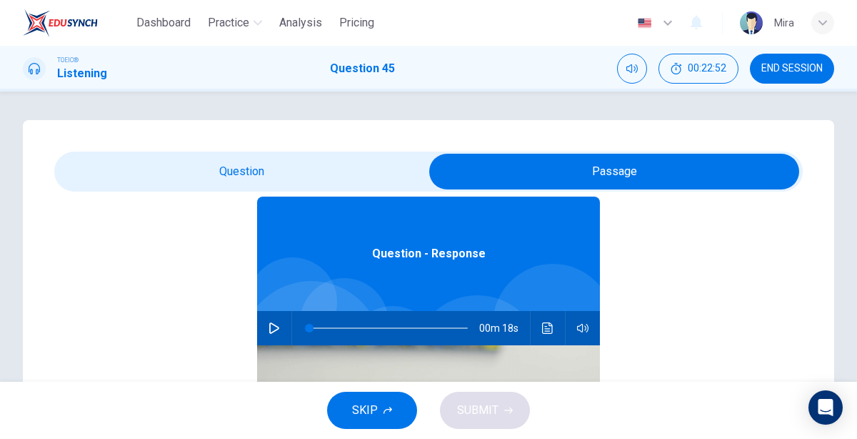
click at [273, 329] on icon "button" at bounding box center [274, 327] width 11 height 11
type input "4"
click at [250, 168] on input "checkbox" at bounding box center [614, 172] width 1123 height 36
checkbox input "false"
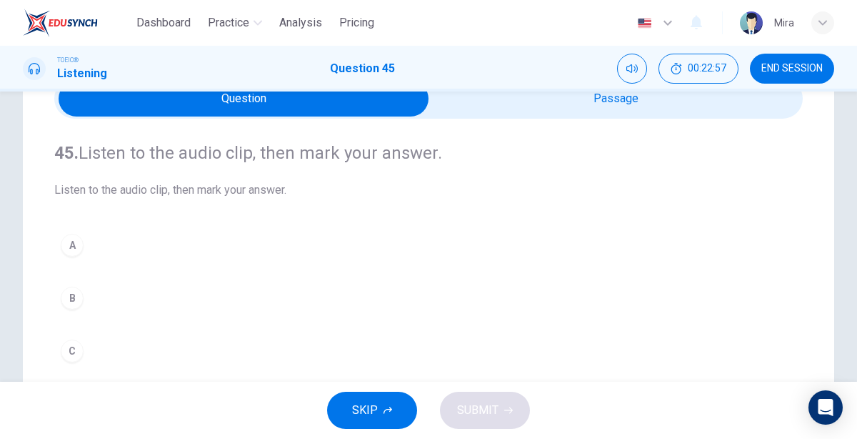
scroll to position [74, 0]
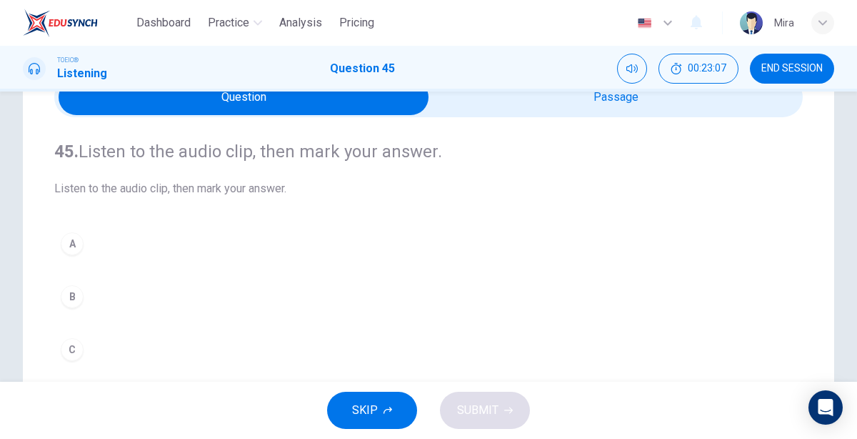
click at [71, 352] on div "C" at bounding box center [72, 349] width 23 height 23
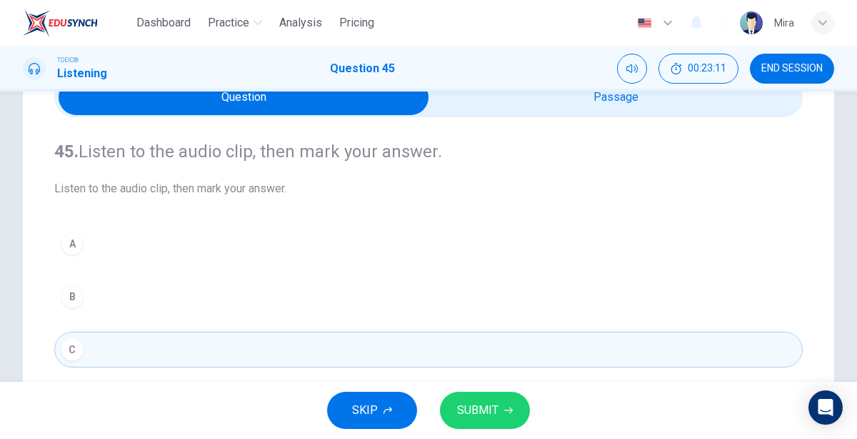
click at [508, 405] on button "SUBMIT" at bounding box center [485, 410] width 90 height 37
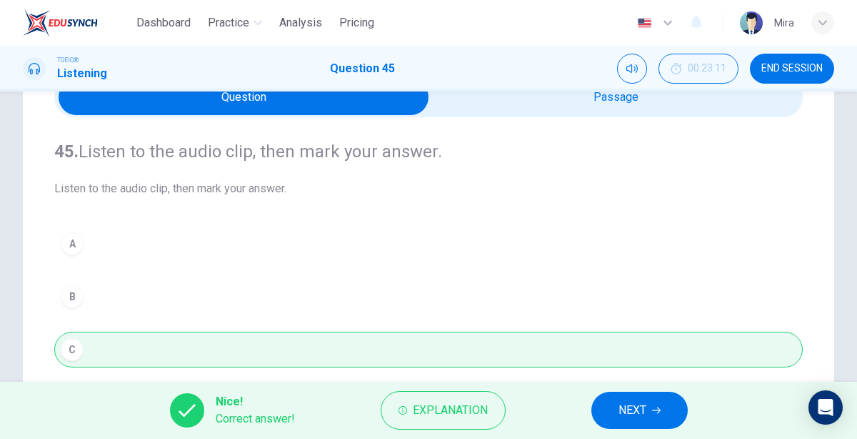
click at [637, 412] on span "NEXT" at bounding box center [633, 410] width 28 height 20
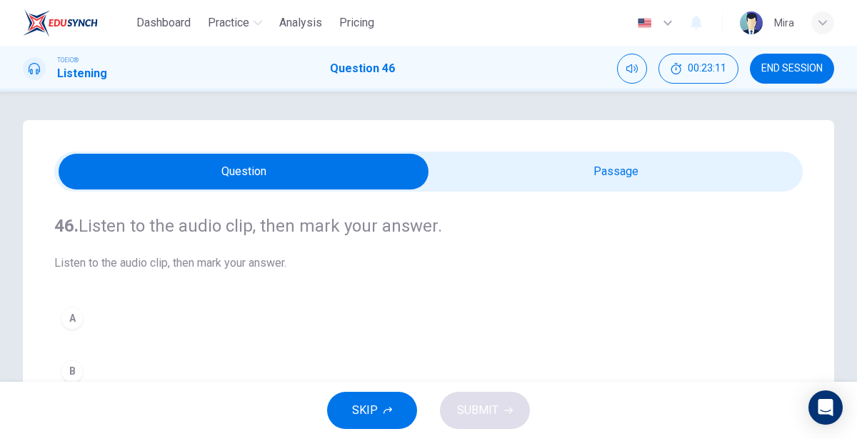
click at [524, 169] on input "checkbox" at bounding box center [243, 172] width 1123 height 36
checkbox input "true"
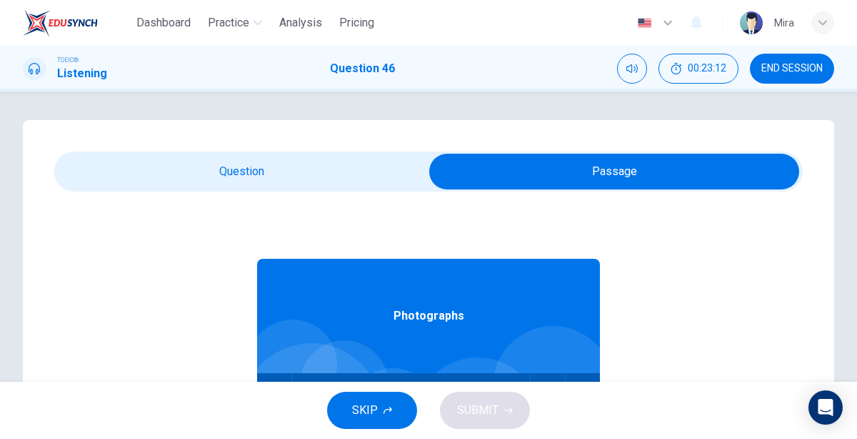
scroll to position [79, 0]
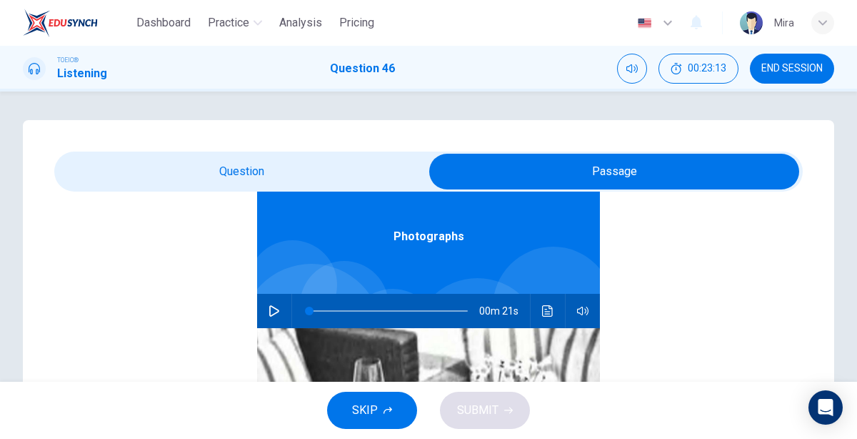
click at [276, 307] on icon "button" at bounding box center [274, 310] width 11 height 11
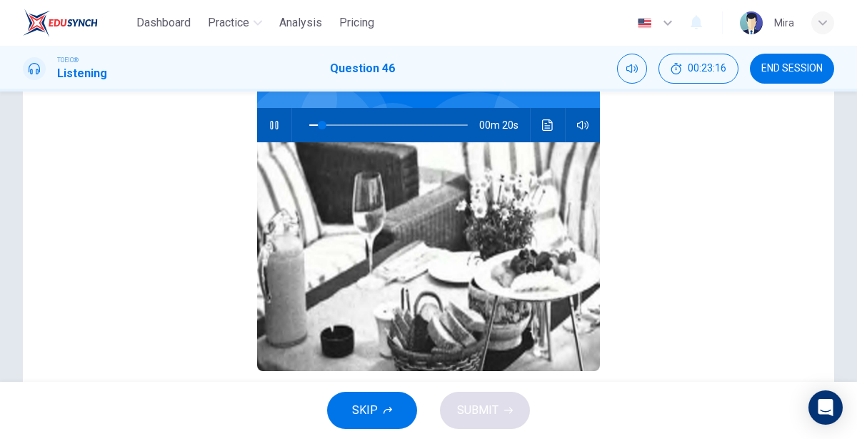
scroll to position [192, 0]
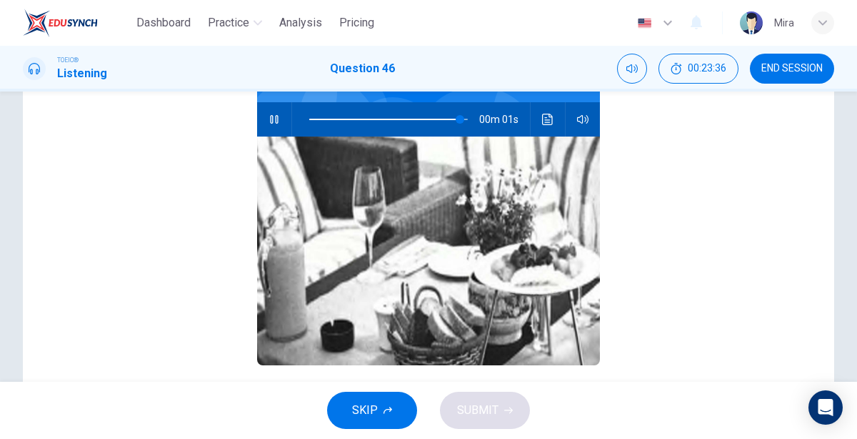
type input "0"
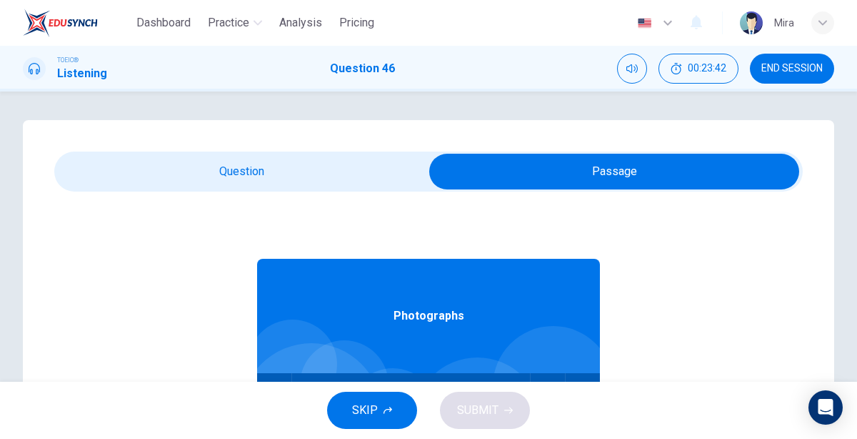
scroll to position [3, 0]
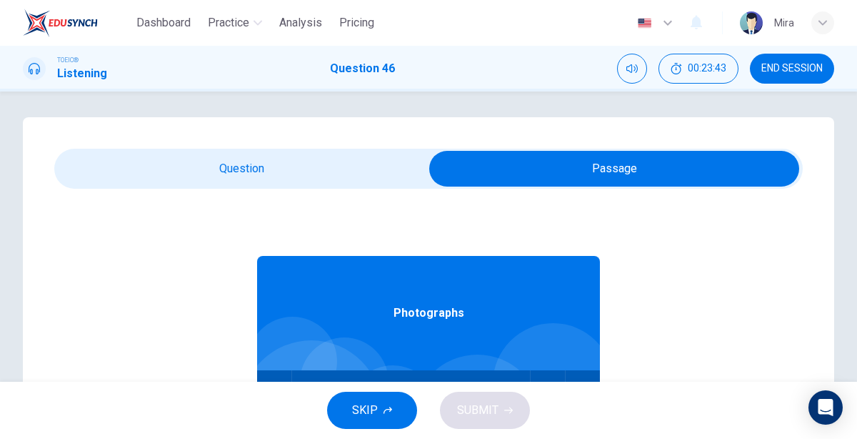
click at [257, 166] on input "checkbox" at bounding box center [614, 169] width 1123 height 36
checkbox input "false"
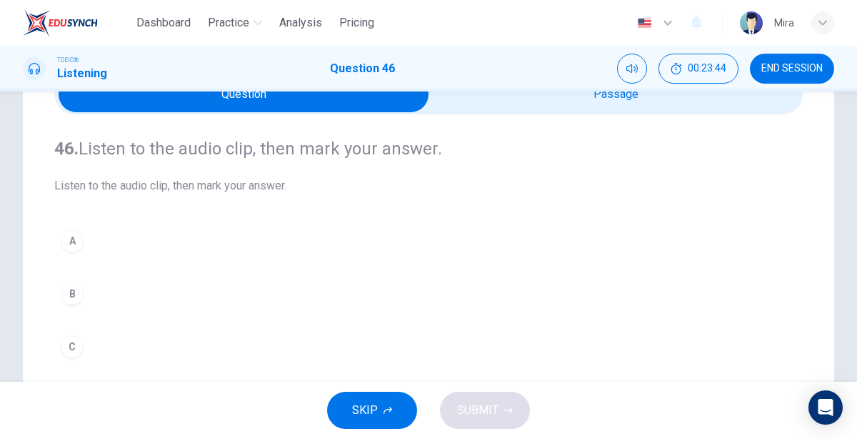
scroll to position [79, 0]
click at [96, 346] on button "C" at bounding box center [428, 345] width 749 height 36
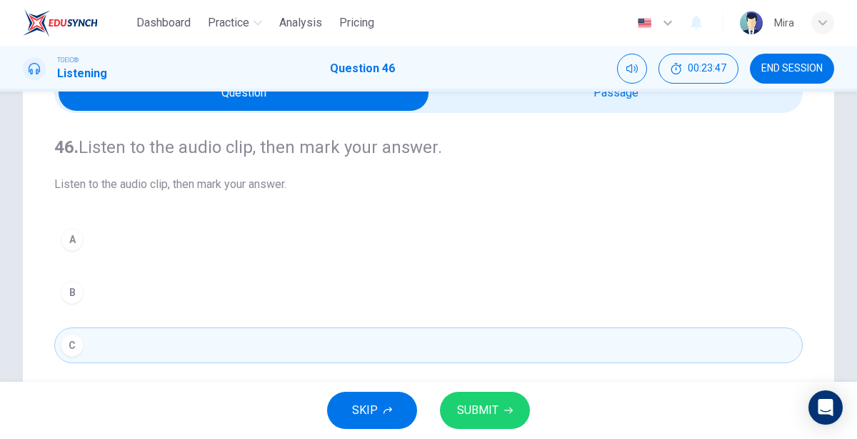
click at [477, 417] on span "SUBMIT" at bounding box center [477, 410] width 41 height 20
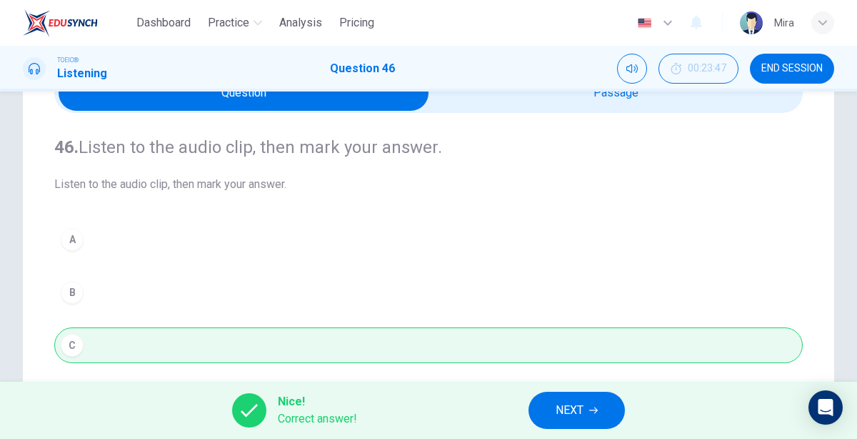
click at [616, 405] on button "NEXT" at bounding box center [577, 410] width 96 height 37
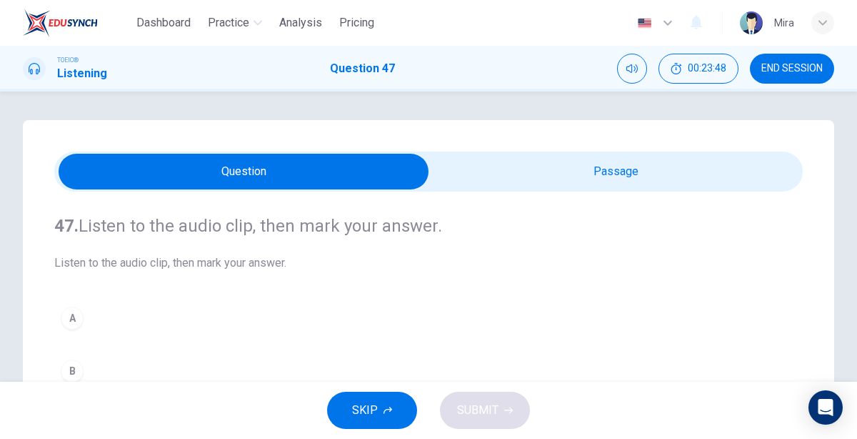
click at [645, 184] on input "checkbox" at bounding box center [243, 172] width 1123 height 36
checkbox input "true"
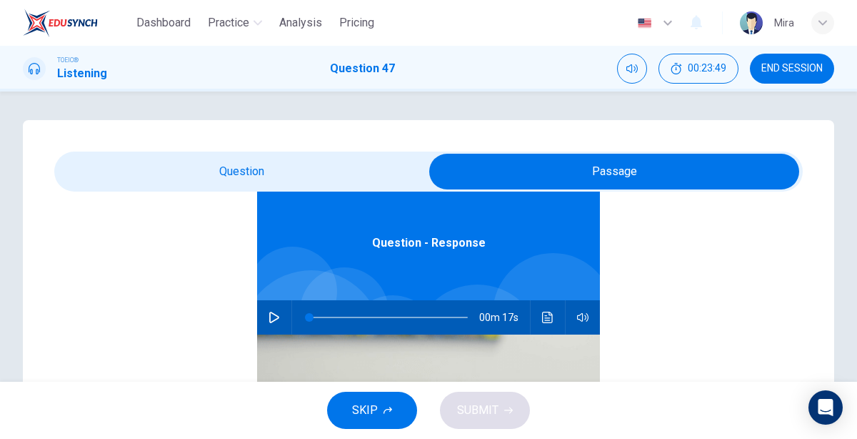
scroll to position [79, 0]
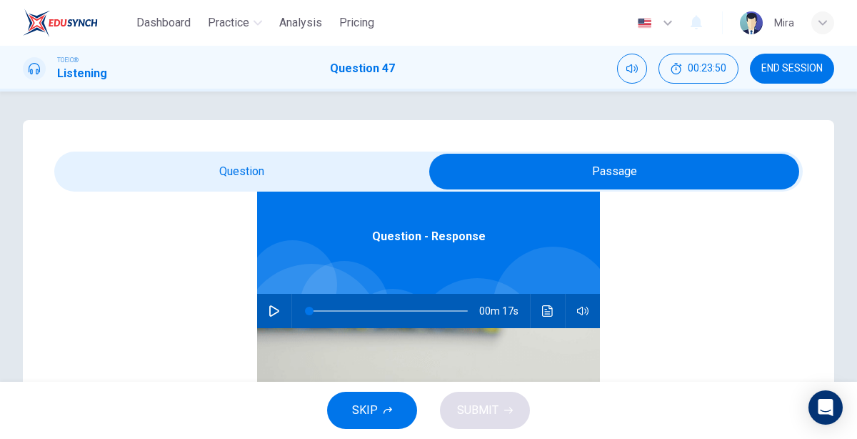
click at [271, 306] on icon "button" at bounding box center [274, 310] width 10 height 11
type input "5"
click at [254, 161] on input "checkbox" at bounding box center [614, 172] width 1123 height 36
checkbox input "false"
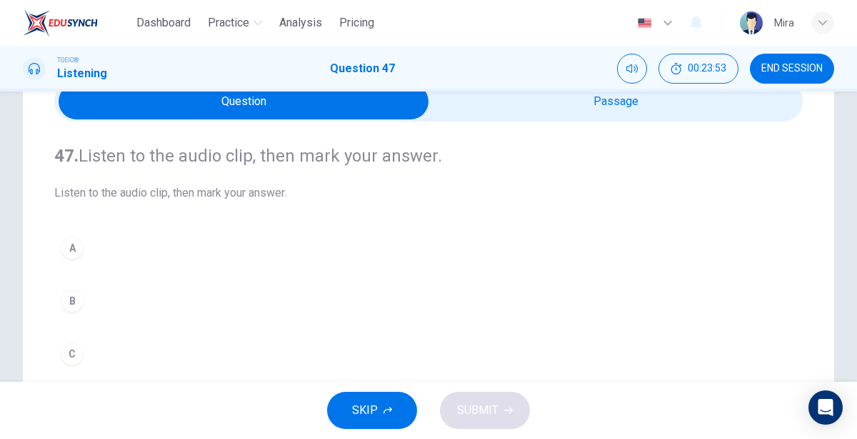
scroll to position [91, 0]
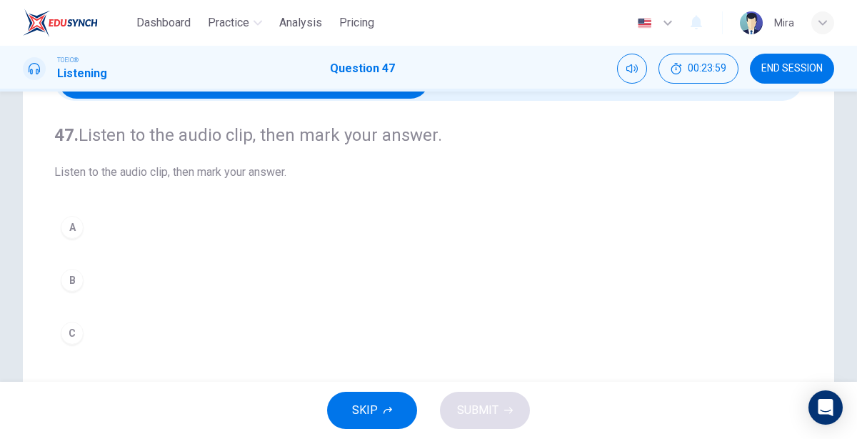
click at [93, 276] on button "B" at bounding box center [428, 280] width 749 height 36
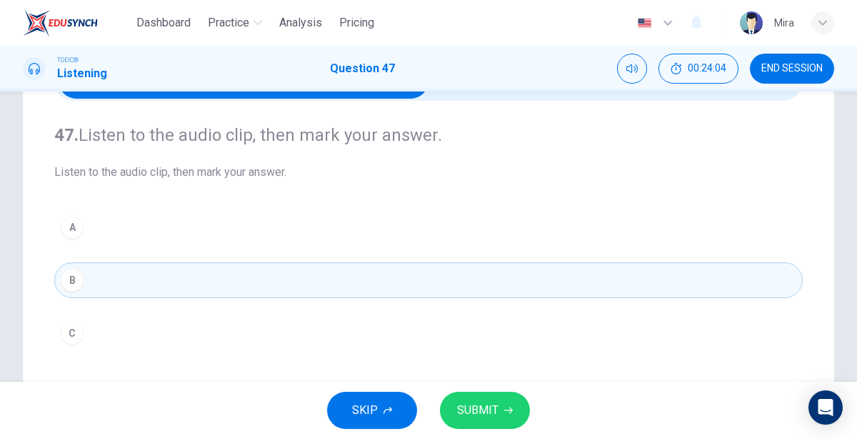
click at [119, 329] on button "C" at bounding box center [428, 333] width 749 height 36
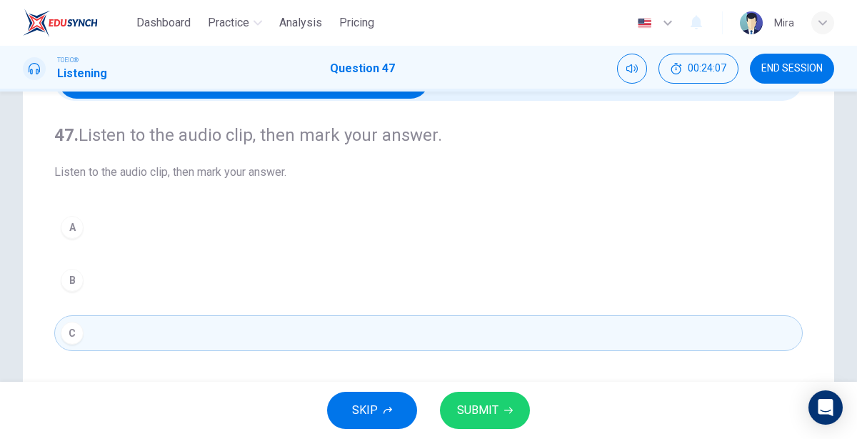
click at [508, 404] on button "SUBMIT" at bounding box center [485, 410] width 90 height 37
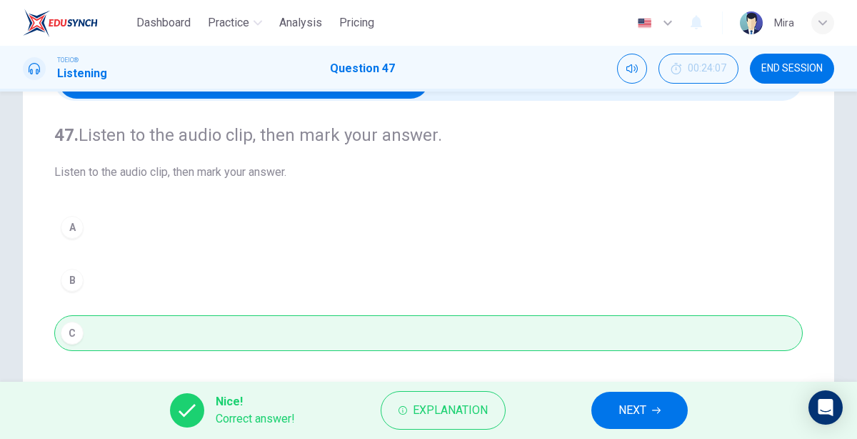
click at [635, 392] on button "NEXT" at bounding box center [640, 410] width 96 height 37
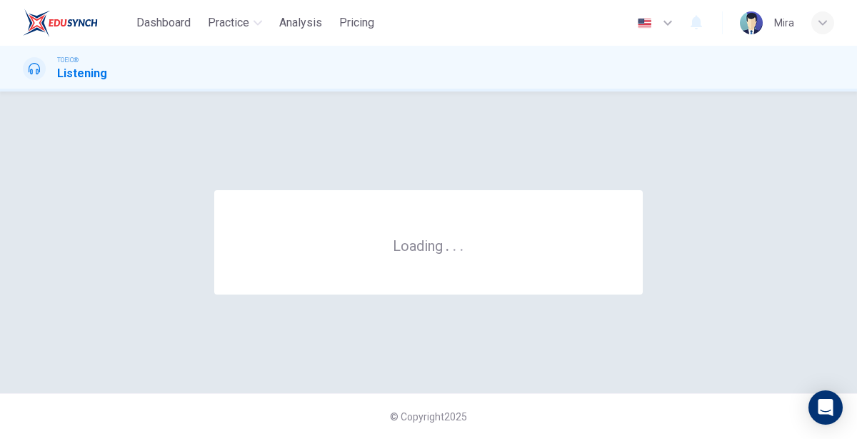
scroll to position [0, 0]
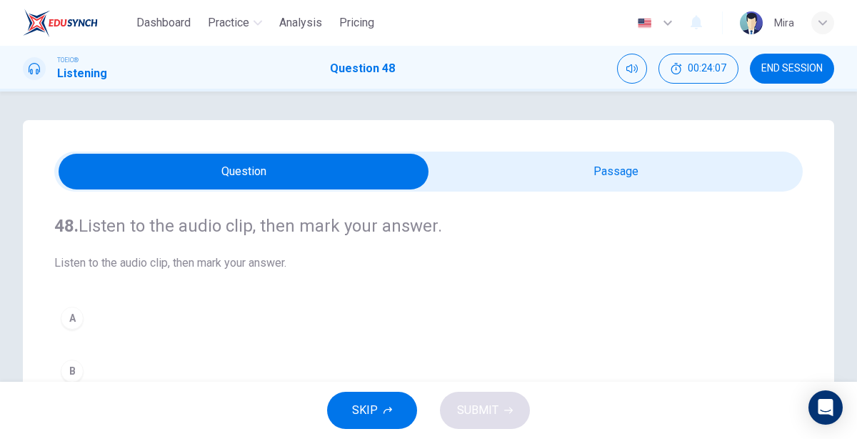
click at [573, 183] on input "checkbox" at bounding box center [243, 172] width 1123 height 36
checkbox input "true"
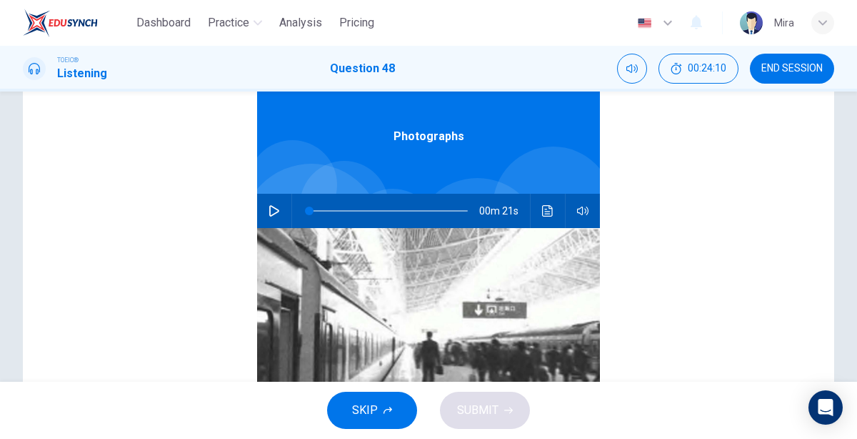
scroll to position [104, 0]
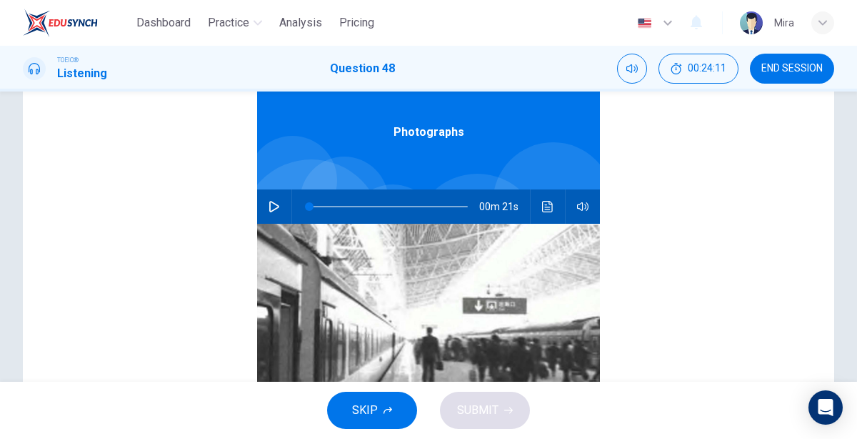
click at [275, 202] on icon "button" at bounding box center [274, 206] width 11 height 11
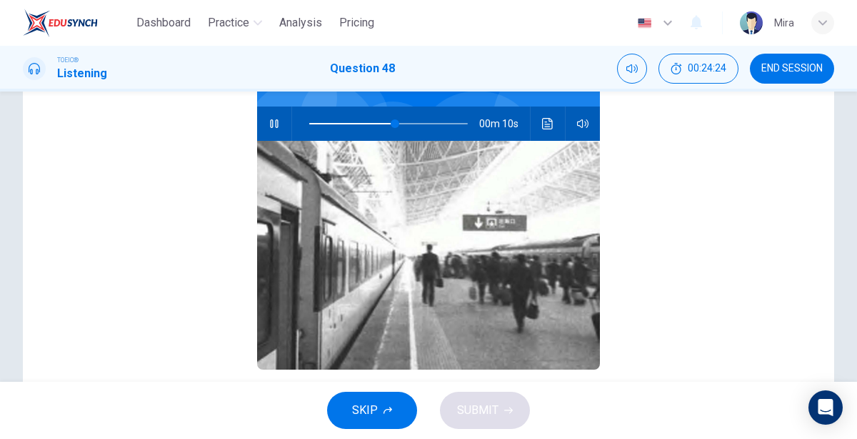
scroll to position [266, 0]
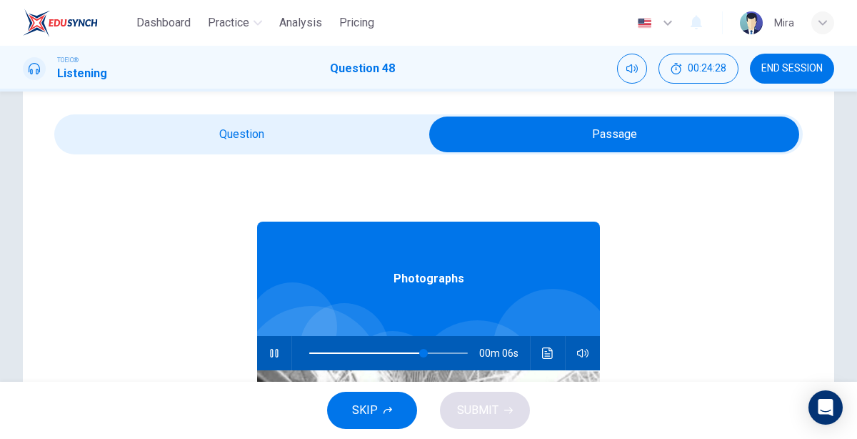
type input "77"
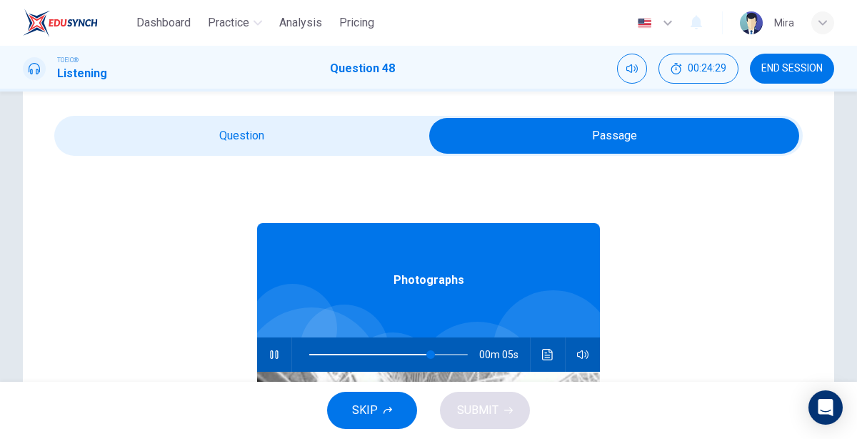
click at [239, 149] on input "checkbox" at bounding box center [614, 136] width 1123 height 36
checkbox input "false"
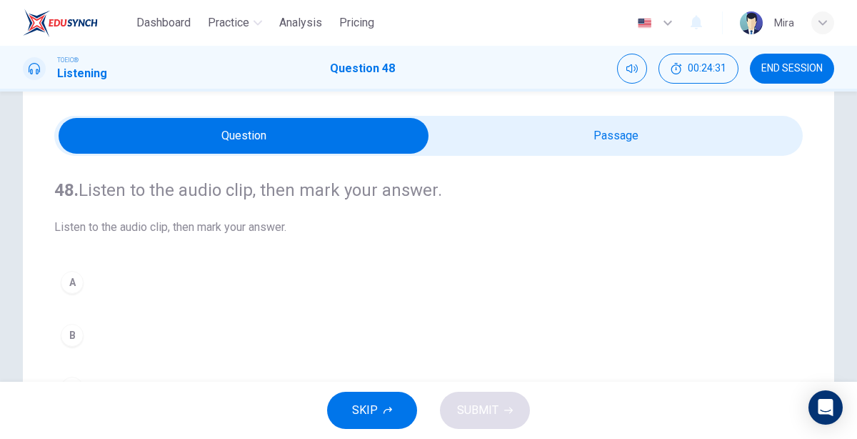
click at [113, 290] on button "A" at bounding box center [428, 282] width 749 height 36
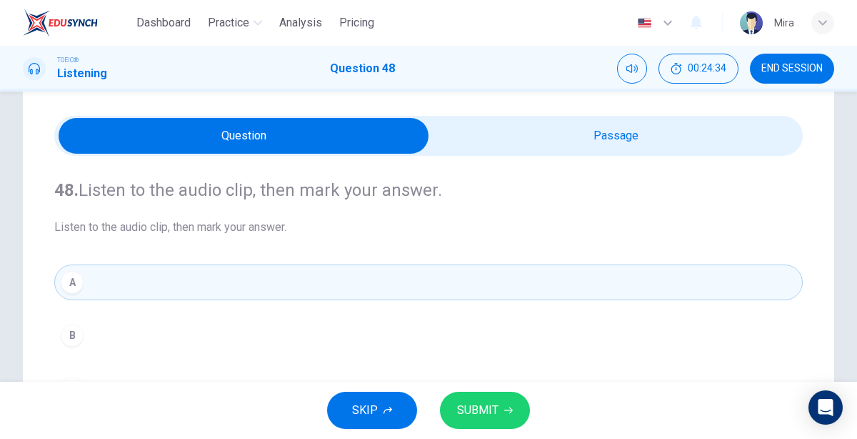
click at [492, 407] on span "SUBMIT" at bounding box center [477, 410] width 41 height 20
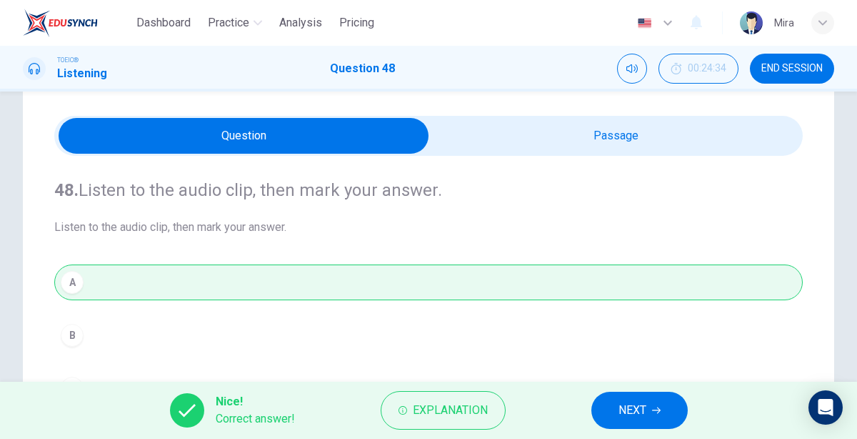
click at [604, 408] on button "NEXT" at bounding box center [640, 410] width 96 height 37
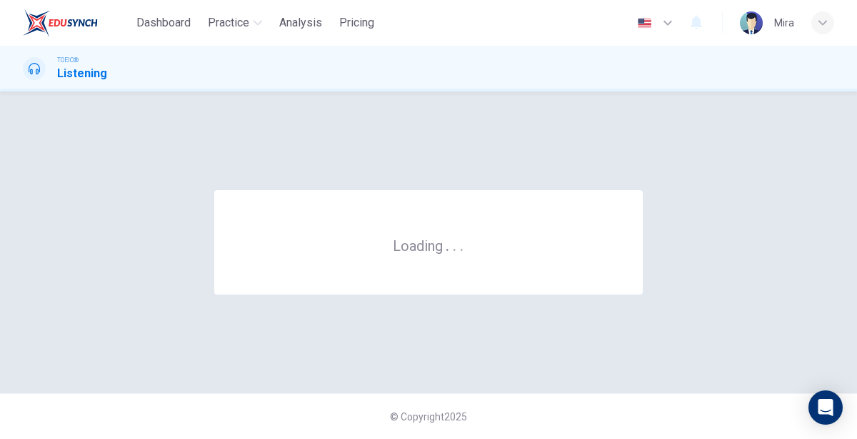
scroll to position [0, 0]
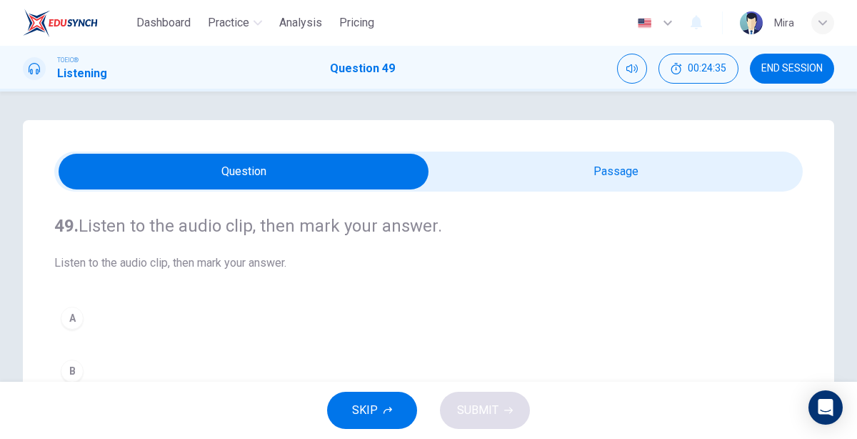
click at [614, 155] on input "checkbox" at bounding box center [243, 172] width 1123 height 36
checkbox input "true"
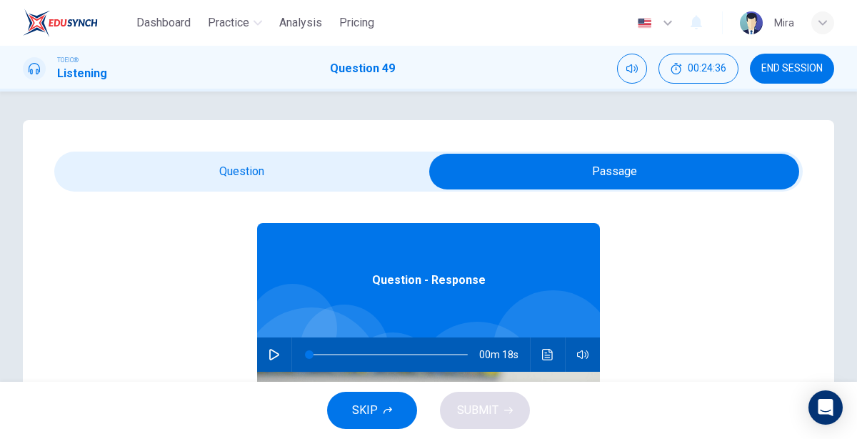
scroll to position [39, 0]
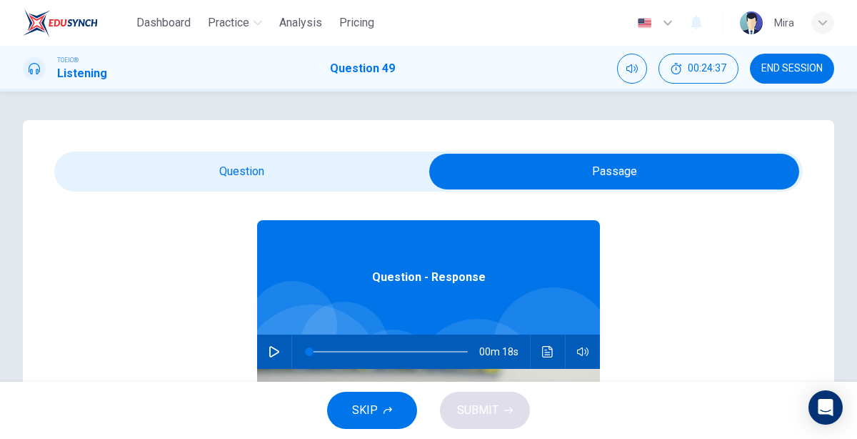
click at [272, 349] on icon "button" at bounding box center [274, 351] width 11 height 11
type input "5"
click at [252, 160] on input "checkbox" at bounding box center [614, 172] width 1123 height 36
checkbox input "false"
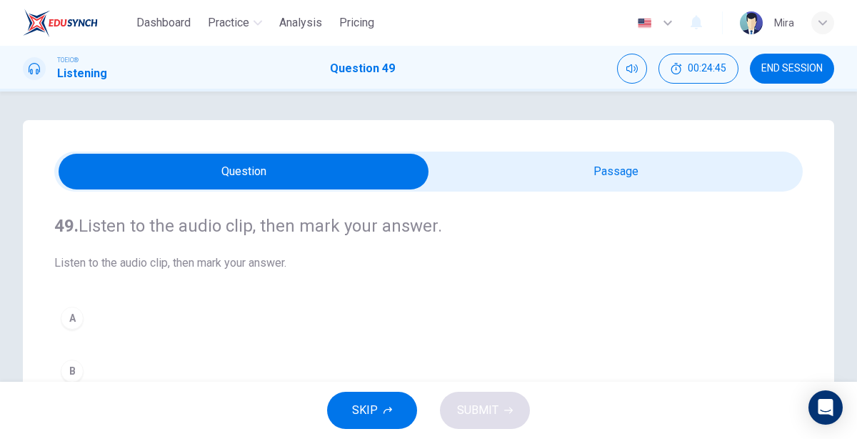
type input "43"
click at [451, 177] on input "checkbox" at bounding box center [243, 172] width 1123 height 36
checkbox input "true"
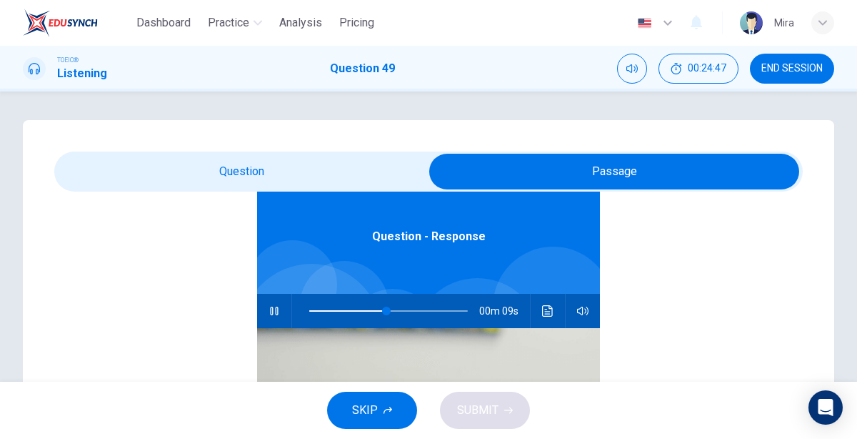
scroll to position [75, 0]
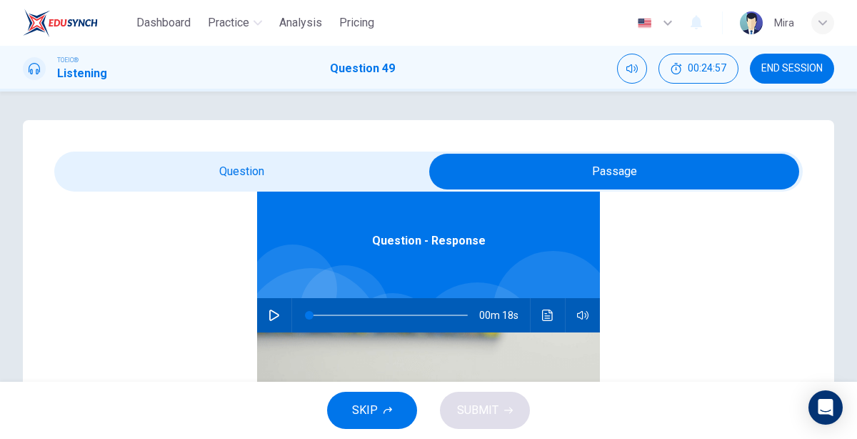
click at [275, 316] on icon "button" at bounding box center [274, 314] width 11 height 11
type input "10"
click at [337, 154] on input "checkbox" at bounding box center [614, 172] width 1123 height 36
checkbox input "false"
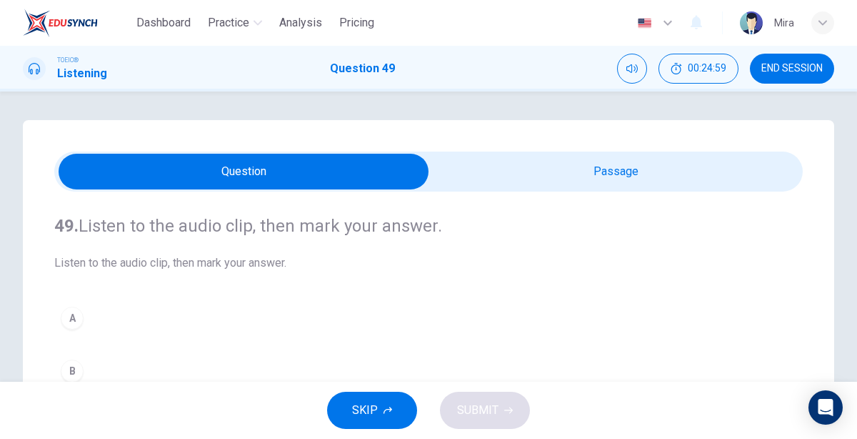
scroll to position [0, 0]
click at [95, 357] on button "B" at bounding box center [428, 371] width 749 height 36
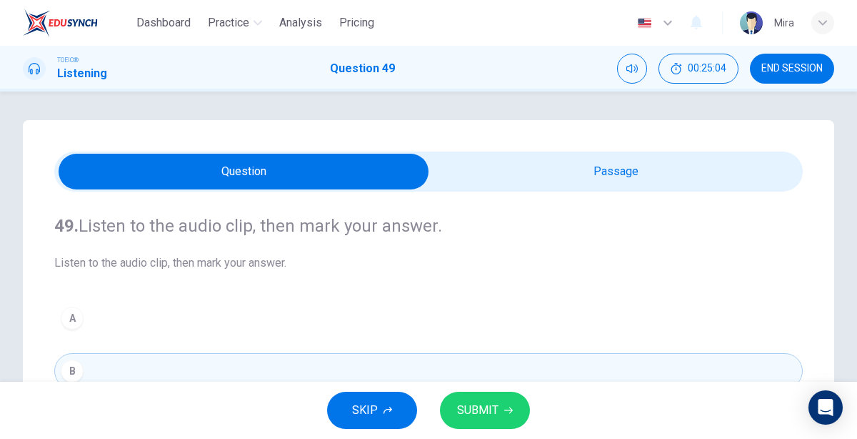
scroll to position [113, 0]
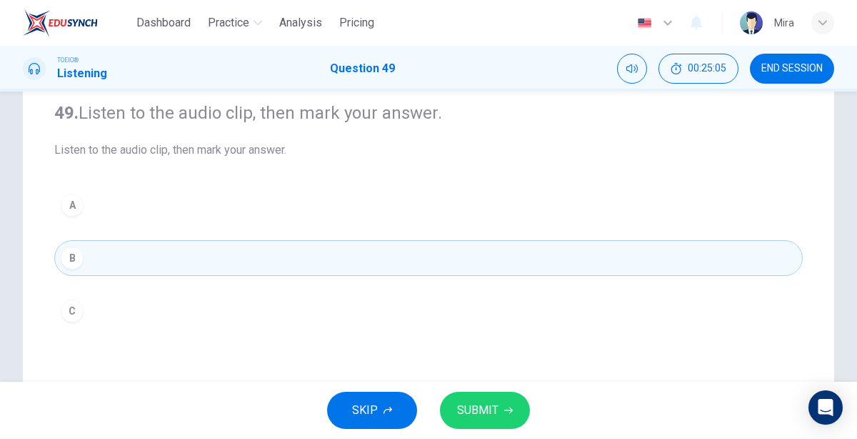
click at [459, 402] on span "SUBMIT" at bounding box center [477, 410] width 41 height 20
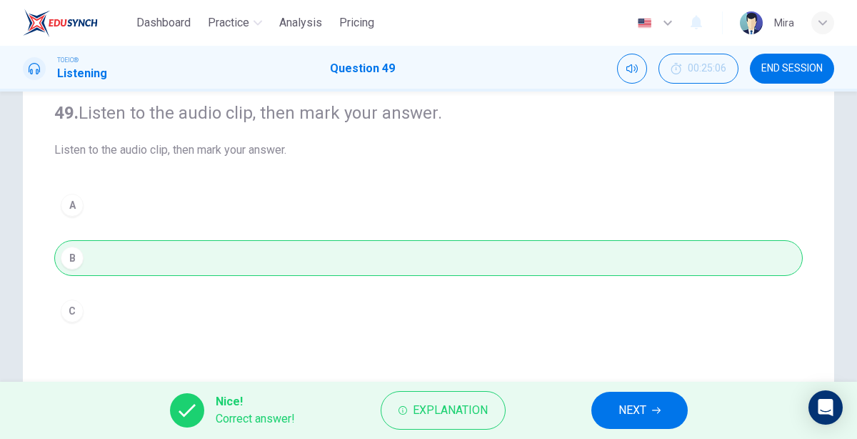
click at [620, 422] on button "NEXT" at bounding box center [640, 410] width 96 height 37
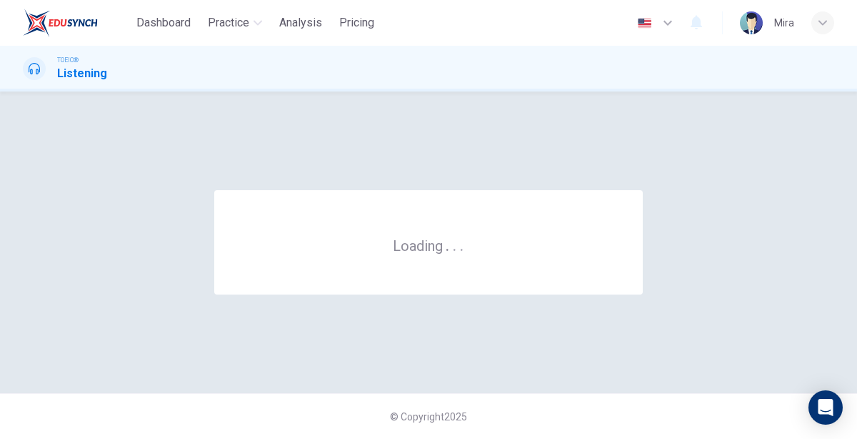
scroll to position [0, 0]
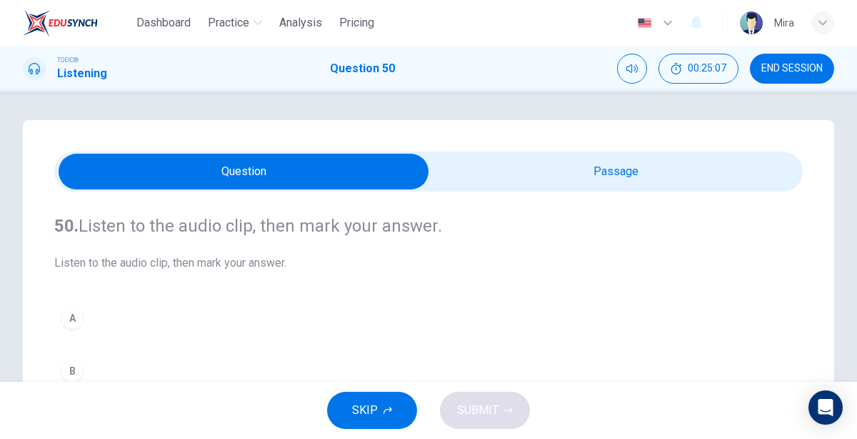
click at [592, 167] on input "checkbox" at bounding box center [243, 172] width 1123 height 36
checkbox input "true"
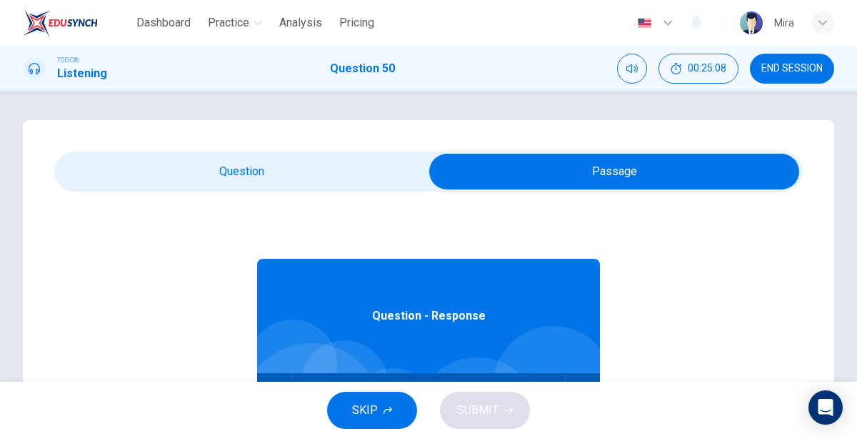
scroll to position [79, 0]
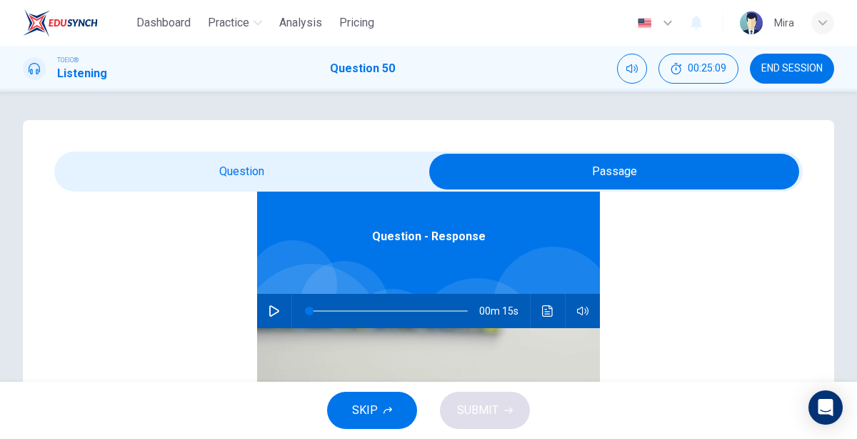
click at [269, 309] on icon "button" at bounding box center [274, 310] width 10 height 11
type input "0"
click at [220, 167] on input "checkbox" at bounding box center [614, 172] width 1123 height 36
checkbox input "false"
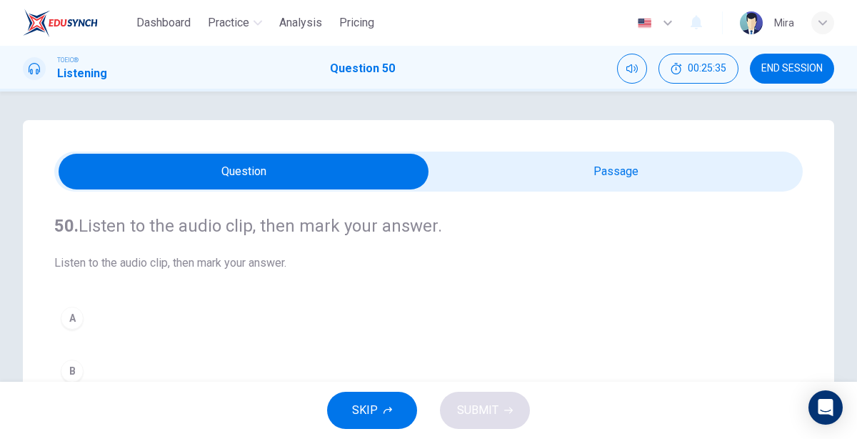
click at [132, 320] on button "A" at bounding box center [428, 318] width 749 height 36
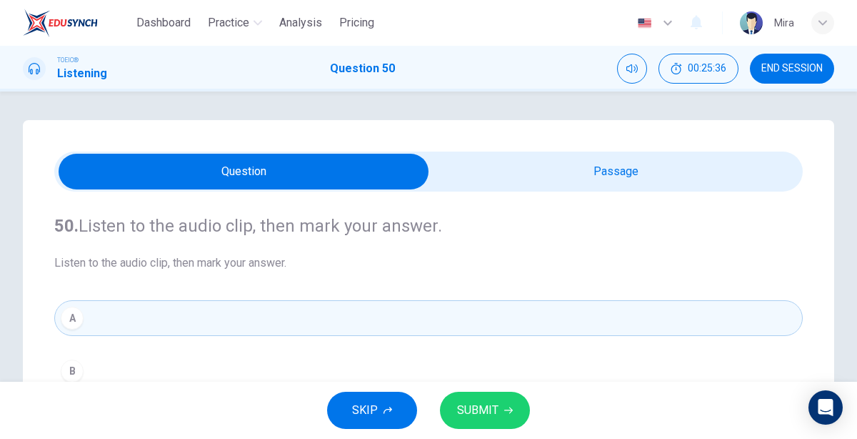
click at [454, 404] on button "SUBMIT" at bounding box center [485, 410] width 90 height 37
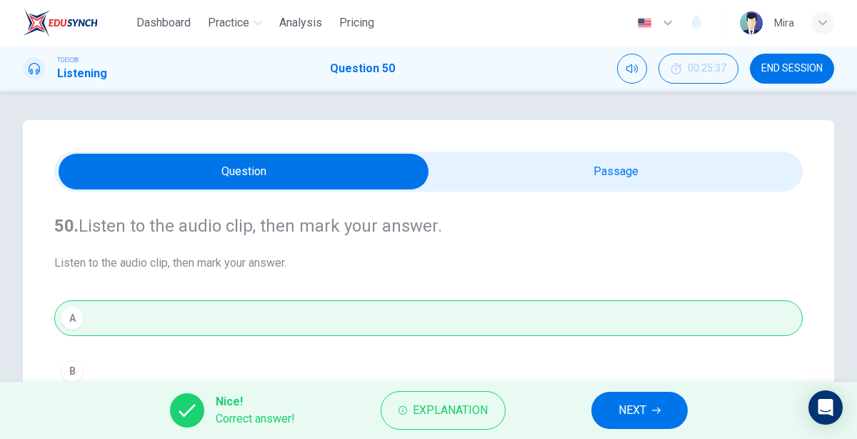
click at [660, 409] on icon "button" at bounding box center [656, 410] width 9 height 6
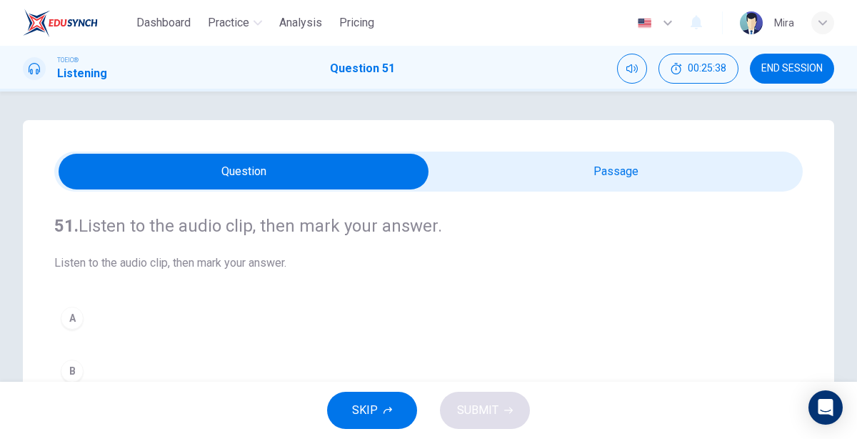
click at [607, 169] on input "checkbox" at bounding box center [243, 172] width 1123 height 36
checkbox input "true"
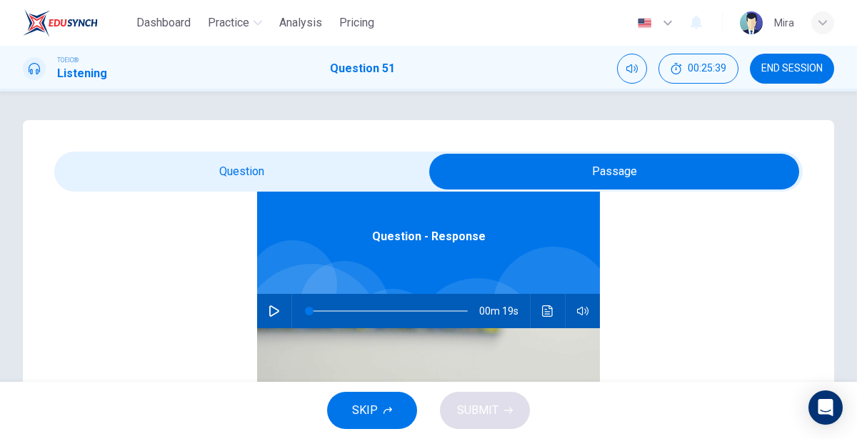
scroll to position [77, 0]
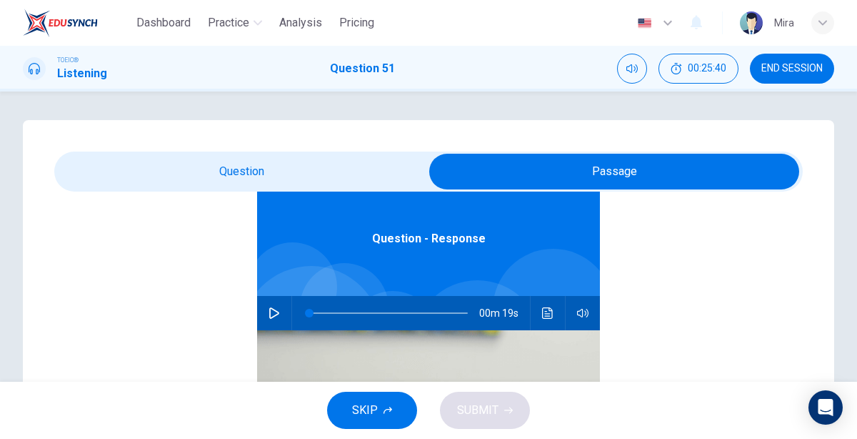
click at [270, 312] on icon "button" at bounding box center [274, 312] width 10 height 11
type input "4"
click at [266, 161] on input "checkbox" at bounding box center [614, 172] width 1123 height 36
checkbox input "false"
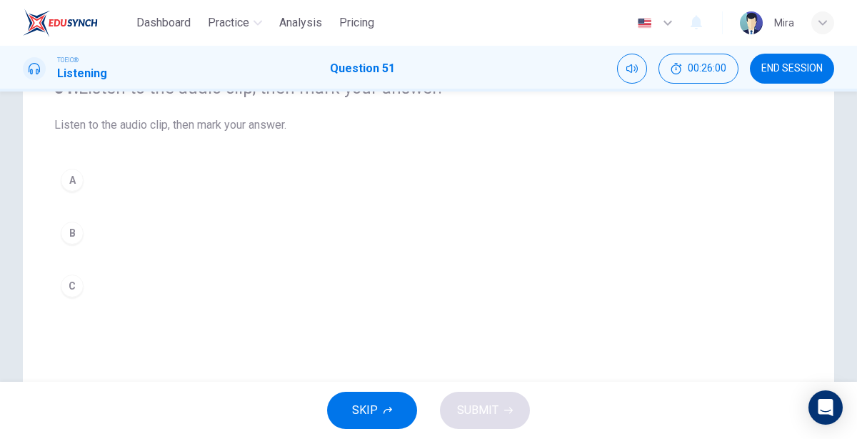
scroll to position [137, 0]
click at [139, 239] on button "B" at bounding box center [428, 234] width 749 height 36
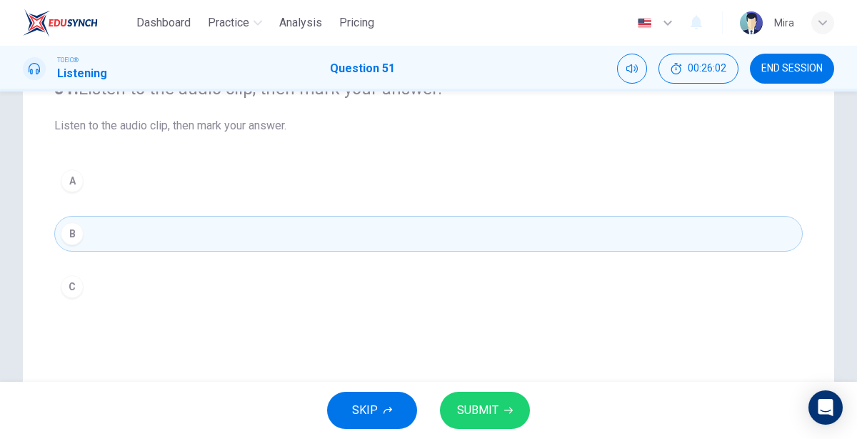
click at [470, 407] on span "SUBMIT" at bounding box center [477, 410] width 41 height 20
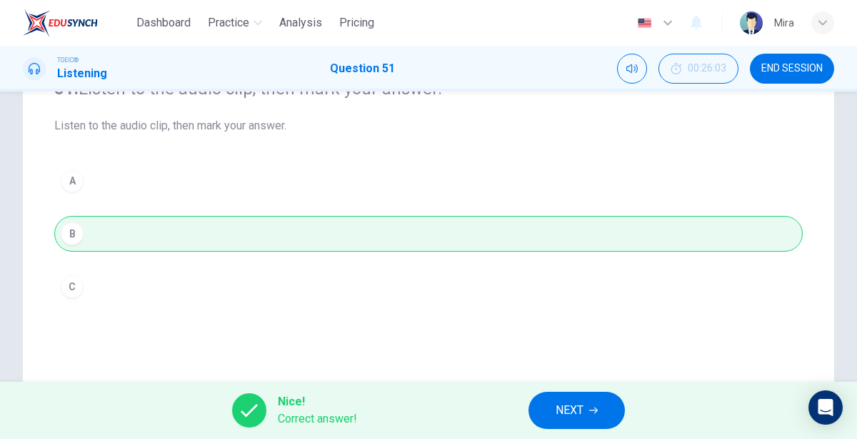
click at [563, 410] on span "NEXT" at bounding box center [570, 410] width 28 height 20
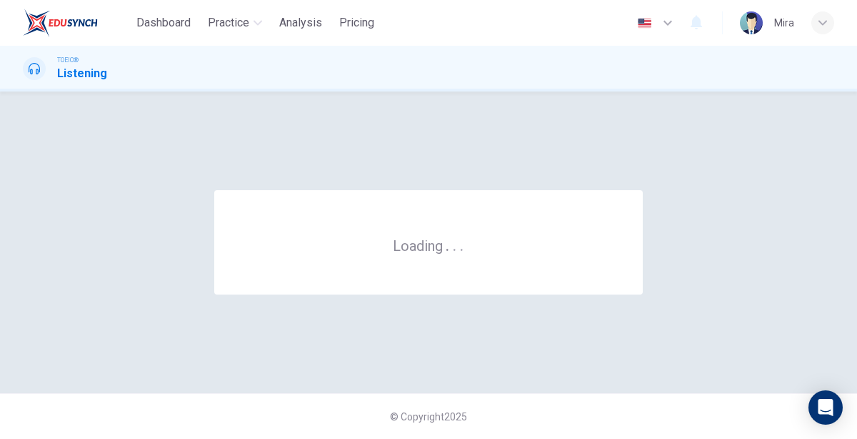
scroll to position [0, 0]
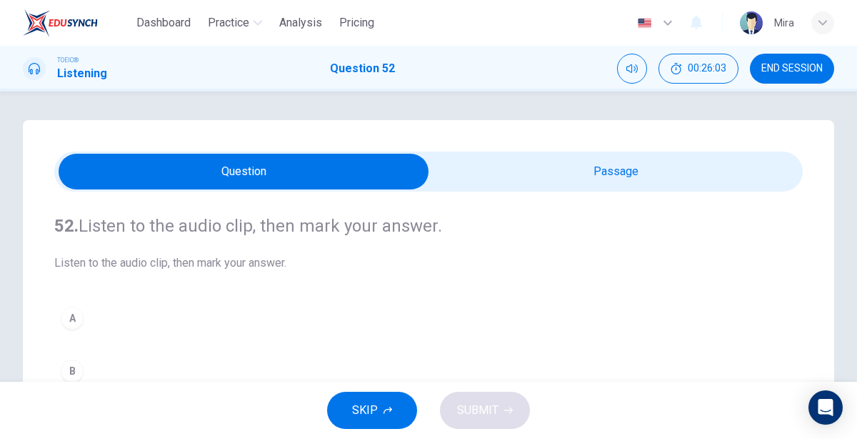
click at [519, 158] on input "checkbox" at bounding box center [243, 172] width 1123 height 36
checkbox input "true"
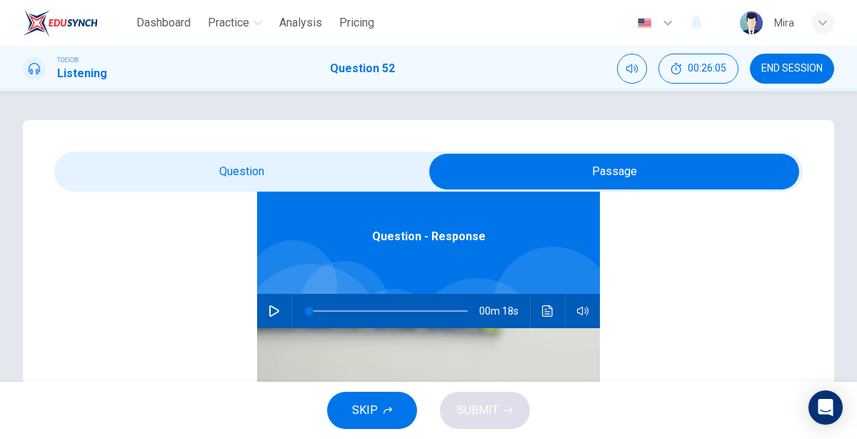
scroll to position [77, 0]
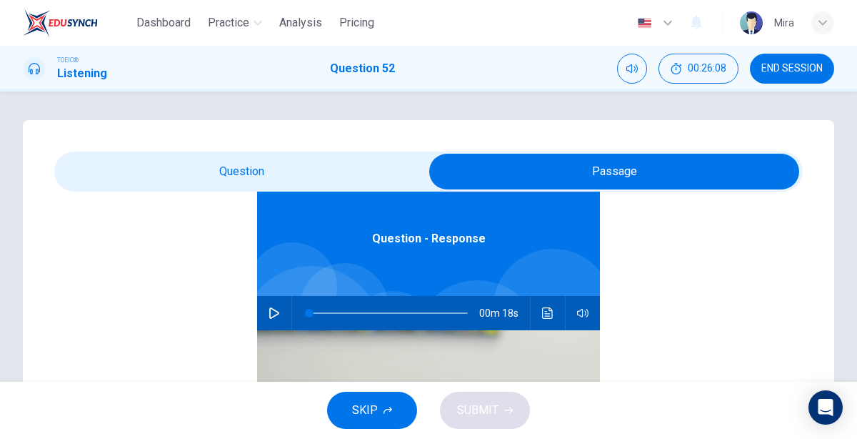
click at [278, 315] on icon "button" at bounding box center [274, 312] width 11 height 11
type input "4"
click at [254, 180] on input "checkbox" at bounding box center [614, 172] width 1123 height 36
checkbox input "false"
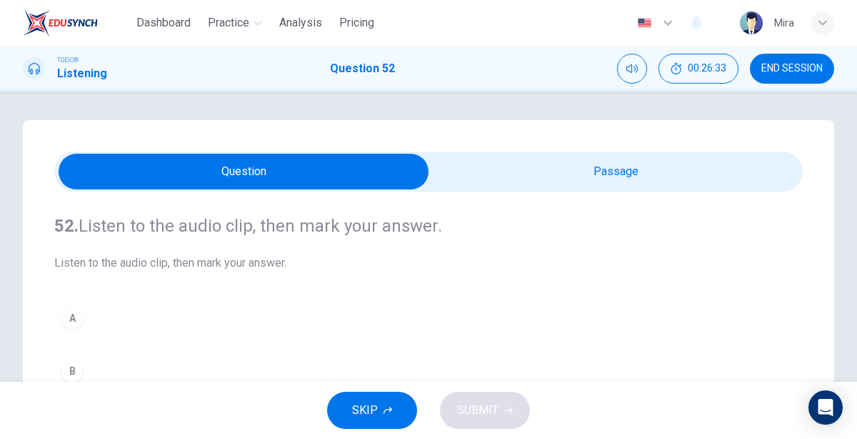
scroll to position [188, 0]
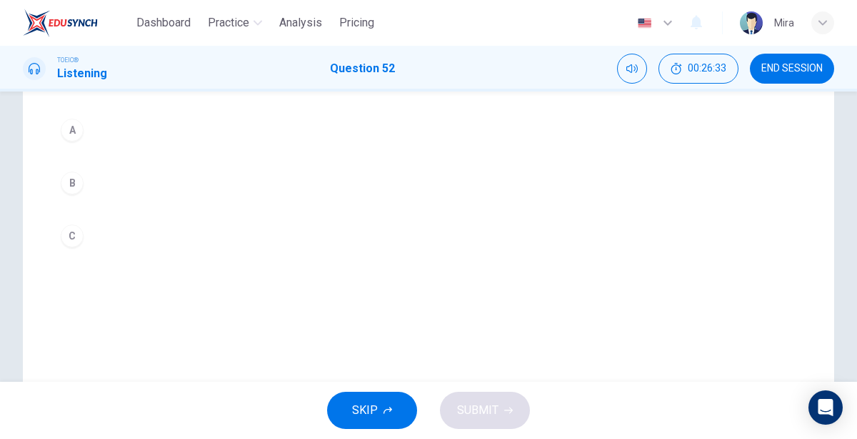
click at [136, 242] on button "C" at bounding box center [428, 236] width 749 height 36
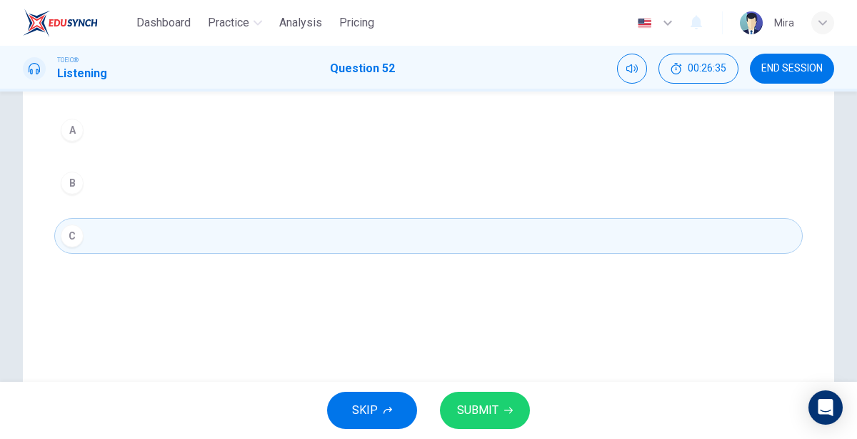
click at [473, 416] on span "SUBMIT" at bounding box center [477, 410] width 41 height 20
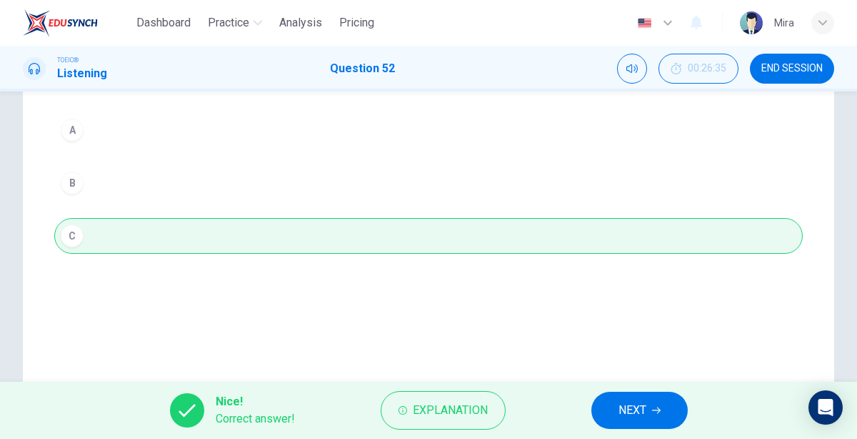
click at [650, 415] on button "NEXT" at bounding box center [640, 410] width 96 height 37
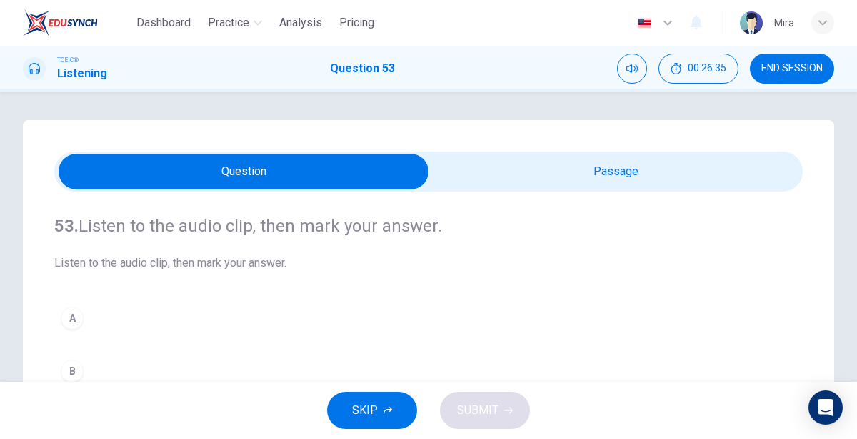
click at [529, 160] on input "checkbox" at bounding box center [243, 172] width 1123 height 36
checkbox input "true"
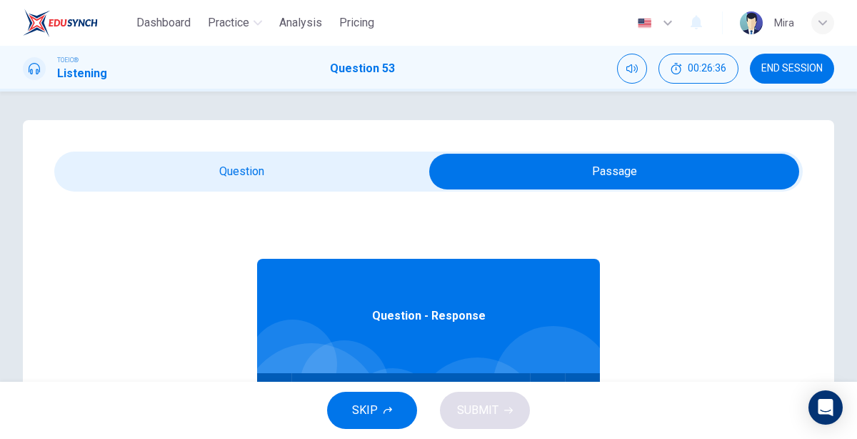
scroll to position [252, 0]
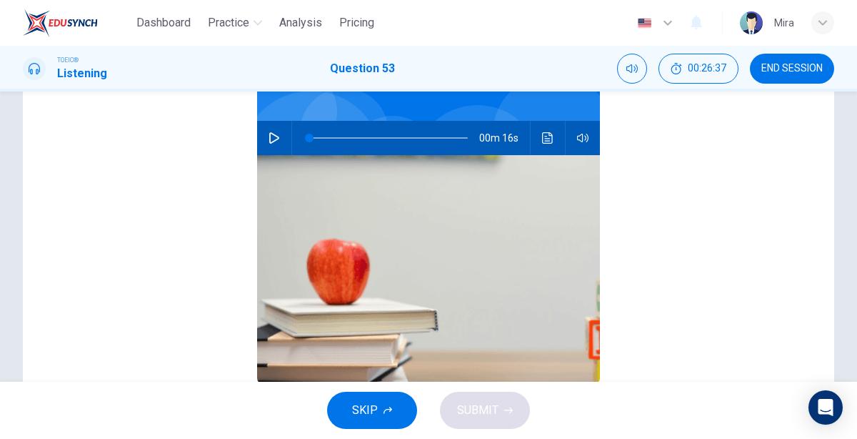
click at [274, 145] on button "button" at bounding box center [274, 138] width 23 height 34
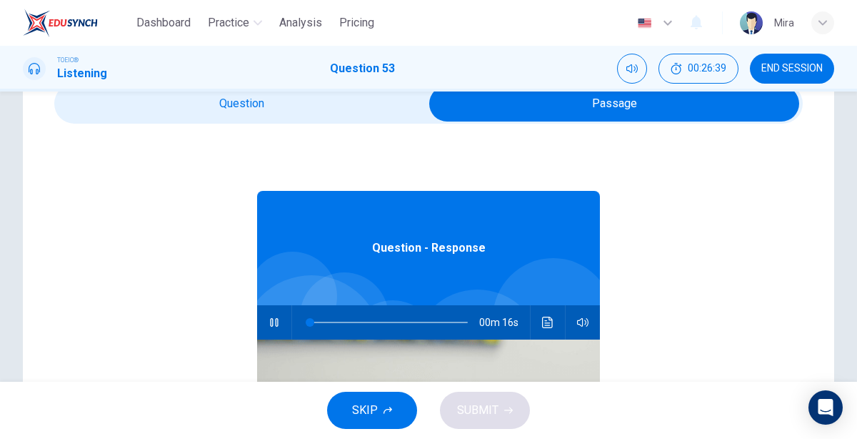
type input "5"
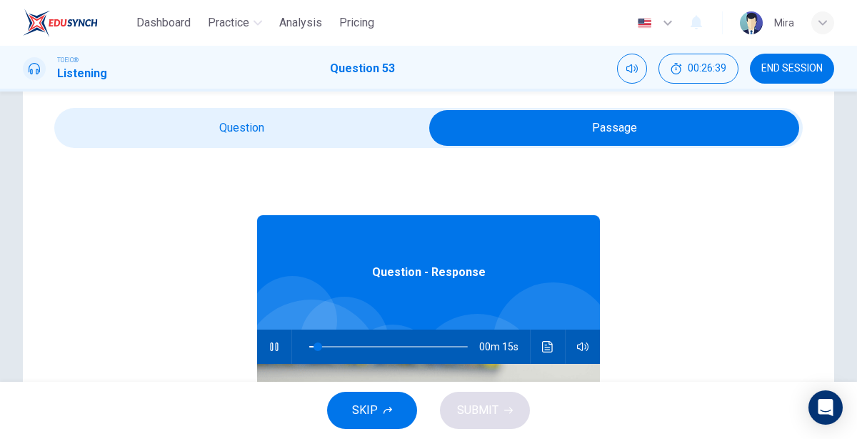
scroll to position [39, 0]
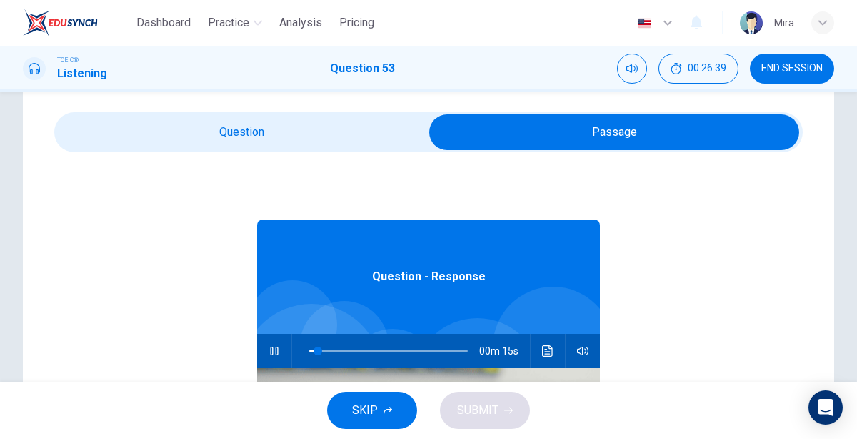
click at [274, 145] on input "checkbox" at bounding box center [614, 132] width 1123 height 36
checkbox input "false"
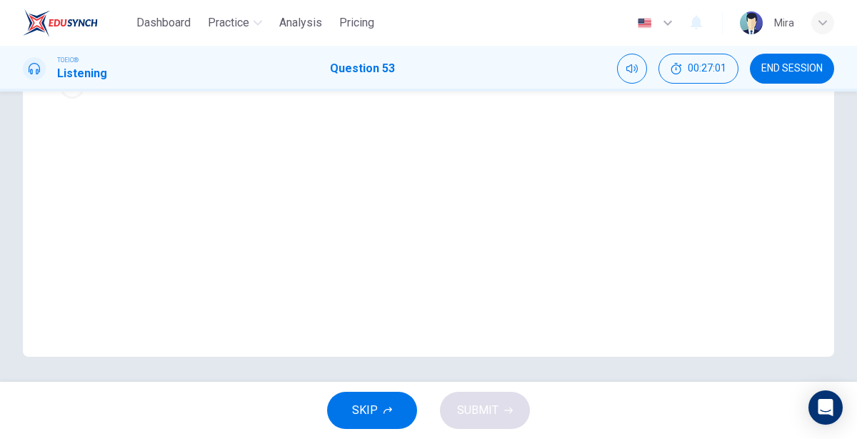
scroll to position [265, 0]
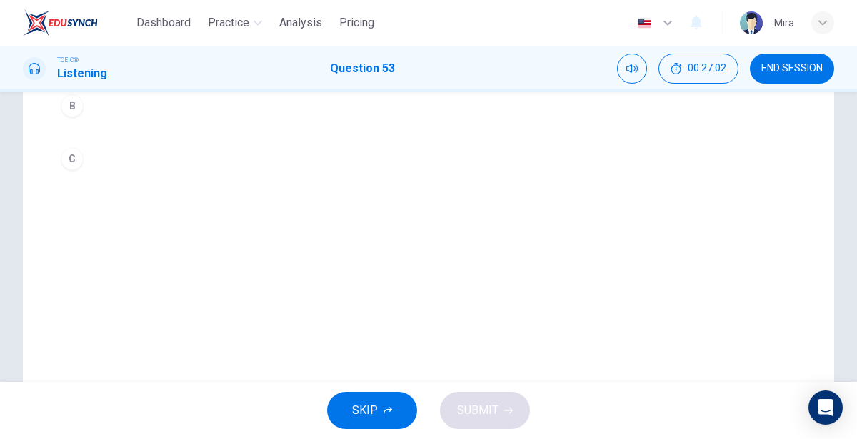
click at [155, 167] on button "C" at bounding box center [428, 159] width 749 height 36
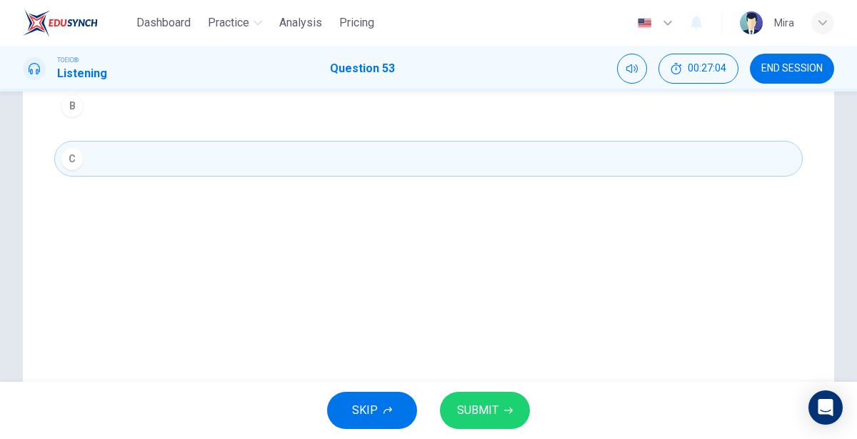
click at [486, 397] on button "SUBMIT" at bounding box center [485, 410] width 90 height 37
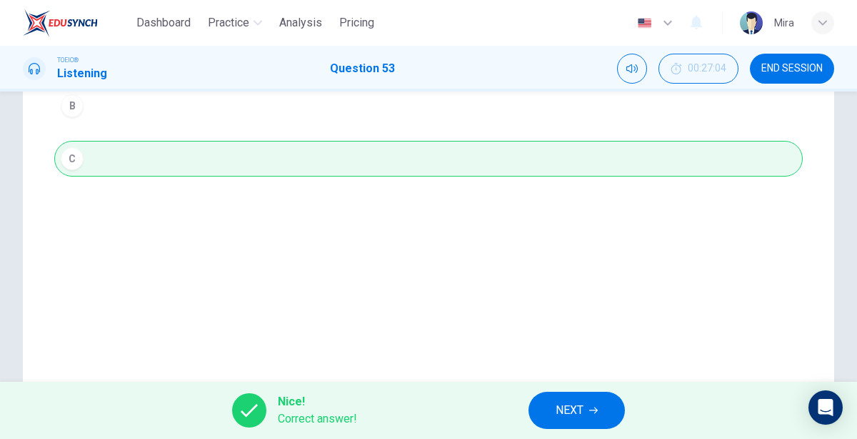
click at [559, 412] on span "NEXT" at bounding box center [570, 410] width 28 height 20
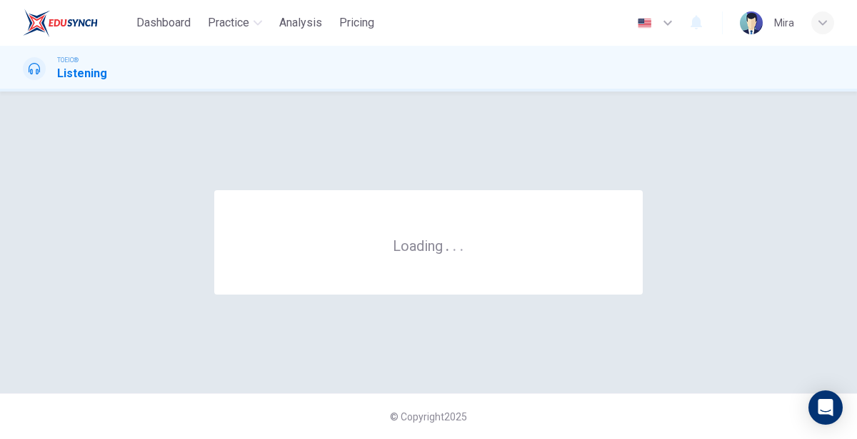
scroll to position [0, 0]
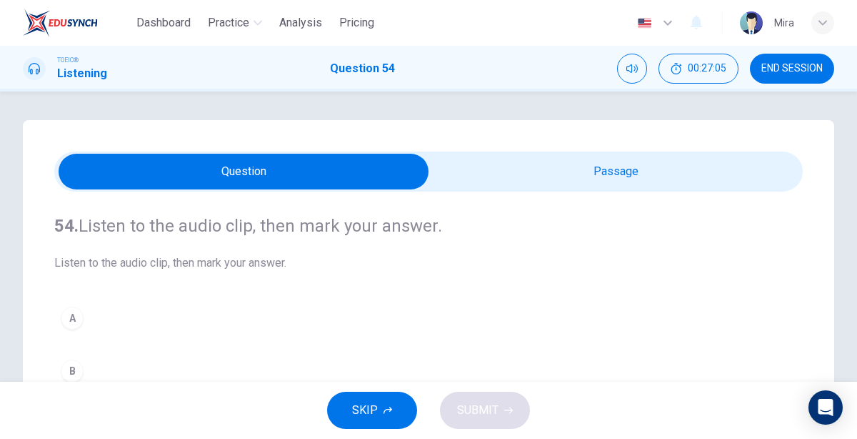
click at [520, 186] on input "checkbox" at bounding box center [243, 172] width 1123 height 36
checkbox input "true"
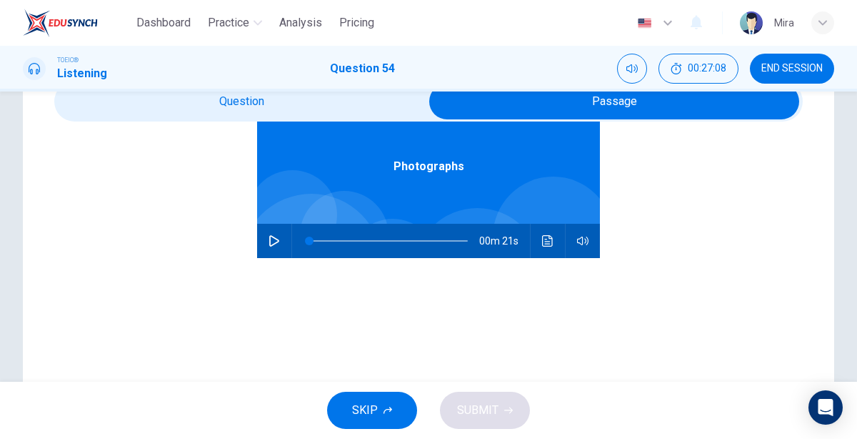
scroll to position [79, 0]
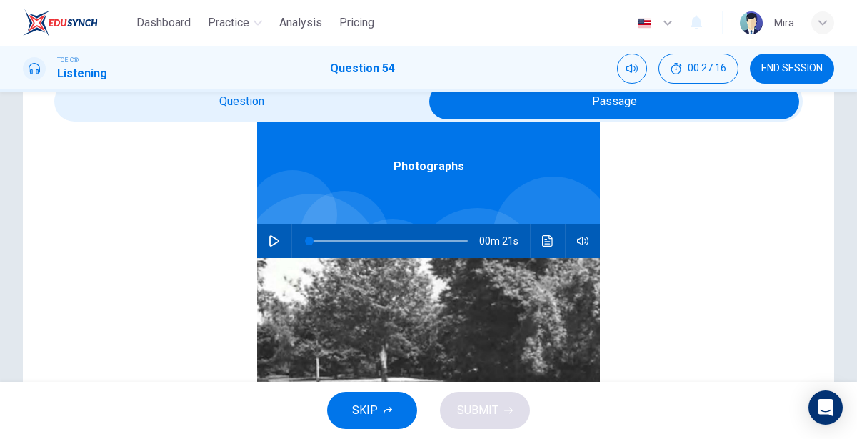
click at [276, 237] on icon "button" at bounding box center [274, 240] width 10 height 11
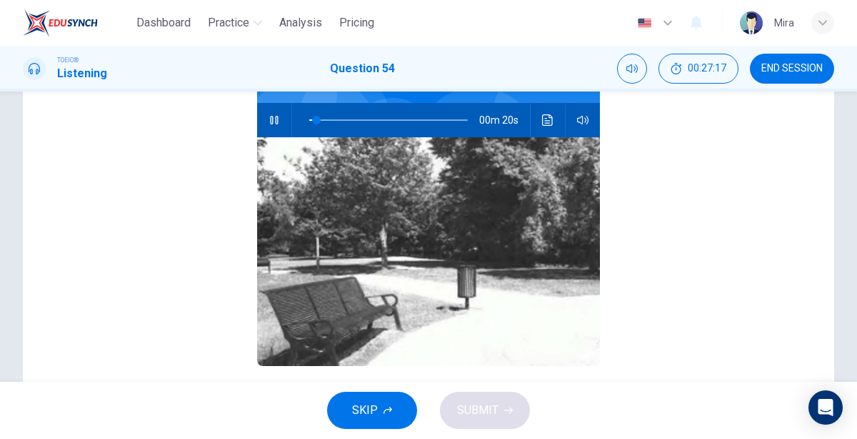
scroll to position [219, 0]
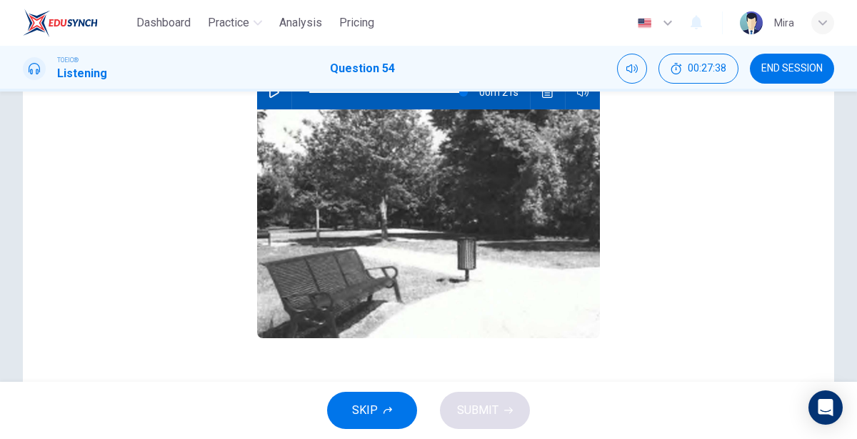
type input "0"
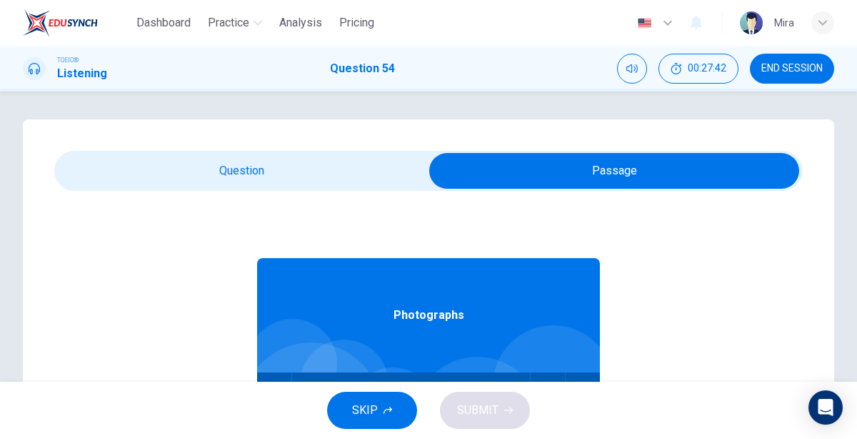
scroll to position [0, 0]
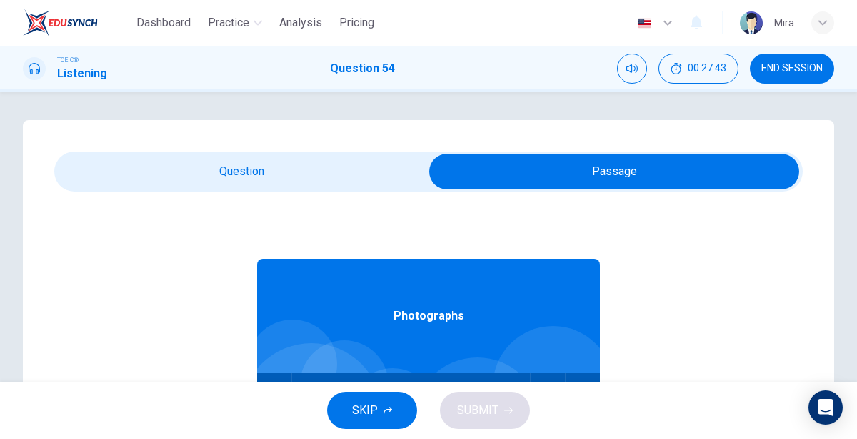
click at [238, 158] on input "checkbox" at bounding box center [614, 172] width 1123 height 36
checkbox input "false"
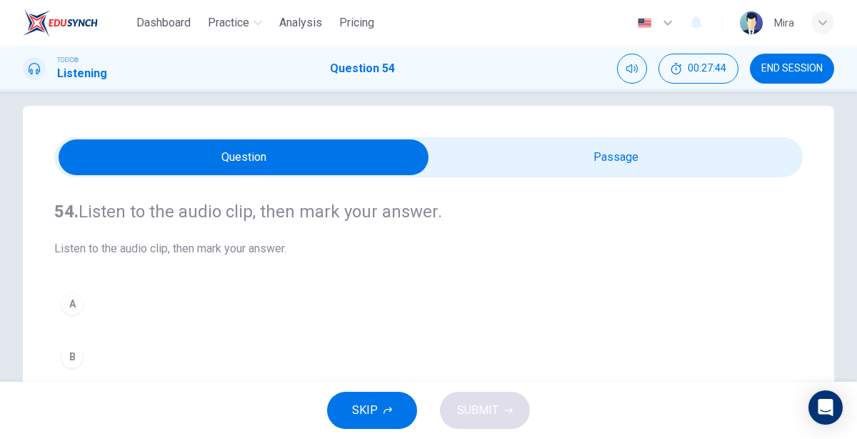
scroll to position [14, 0]
click at [119, 361] on button "B" at bounding box center [428, 357] width 749 height 36
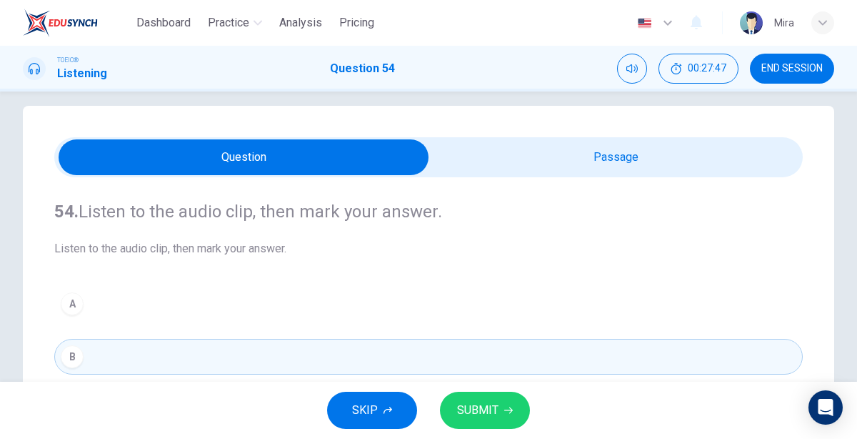
click at [474, 415] on span "SUBMIT" at bounding box center [477, 410] width 41 height 20
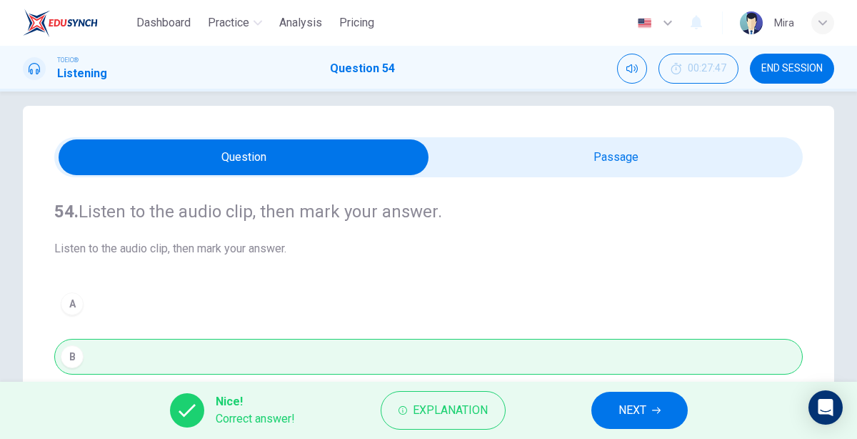
click at [604, 417] on button "NEXT" at bounding box center [640, 410] width 96 height 37
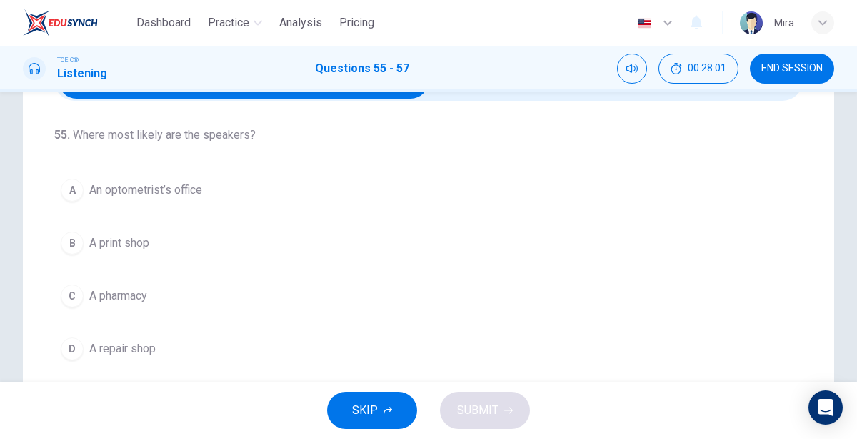
scroll to position [0, 0]
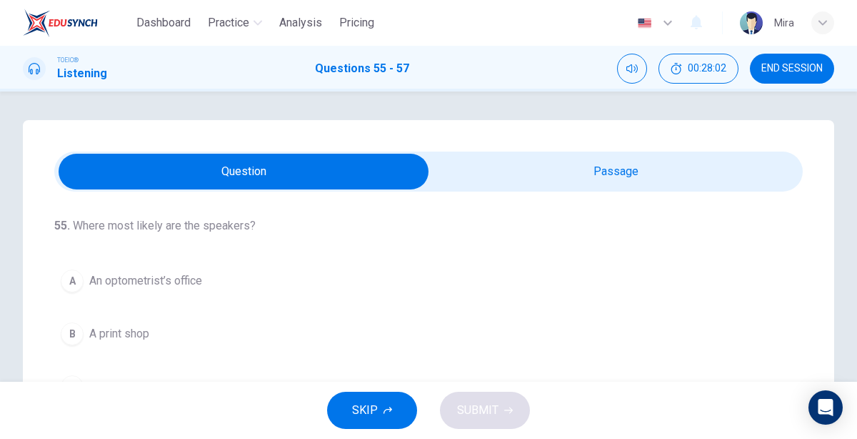
click at [479, 174] on input "checkbox" at bounding box center [243, 172] width 1123 height 36
checkbox input "true"
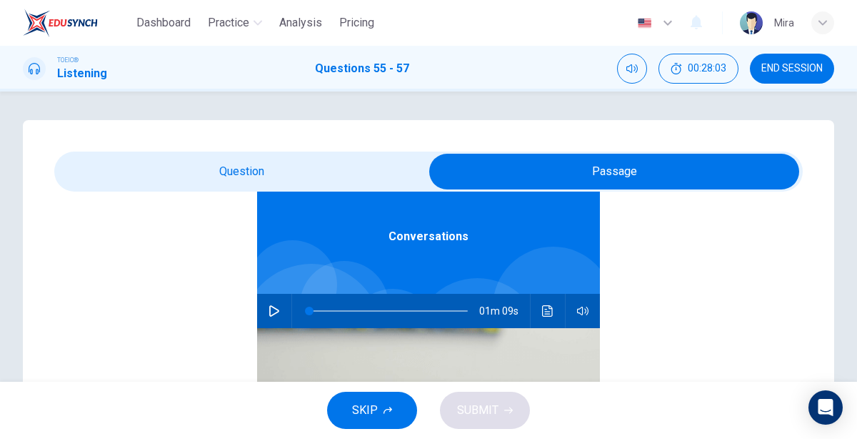
scroll to position [76, 0]
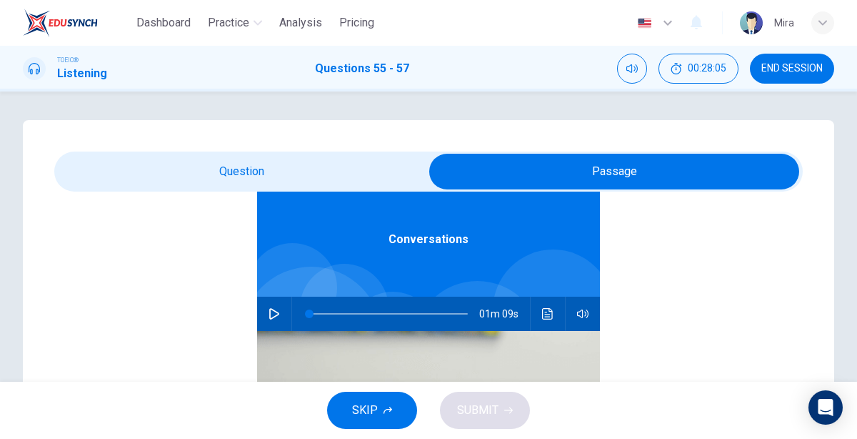
click at [272, 316] on icon "button" at bounding box center [274, 313] width 11 height 11
type input "1"
click at [242, 163] on input "checkbox" at bounding box center [614, 172] width 1123 height 36
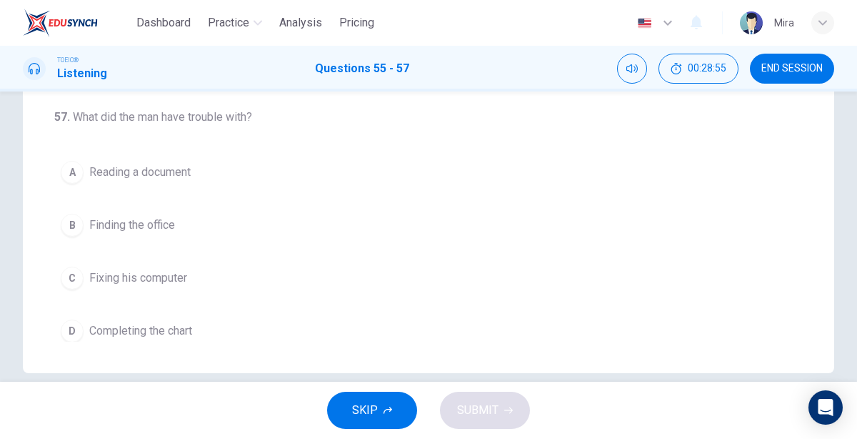
scroll to position [341, 0]
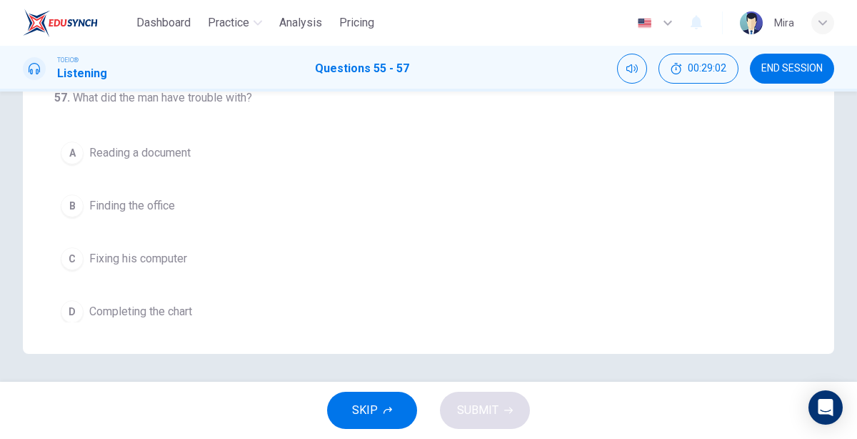
click at [163, 253] on span "Fixing his computer" at bounding box center [138, 258] width 98 height 17
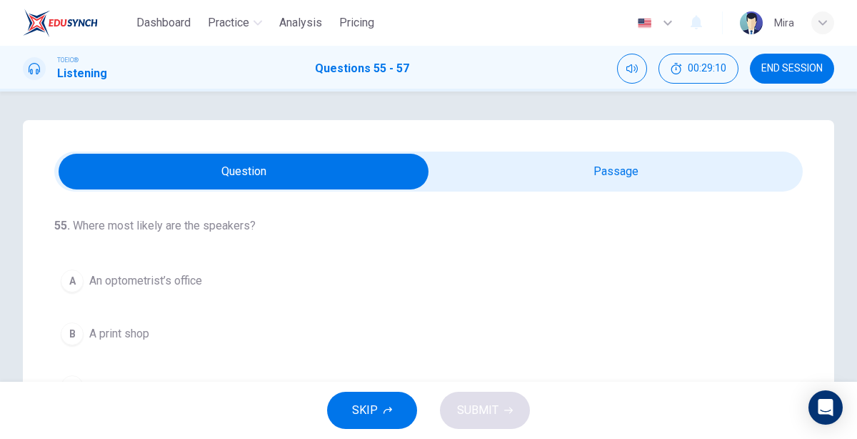
scroll to position [119, 0]
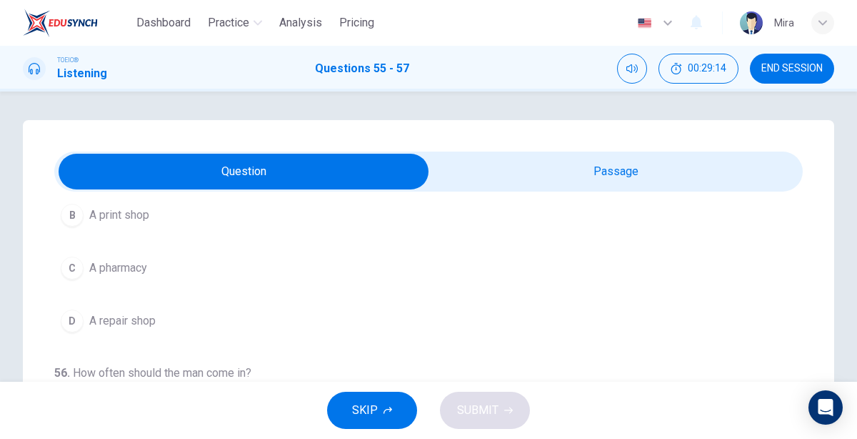
click at [118, 312] on span "A repair shop" at bounding box center [122, 320] width 66 height 17
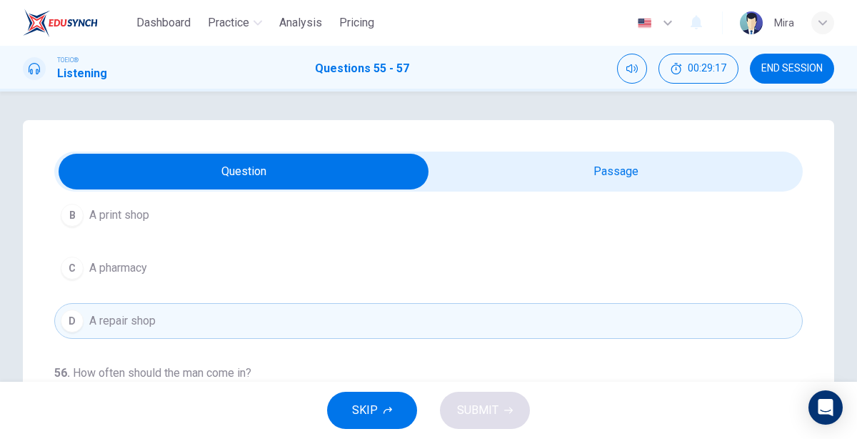
click at [522, 167] on input "checkbox" at bounding box center [243, 172] width 1123 height 36
checkbox input "true"
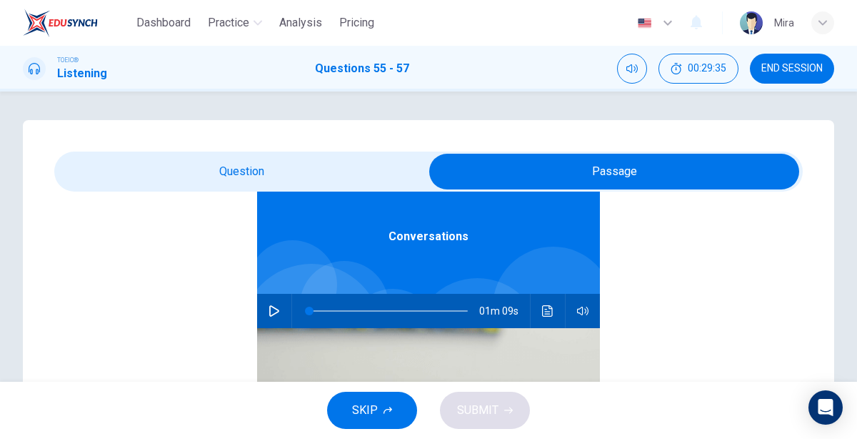
click at [273, 310] on icon "button" at bounding box center [274, 310] width 11 height 11
type input "1"
click at [197, 180] on input "checkbox" at bounding box center [614, 172] width 1123 height 36
checkbox input "false"
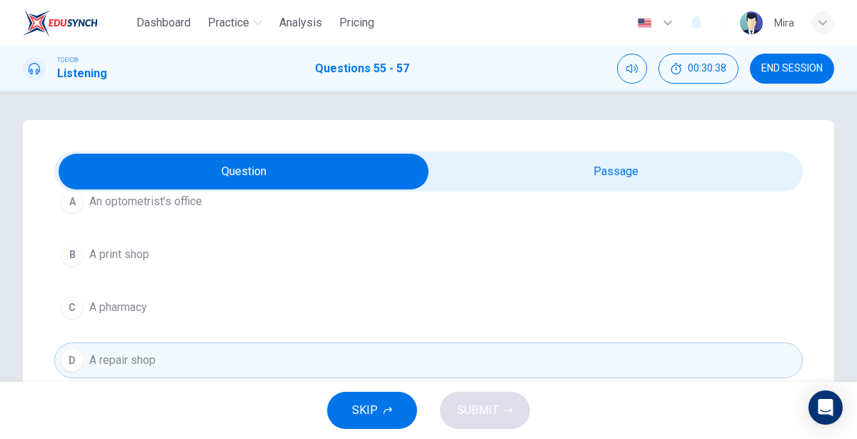
click at [140, 206] on span "An optometrist’s office" at bounding box center [145, 201] width 113 height 17
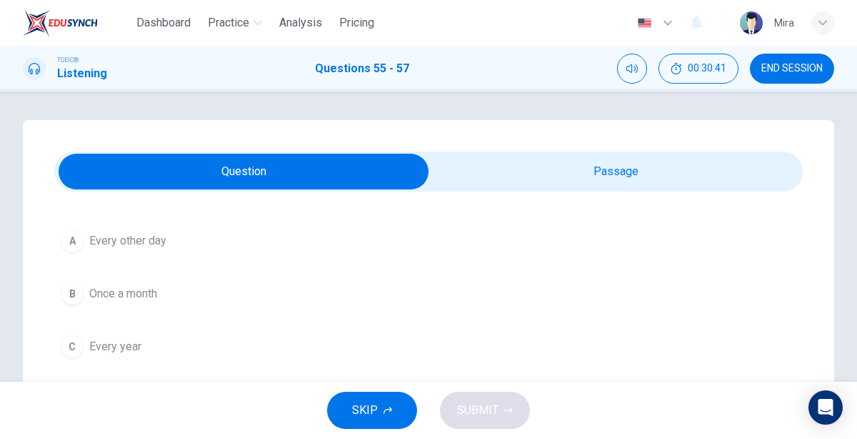
scroll to position [307, 0]
type input "95"
click at [496, 163] on input "checkbox" at bounding box center [243, 172] width 1123 height 36
checkbox input "true"
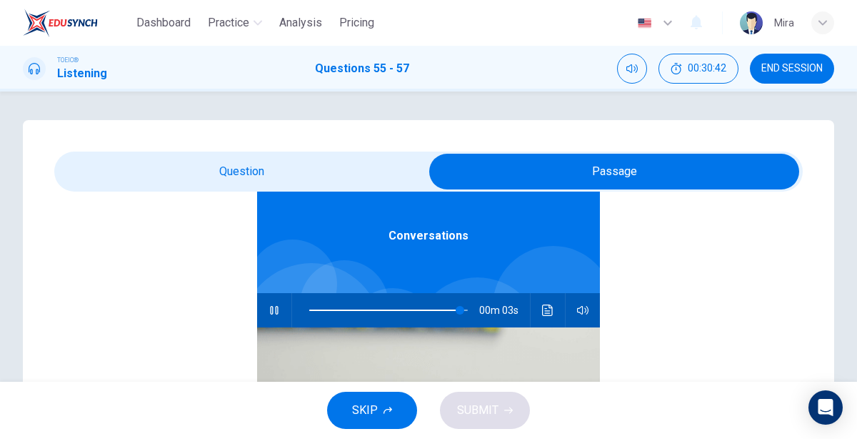
scroll to position [79, 0]
click at [277, 317] on button "button" at bounding box center [274, 311] width 23 height 34
type input "1"
click at [176, 185] on input "checkbox" at bounding box center [614, 172] width 1123 height 36
checkbox input "false"
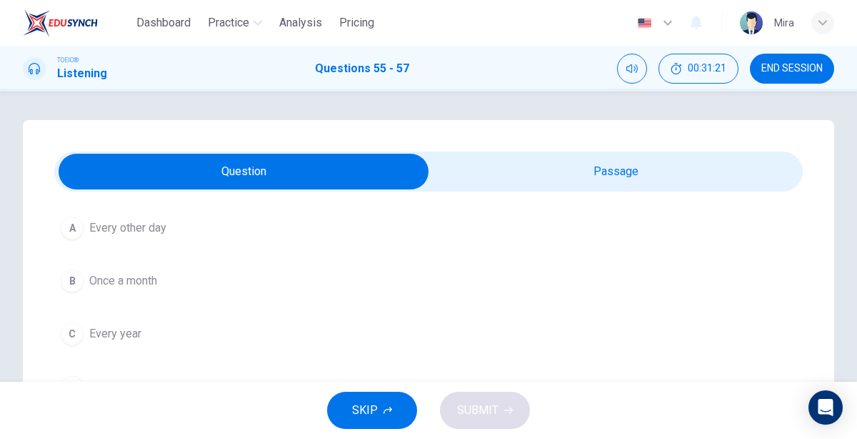
scroll to position [319, 0]
click at [121, 334] on span "Every year" at bounding box center [115, 333] width 52 height 17
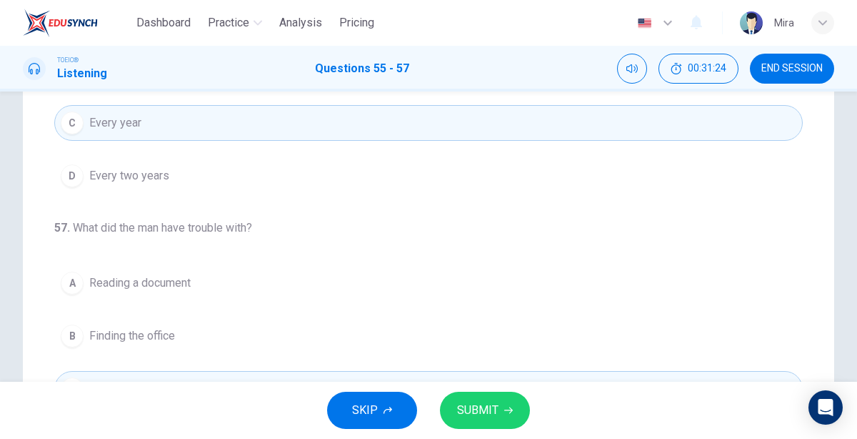
scroll to position [269, 0]
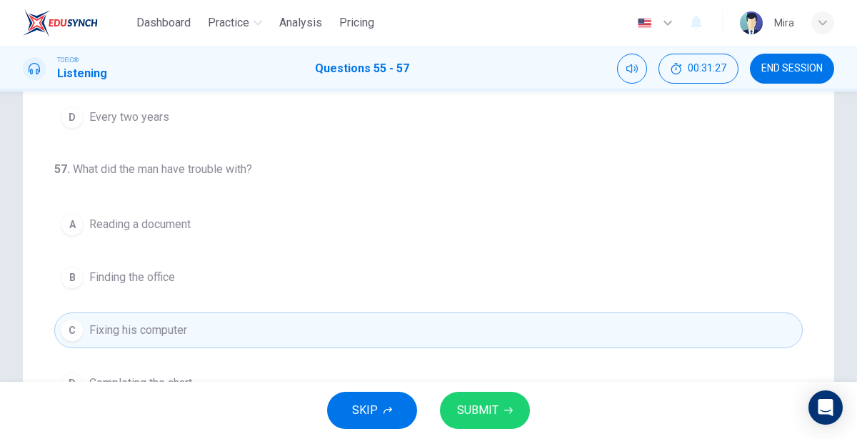
click at [168, 226] on span "Reading a document" at bounding box center [139, 224] width 101 height 17
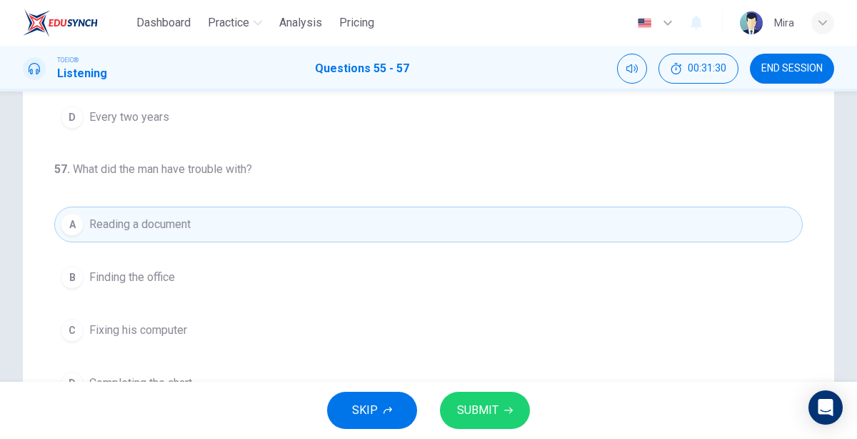
click at [475, 416] on span "SUBMIT" at bounding box center [477, 410] width 41 height 20
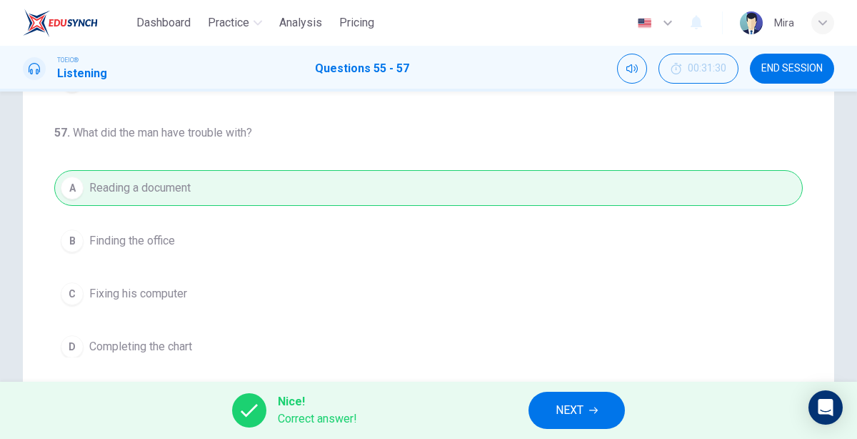
scroll to position [341, 0]
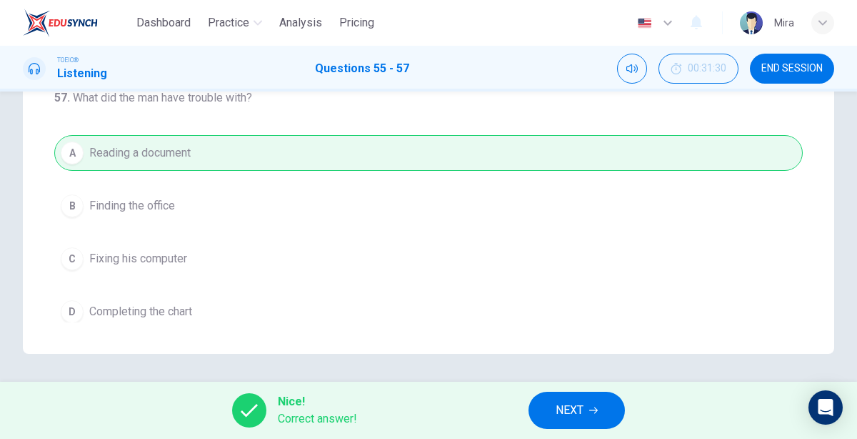
click at [584, 409] on span "NEXT" at bounding box center [570, 410] width 28 height 20
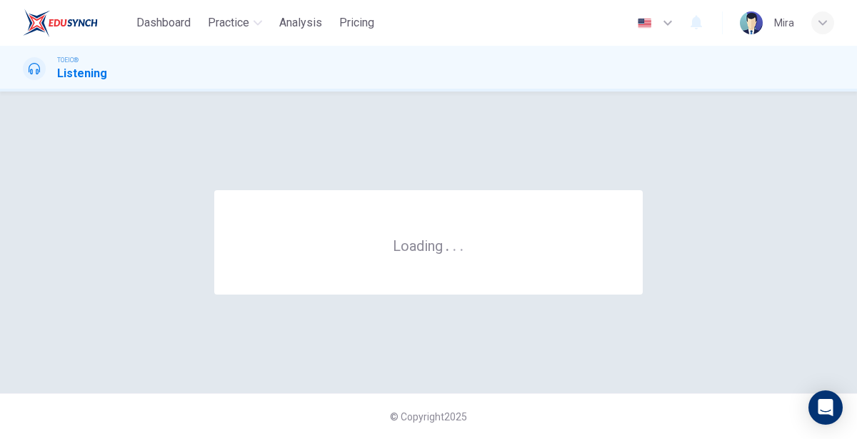
scroll to position [0, 0]
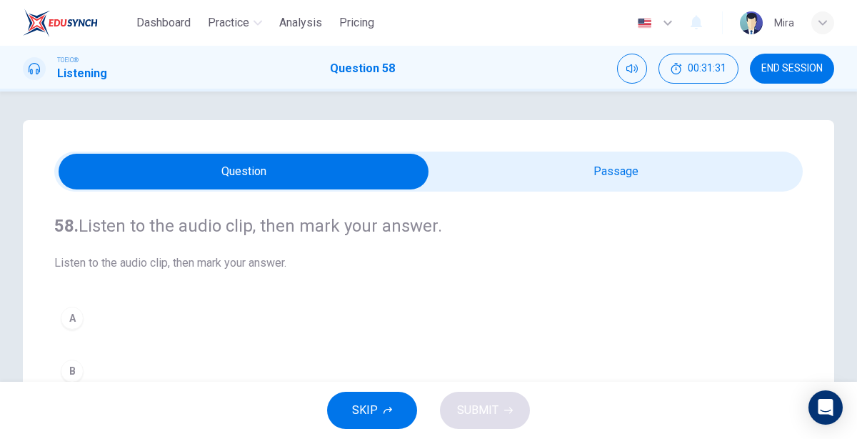
click at [523, 184] on input "checkbox" at bounding box center [243, 172] width 1123 height 36
checkbox input "true"
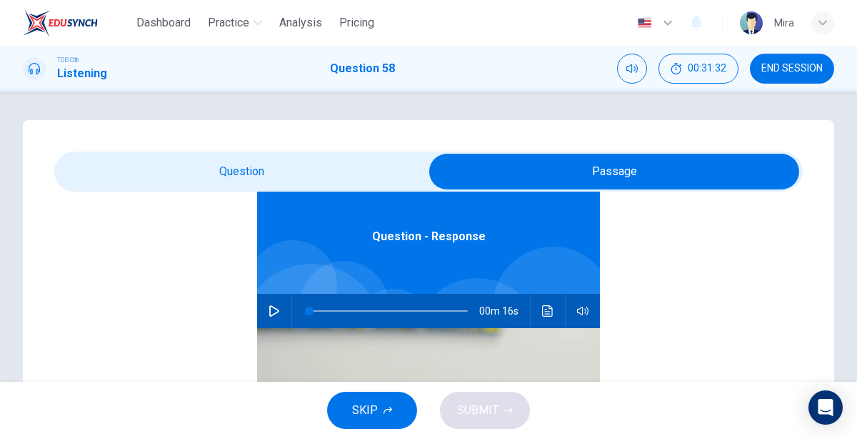
scroll to position [76, 0]
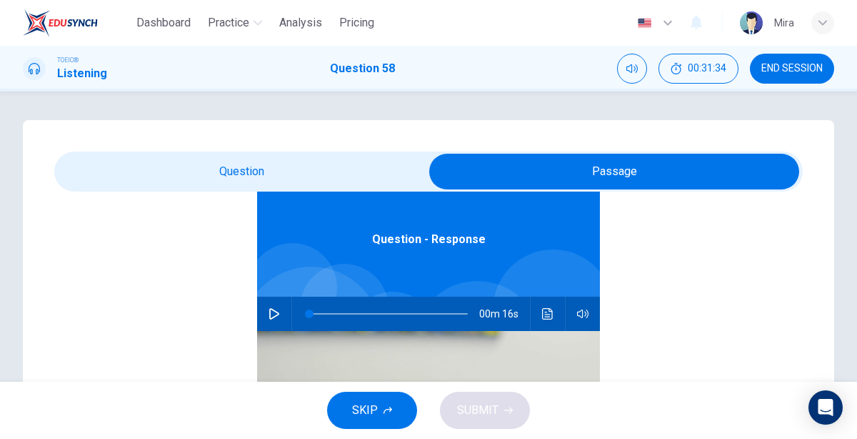
click at [272, 311] on icon "button" at bounding box center [274, 313] width 11 height 11
type input "5"
click at [222, 177] on input "checkbox" at bounding box center [614, 172] width 1123 height 36
checkbox input "false"
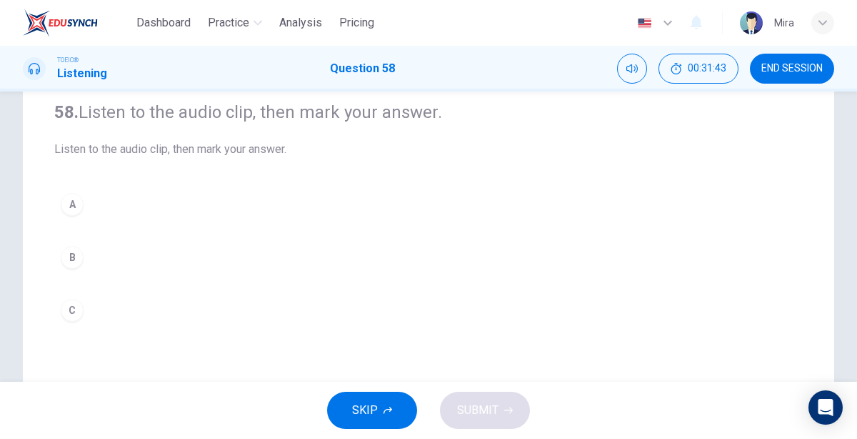
scroll to position [113, 0]
click at [72, 297] on button "C" at bounding box center [428, 311] width 749 height 36
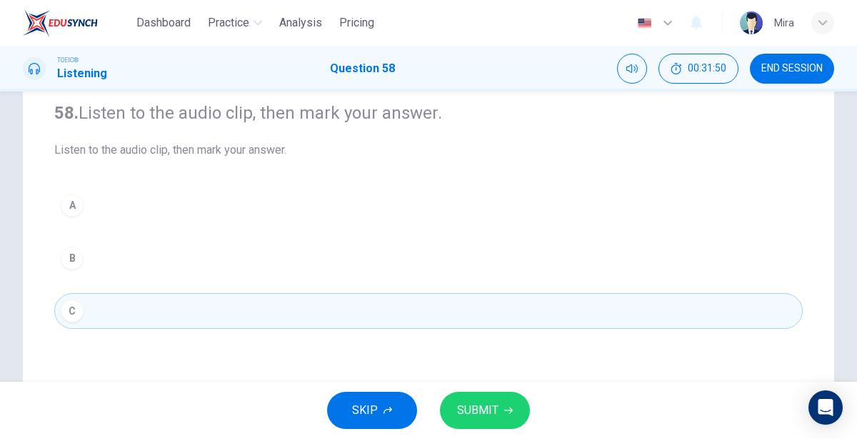
click at [81, 207] on div "A" at bounding box center [72, 205] width 23 height 23
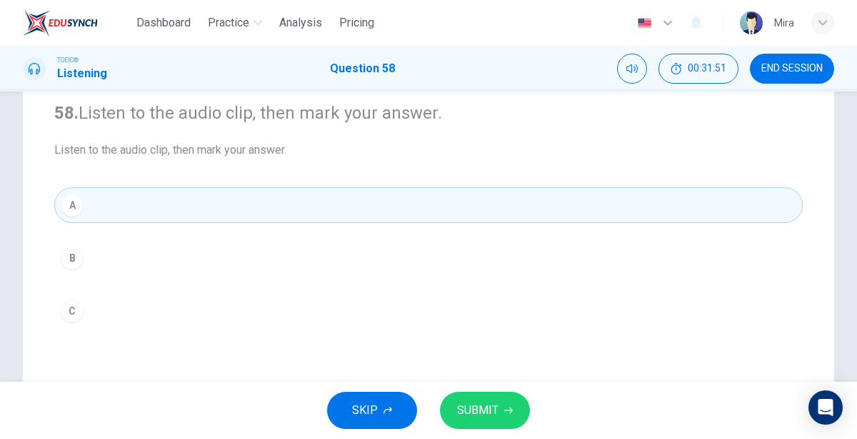
click at [447, 400] on button "SUBMIT" at bounding box center [485, 410] width 90 height 37
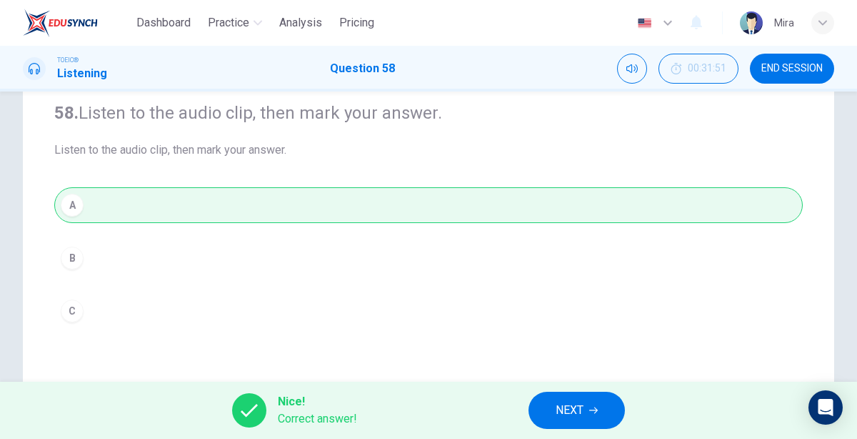
click at [554, 413] on button "NEXT" at bounding box center [577, 410] width 96 height 37
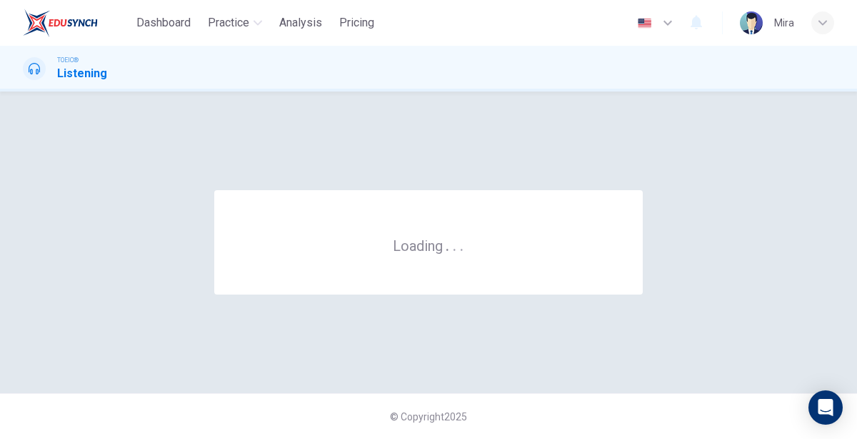
scroll to position [0, 0]
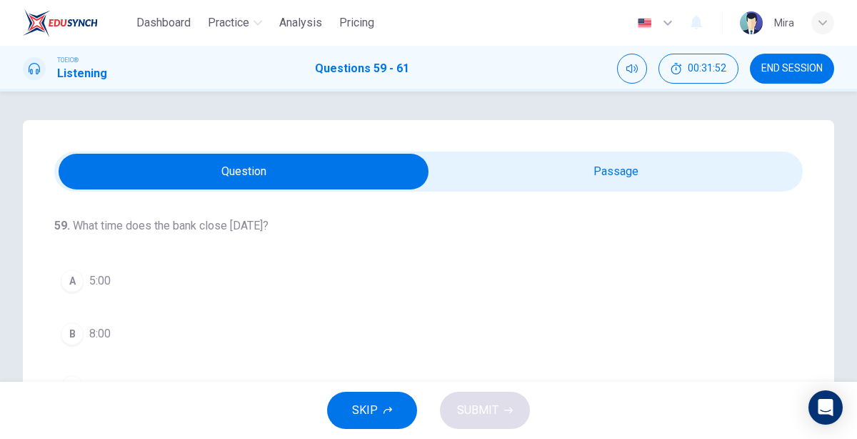
click at [547, 164] on input "checkbox" at bounding box center [243, 172] width 1123 height 36
checkbox input "true"
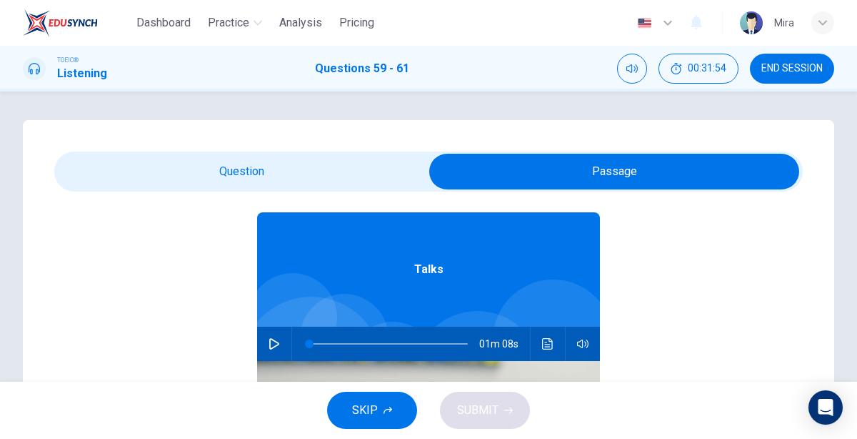
scroll to position [79, 0]
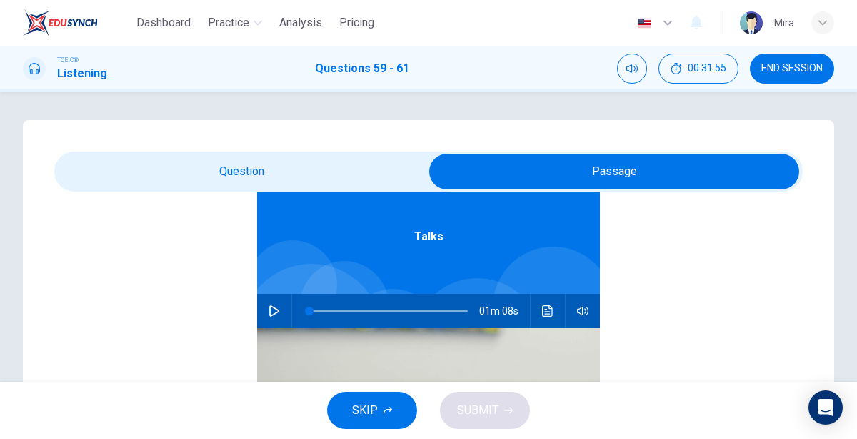
click at [266, 316] on button "button" at bounding box center [274, 311] width 23 height 34
click at [217, 189] on span at bounding box center [428, 171] width 749 height 40
type input "3"
click at [219, 168] on input "checkbox" at bounding box center [614, 172] width 1123 height 36
checkbox input "false"
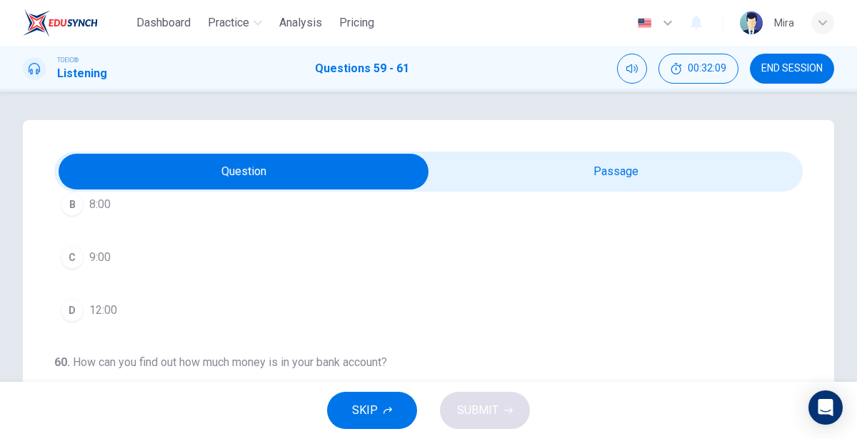
scroll to position [144, 0]
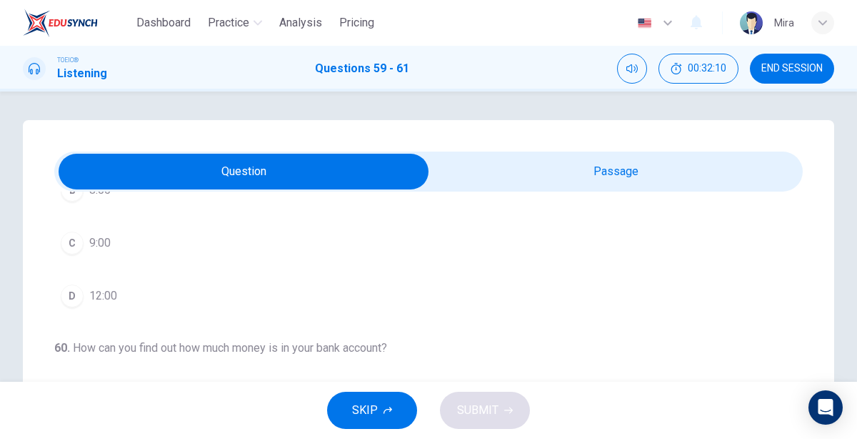
click at [136, 288] on button "D 12:00" at bounding box center [428, 296] width 749 height 36
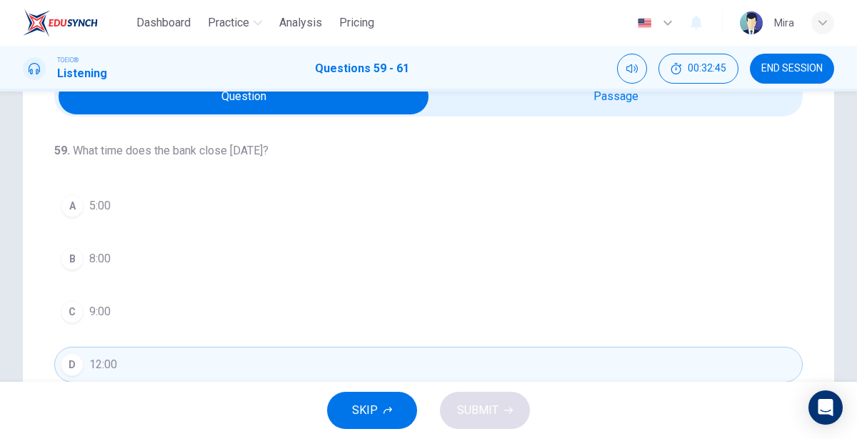
scroll to position [0, 0]
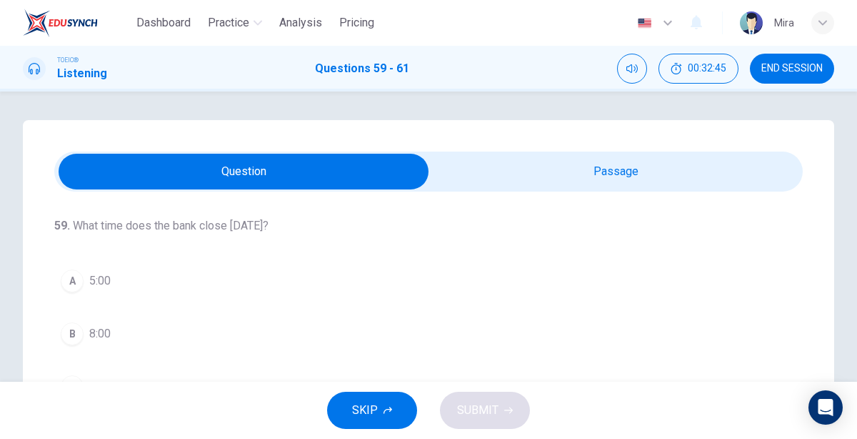
type input "73"
click at [567, 171] on input "checkbox" at bounding box center [243, 172] width 1123 height 36
checkbox input "true"
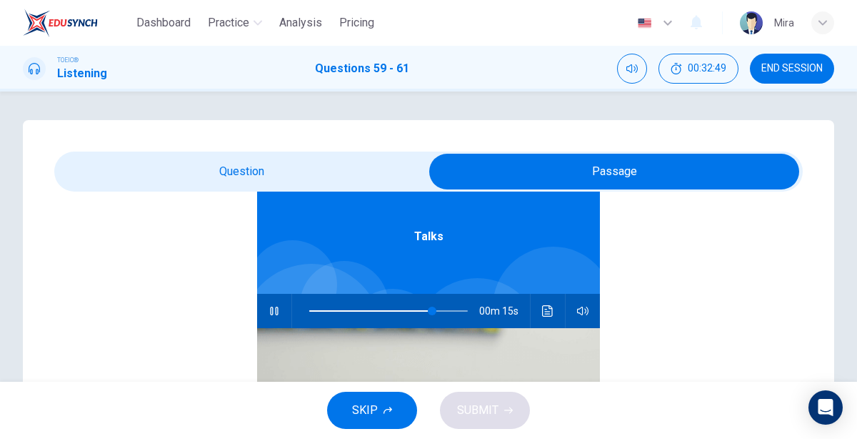
scroll to position [79, 0]
click at [309, 312] on div at bounding box center [385, 311] width 187 height 34
click at [309, 312] on span at bounding box center [388, 311] width 159 height 20
type input "1"
click at [281, 178] on input "checkbox" at bounding box center [614, 172] width 1123 height 36
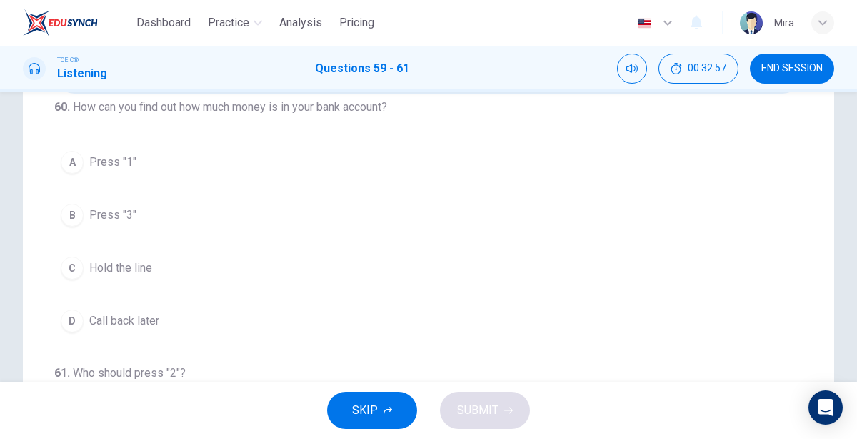
scroll to position [287, 0]
click at [128, 166] on button "A Press "1"" at bounding box center [428, 162] width 749 height 36
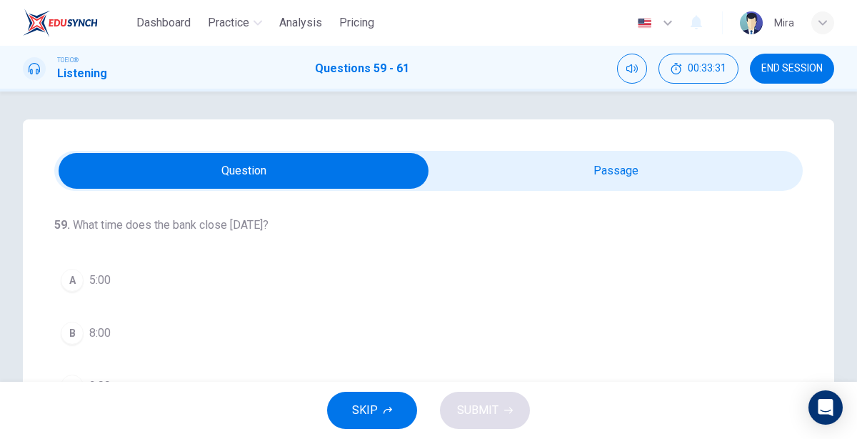
scroll to position [0, 0]
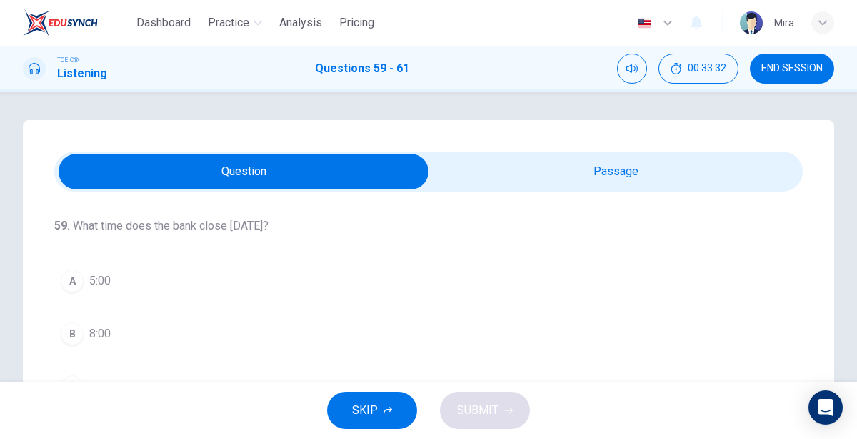
click at [468, 174] on input "checkbox" at bounding box center [243, 172] width 1123 height 36
checkbox input "true"
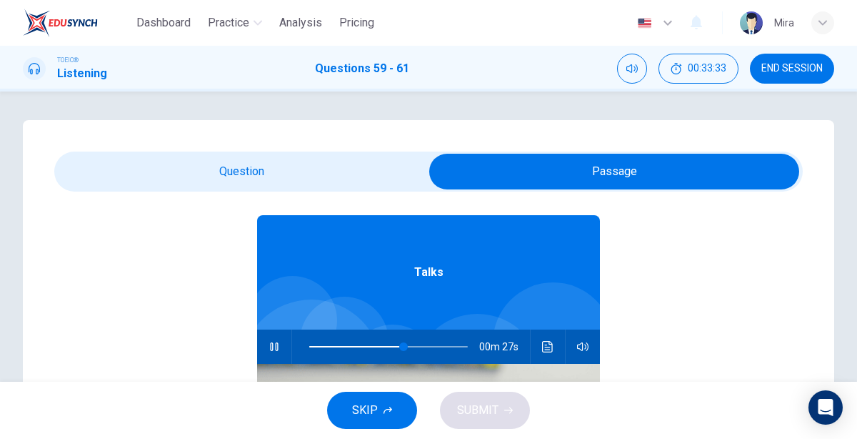
scroll to position [41, 0]
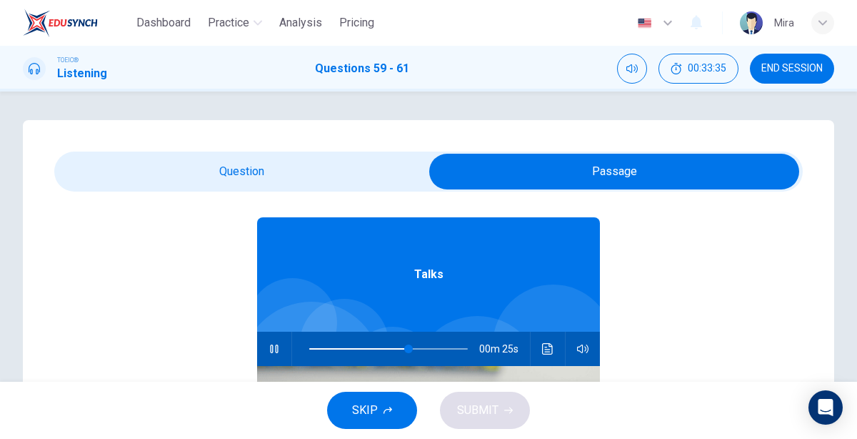
click at [331, 350] on span at bounding box center [388, 349] width 159 height 20
type input "15"
click at [300, 176] on input "checkbox" at bounding box center [614, 172] width 1123 height 36
checkbox input "false"
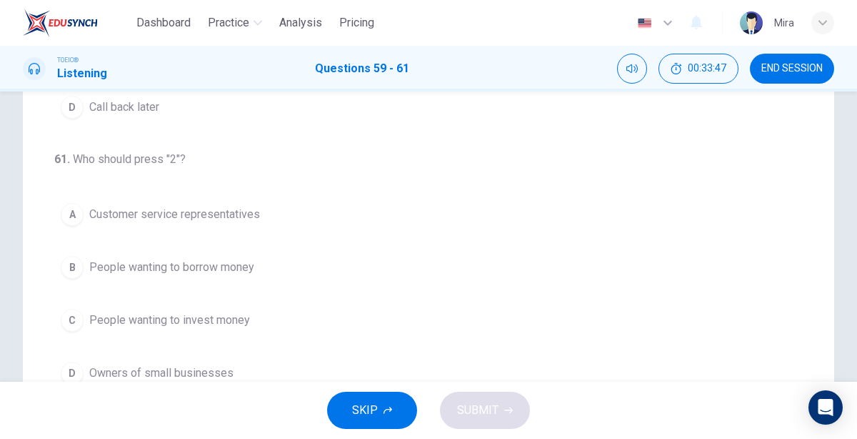
scroll to position [279, 0]
click at [242, 267] on span "People wanting to borrow money" at bounding box center [171, 267] width 165 height 17
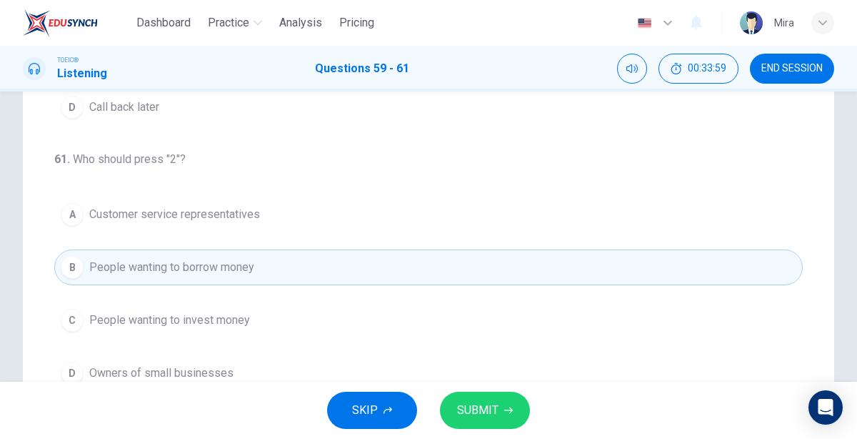
click at [478, 415] on span "SUBMIT" at bounding box center [477, 410] width 41 height 20
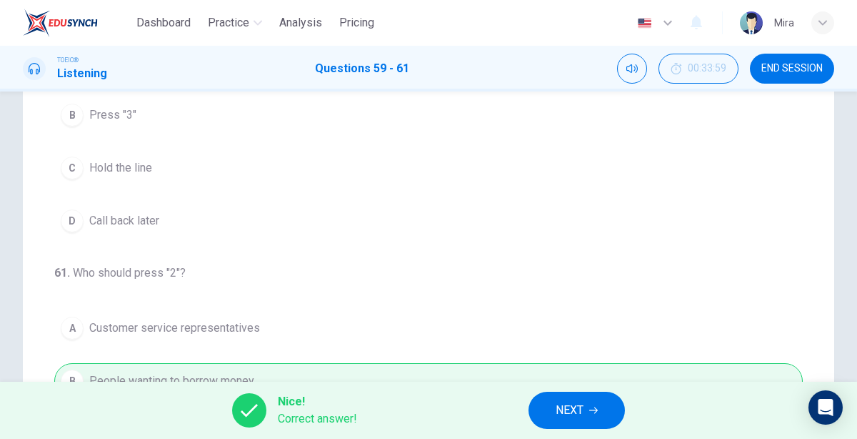
scroll to position [206, 0]
click at [567, 401] on span "NEXT" at bounding box center [570, 410] width 28 height 20
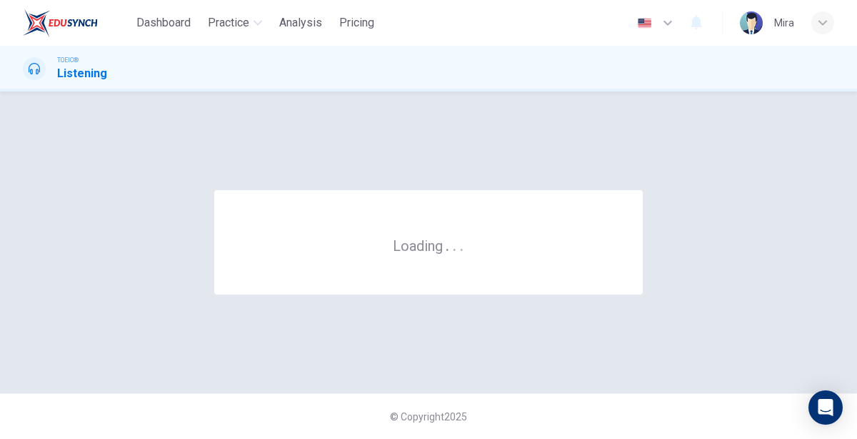
scroll to position [0, 0]
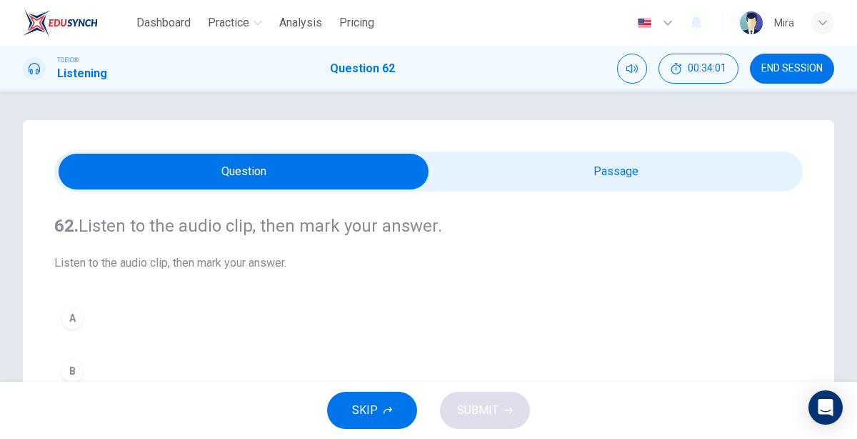
click at [523, 172] on input "checkbox" at bounding box center [243, 172] width 1123 height 36
checkbox input "true"
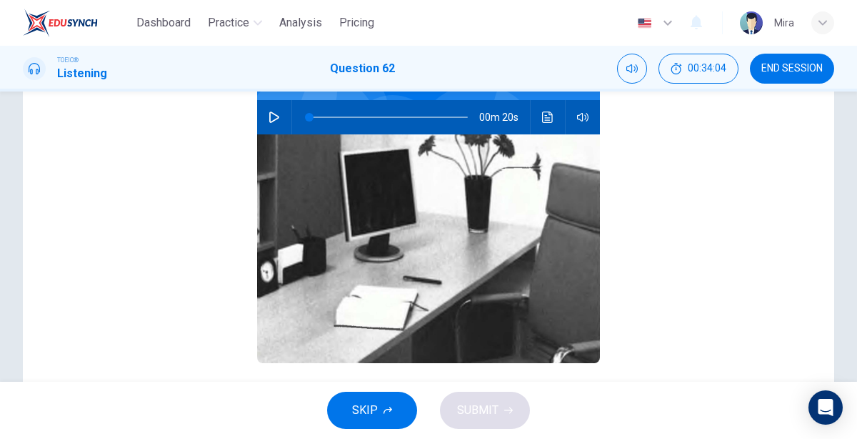
scroll to position [193, 0]
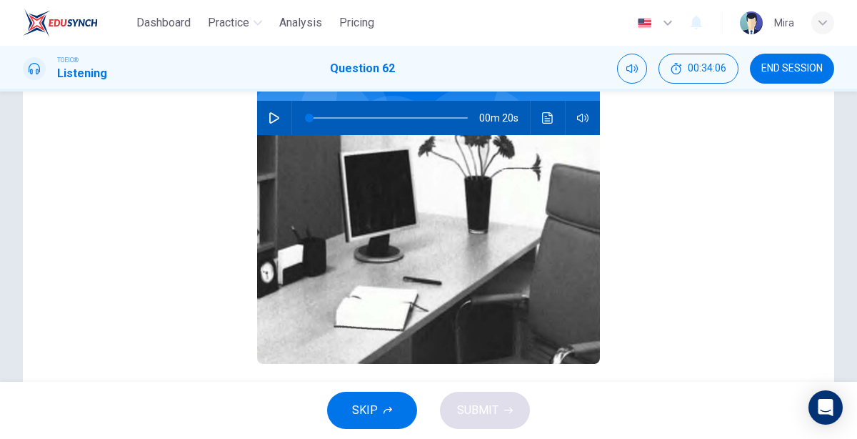
click at [274, 116] on icon "button" at bounding box center [274, 117] width 11 height 11
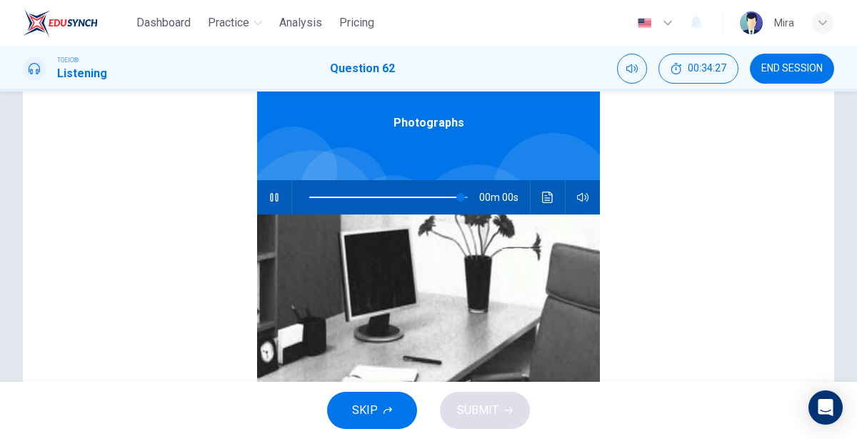
scroll to position [0, 0]
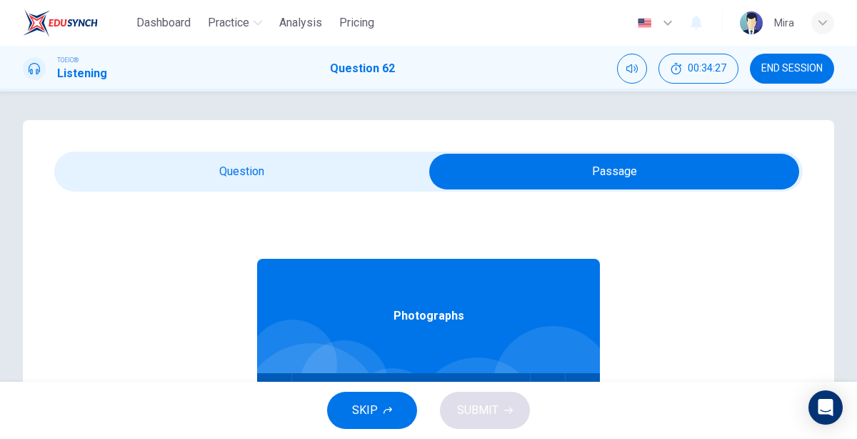
type input "0"
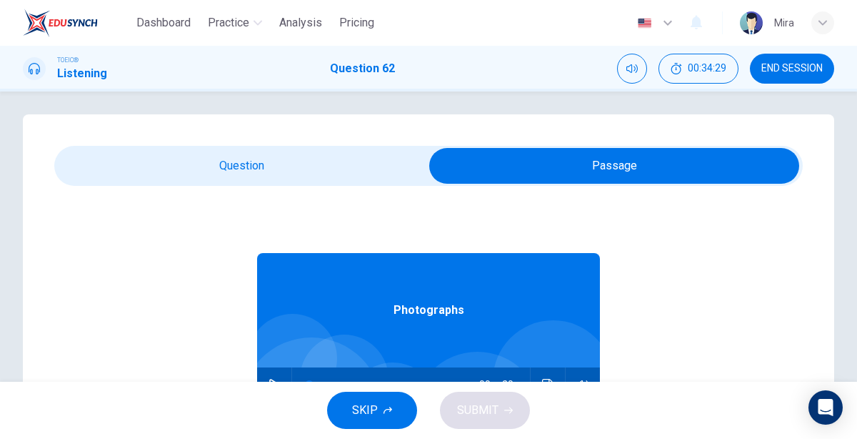
click at [280, 159] on input "checkbox" at bounding box center [614, 166] width 1123 height 36
checkbox input "false"
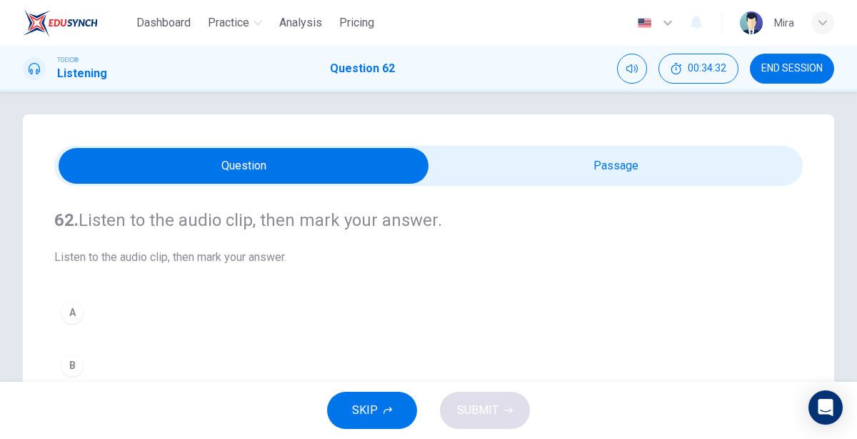
click at [69, 354] on div "B" at bounding box center [72, 365] width 23 height 23
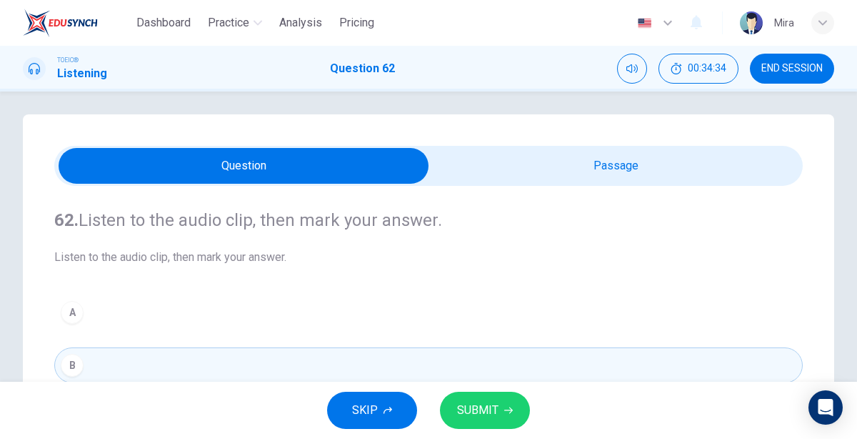
click at [469, 418] on span "SUBMIT" at bounding box center [477, 410] width 41 height 20
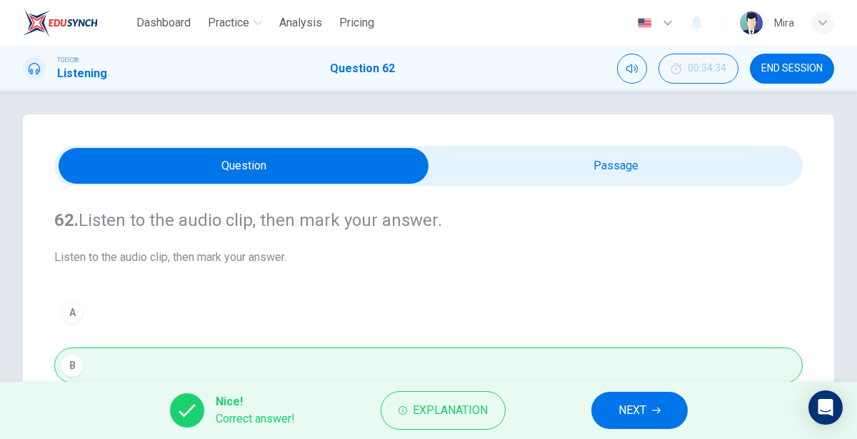
click at [633, 406] on span "NEXT" at bounding box center [633, 410] width 28 height 20
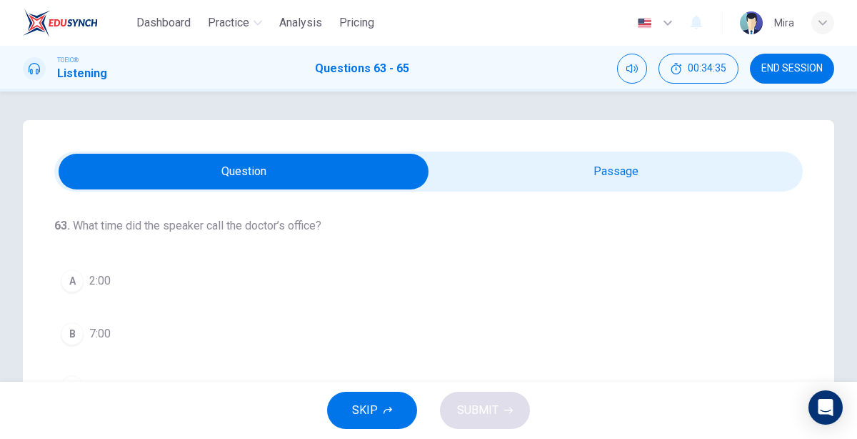
click at [601, 160] on input "checkbox" at bounding box center [243, 172] width 1123 height 36
checkbox input "true"
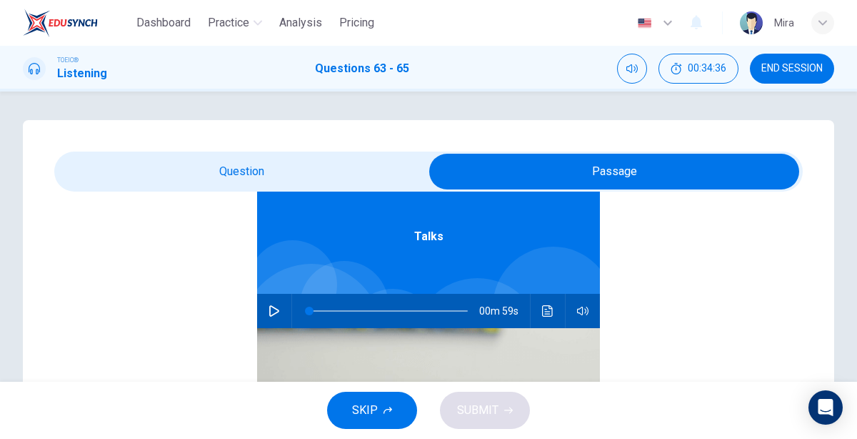
scroll to position [79, 0]
click at [272, 309] on icon "button" at bounding box center [274, 310] width 11 height 11
type input "3"
click at [261, 184] on input "checkbox" at bounding box center [614, 172] width 1123 height 36
checkbox input "false"
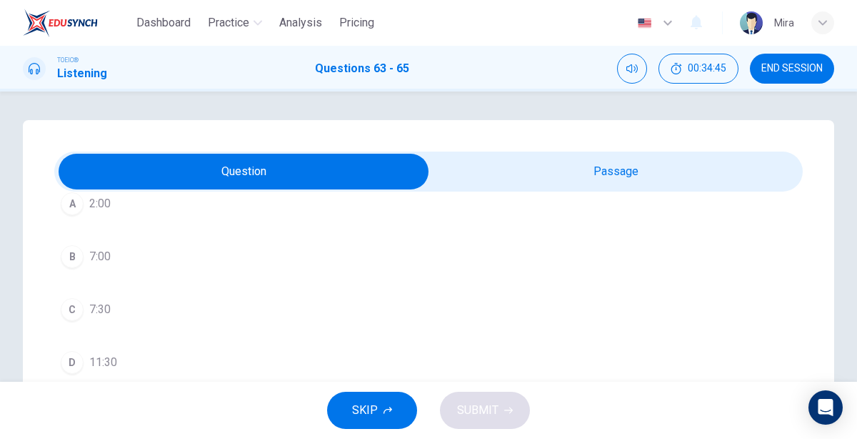
scroll to position [76, 0]
click at [116, 312] on button "C 7:30" at bounding box center [428, 311] width 749 height 36
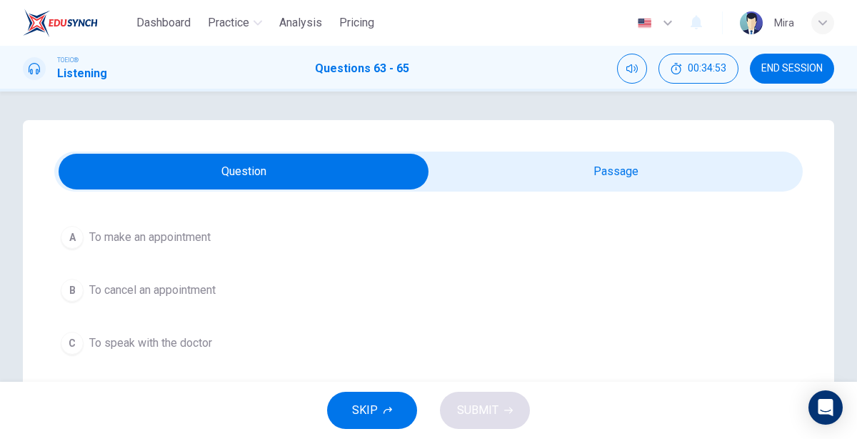
scroll to position [307, 0]
click at [155, 284] on span "To cancel an appointment" at bounding box center [152, 292] width 126 height 17
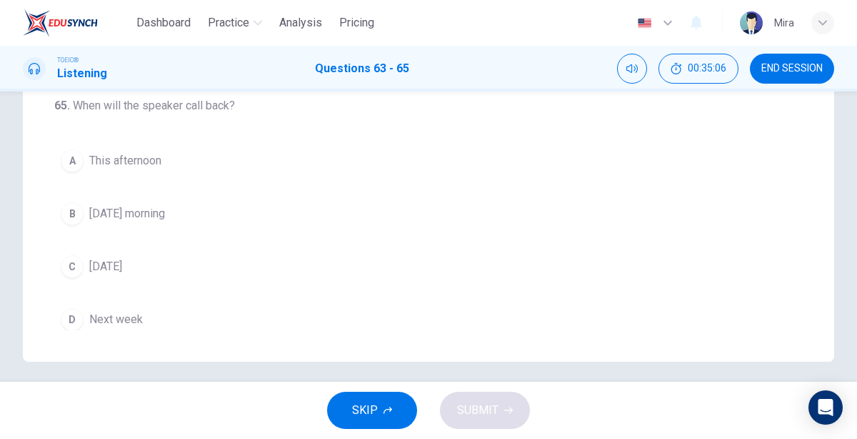
scroll to position [333, 0]
click at [126, 311] on span "Next week" at bounding box center [116, 319] width 54 height 17
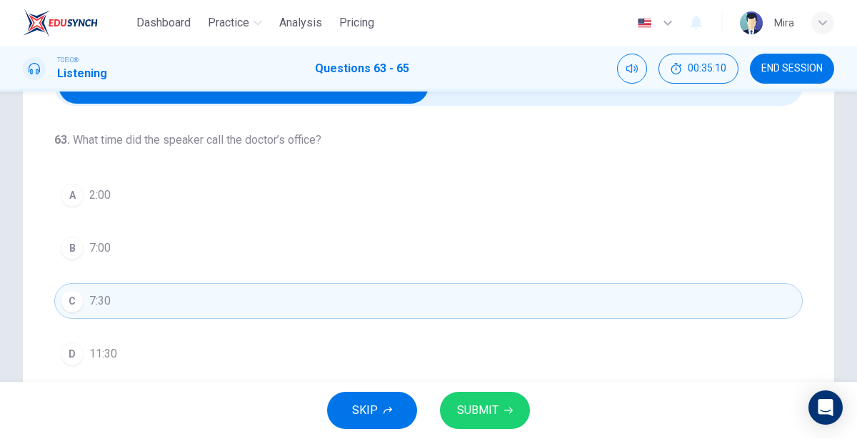
scroll to position [86, 0]
click at [469, 397] on button "SUBMIT" at bounding box center [485, 410] width 90 height 37
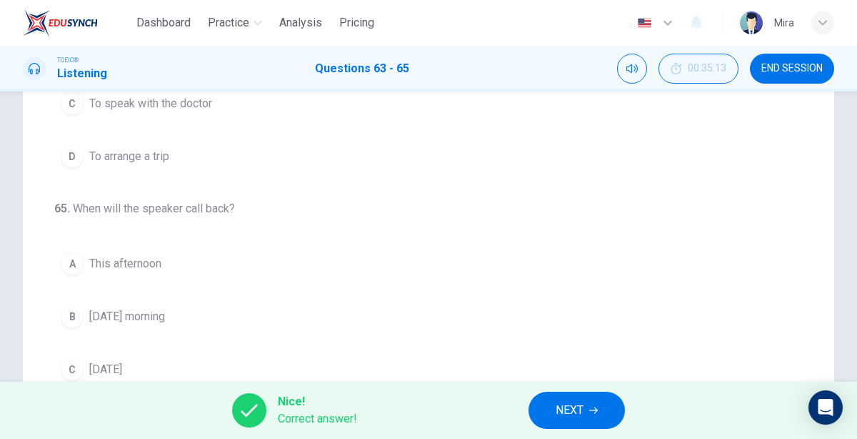
scroll to position [341, 0]
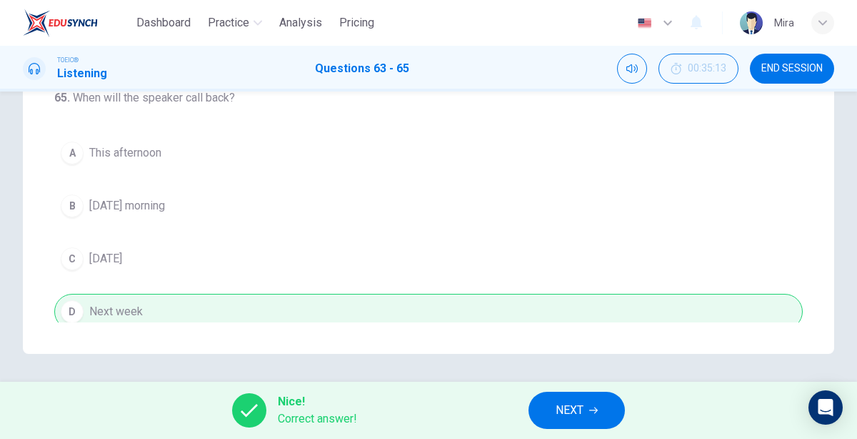
click at [575, 418] on span "NEXT" at bounding box center [570, 410] width 28 height 20
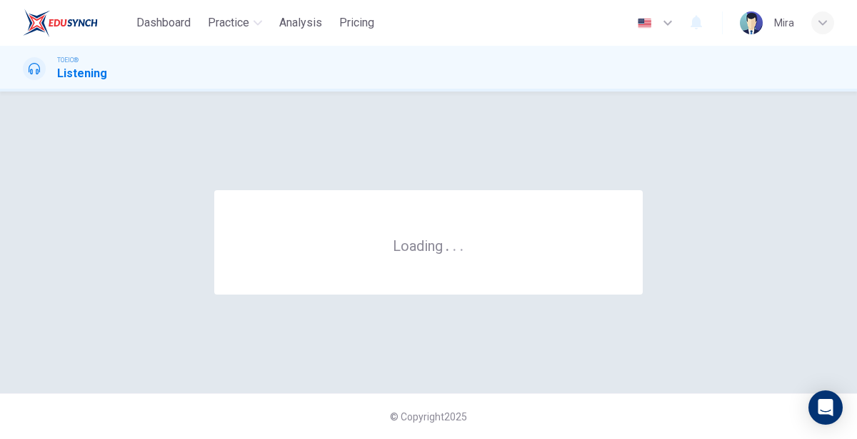
scroll to position [0, 0]
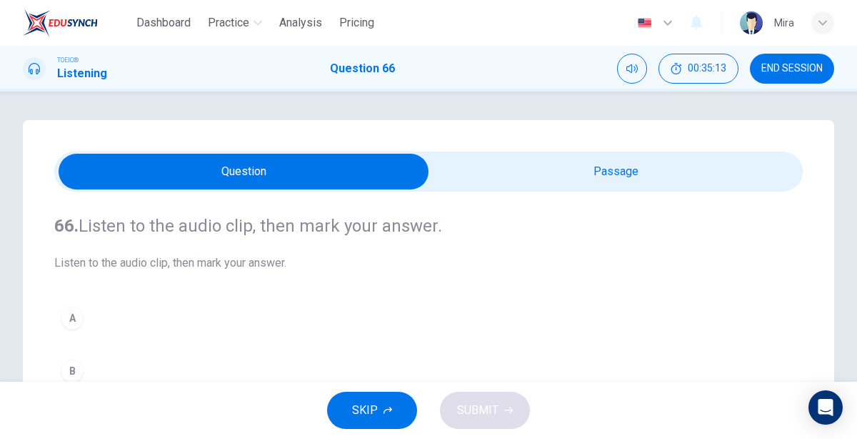
click at [539, 169] on input "checkbox" at bounding box center [243, 172] width 1123 height 36
checkbox input "true"
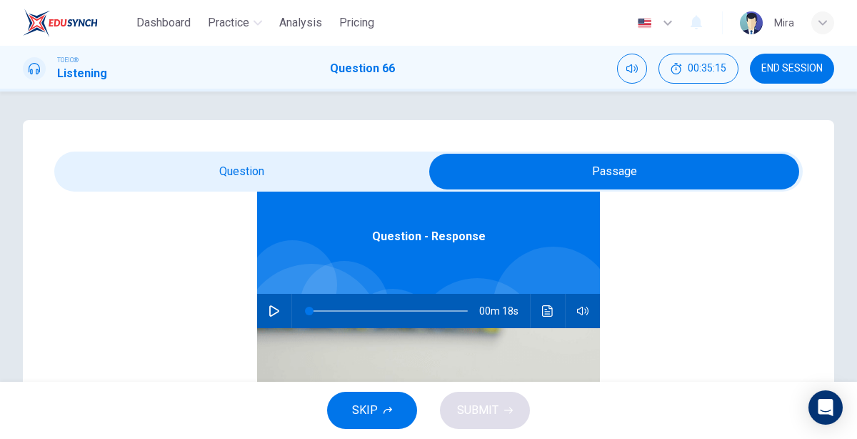
scroll to position [79, 0]
click at [269, 306] on icon "button" at bounding box center [274, 311] width 11 height 11
type input "4"
click at [274, 181] on input "checkbox" at bounding box center [614, 172] width 1123 height 36
checkbox input "false"
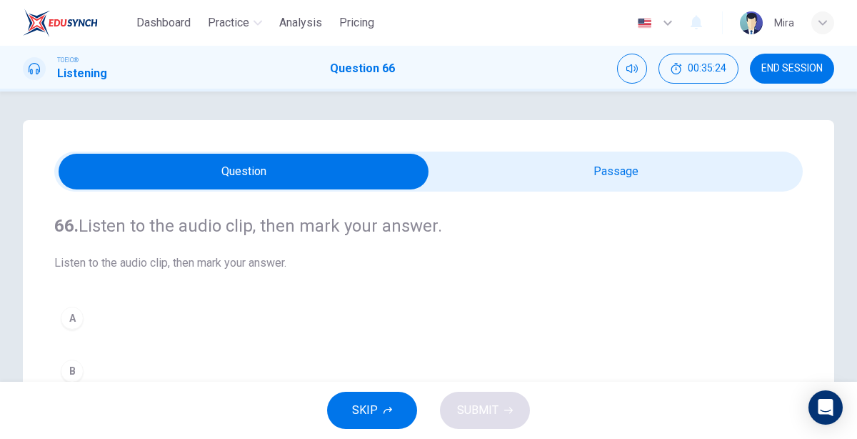
scroll to position [51, 0]
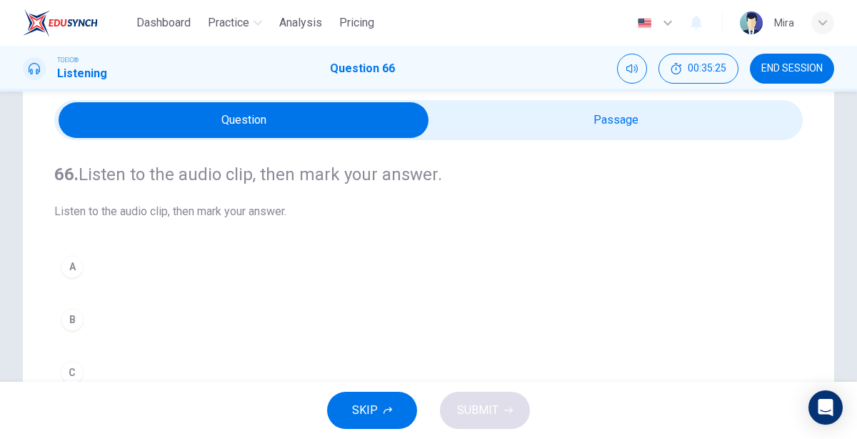
click at [64, 269] on div "A" at bounding box center [72, 266] width 23 height 23
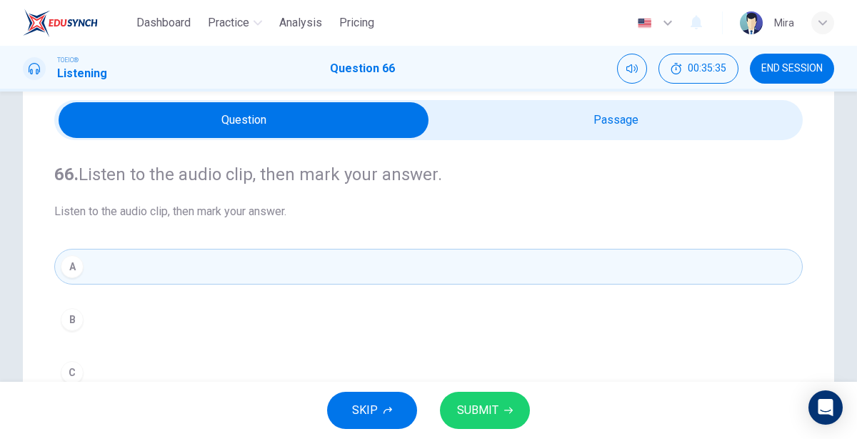
click at [474, 409] on span "SUBMIT" at bounding box center [477, 410] width 41 height 20
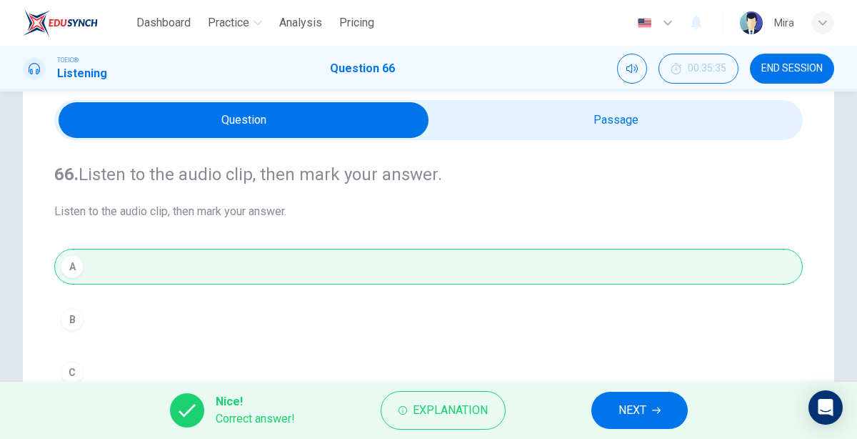
click at [627, 422] on button "NEXT" at bounding box center [640, 410] width 96 height 37
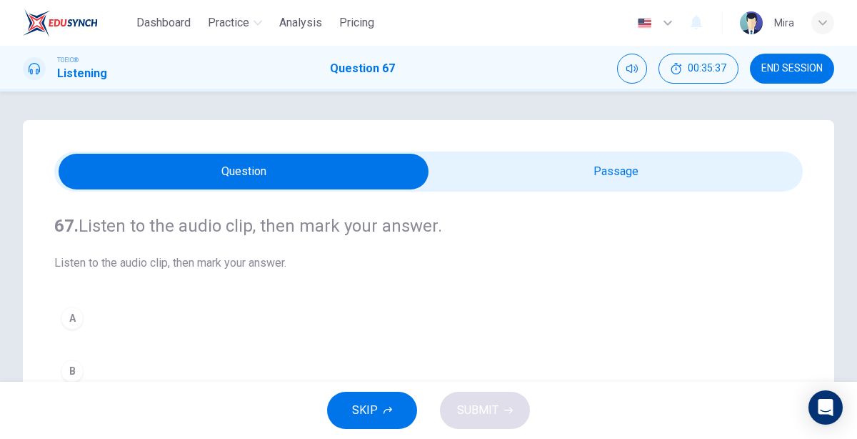
click at [587, 165] on input "checkbox" at bounding box center [243, 172] width 1123 height 36
checkbox input "true"
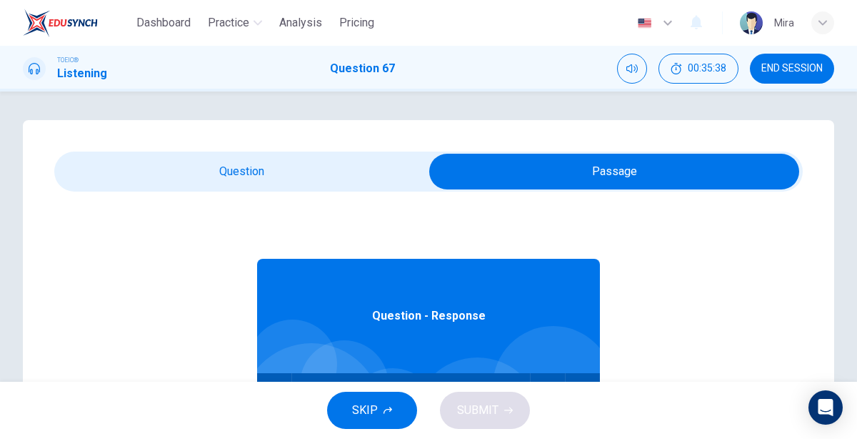
scroll to position [79, 0]
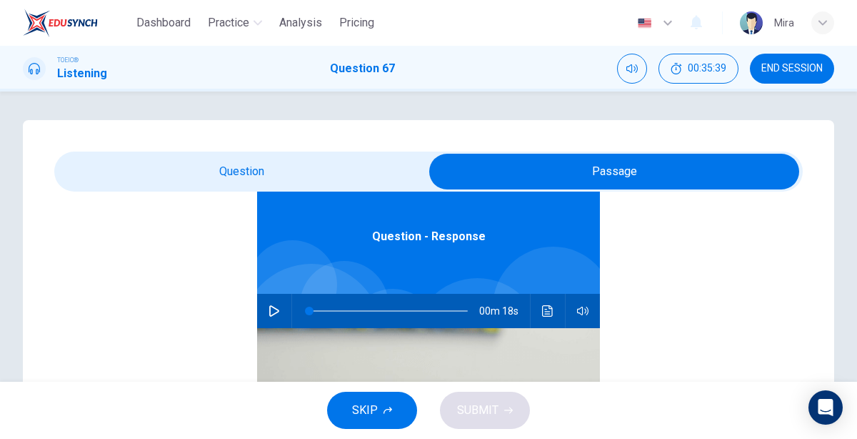
click at [274, 311] on icon "button" at bounding box center [274, 310] width 11 height 11
type input "4"
click at [244, 179] on input "checkbox" at bounding box center [614, 172] width 1123 height 36
checkbox input "false"
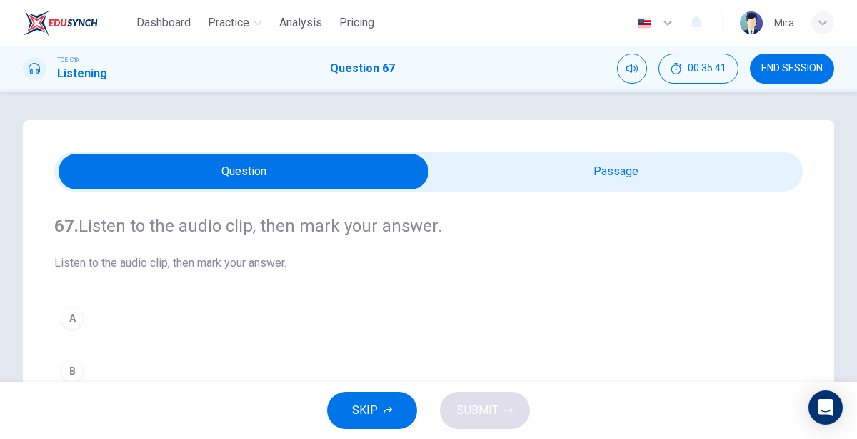
scroll to position [0, 0]
type input "94"
click at [479, 186] on input "checkbox" at bounding box center [243, 172] width 1123 height 36
checkbox input "true"
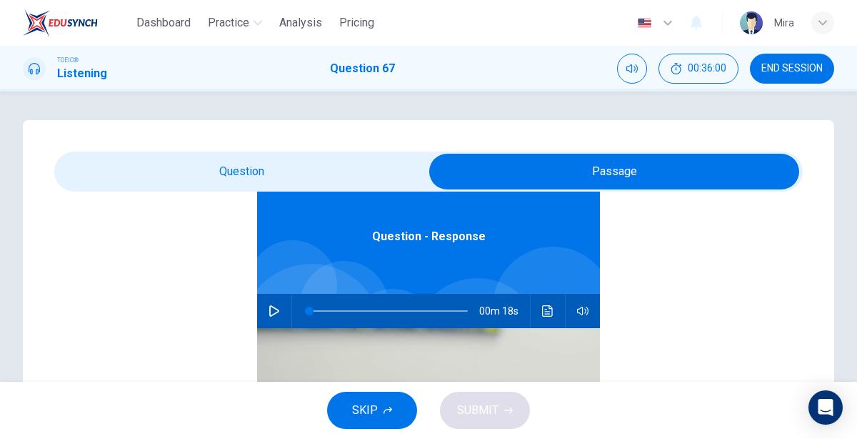
scroll to position [79, 0]
click at [269, 310] on icon "button" at bounding box center [274, 310] width 10 height 11
type input "9"
click at [203, 168] on input "checkbox" at bounding box center [614, 172] width 1123 height 36
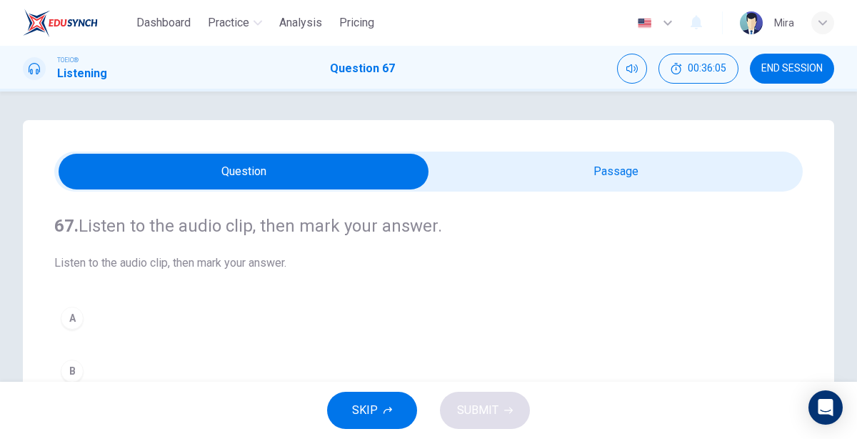
scroll to position [107, 0]
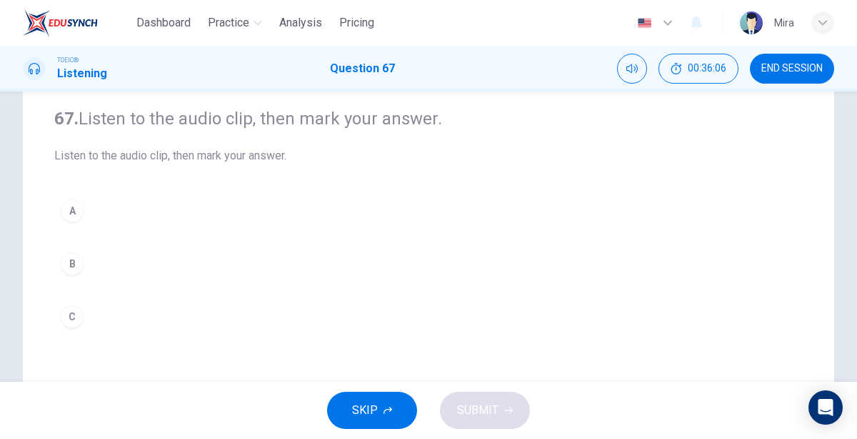
click at [83, 263] on div "B" at bounding box center [72, 263] width 23 height 23
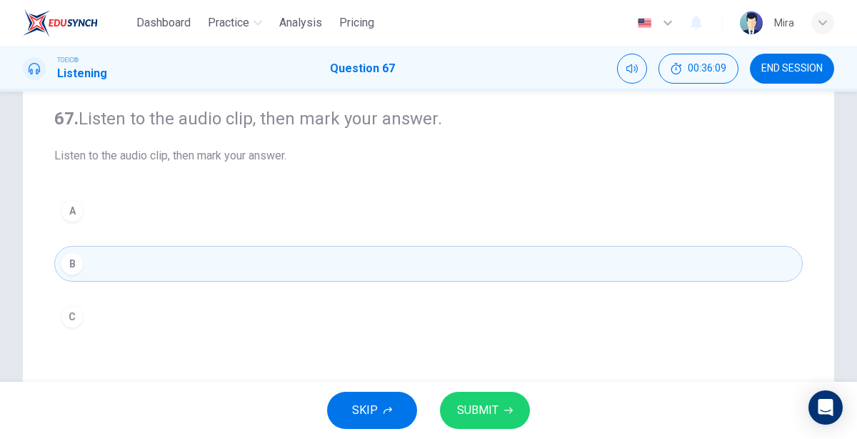
click at [460, 406] on span "SUBMIT" at bounding box center [477, 410] width 41 height 20
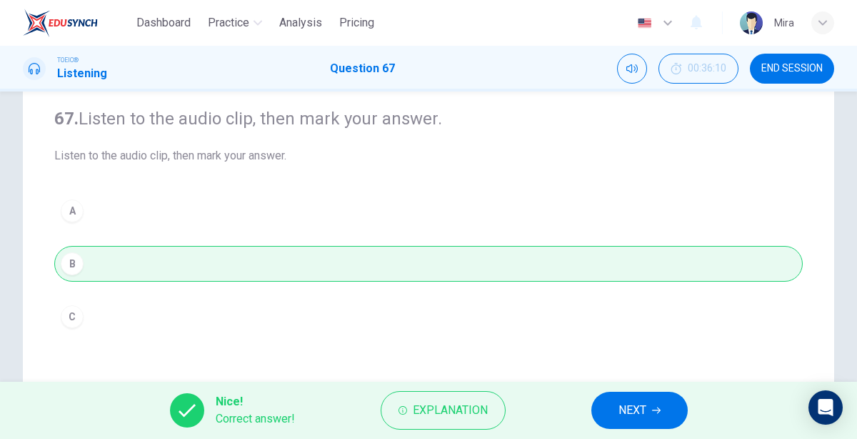
click at [625, 401] on span "NEXT" at bounding box center [633, 410] width 28 height 20
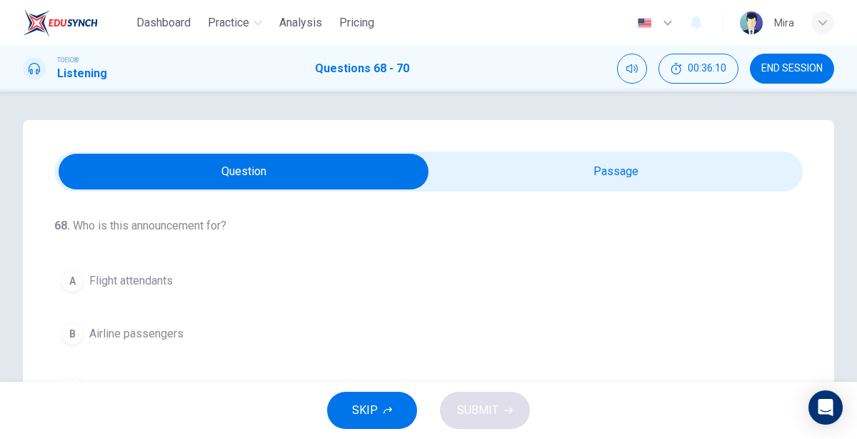
click at [517, 184] on input "checkbox" at bounding box center [243, 172] width 1123 height 36
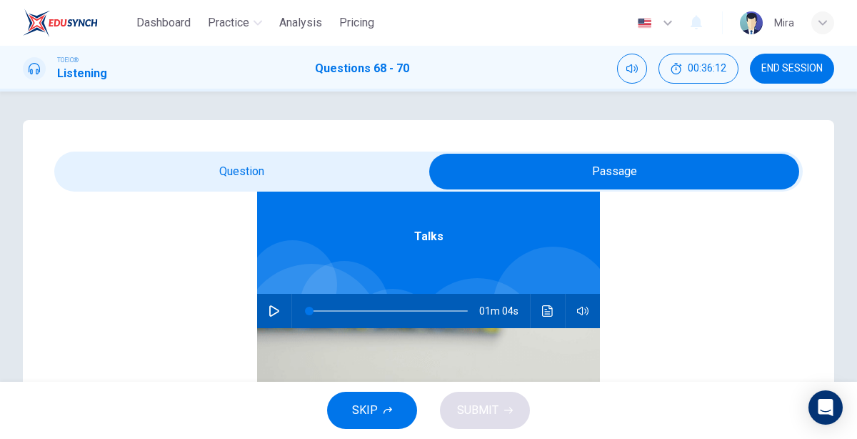
scroll to position [78, 0]
click at [277, 307] on icon "button" at bounding box center [274, 312] width 11 height 11
click at [287, 160] on input "checkbox" at bounding box center [614, 172] width 1123 height 36
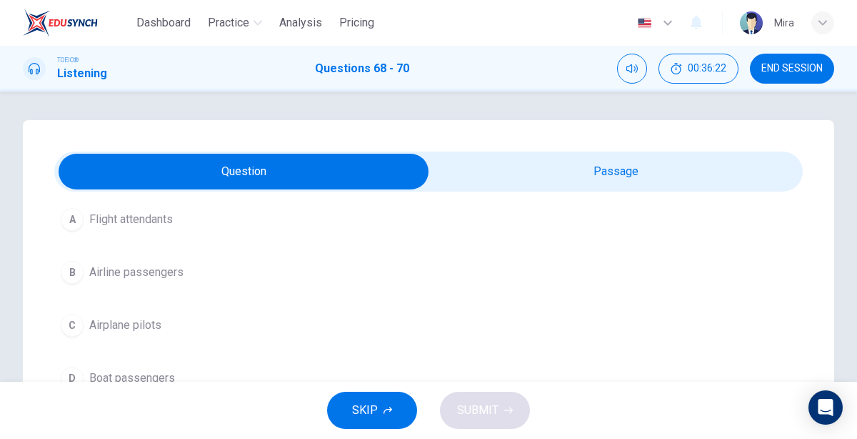
scroll to position [58, 0]
click at [173, 229] on span "Flight attendants" at bounding box center [131, 222] width 84 height 17
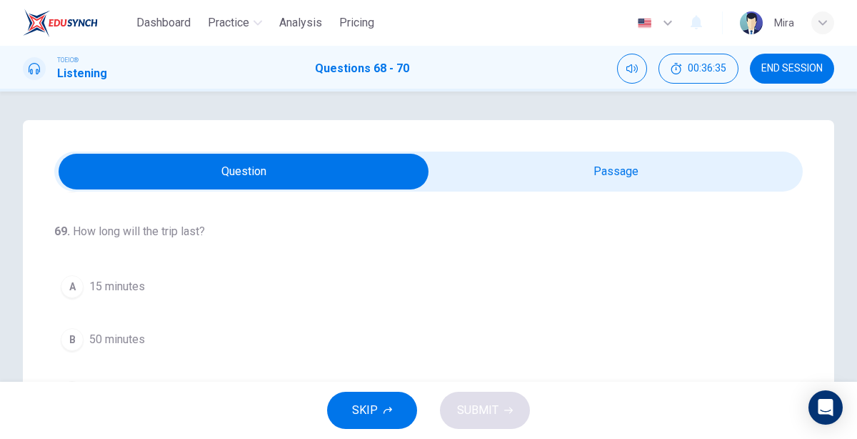
scroll to position [257, 0]
click at [131, 287] on span "15 minutes" at bounding box center [117, 289] width 56 height 17
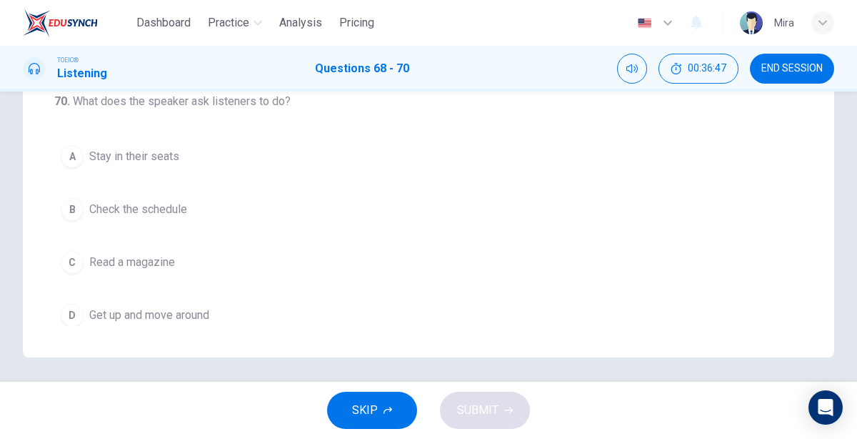
scroll to position [341, 0]
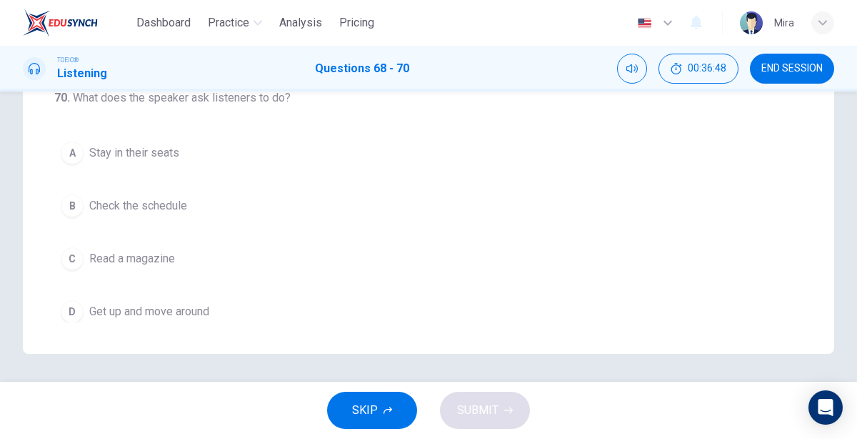
click at [127, 148] on span "Stay in their seats" at bounding box center [134, 152] width 90 height 17
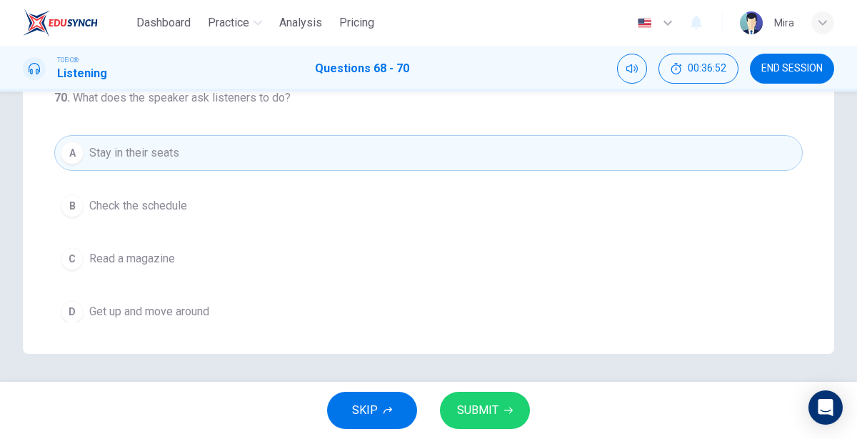
click at [487, 404] on span "SUBMIT" at bounding box center [477, 410] width 41 height 20
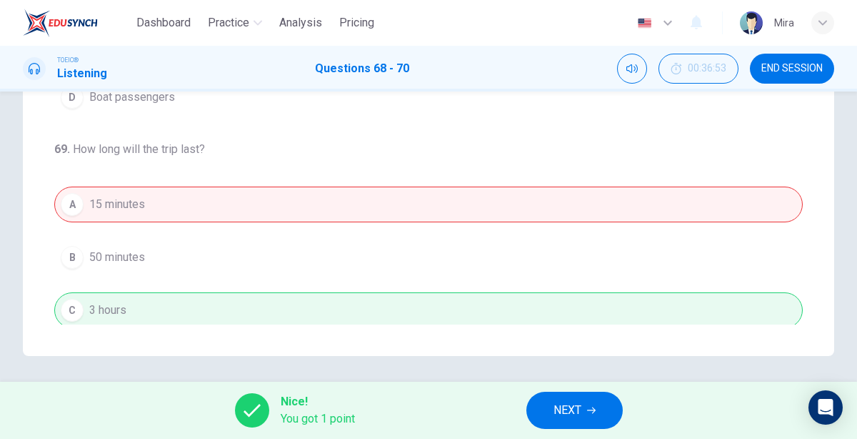
scroll to position [319, 0]
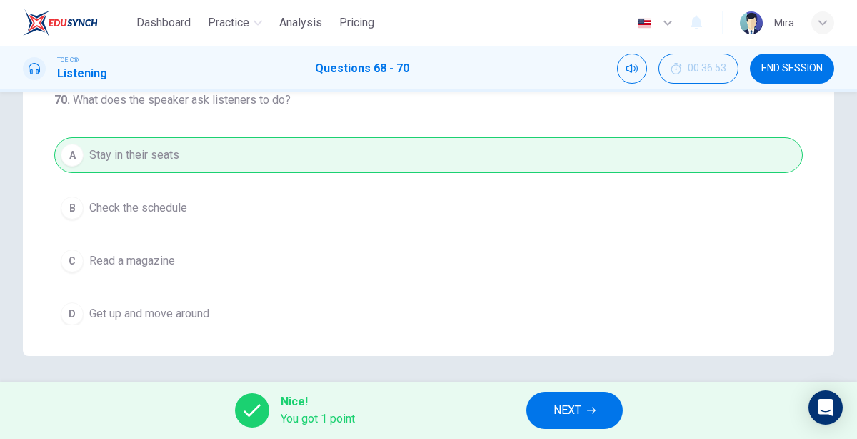
click at [547, 407] on button "NEXT" at bounding box center [575, 410] width 96 height 37
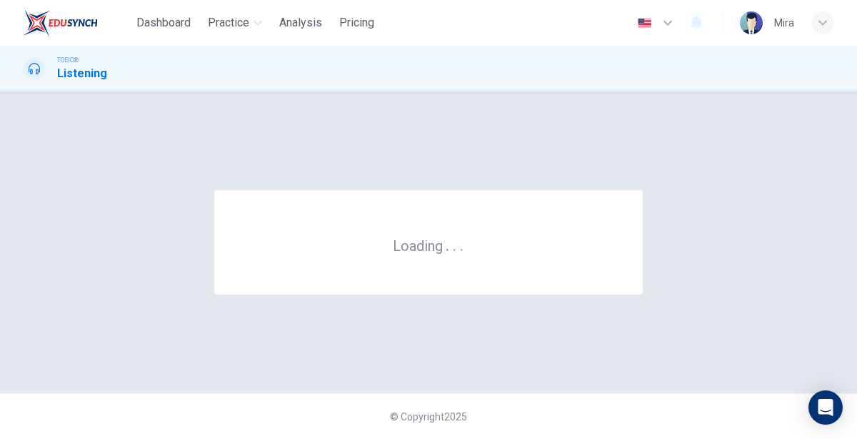
scroll to position [0, 0]
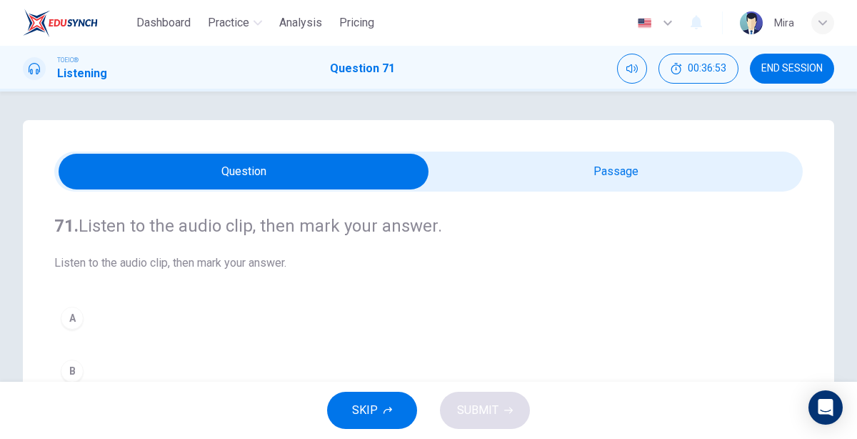
click at [516, 158] on input "checkbox" at bounding box center [243, 172] width 1123 height 36
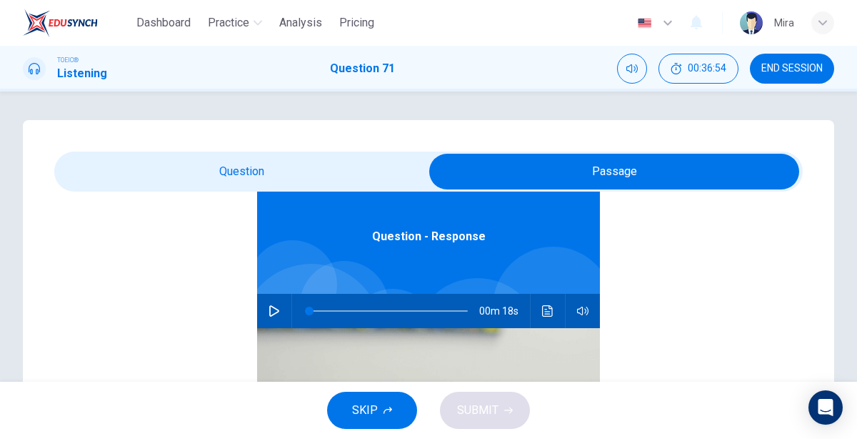
scroll to position [79, 0]
click at [272, 310] on icon "button" at bounding box center [274, 310] width 11 height 11
click at [212, 175] on input "checkbox" at bounding box center [614, 172] width 1123 height 36
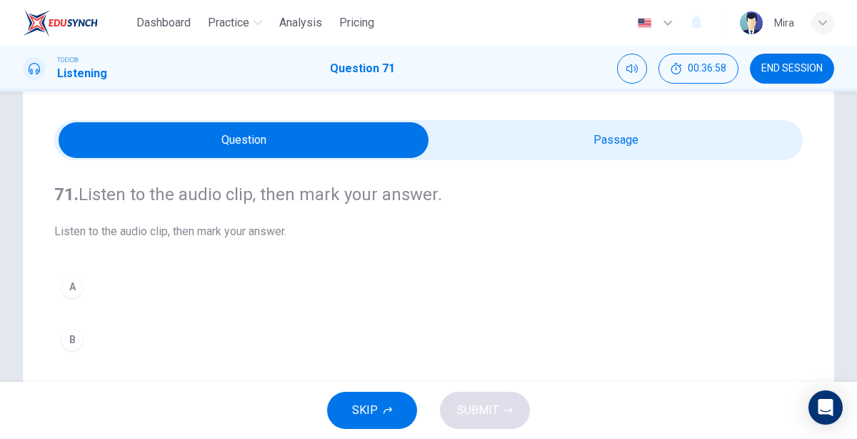
scroll to position [31, 0]
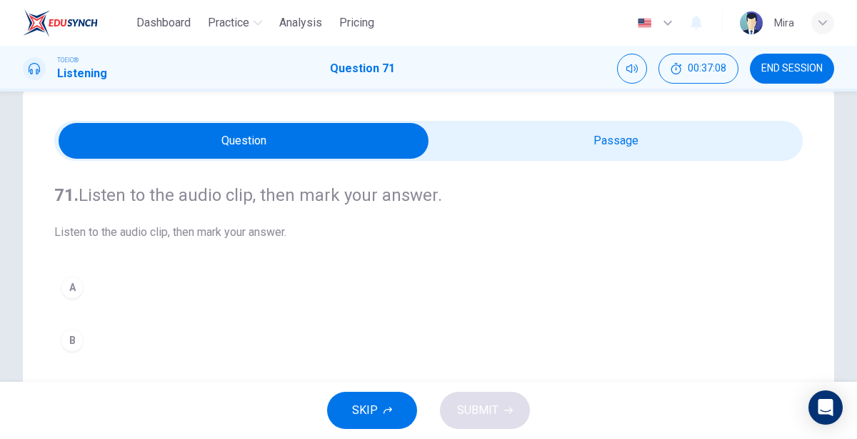
click at [107, 342] on button "B" at bounding box center [428, 340] width 749 height 36
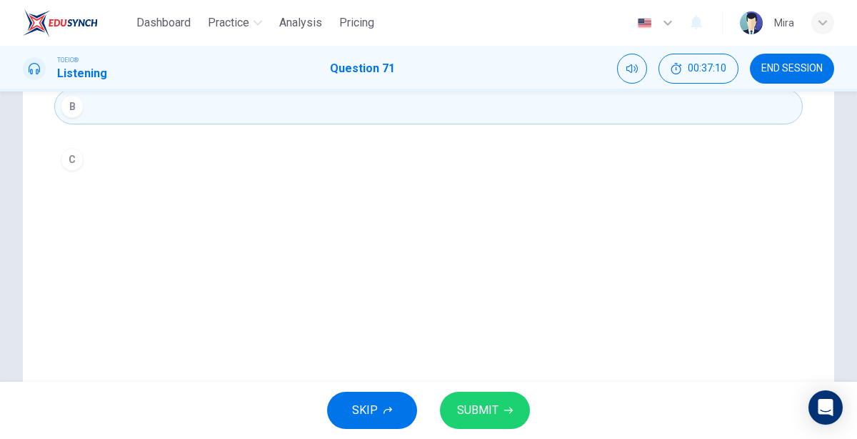
scroll to position [274, 0]
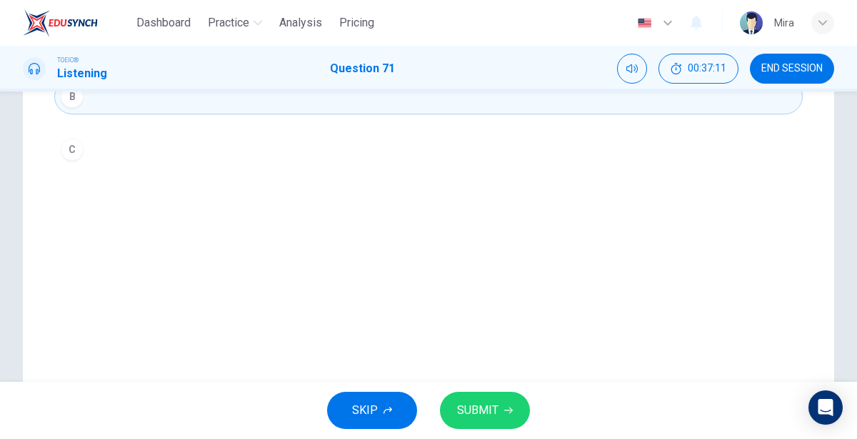
click at [517, 406] on button "SUBMIT" at bounding box center [485, 410] width 90 height 37
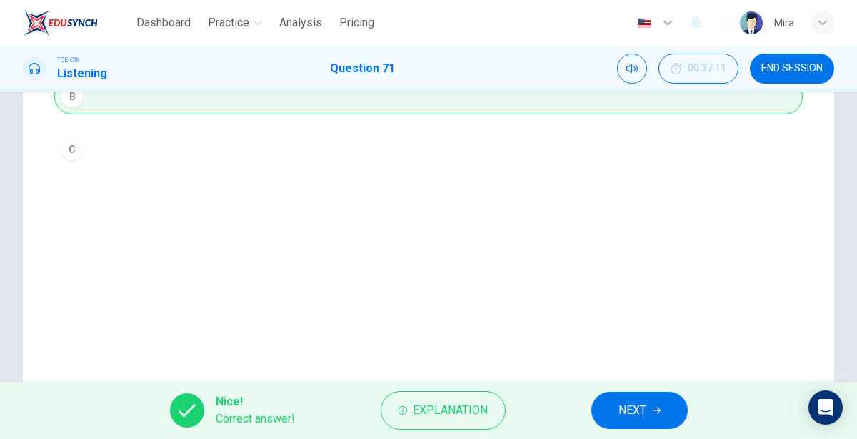
click at [615, 415] on button "NEXT" at bounding box center [640, 410] width 96 height 37
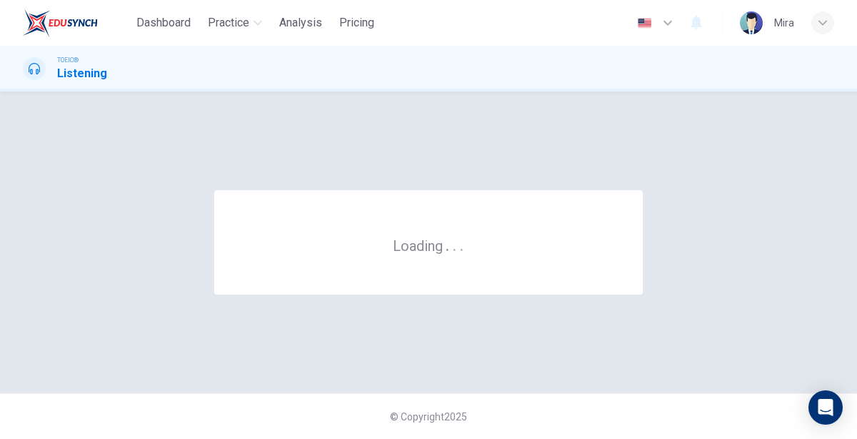
scroll to position [0, 0]
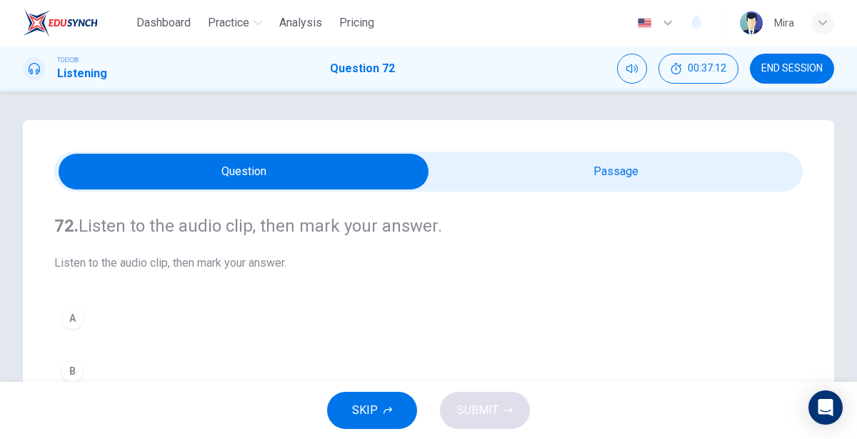
click at [611, 159] on input "checkbox" at bounding box center [243, 172] width 1123 height 36
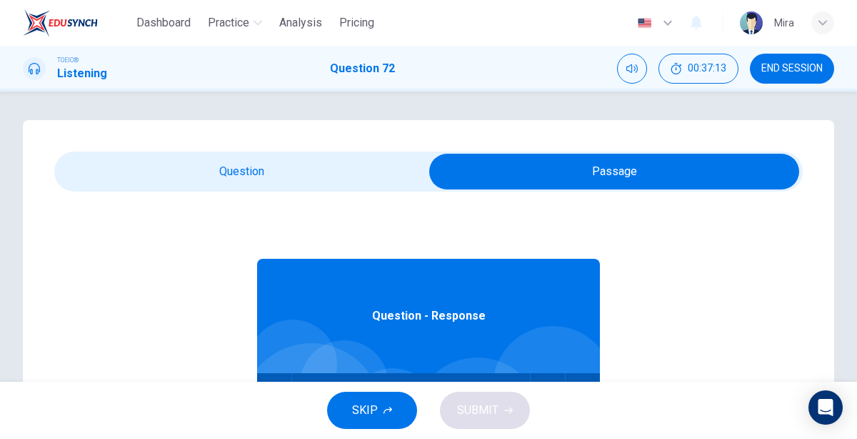
scroll to position [62, 0]
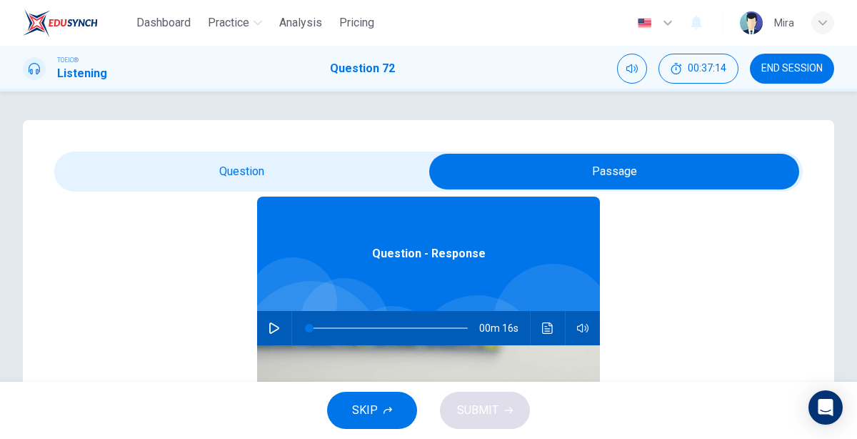
click at [269, 324] on icon "button" at bounding box center [274, 327] width 10 height 11
click at [229, 176] on input "checkbox" at bounding box center [614, 172] width 1123 height 36
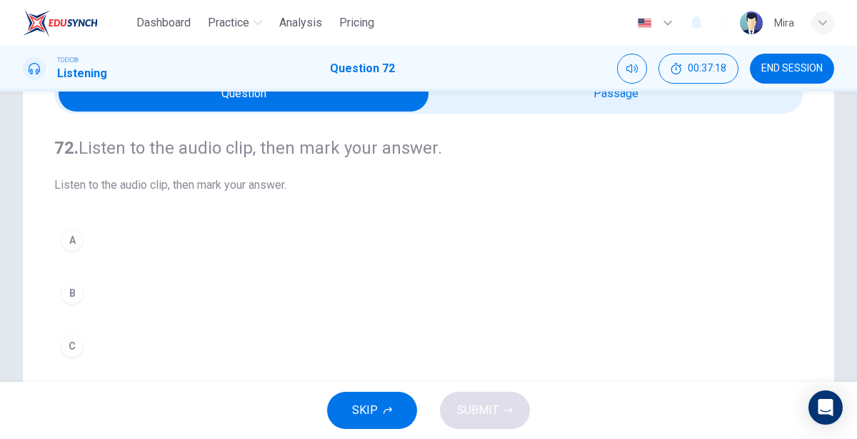
scroll to position [79, 0]
click at [74, 247] on div "A" at bounding box center [72, 239] width 23 height 23
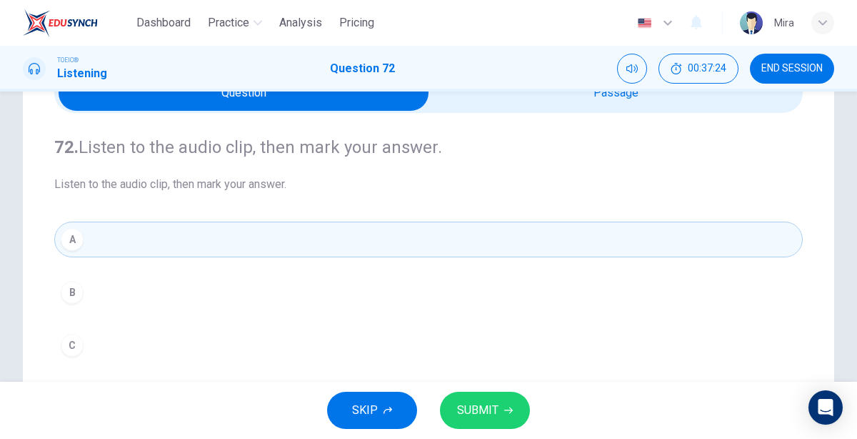
click at [454, 402] on button "SUBMIT" at bounding box center [485, 410] width 90 height 37
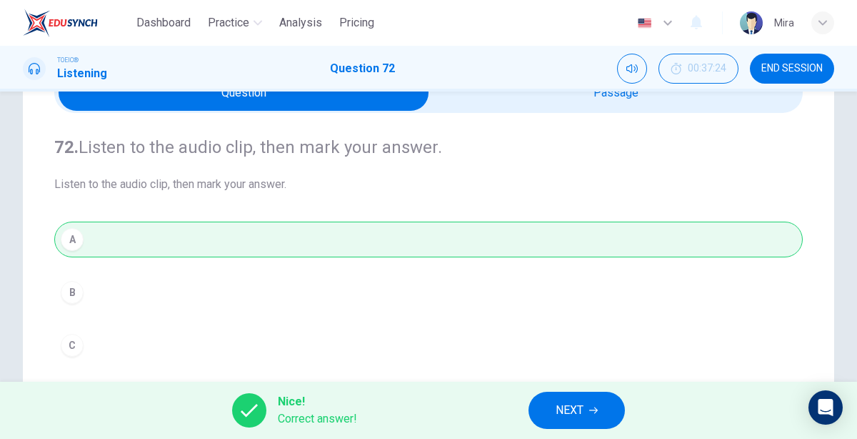
click at [577, 410] on span "NEXT" at bounding box center [570, 410] width 28 height 20
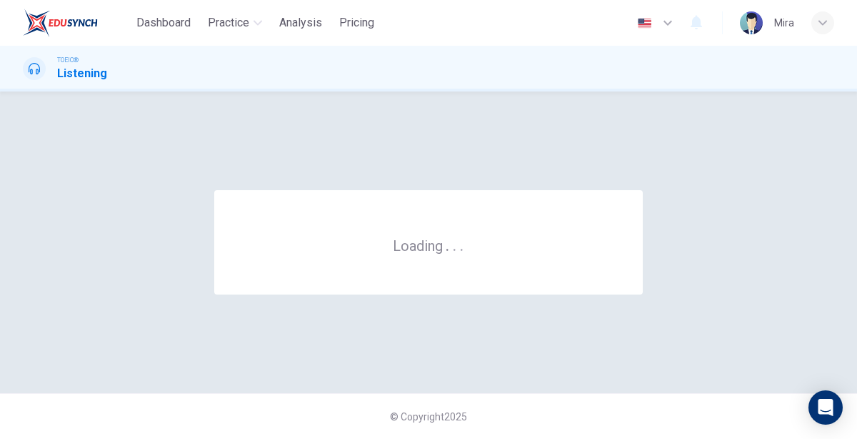
scroll to position [0, 0]
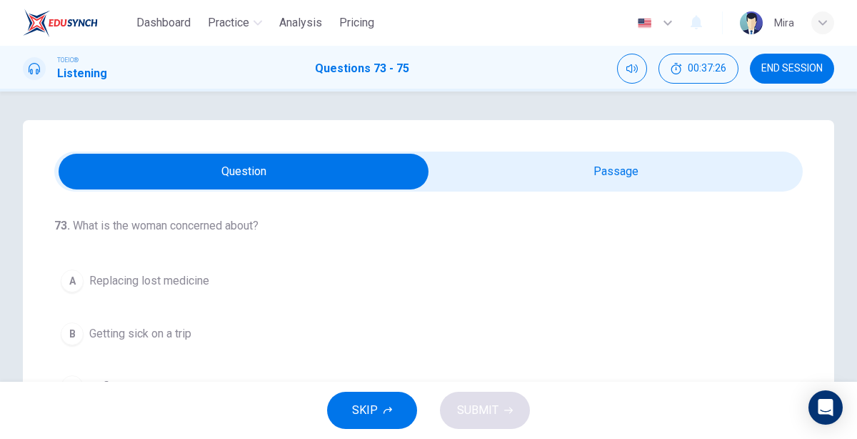
click at [606, 174] on input "checkbox" at bounding box center [243, 172] width 1123 height 36
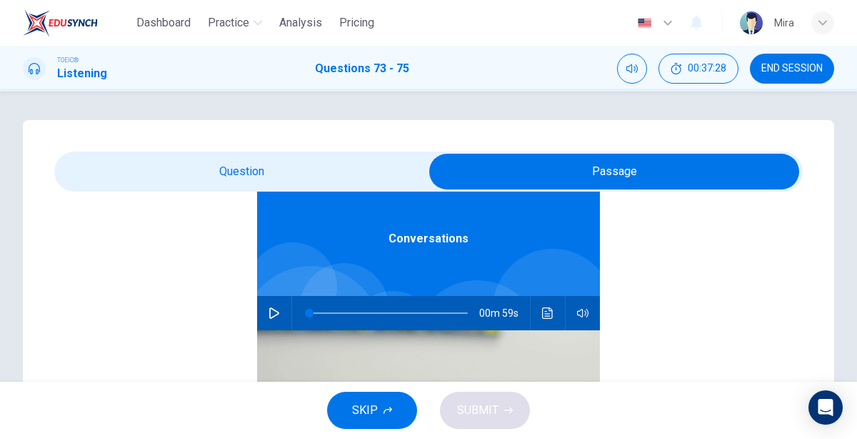
scroll to position [79, 0]
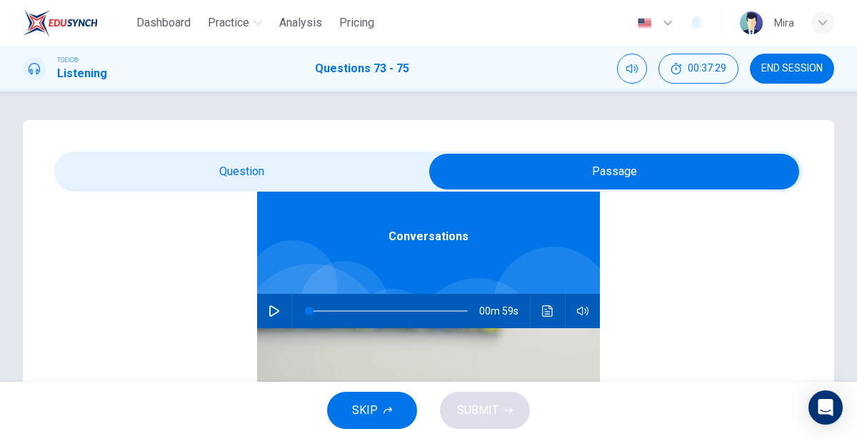
click at [270, 313] on icon "button" at bounding box center [274, 310] width 10 height 11
click at [294, 158] on input "checkbox" at bounding box center [614, 172] width 1123 height 36
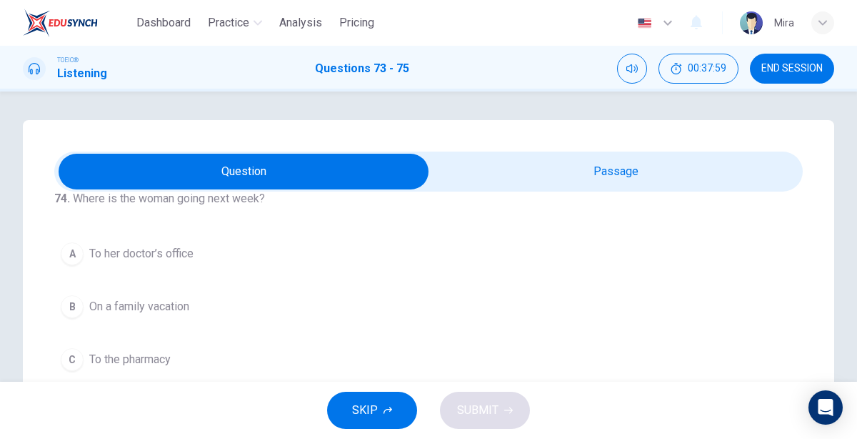
scroll to position [292, 0]
click at [156, 316] on button "B On a family vacation" at bounding box center [428, 307] width 749 height 36
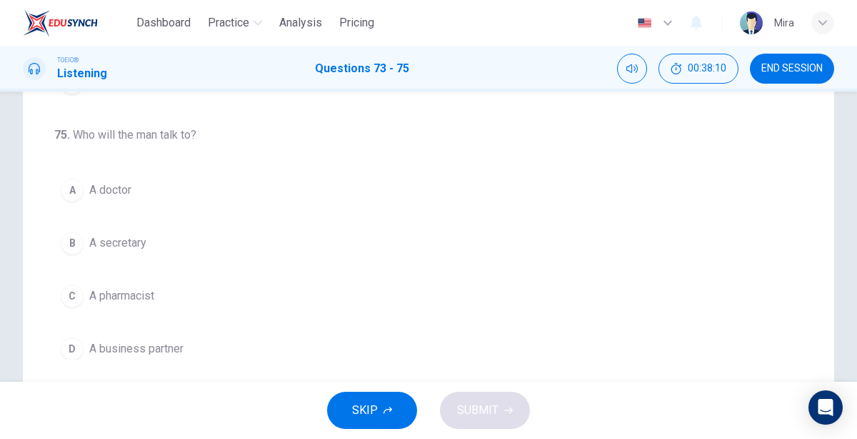
scroll to position [301, 0]
click at [161, 289] on button "C A pharmacist" at bounding box center [428, 299] width 749 height 36
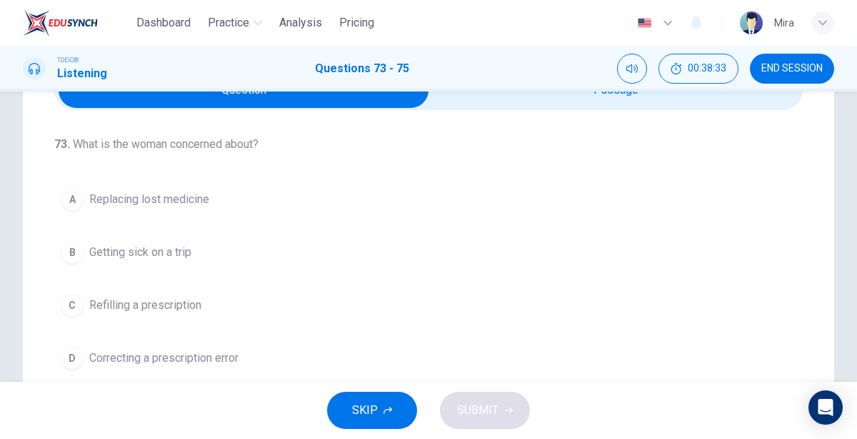
scroll to position [0, 0]
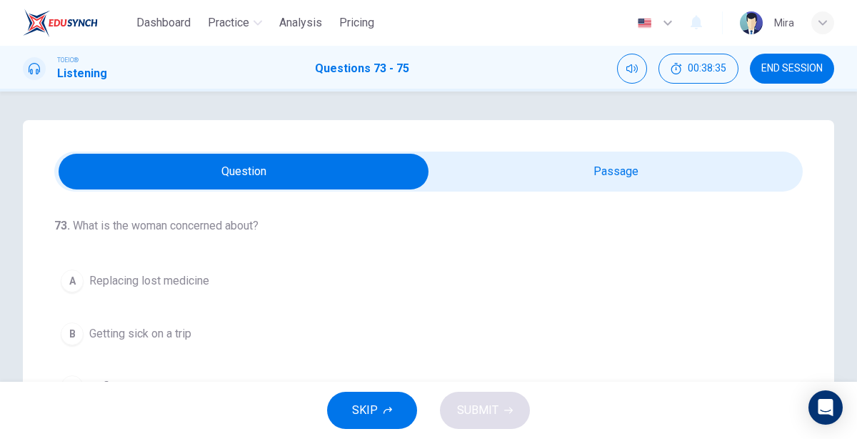
click at [572, 166] on input "checkbox" at bounding box center [243, 172] width 1123 height 36
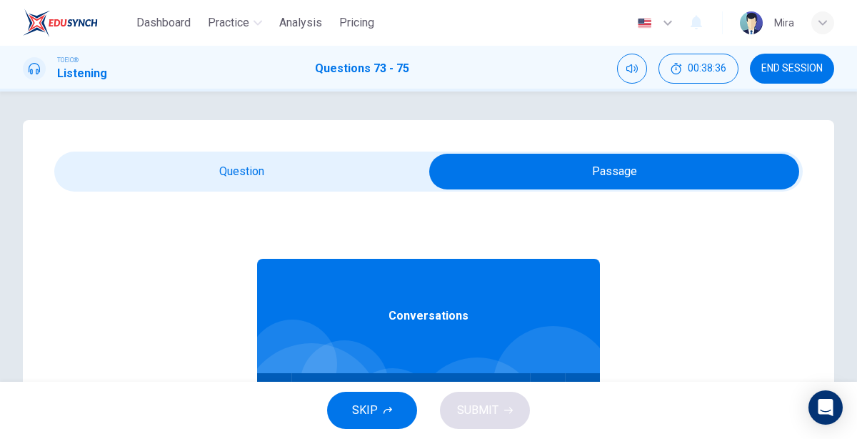
scroll to position [79, 0]
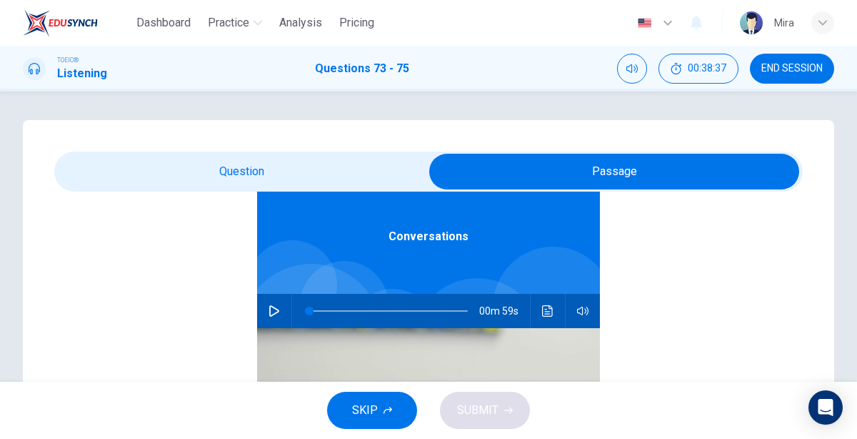
click at [270, 311] on icon "button" at bounding box center [274, 310] width 10 height 11
click at [237, 179] on input "checkbox" at bounding box center [614, 172] width 1123 height 36
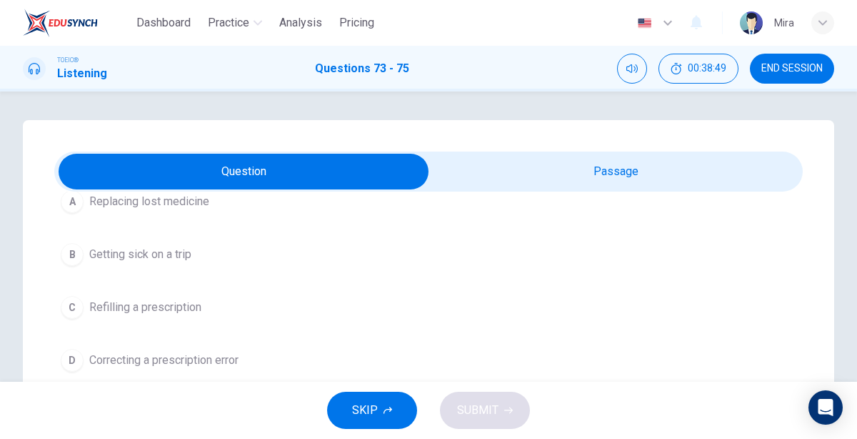
click at [179, 299] on span "Refilling a prescription" at bounding box center [145, 307] width 112 height 17
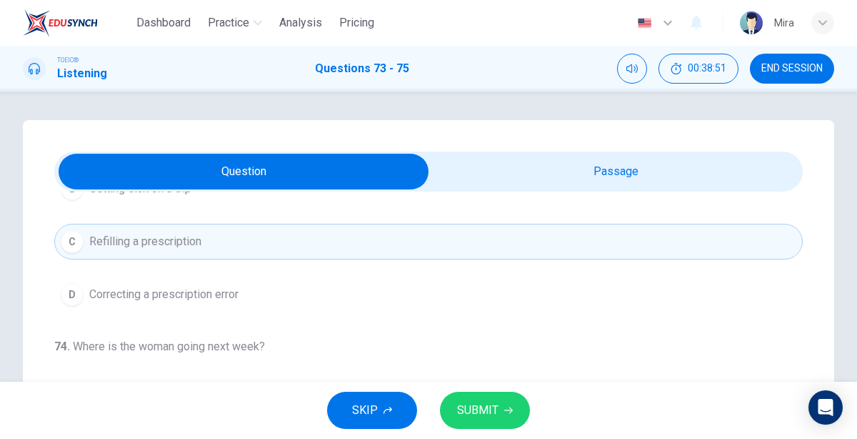
scroll to position [214, 0]
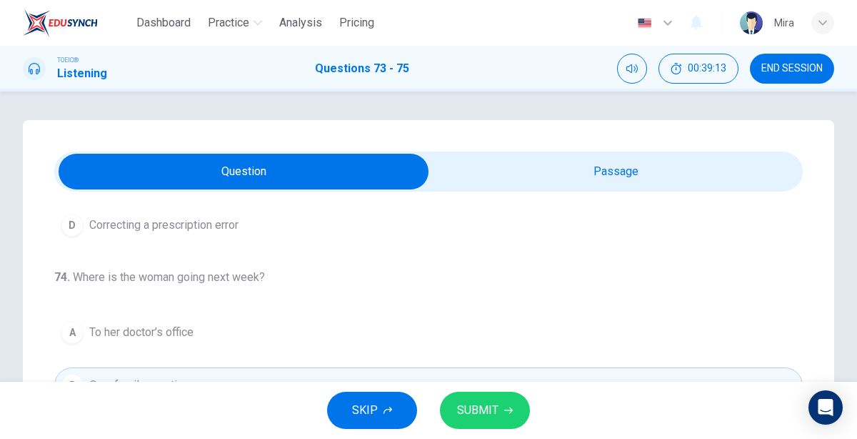
click at [462, 412] on span "SUBMIT" at bounding box center [477, 410] width 41 height 20
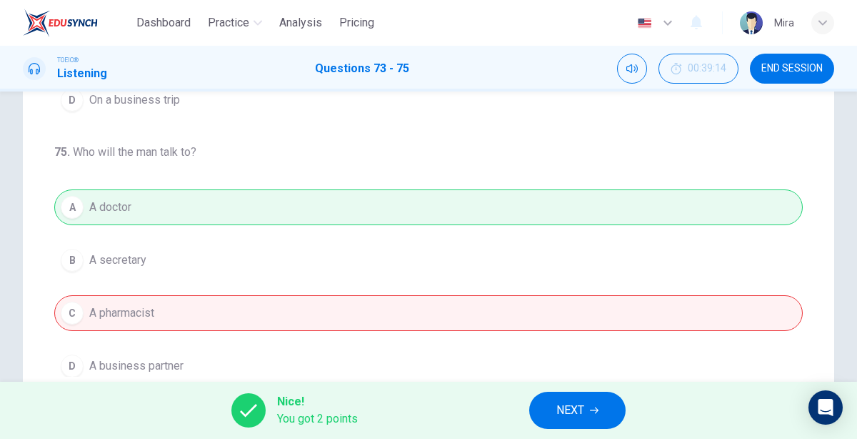
scroll to position [292, 0]
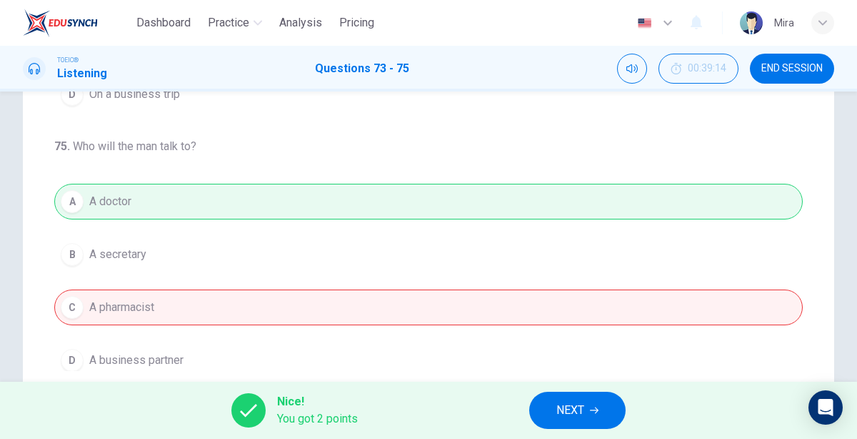
click at [570, 417] on span "NEXT" at bounding box center [571, 410] width 28 height 20
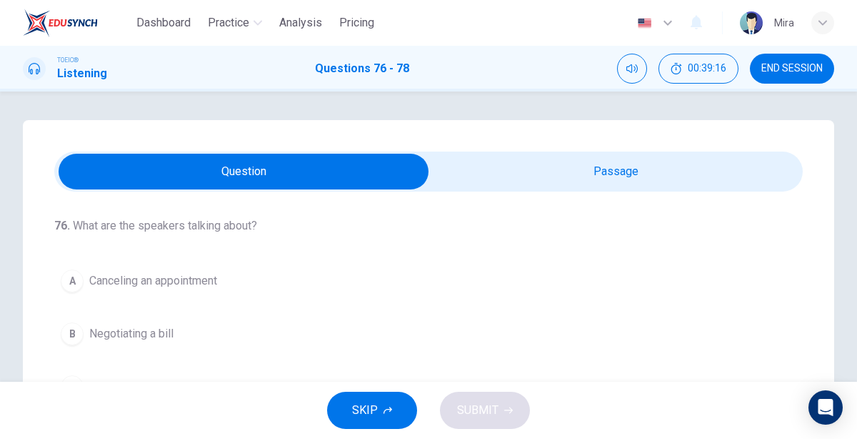
click at [529, 157] on input "checkbox" at bounding box center [243, 172] width 1123 height 36
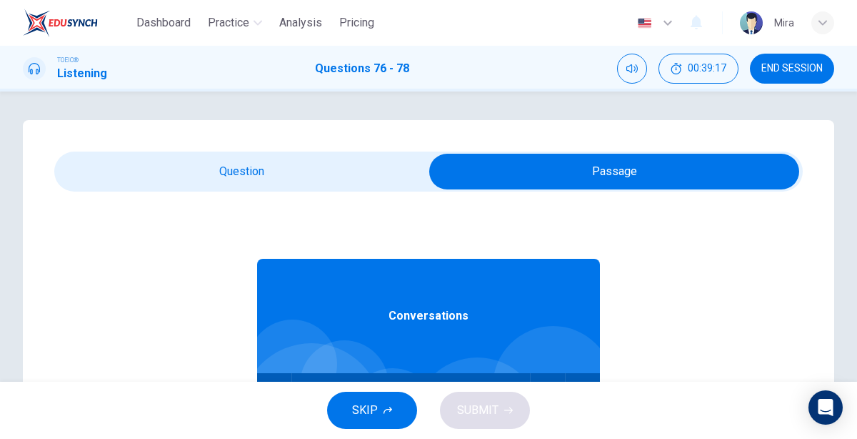
scroll to position [58, 0]
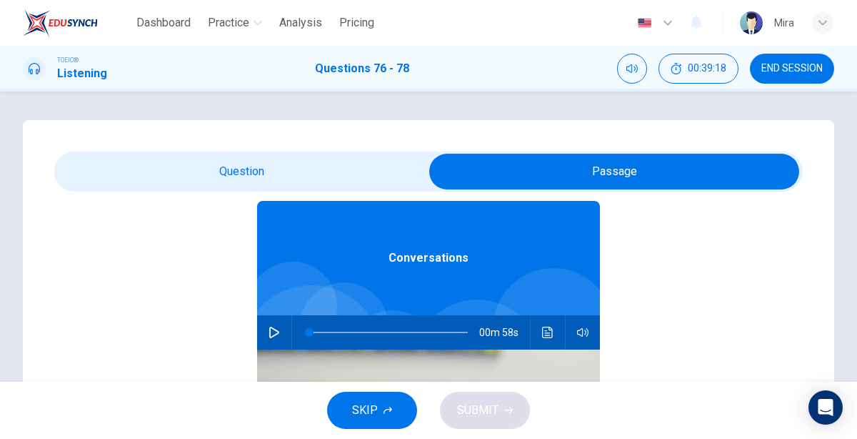
click at [271, 330] on icon "button" at bounding box center [274, 332] width 11 height 11
click at [225, 184] on input "checkbox" at bounding box center [614, 172] width 1123 height 36
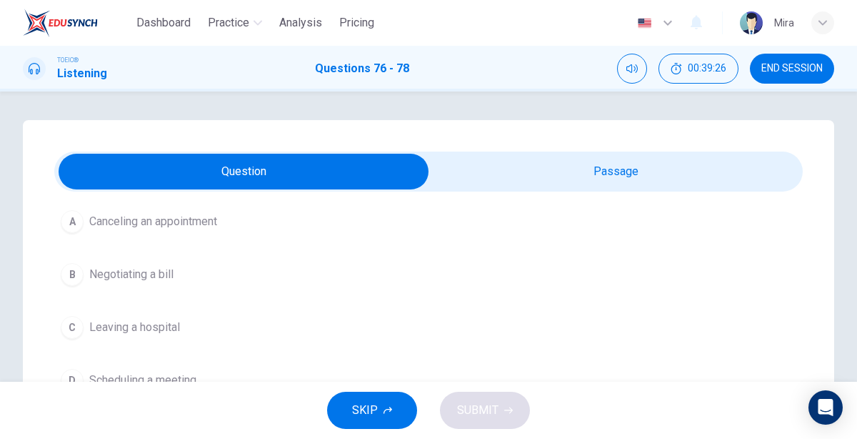
scroll to position [75, 0]
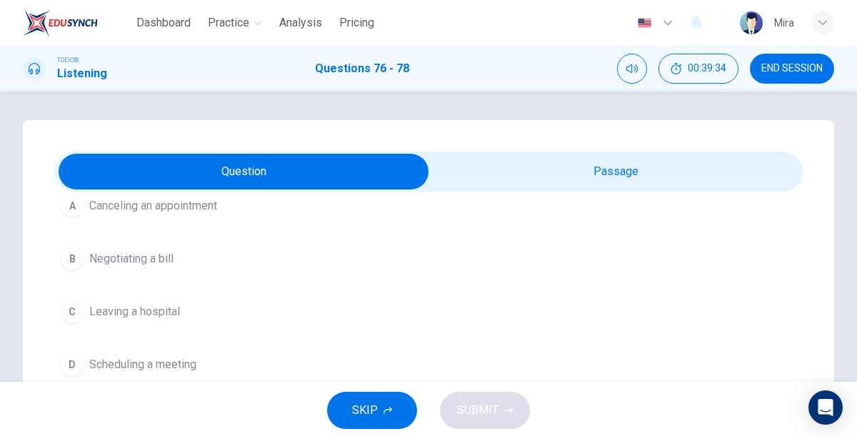
click at [120, 206] on span "Canceling an appointment" at bounding box center [153, 205] width 128 height 17
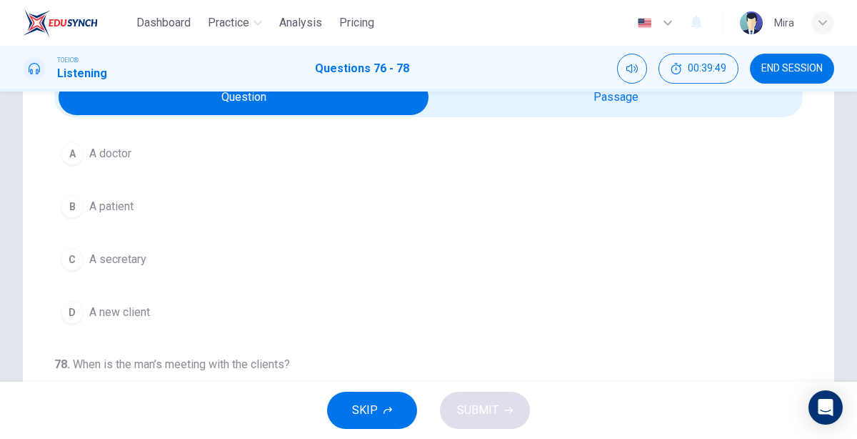
scroll to position [74, 0]
click at [150, 257] on button "C A secretary" at bounding box center [428, 260] width 749 height 36
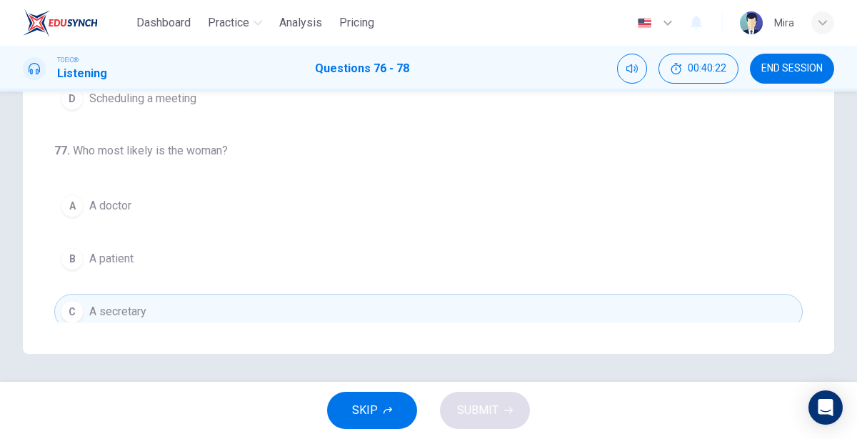
scroll to position [0, 0]
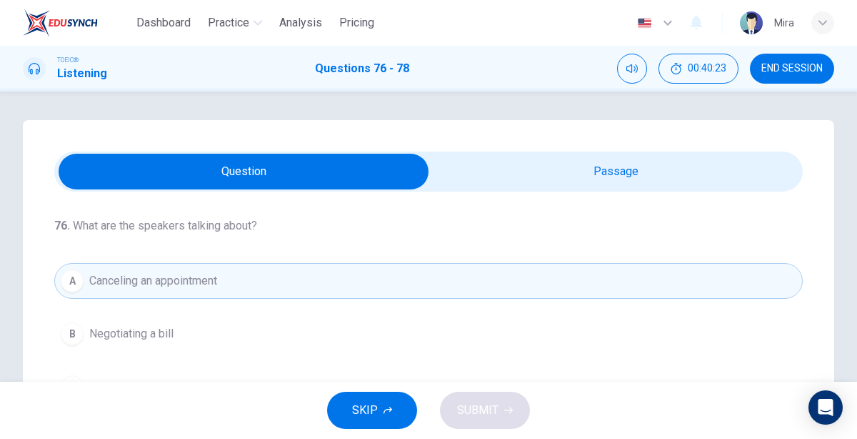
click at [542, 175] on input "checkbox" at bounding box center [243, 172] width 1123 height 36
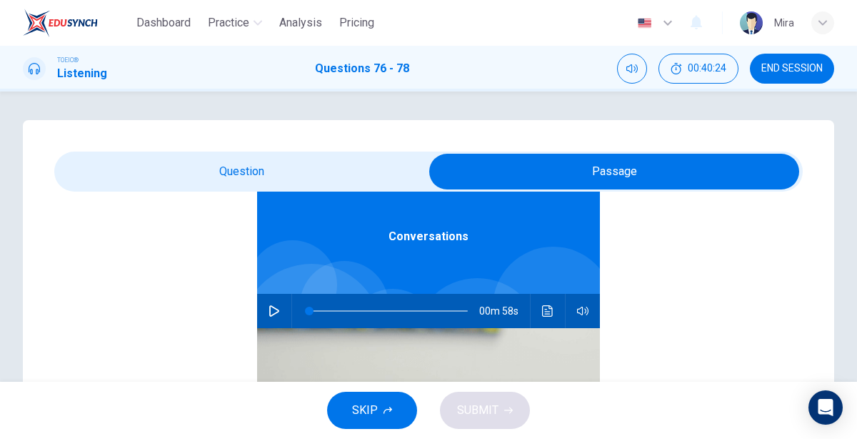
scroll to position [79, 0]
click at [274, 312] on icon "button" at bounding box center [274, 311] width 11 height 11
click at [237, 181] on input "checkbox" at bounding box center [614, 172] width 1123 height 36
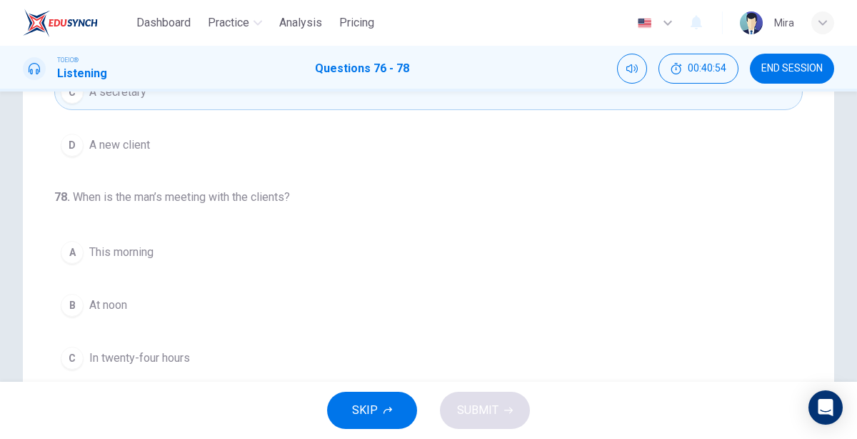
scroll to position [287, 0]
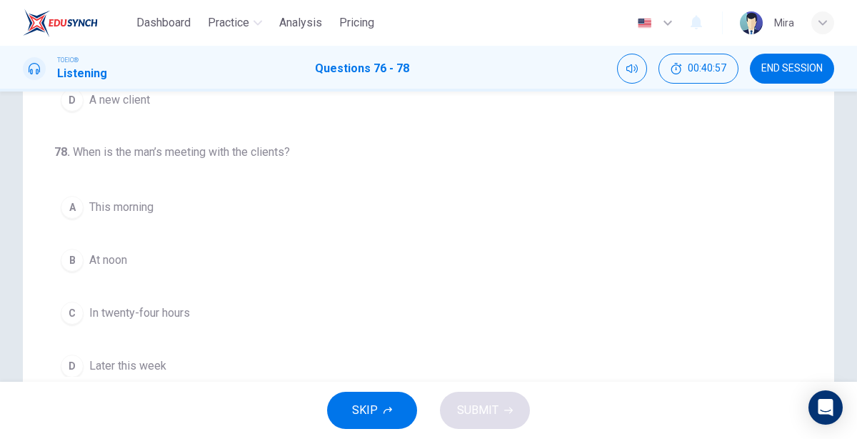
click at [134, 249] on button "B At noon" at bounding box center [428, 260] width 749 height 36
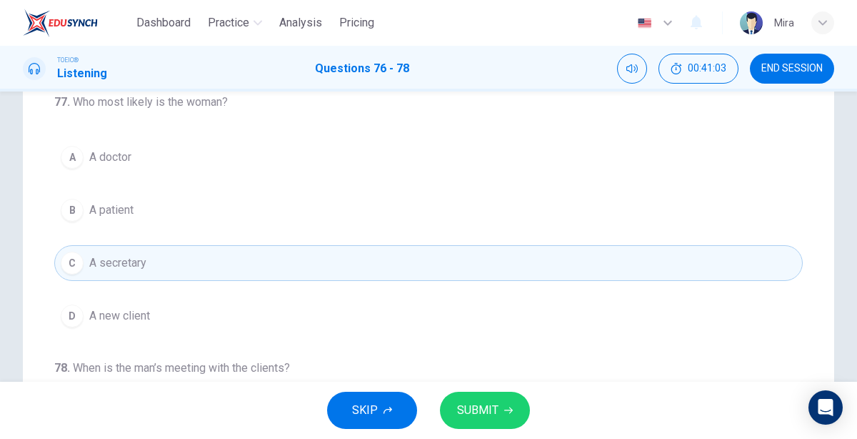
scroll to position [0, 0]
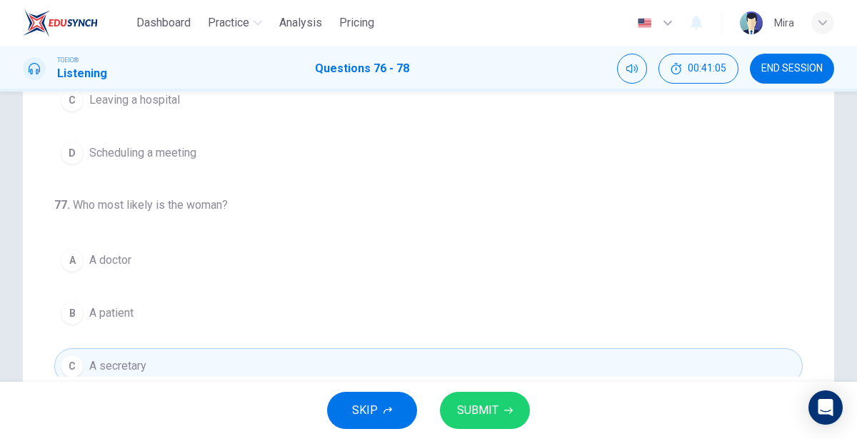
click at [462, 401] on span "SUBMIT" at bounding box center [477, 410] width 41 height 20
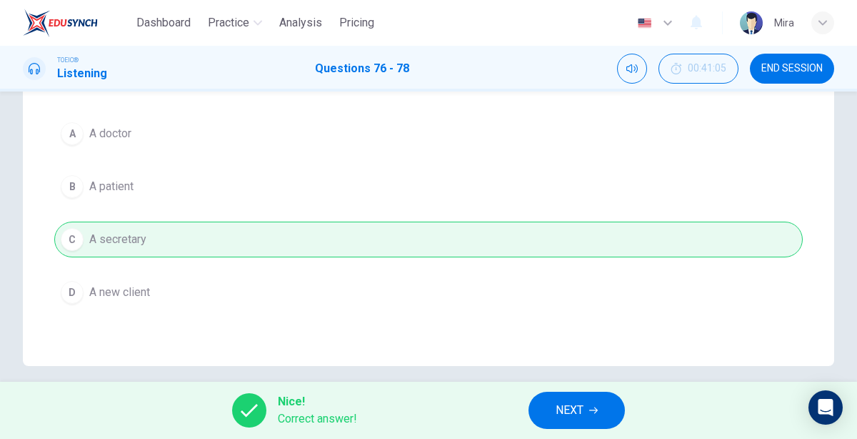
scroll to position [81, 0]
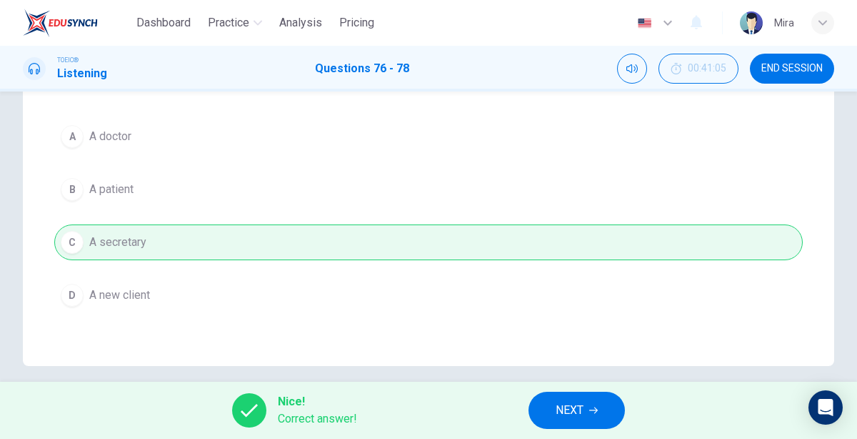
click at [559, 414] on span "NEXT" at bounding box center [570, 410] width 28 height 20
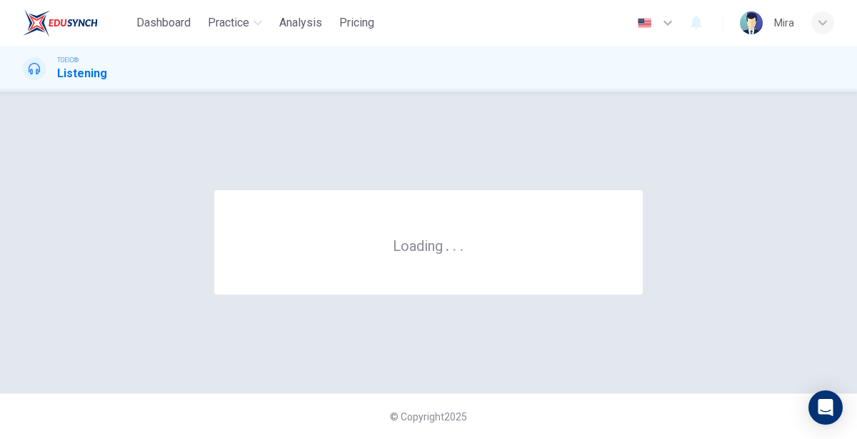
scroll to position [0, 0]
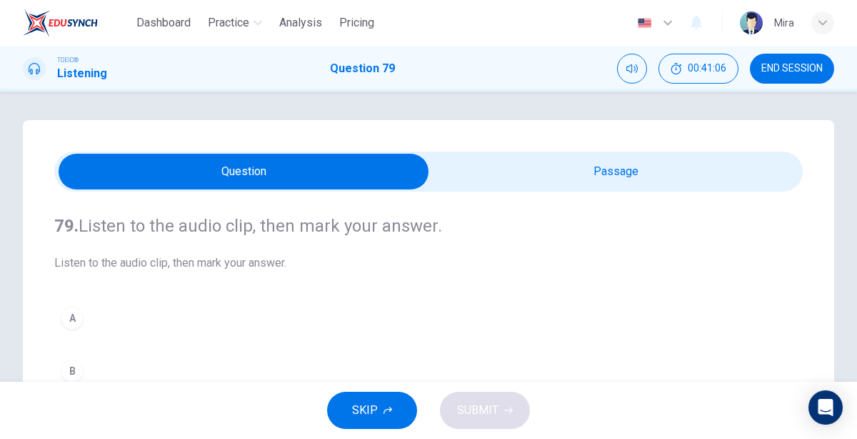
click at [504, 174] on input "checkbox" at bounding box center [243, 172] width 1123 height 36
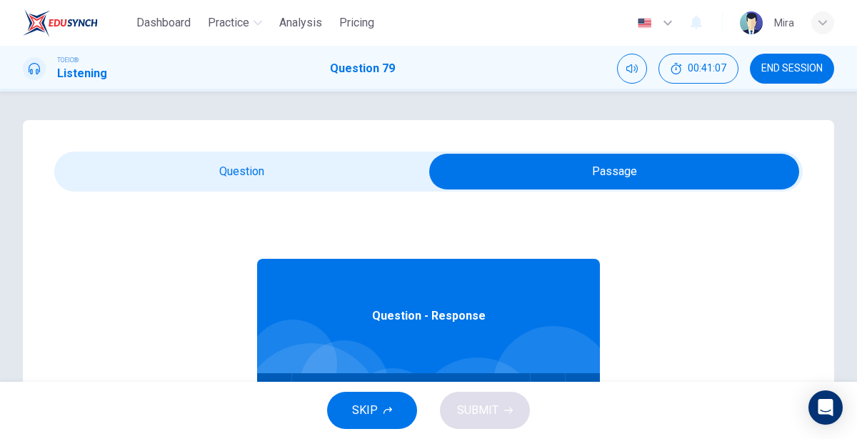
scroll to position [25, 0]
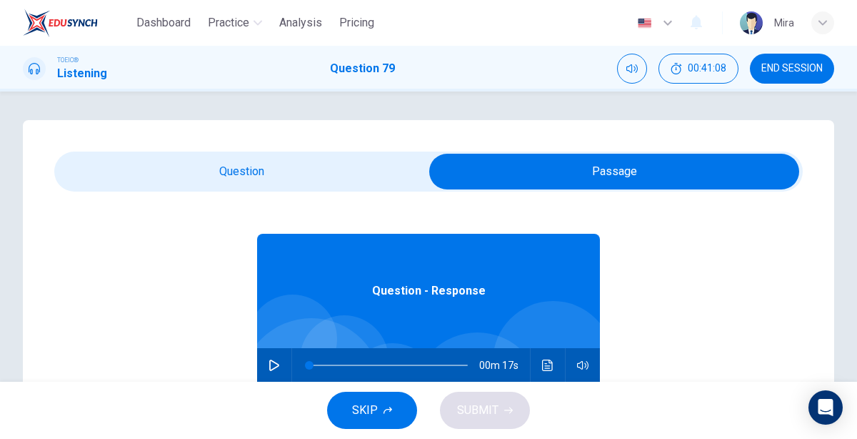
click at [271, 369] on icon "button" at bounding box center [274, 364] width 10 height 11
click at [317, 173] on input "checkbox" at bounding box center [614, 172] width 1123 height 36
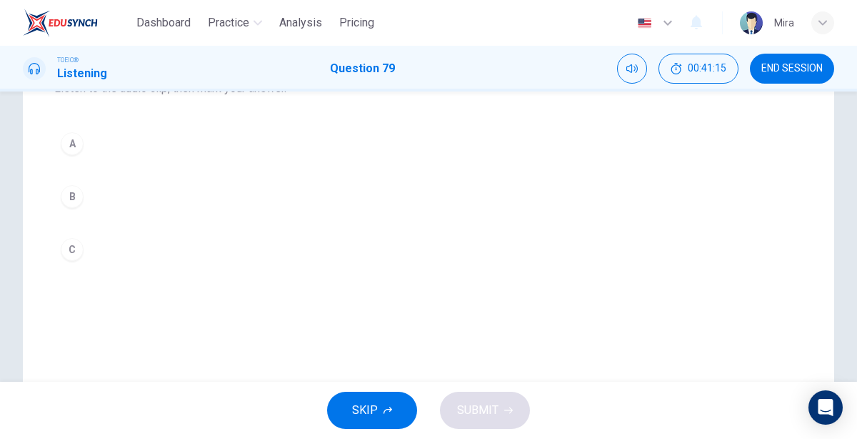
scroll to position [179, 0]
click at [121, 141] on button "A" at bounding box center [428, 139] width 749 height 36
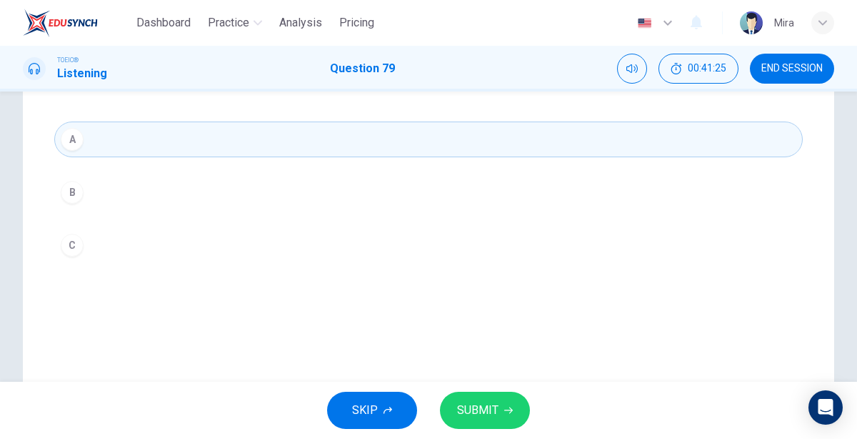
click at [489, 398] on button "SUBMIT" at bounding box center [485, 410] width 90 height 37
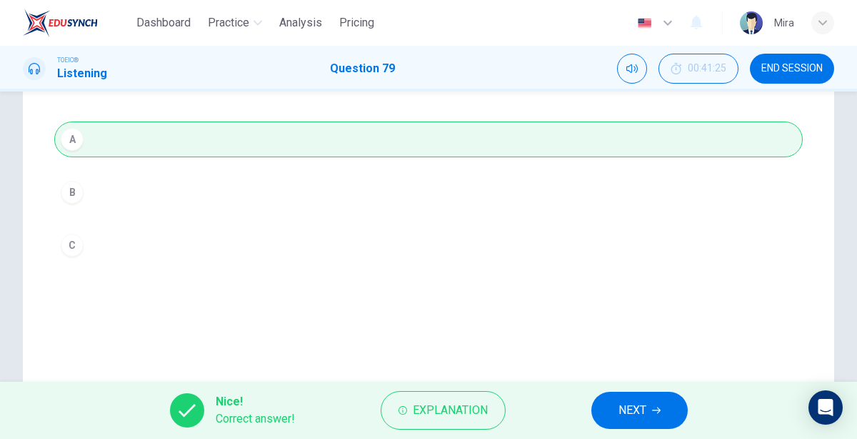
click at [611, 419] on button "NEXT" at bounding box center [640, 410] width 96 height 37
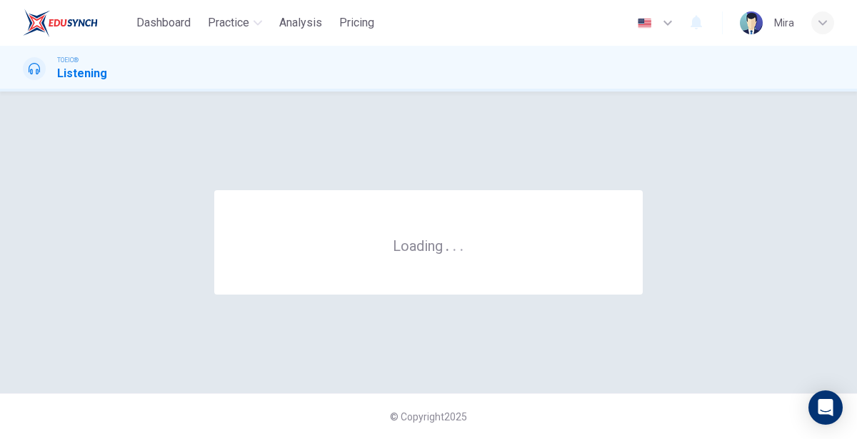
scroll to position [0, 0]
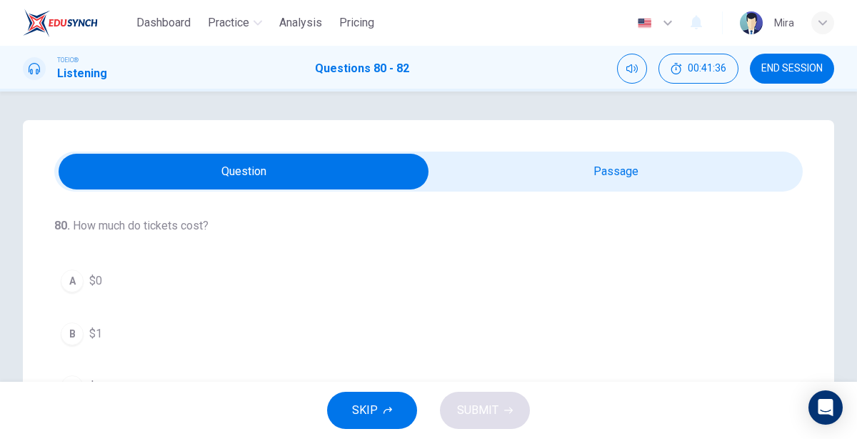
click at [540, 166] on input "checkbox" at bounding box center [243, 172] width 1123 height 36
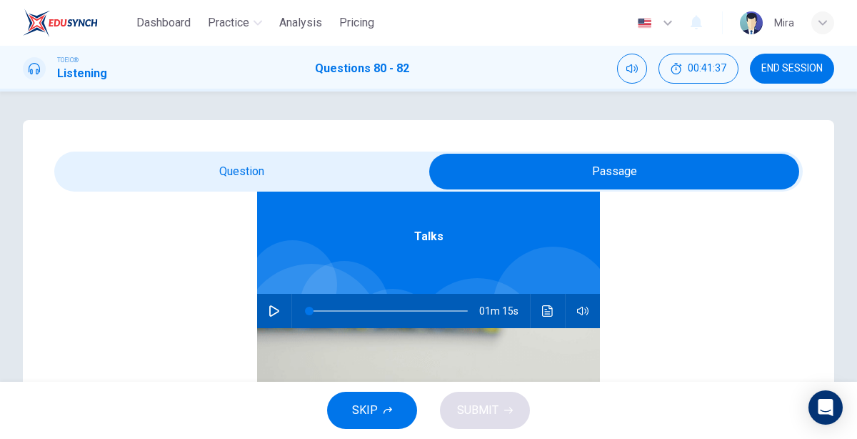
scroll to position [79, 0]
click at [275, 317] on button "button" at bounding box center [274, 311] width 23 height 34
click at [234, 166] on input "checkbox" at bounding box center [614, 172] width 1123 height 36
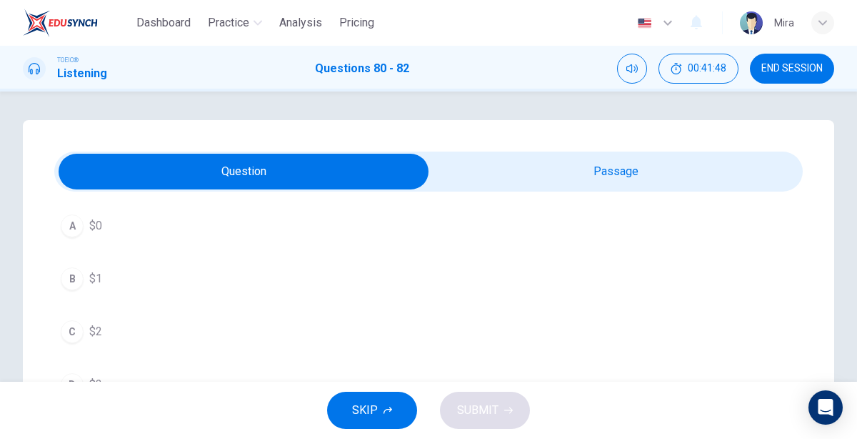
scroll to position [63, 0]
click at [159, 211] on button "A $0" at bounding box center [428, 218] width 749 height 36
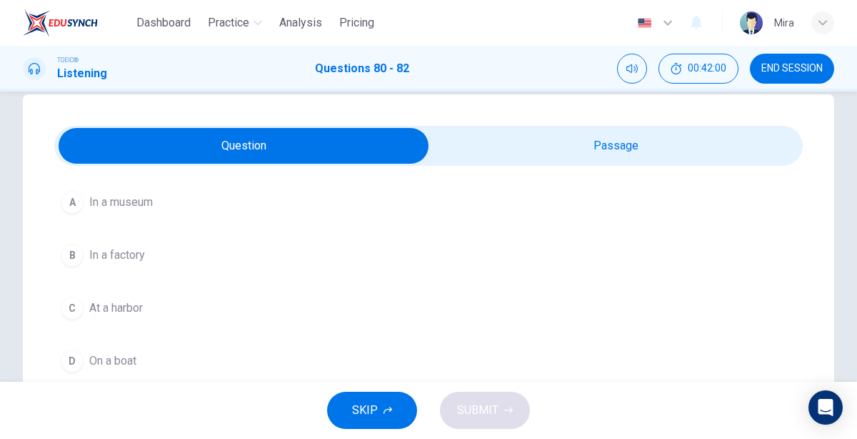
scroll to position [25, 0]
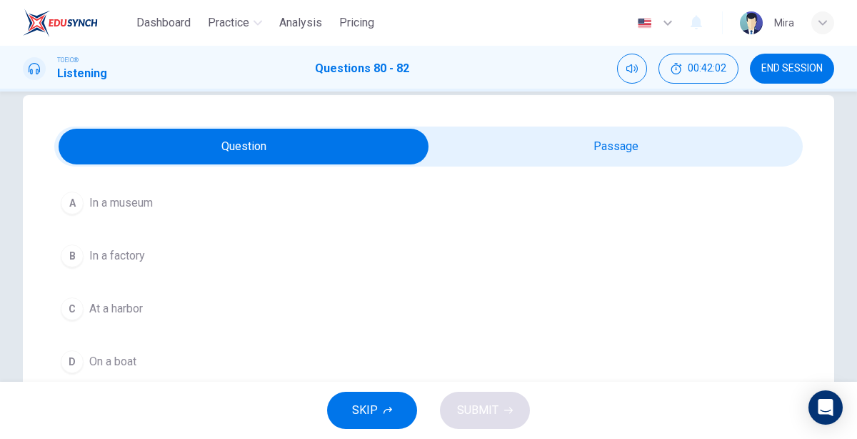
click at [154, 249] on button "B In a factory" at bounding box center [428, 256] width 749 height 36
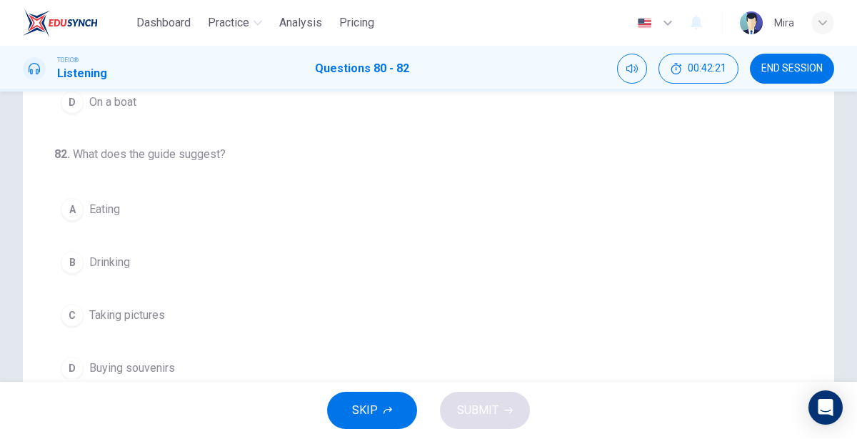
scroll to position [287, 0]
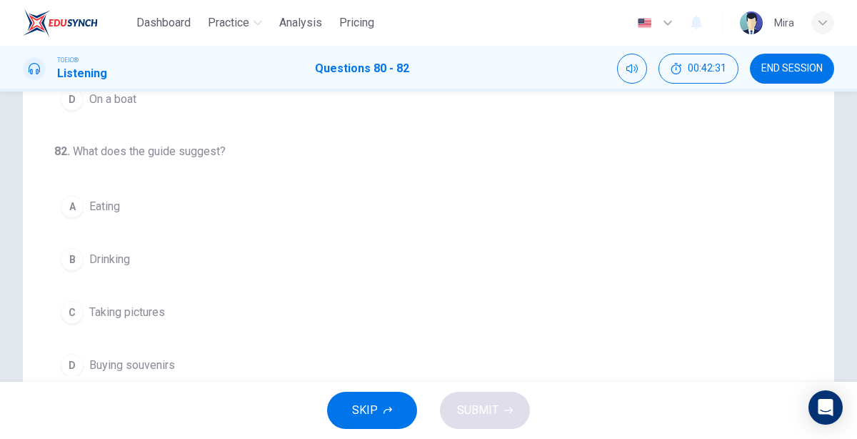
click at [164, 360] on span "Buying souvenirs" at bounding box center [132, 365] width 86 height 17
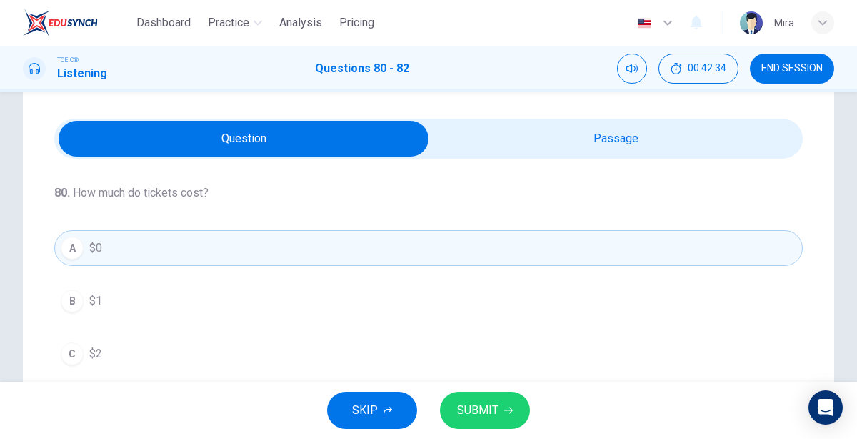
scroll to position [0, 0]
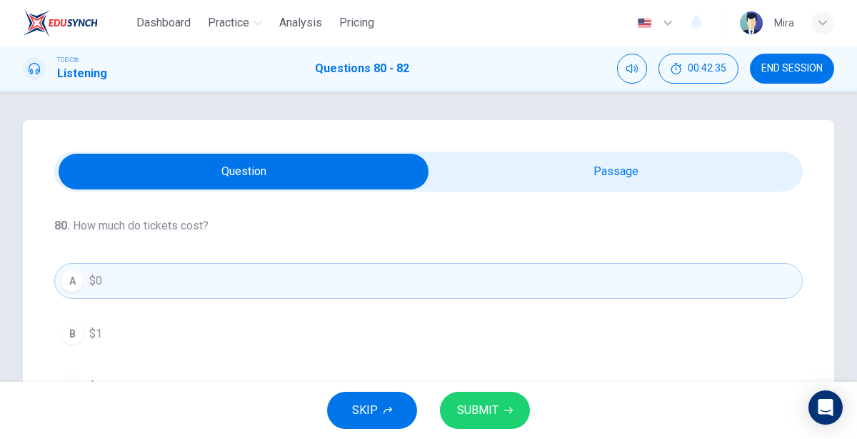
click at [519, 161] on input "checkbox" at bounding box center [243, 172] width 1123 height 36
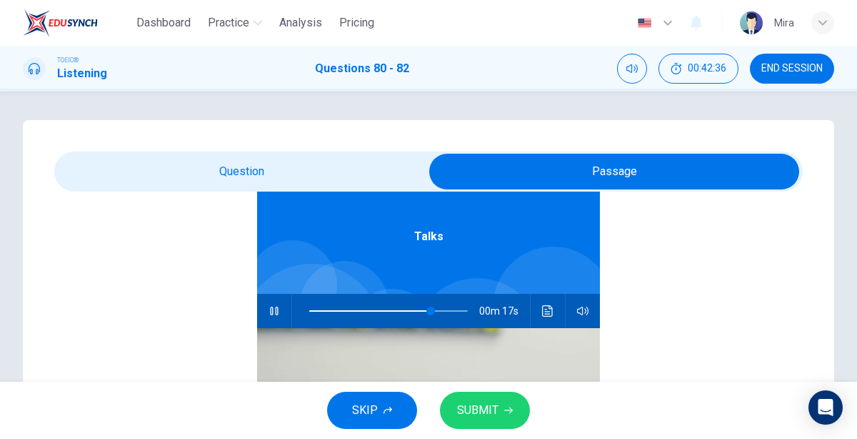
scroll to position [76, 0]
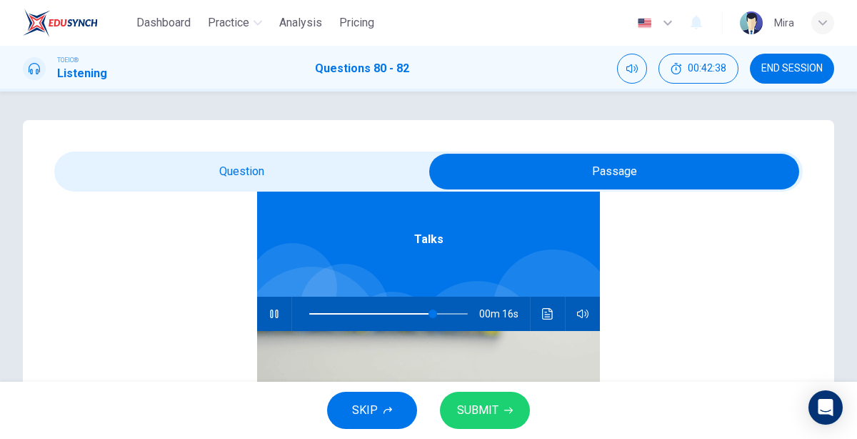
click at [310, 314] on span at bounding box center [388, 314] width 159 height 20
click at [248, 180] on input "checkbox" at bounding box center [614, 172] width 1123 height 36
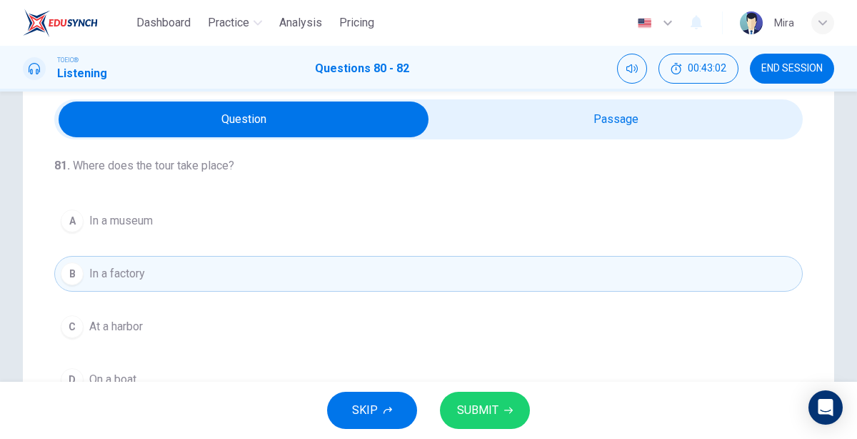
scroll to position [319, 0]
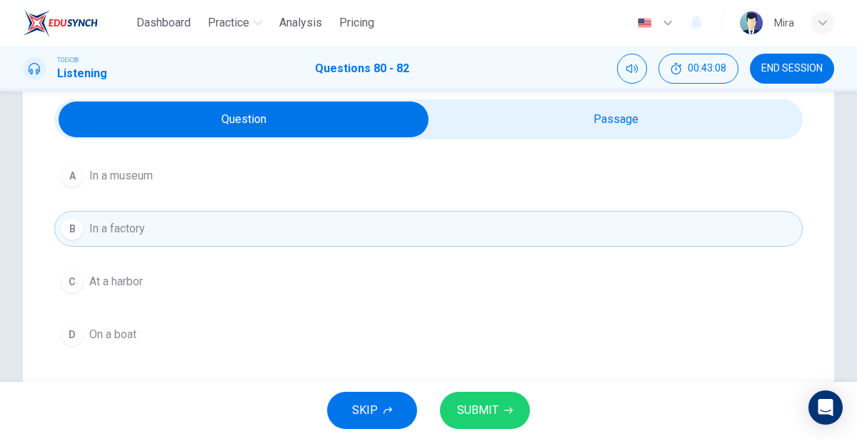
click at [235, 274] on button "C At a harbor" at bounding box center [428, 282] width 749 height 36
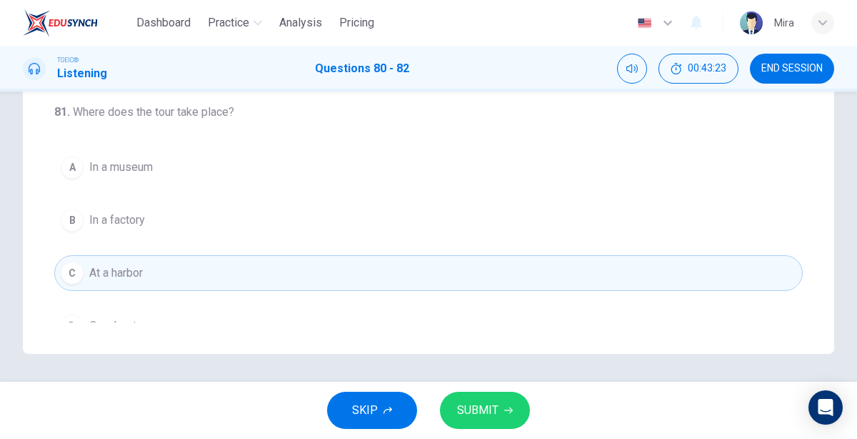
scroll to position [41, 0]
click at [183, 162] on button "A In a museum" at bounding box center [428, 164] width 749 height 36
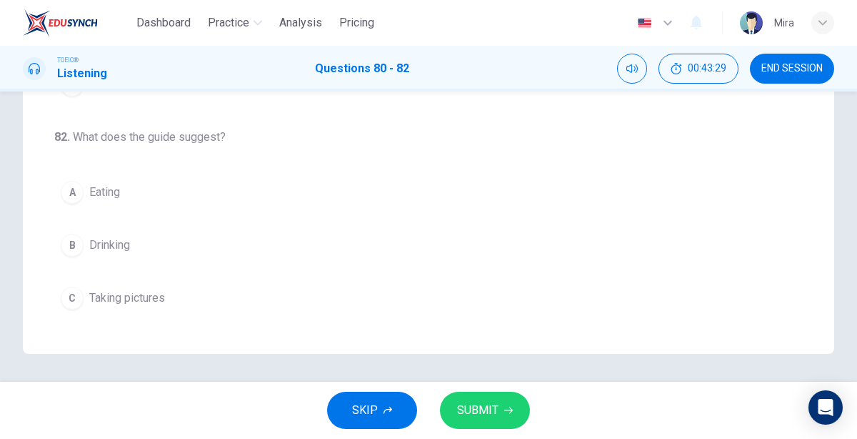
scroll to position [319, 0]
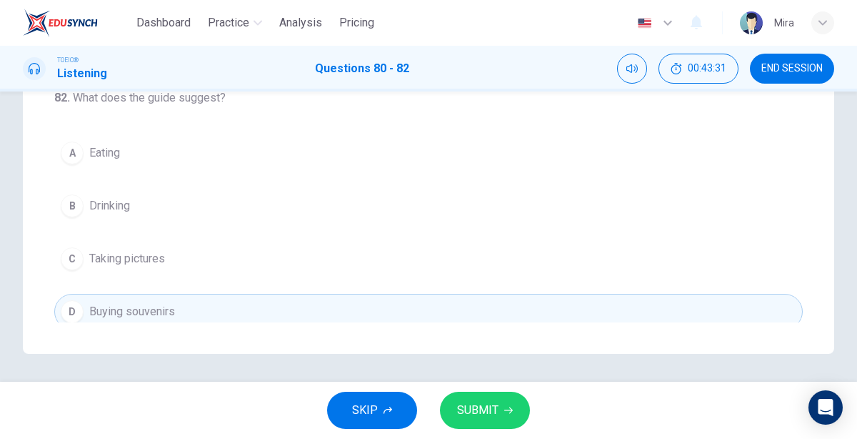
click at [480, 423] on button "SUBMIT" at bounding box center [485, 410] width 90 height 37
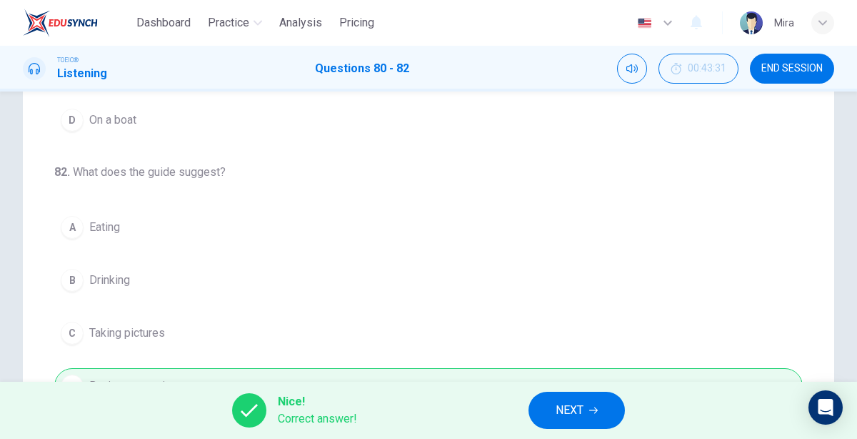
scroll to position [341, 0]
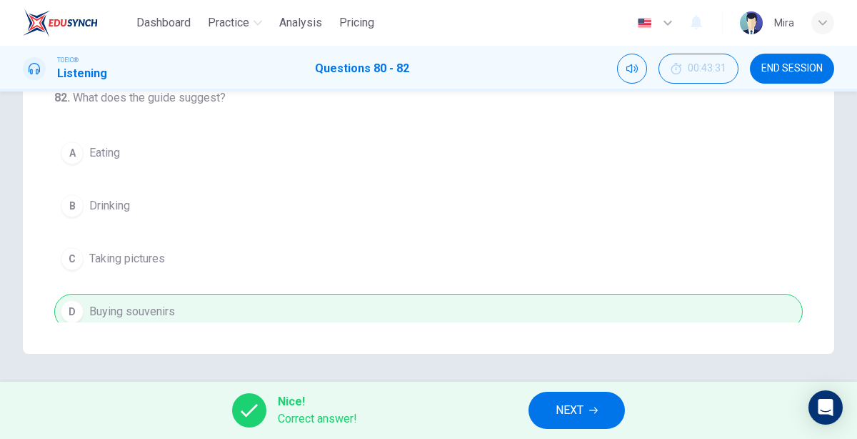
click at [549, 402] on button "NEXT" at bounding box center [577, 410] width 96 height 37
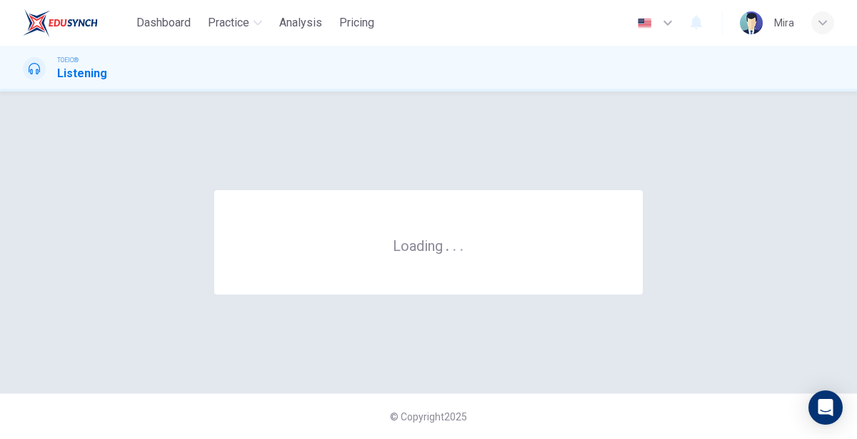
scroll to position [0, 0]
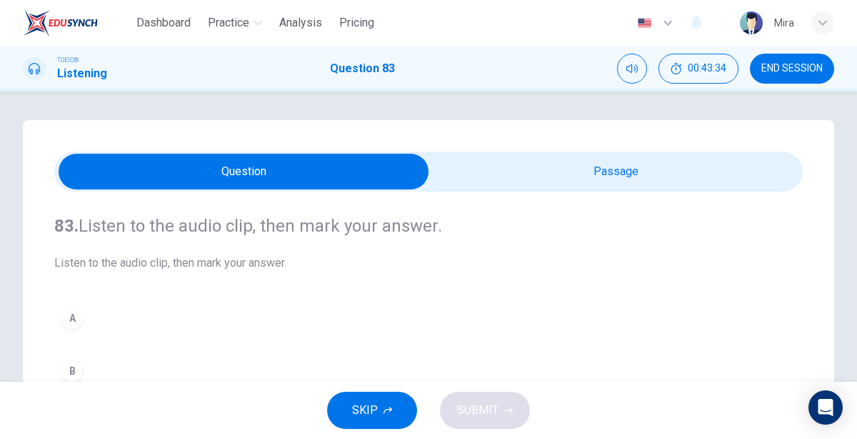
click at [542, 169] on input "checkbox" at bounding box center [243, 172] width 1123 height 36
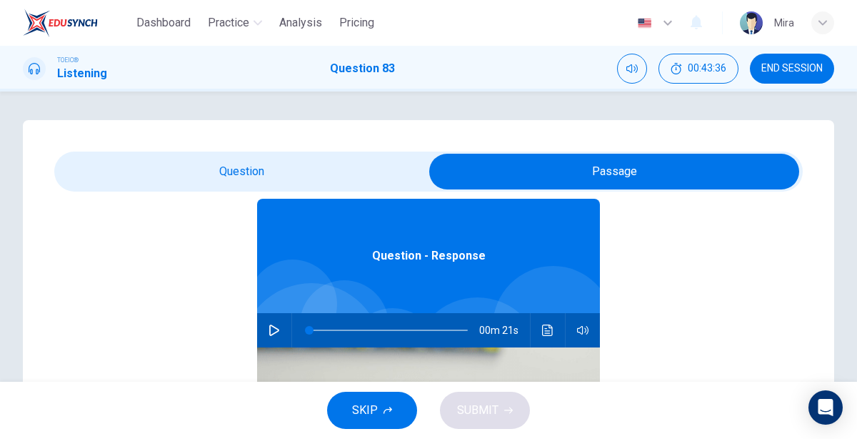
scroll to position [68, 0]
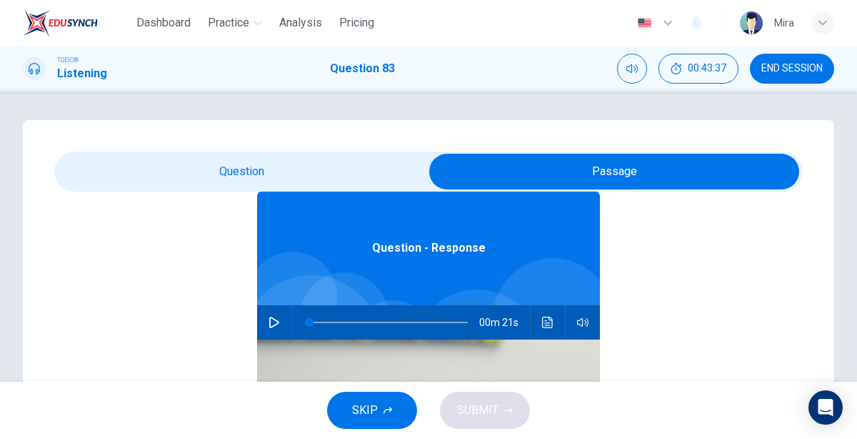
click at [270, 324] on icon "button" at bounding box center [274, 322] width 10 height 11
click at [274, 168] on input "checkbox" at bounding box center [614, 172] width 1123 height 36
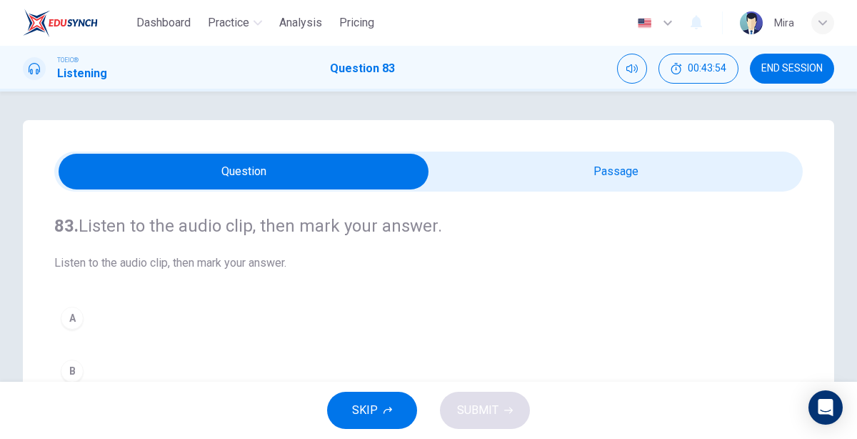
scroll to position [56, 0]
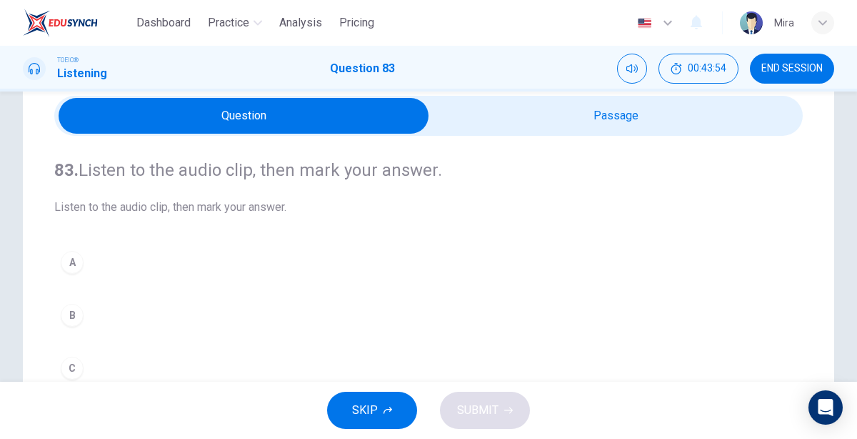
click at [81, 369] on div "C" at bounding box center [72, 368] width 23 height 23
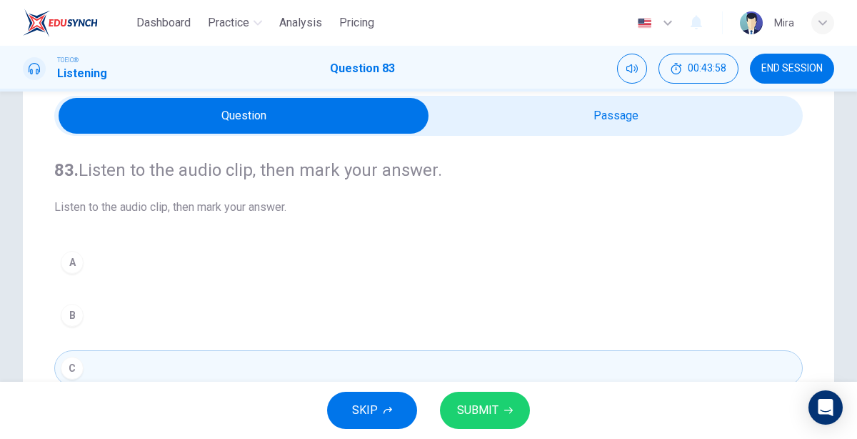
click at [461, 403] on span "SUBMIT" at bounding box center [477, 410] width 41 height 20
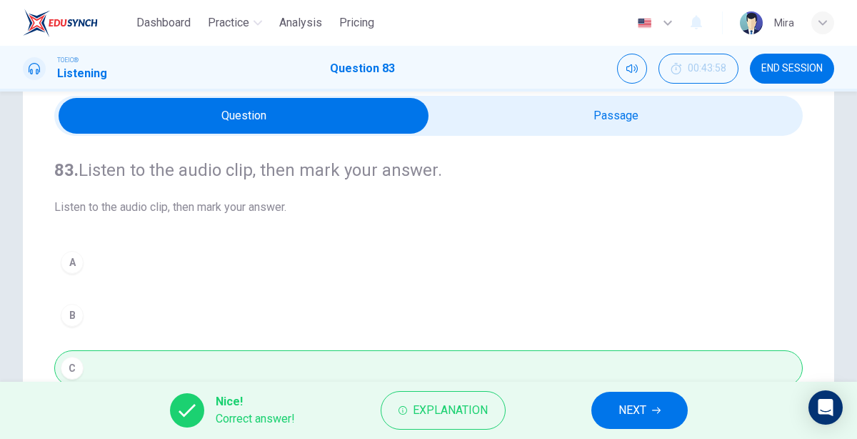
click at [607, 409] on button "NEXT" at bounding box center [640, 410] width 96 height 37
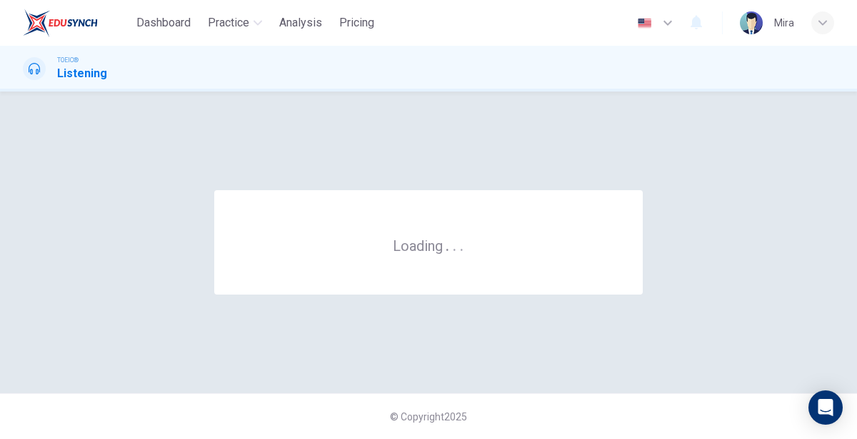
scroll to position [0, 0]
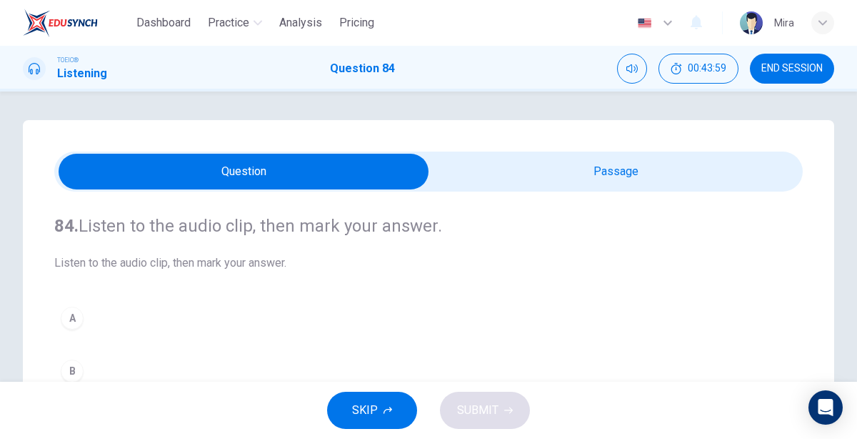
click at [619, 195] on div "84. Listen to the audio clip, then [PERSON_NAME] your answer. Listen to the aud…" at bounding box center [428, 355] width 749 height 326
click at [613, 174] on input "checkbox" at bounding box center [243, 172] width 1123 height 36
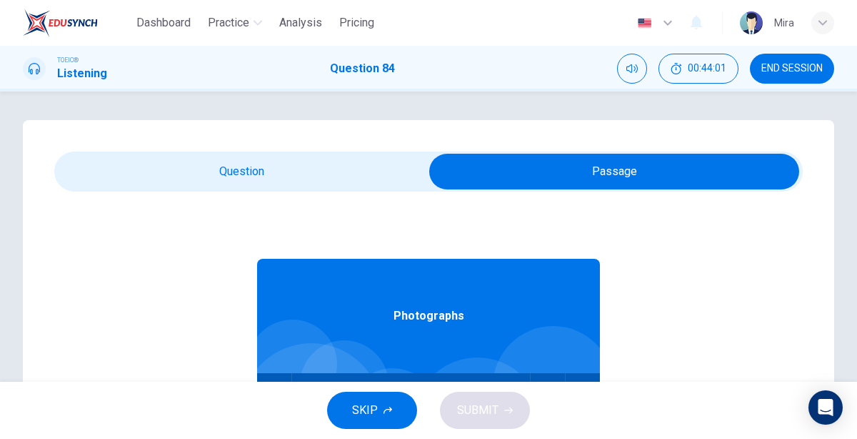
scroll to position [79, 0]
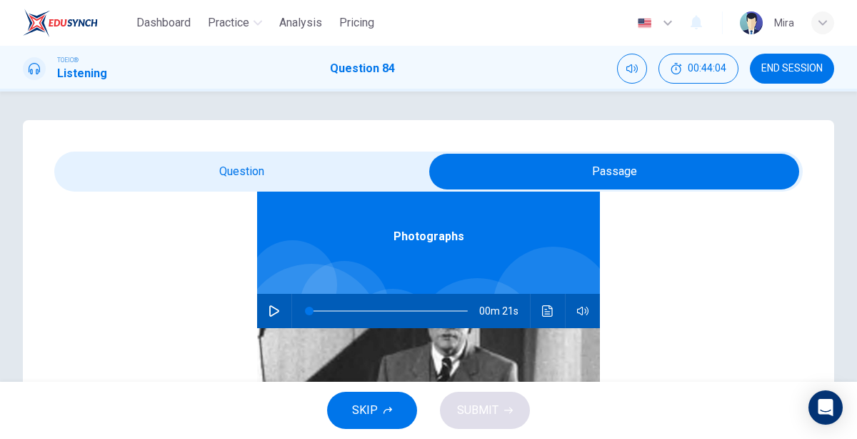
click at [277, 310] on icon "button" at bounding box center [274, 310] width 11 height 11
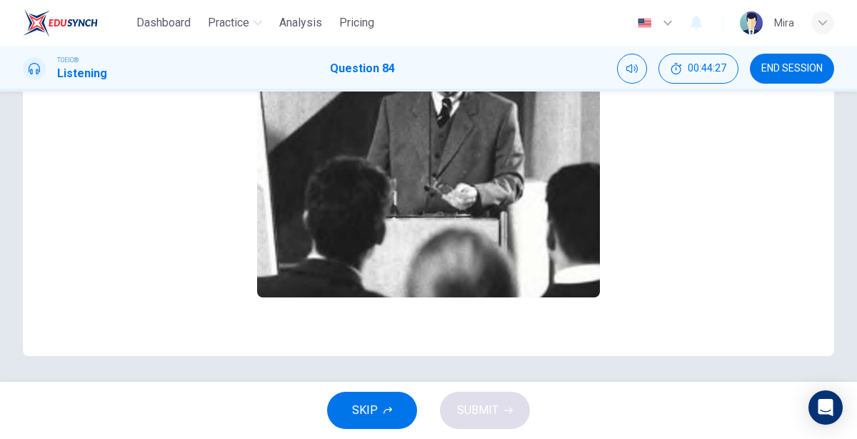
scroll to position [0, 0]
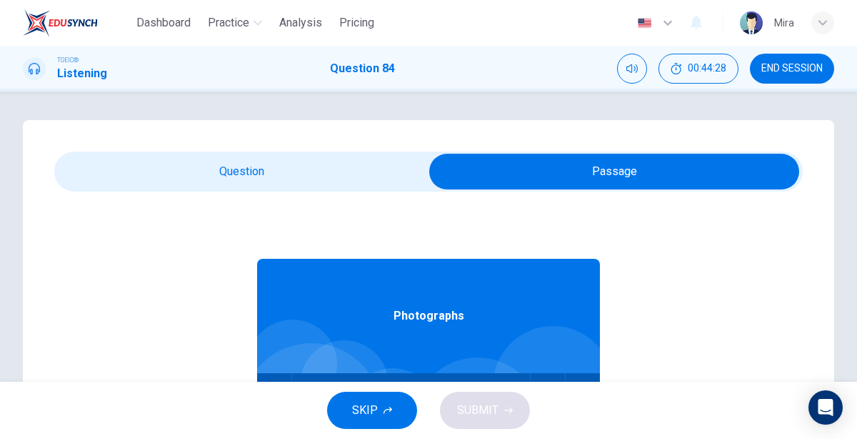
click at [198, 163] on input "checkbox" at bounding box center [614, 172] width 1123 height 36
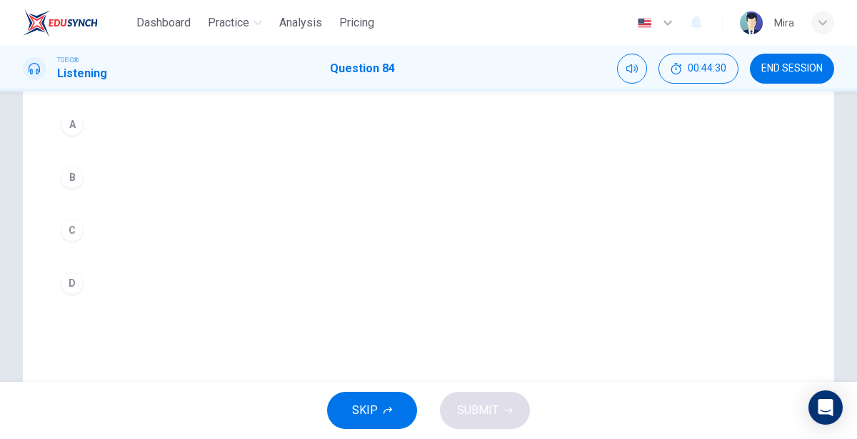
click at [107, 321] on div "84. Listen to the audio clip, then [PERSON_NAME] your answer. Listen to the aud…" at bounding box center [429, 213] width 812 height 575
click at [121, 287] on button "D" at bounding box center [428, 282] width 749 height 36
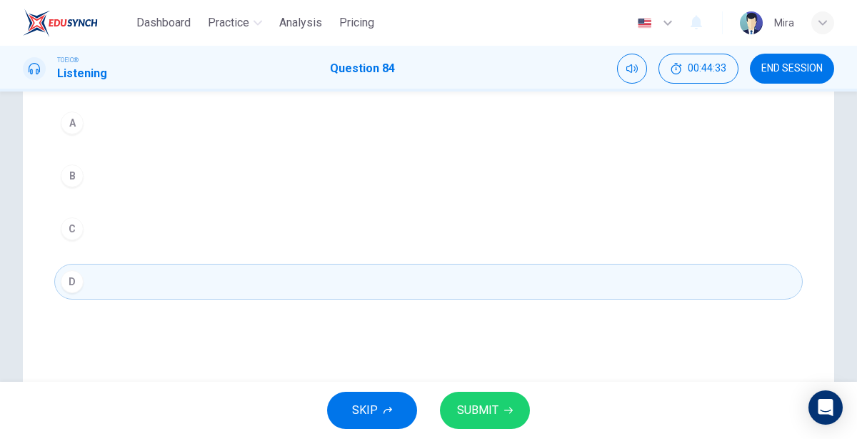
click at [487, 405] on span "SUBMIT" at bounding box center [477, 410] width 41 height 20
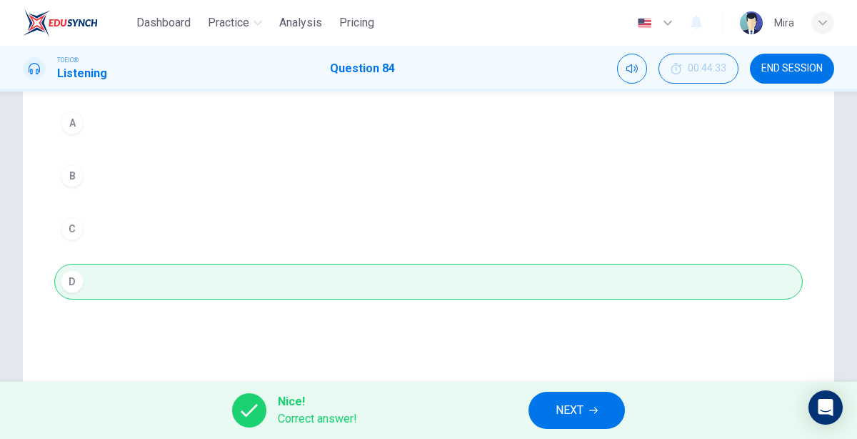
scroll to position [0, 0]
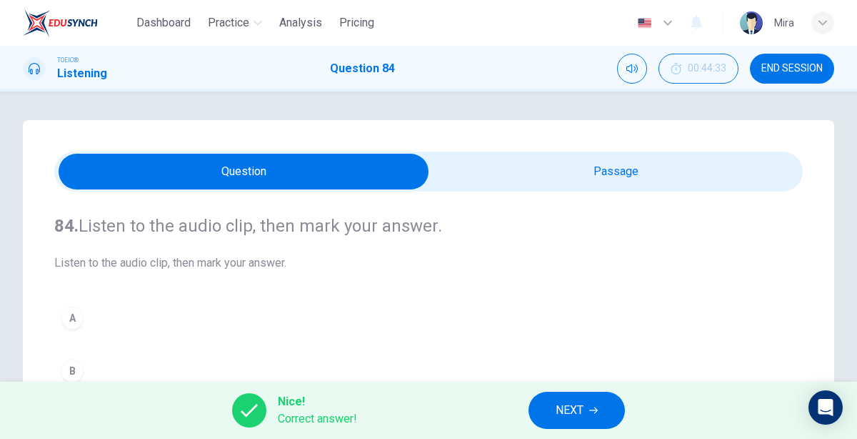
click at [792, 67] on span "END SESSION" at bounding box center [792, 68] width 61 height 11
